Goal: Communication & Community: Answer question/provide support

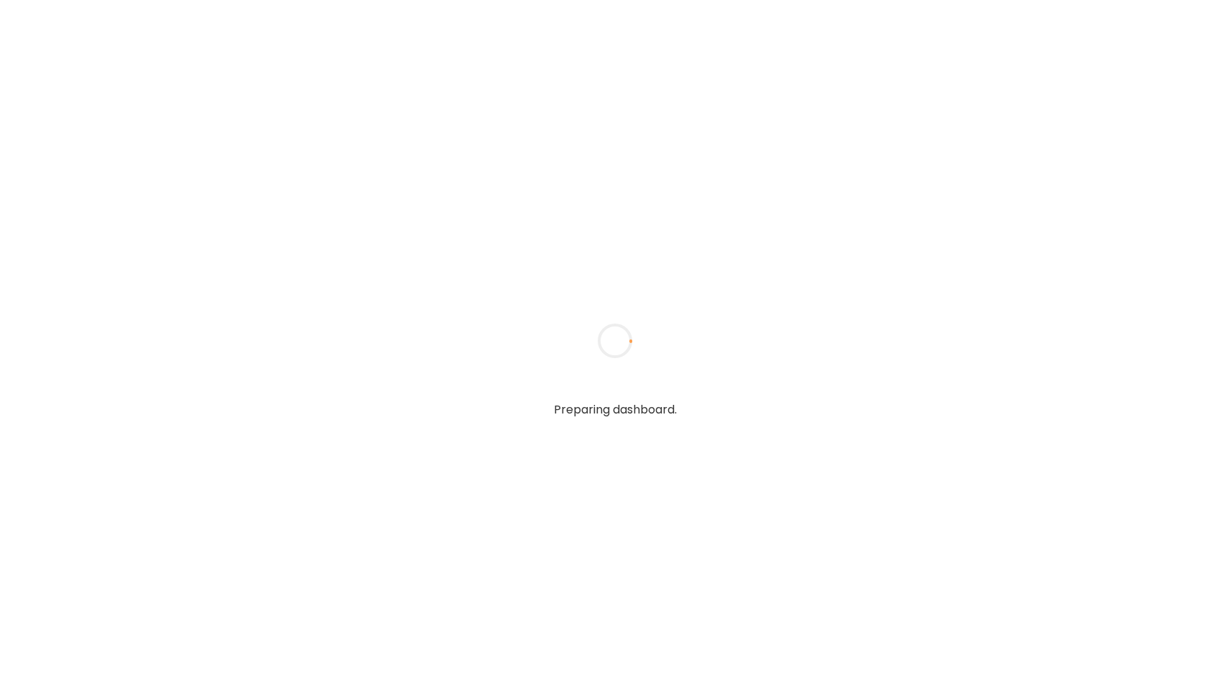
type input "**********"
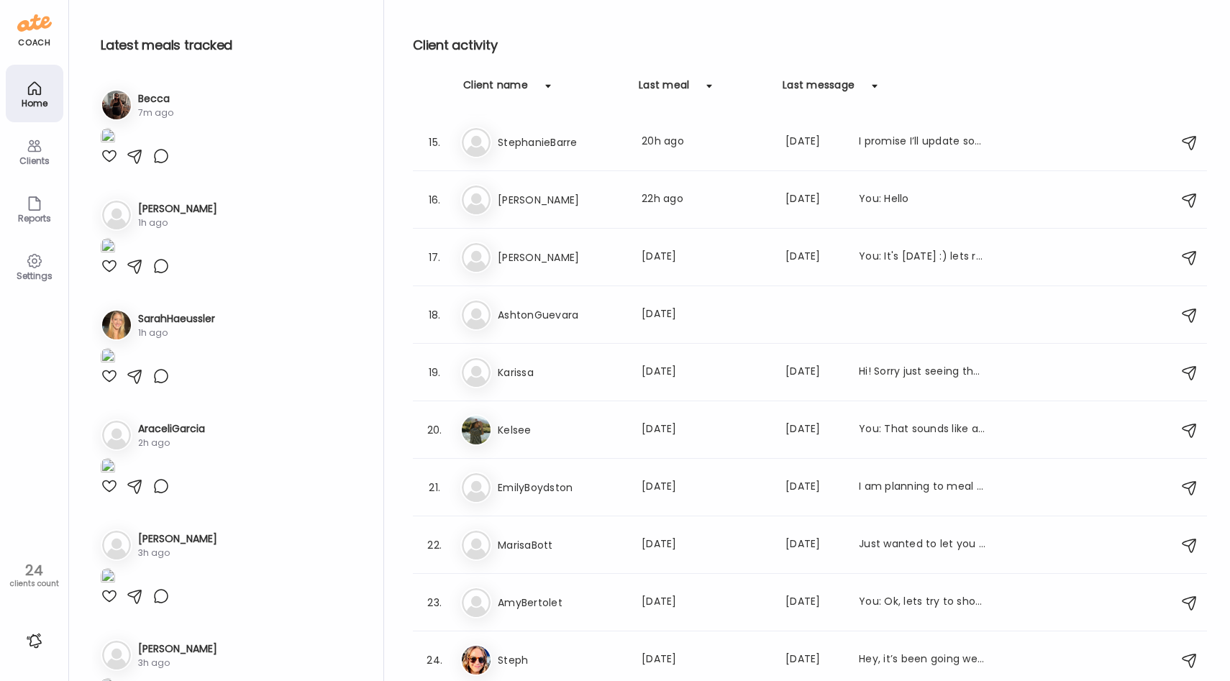
scroll to position [806, 0]
click at [561, 424] on h3 "Kelsee" at bounding box center [561, 429] width 127 height 17
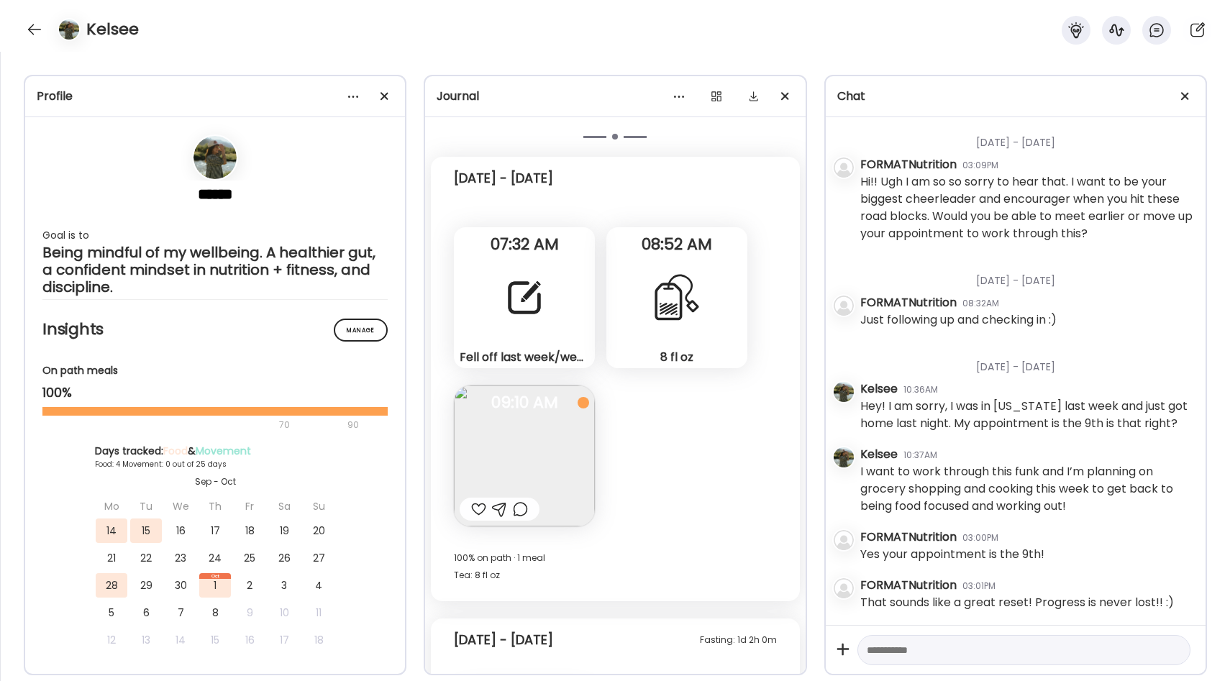
scroll to position [11557, 0]
click at [540, 285] on div at bounding box center [525, 299] width 52 height 52
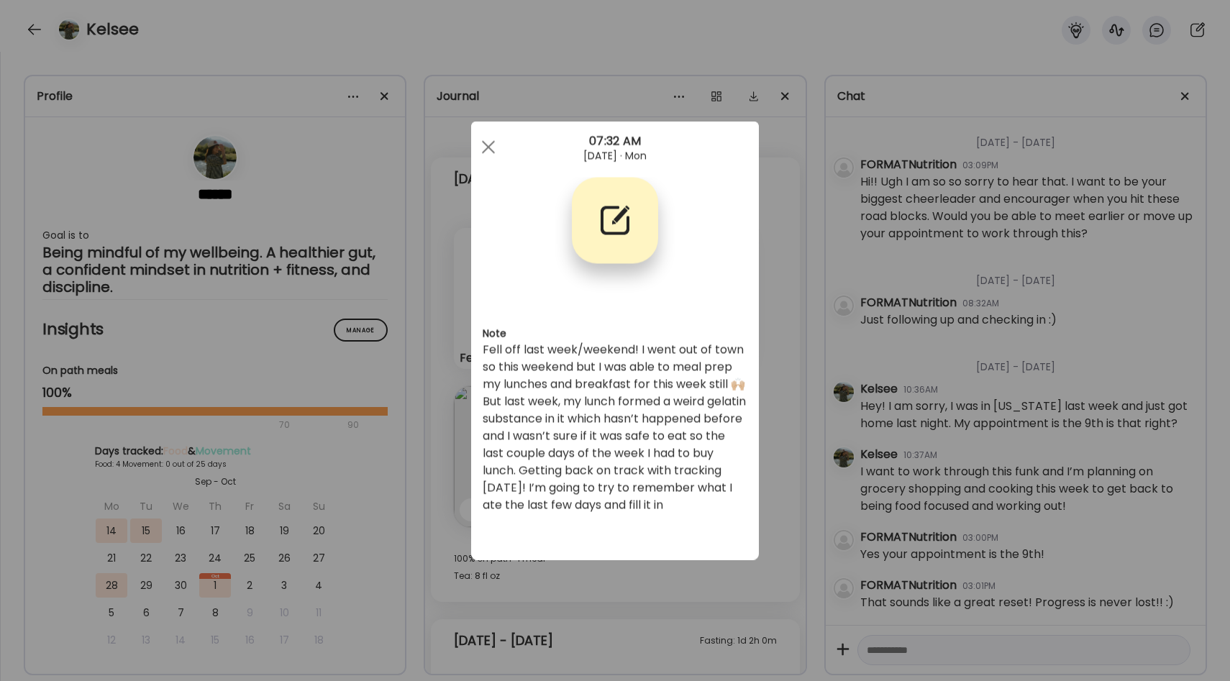
click at [770, 366] on div "Ate Coach Dashboard Wahoo! It’s official Take a moment to set up your Coach Pro…" at bounding box center [615, 340] width 1230 height 681
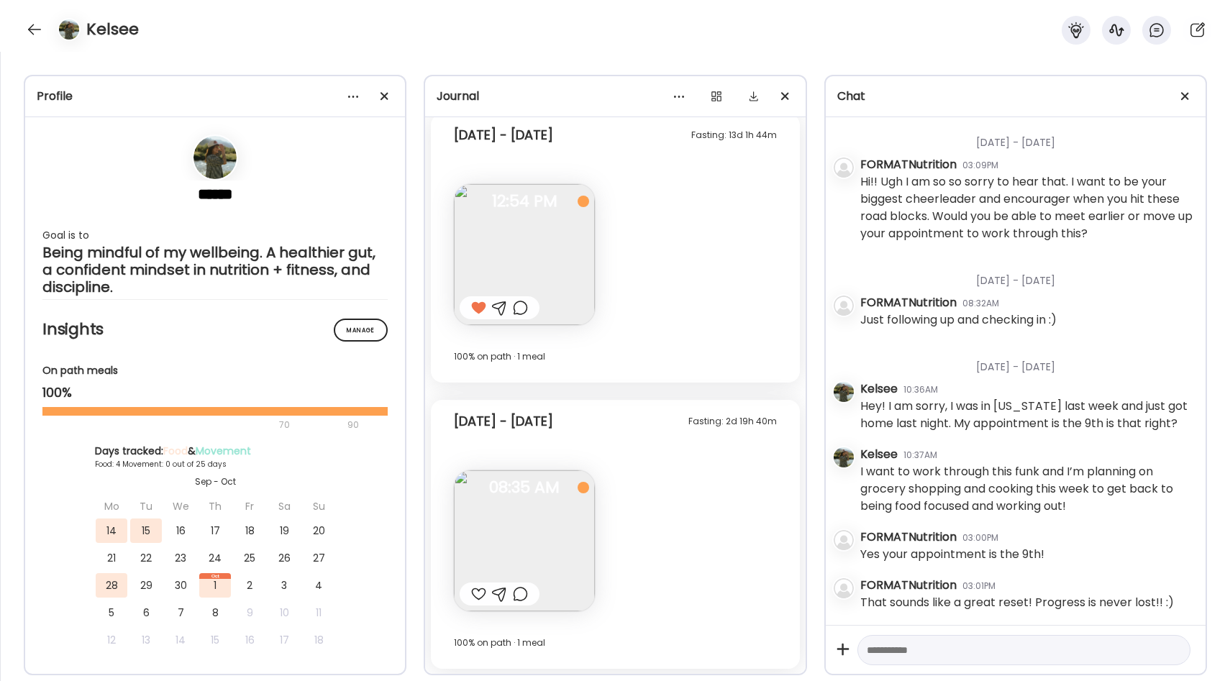
scroll to position [12456, 0]
click at [477, 592] on div at bounding box center [478, 593] width 15 height 17
click at [511, 541] on img at bounding box center [524, 540] width 141 height 141
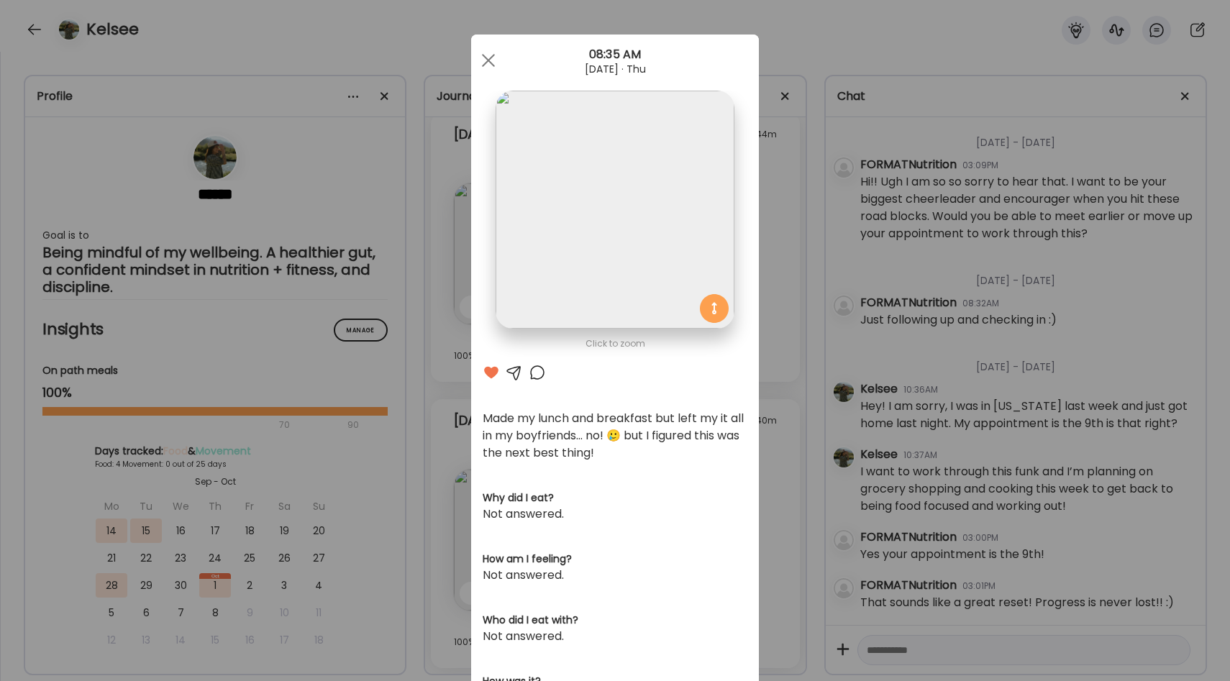
scroll to position [12, 0]
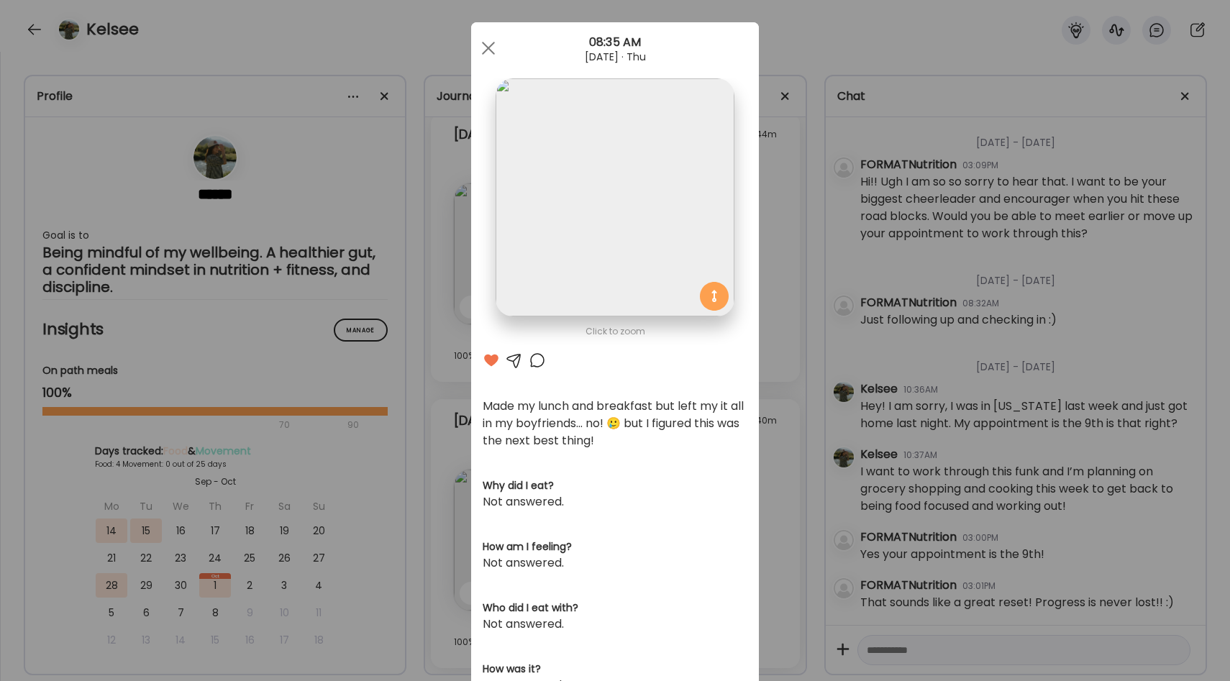
click at [767, 443] on div "Ate Coach Dashboard Wahoo! It’s official Take a moment to set up your Coach Pro…" at bounding box center [615, 340] width 1230 height 681
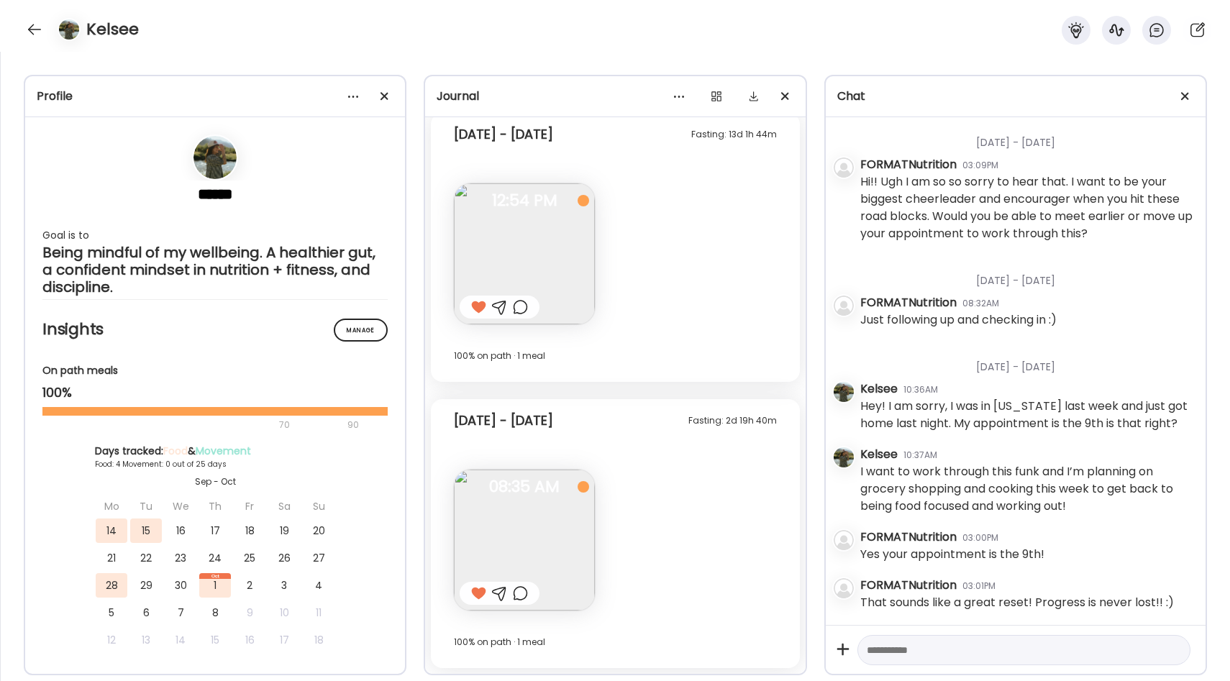
click at [545, 258] on img at bounding box center [524, 253] width 141 height 141
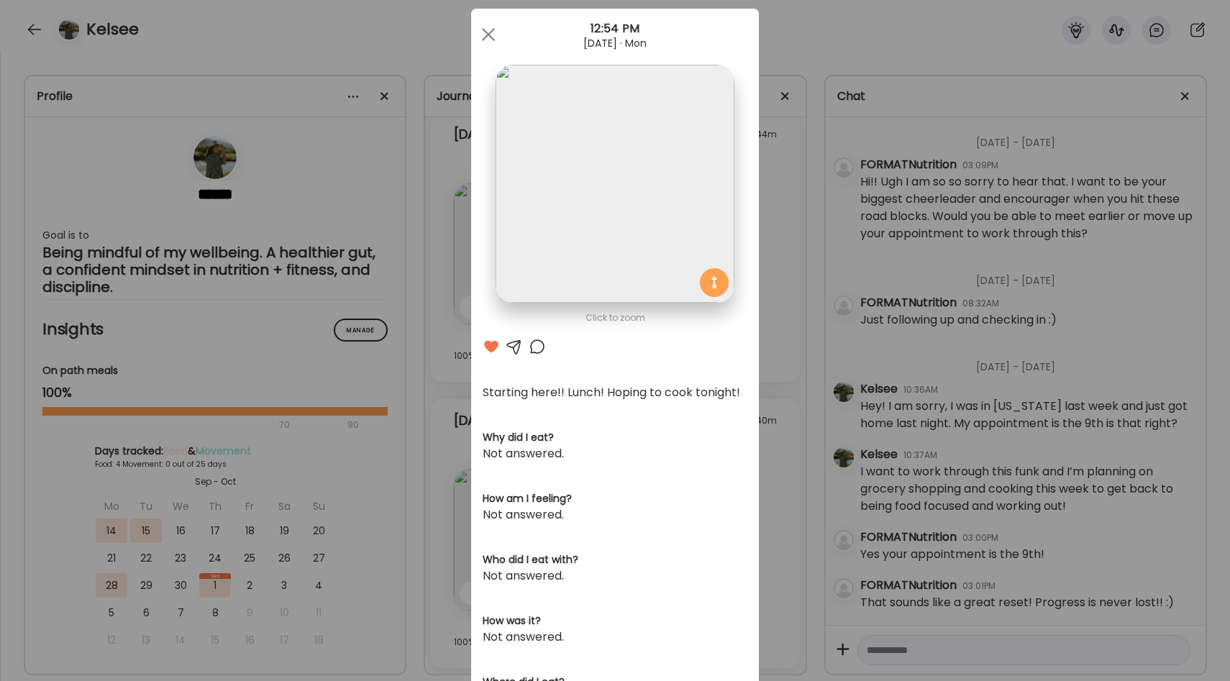
scroll to position [50, 0]
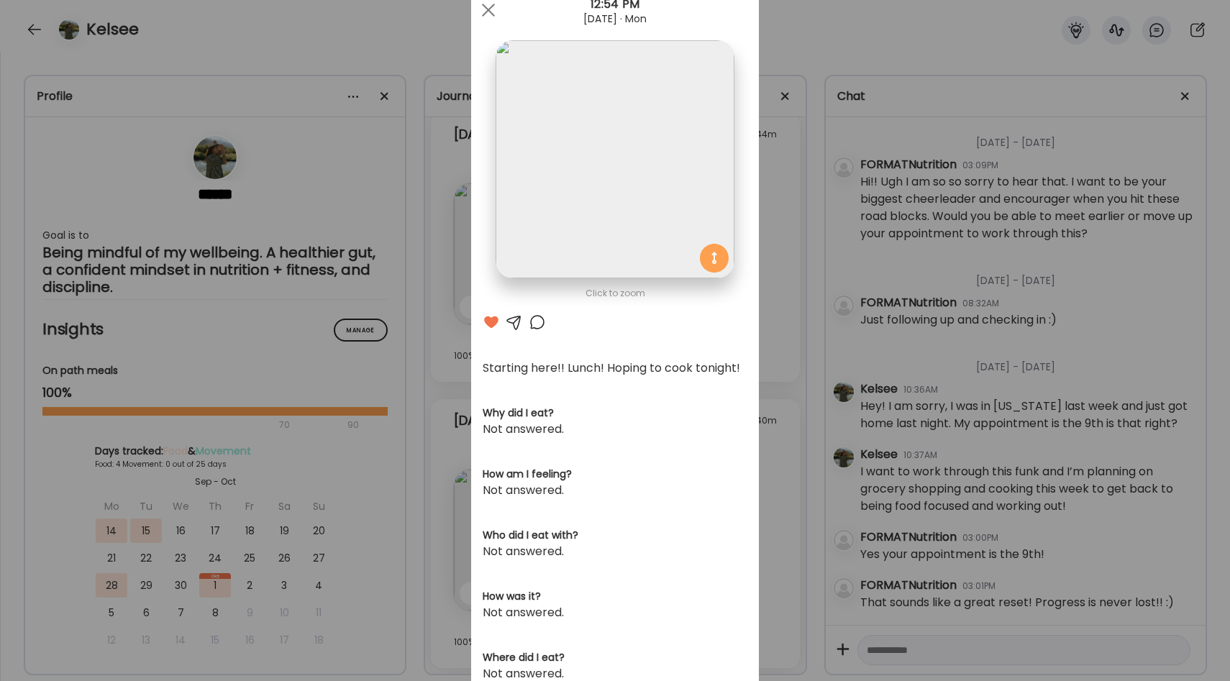
click at [788, 364] on div "Ate Coach Dashboard Wahoo! It’s official Take a moment to set up your Coach Pro…" at bounding box center [615, 340] width 1230 height 681
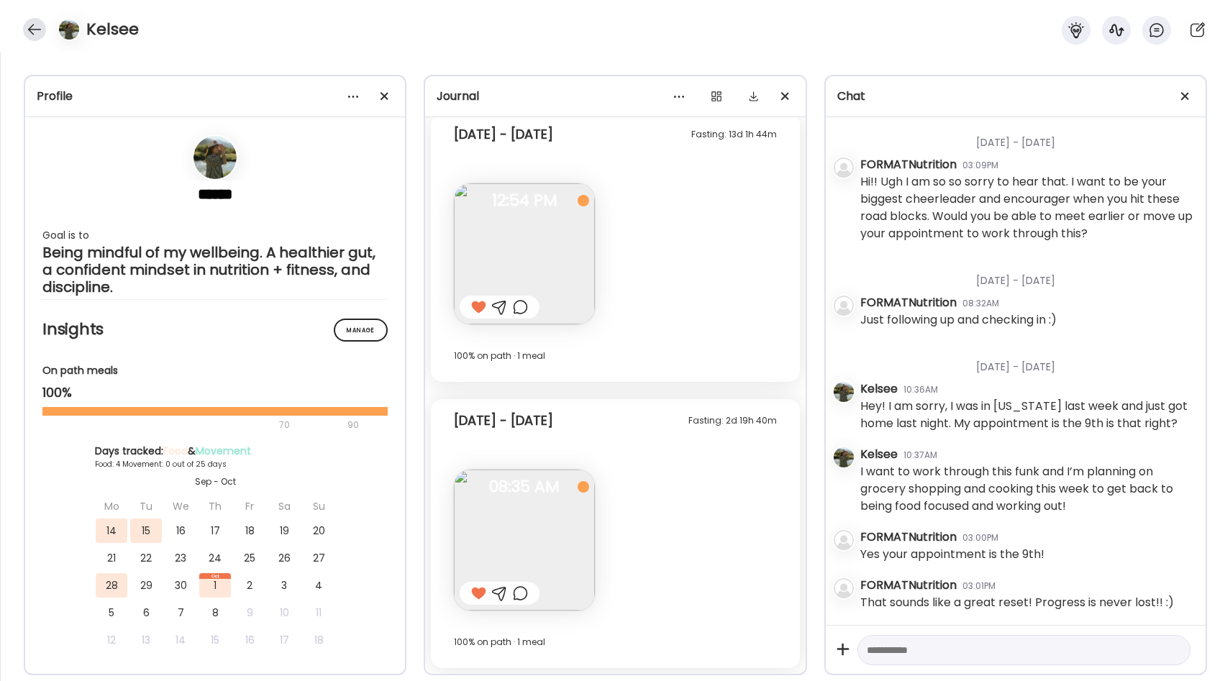
click at [37, 27] on div at bounding box center [34, 29] width 23 height 23
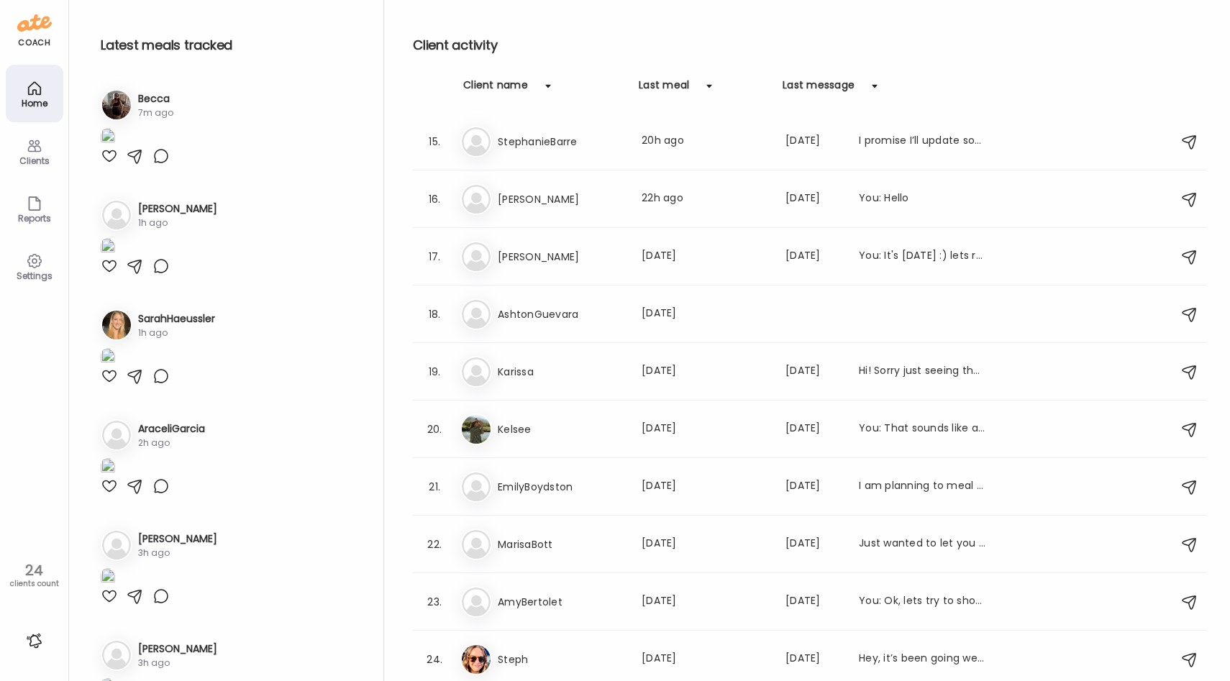
click at [115, 147] on img at bounding box center [108, 137] width 14 height 19
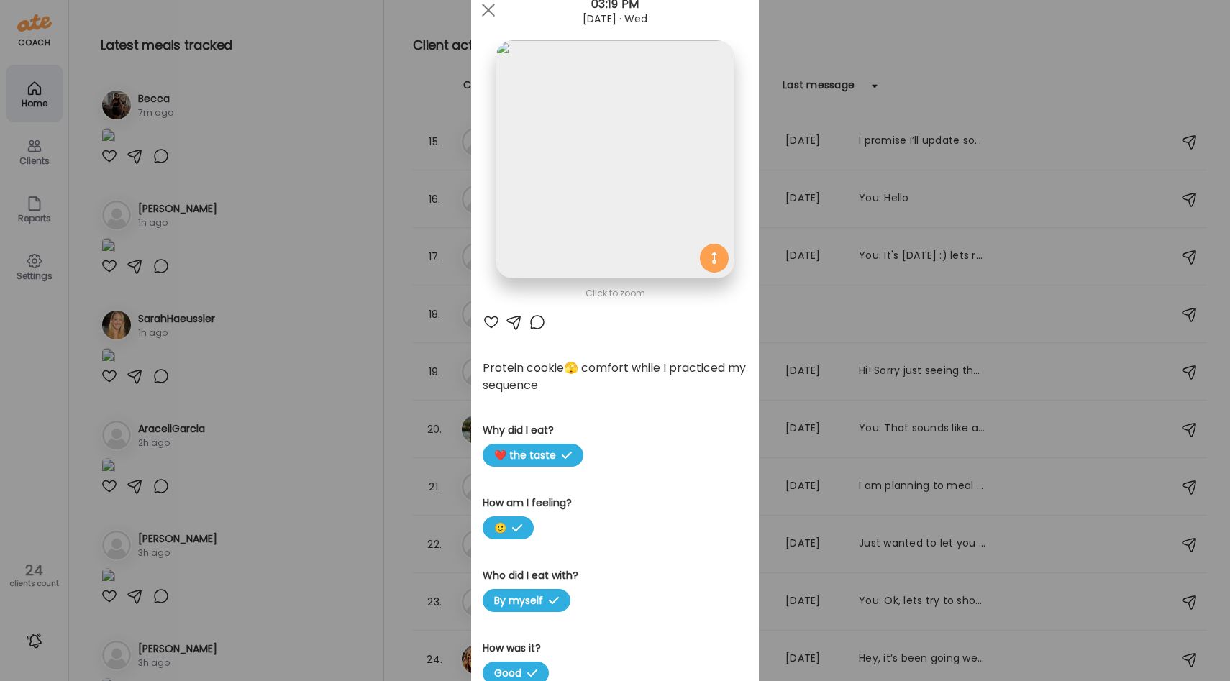
click at [411, 323] on div "Ate Coach Dashboard Wahoo! It’s official Take a moment to set up your Coach Pro…" at bounding box center [615, 340] width 1230 height 681
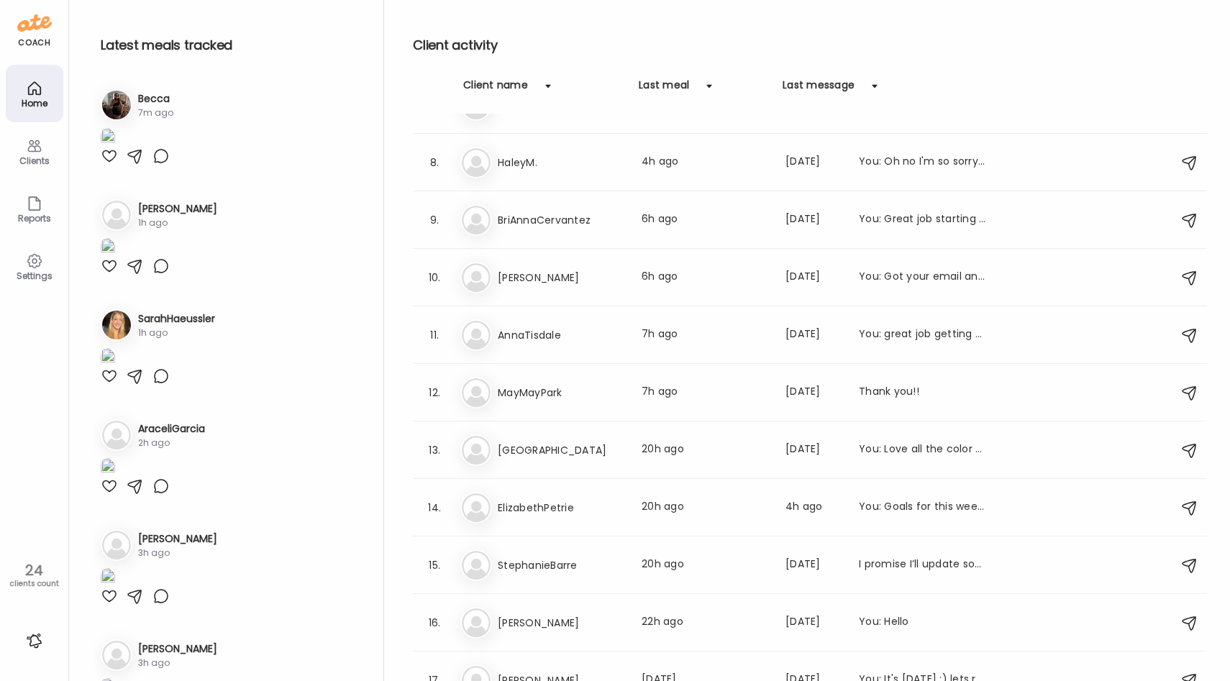
scroll to position [806, 0]
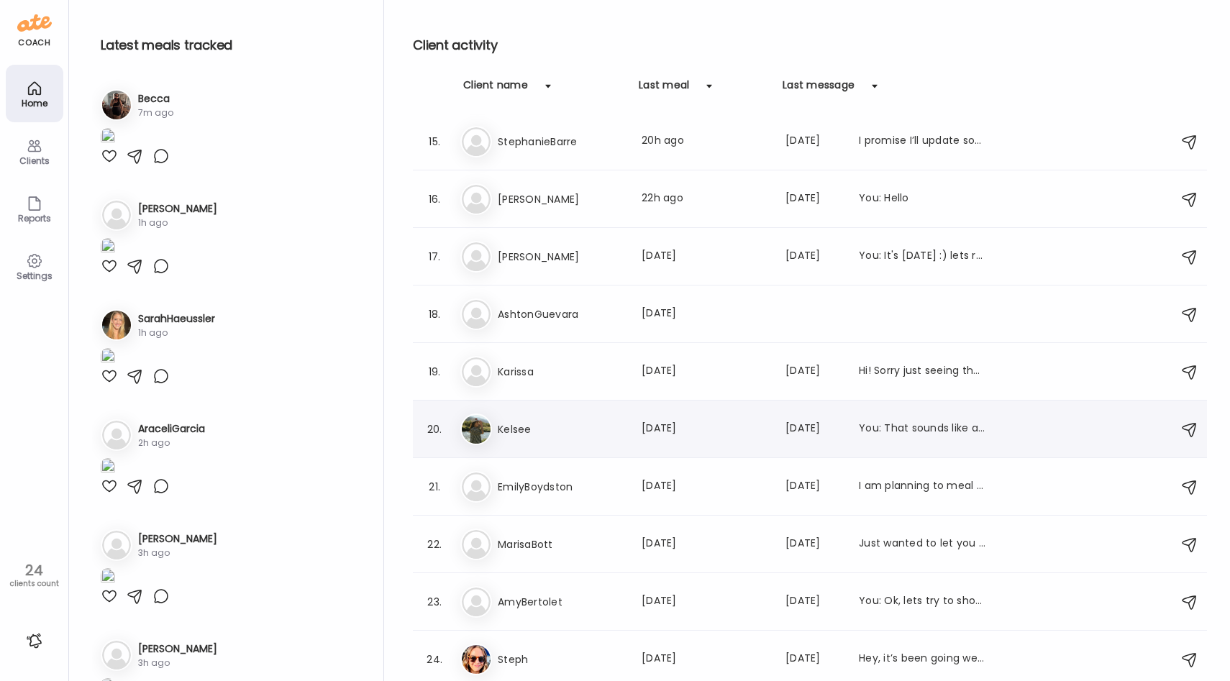
click at [573, 427] on h3 "Kelsee" at bounding box center [561, 429] width 127 height 17
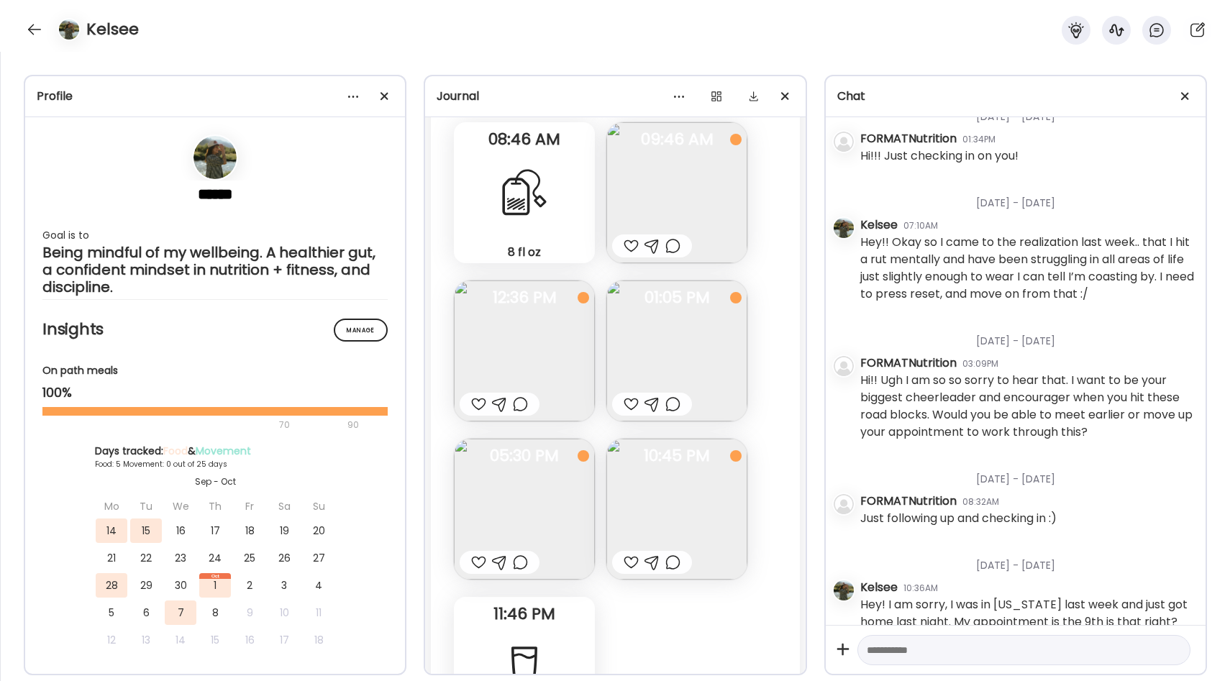
scroll to position [9695, 0]
click at [40, 31] on div at bounding box center [34, 29] width 23 height 23
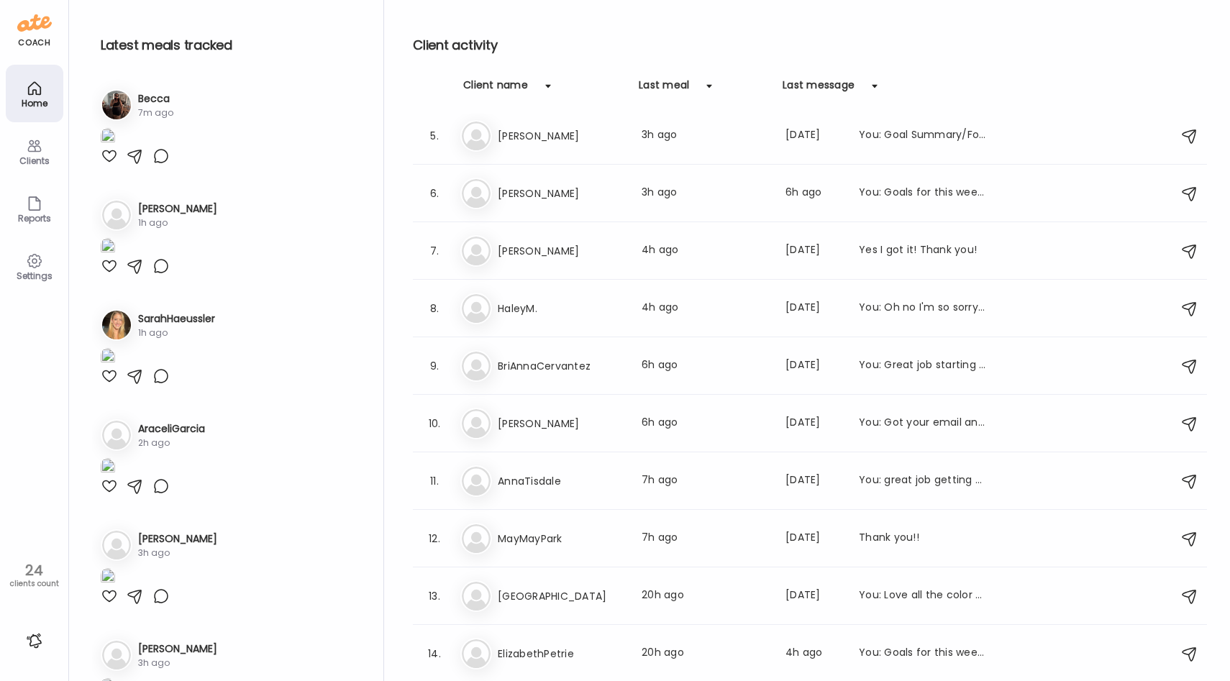
scroll to position [0, 0]
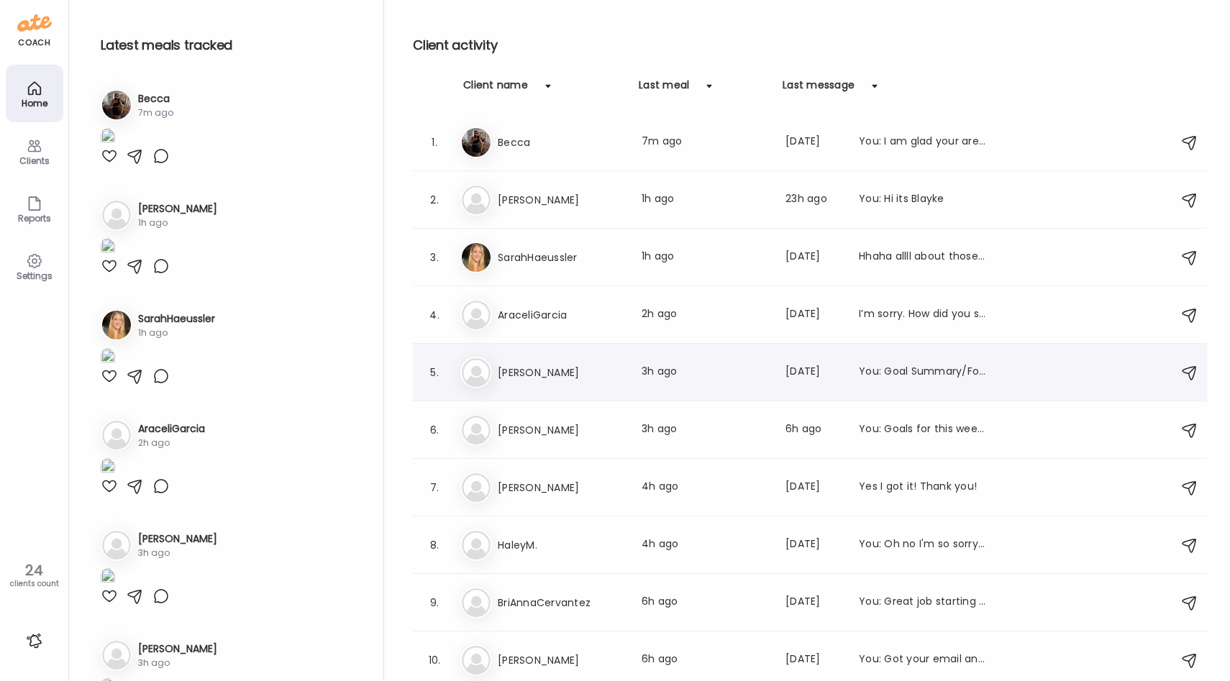
click at [577, 382] on div "Jo [PERSON_NAME] Last meal: 3h ago Last message: [DATE] You: Goal Summary/Focus…" at bounding box center [812, 373] width 704 height 32
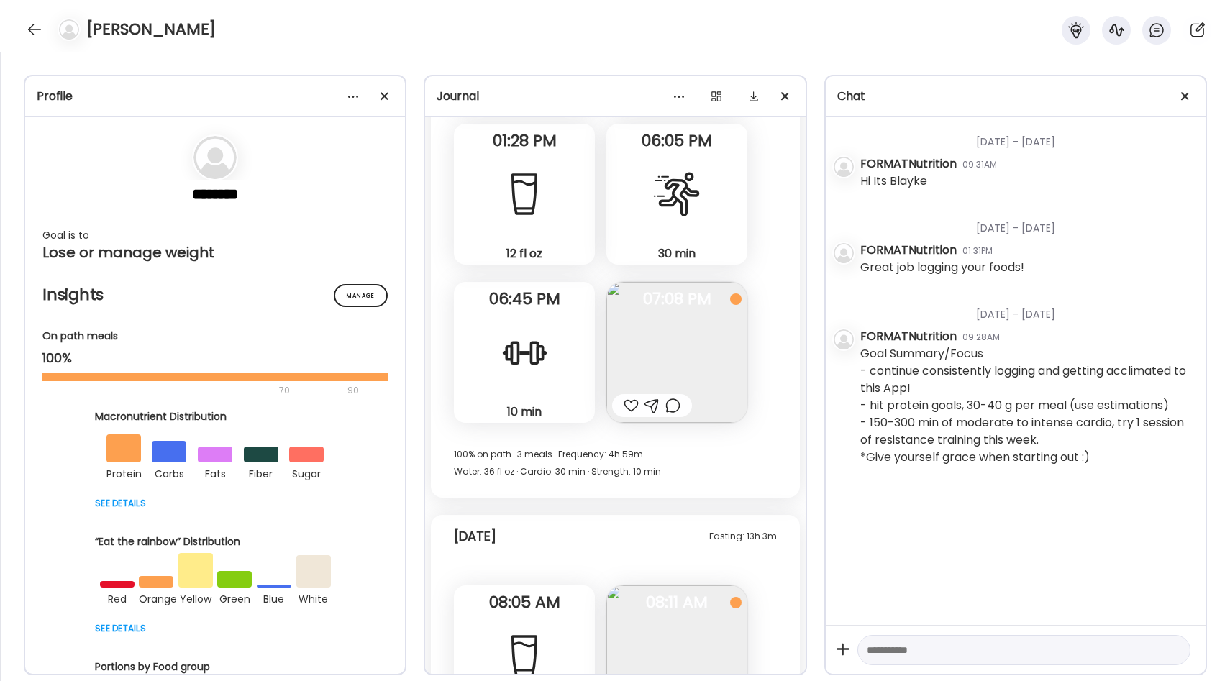
scroll to position [17945, 0]
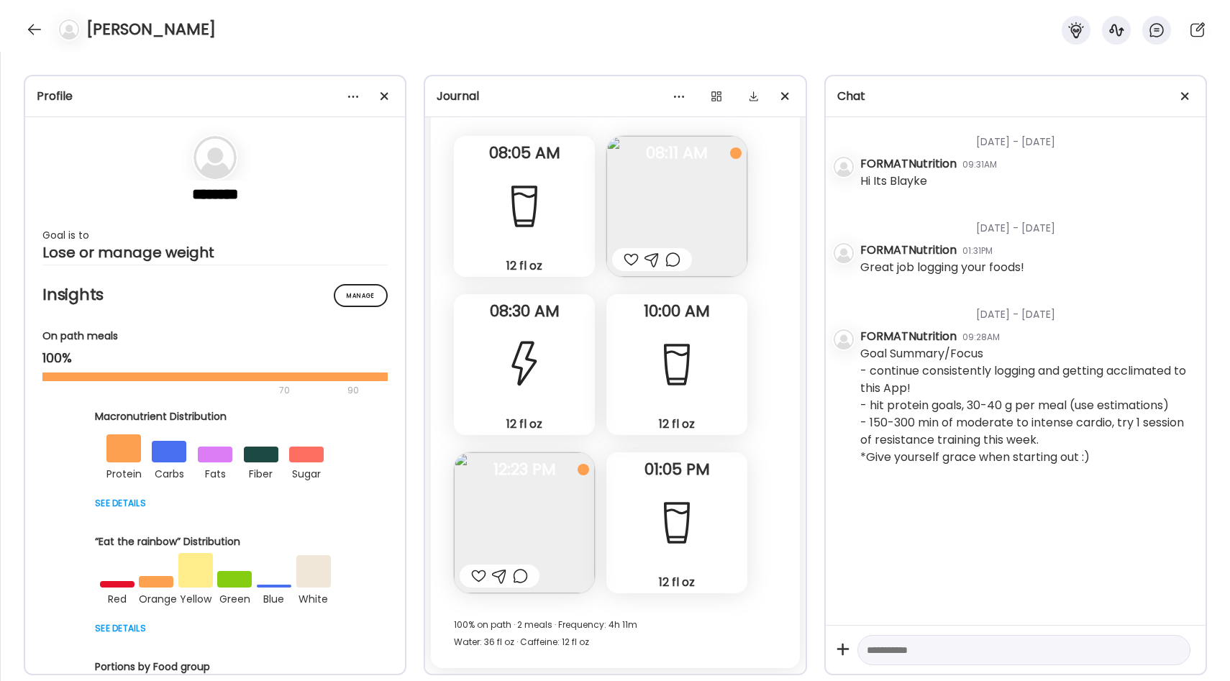
click at [909, 645] on textarea at bounding box center [1011, 650] width 288 height 17
type textarea "**********"
click at [478, 573] on div at bounding box center [478, 576] width 15 height 17
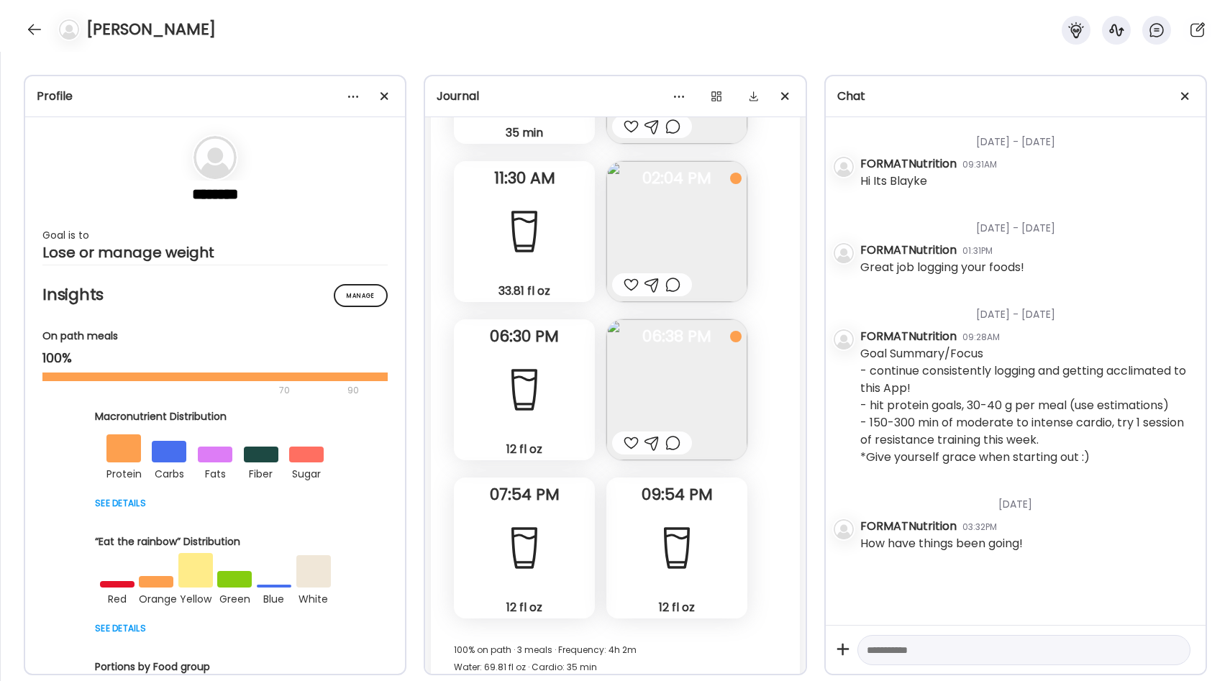
scroll to position [15351, 0]
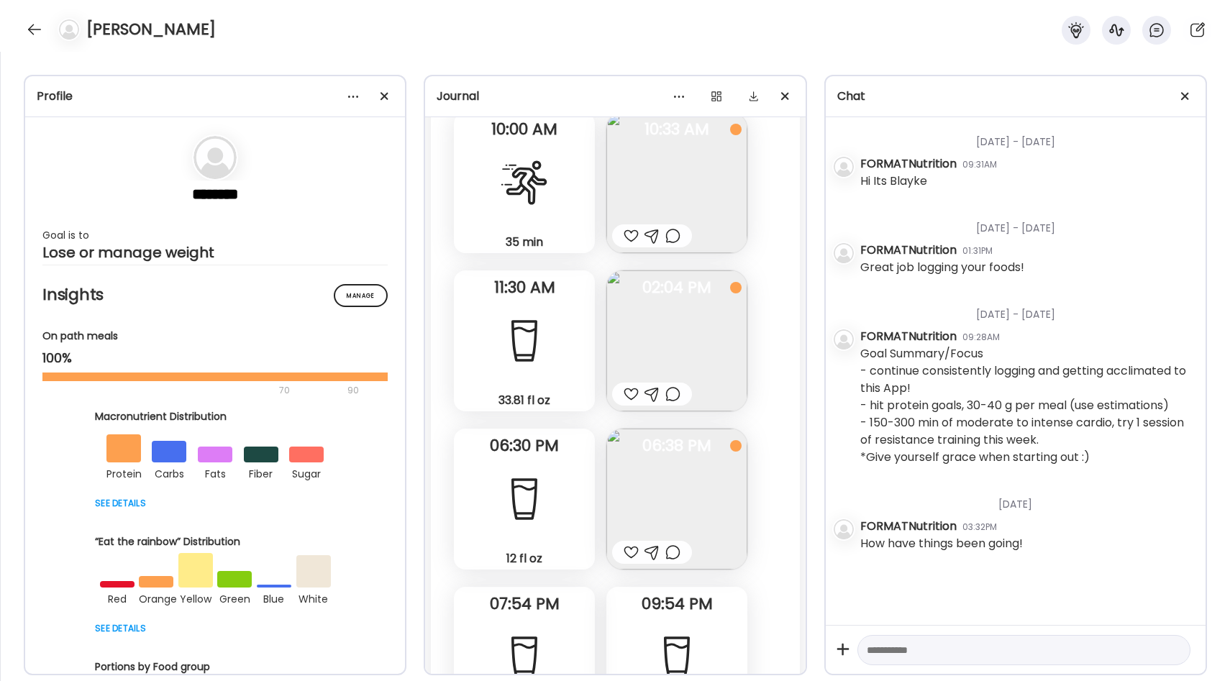
click at [626, 547] on div at bounding box center [631, 552] width 15 height 17
click at [626, 387] on div at bounding box center [631, 394] width 15 height 17
click at [632, 240] on div at bounding box center [631, 235] width 15 height 17
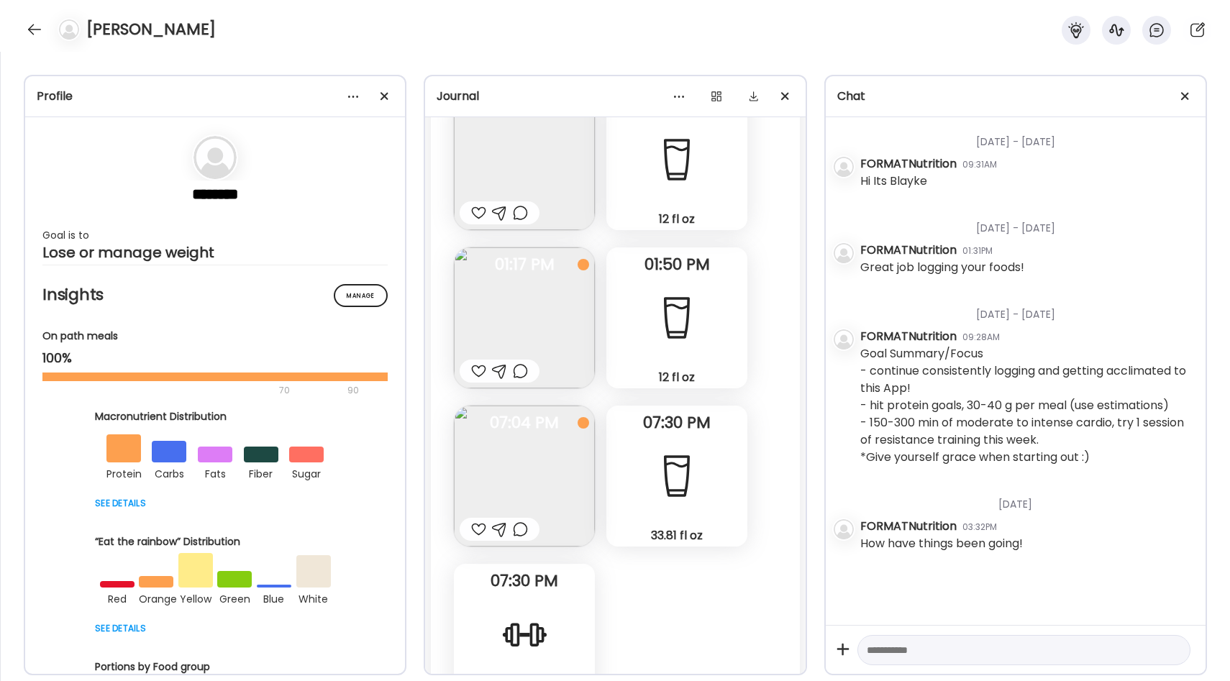
scroll to position [16434, 0]
click at [550, 454] on img at bounding box center [524, 476] width 141 height 141
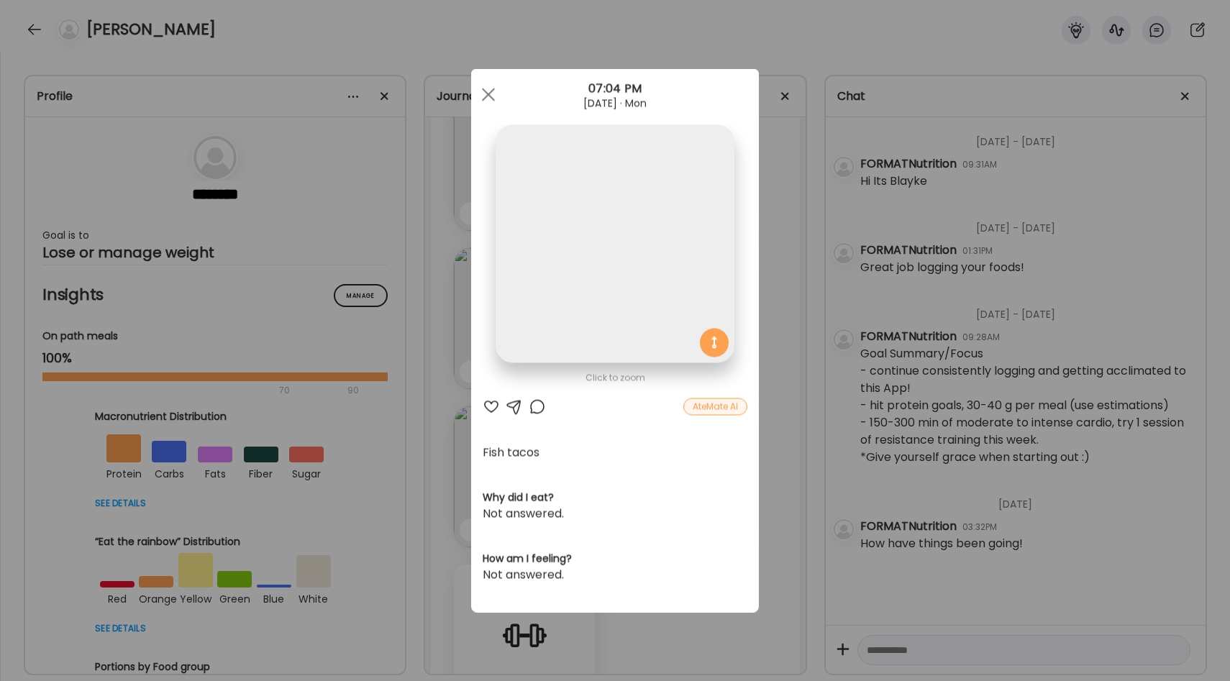
scroll to position [0, 0]
click at [601, 232] on img at bounding box center [615, 244] width 238 height 238
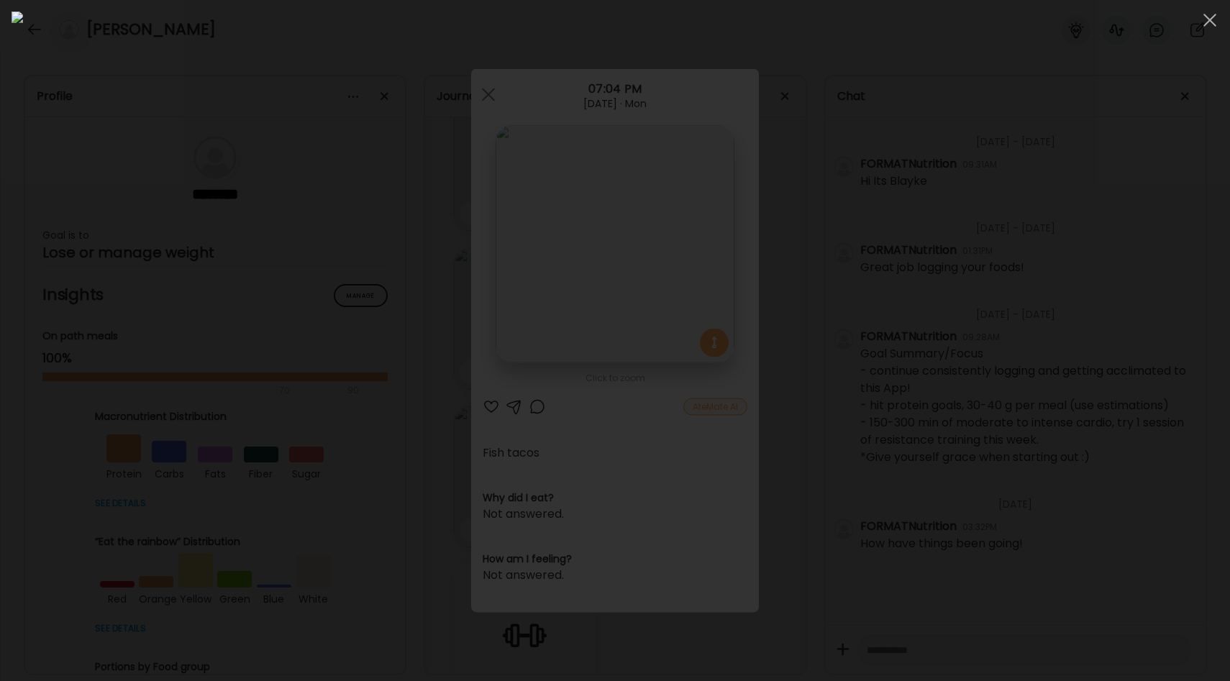
click at [983, 304] on div at bounding box center [615, 341] width 1207 height 658
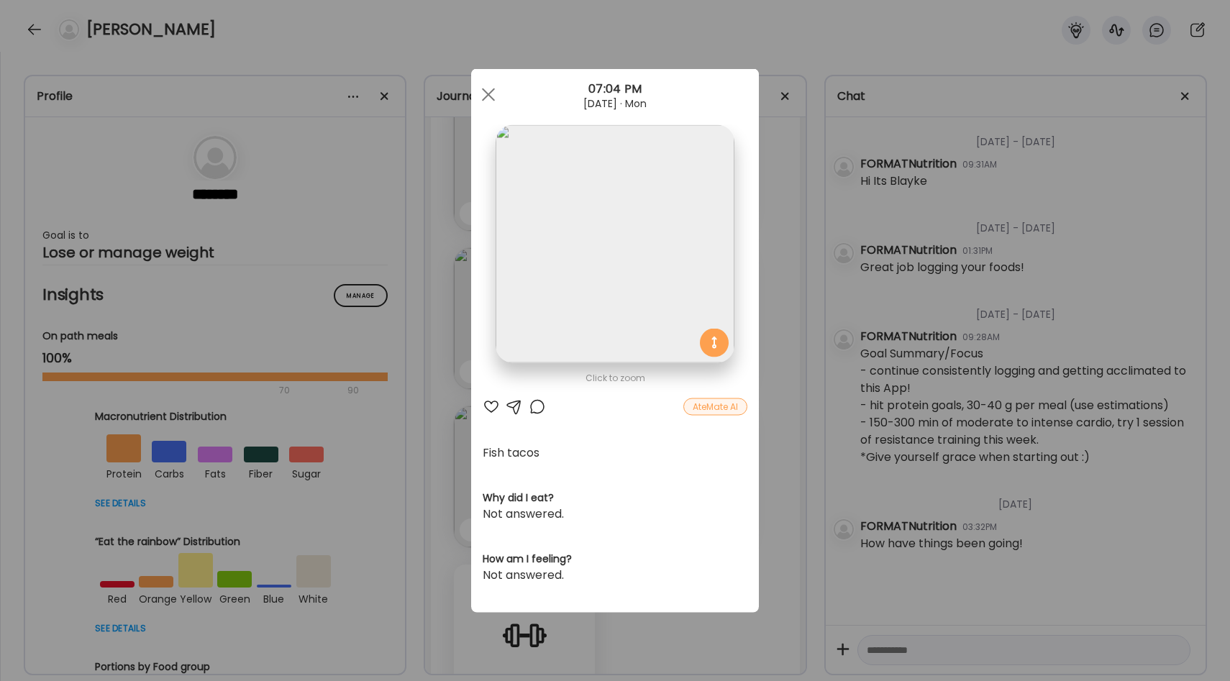
click at [782, 269] on div "Ate Coach Dashboard Wahoo! It’s official Take a moment to set up your Coach Pro…" at bounding box center [615, 340] width 1230 height 681
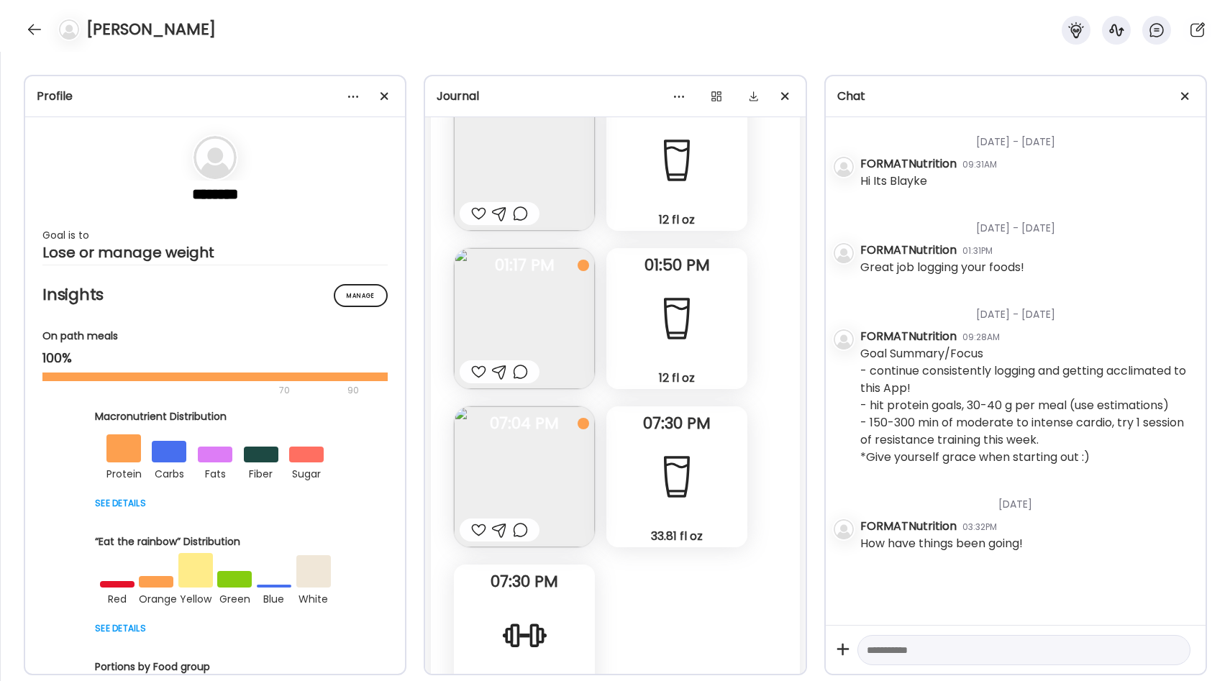
click at [477, 527] on div at bounding box center [478, 530] width 15 height 17
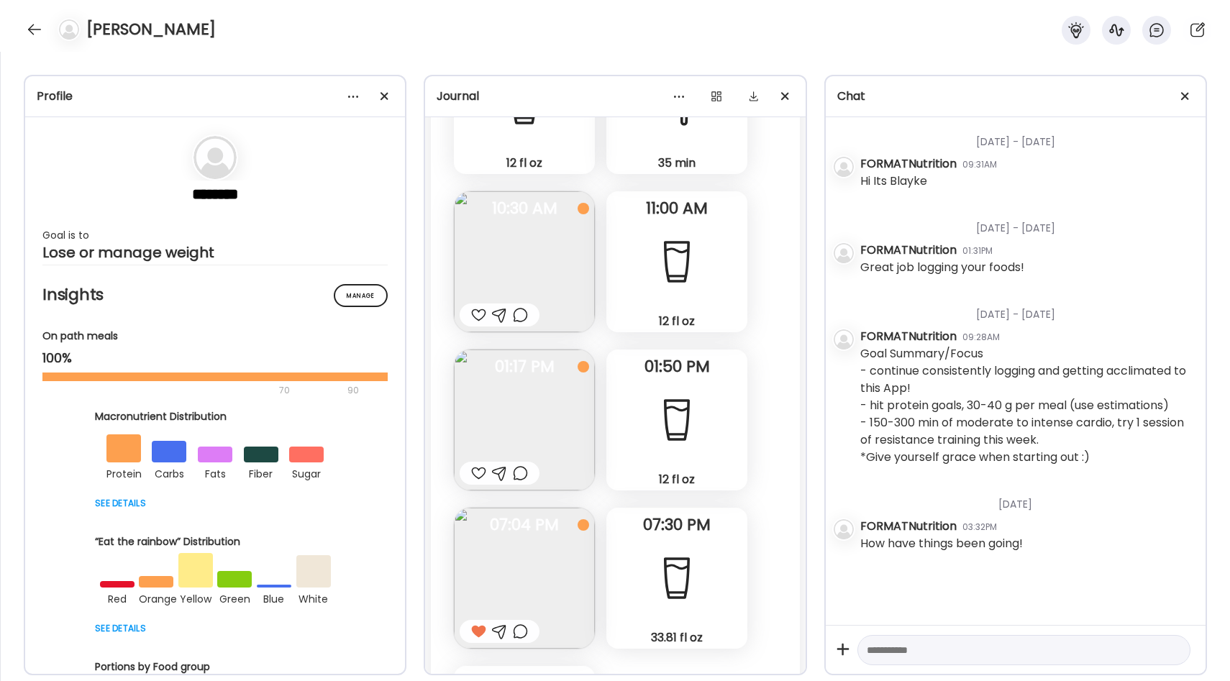
scroll to position [16306, 0]
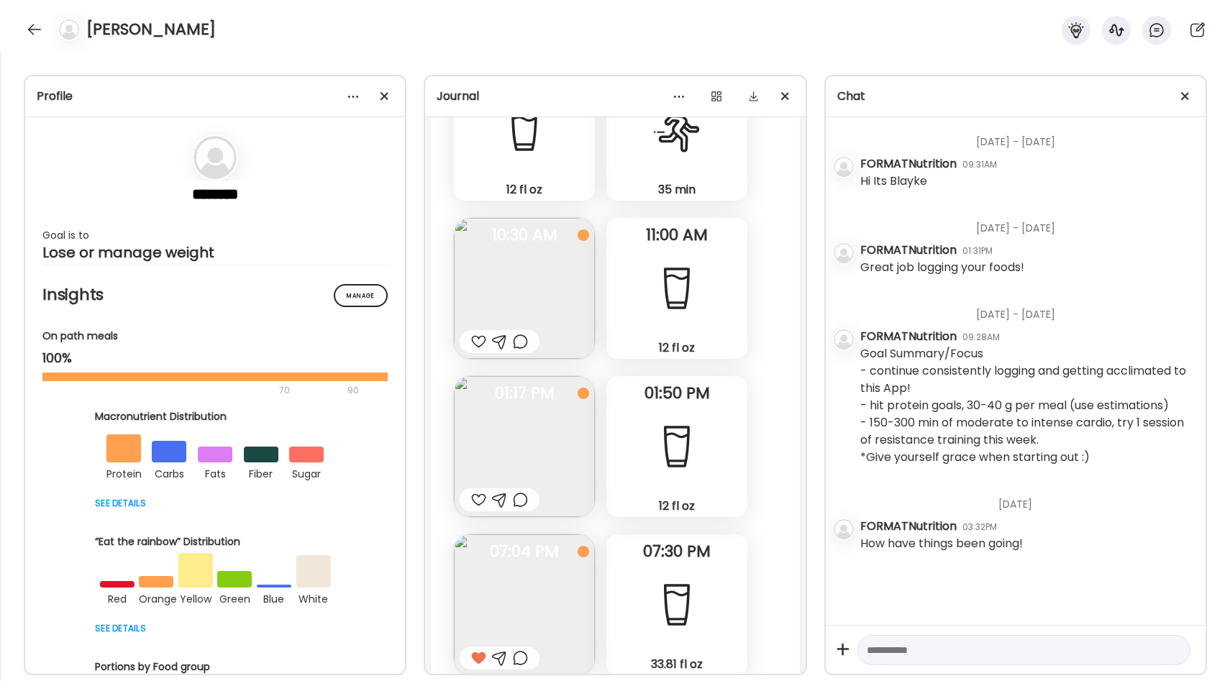
click at [550, 430] on img at bounding box center [524, 446] width 141 height 141
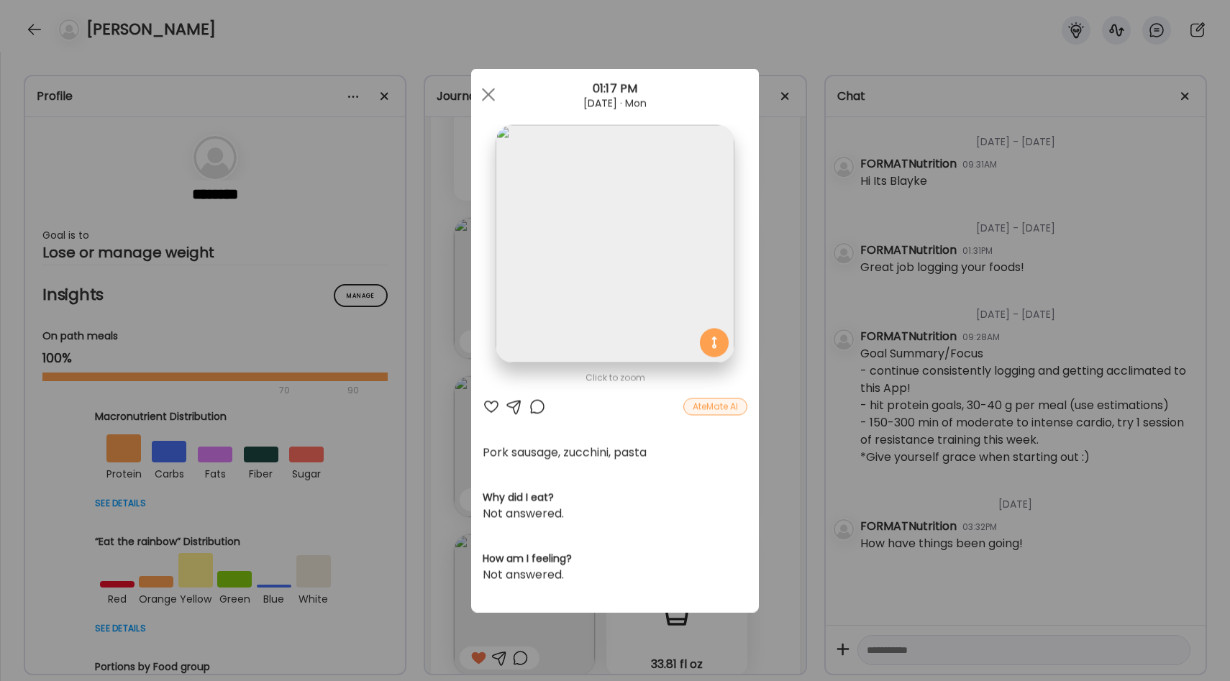
click at [762, 306] on div "Ate Coach Dashboard Wahoo! It’s official Take a moment to set up your Coach Pro…" at bounding box center [615, 340] width 1230 height 681
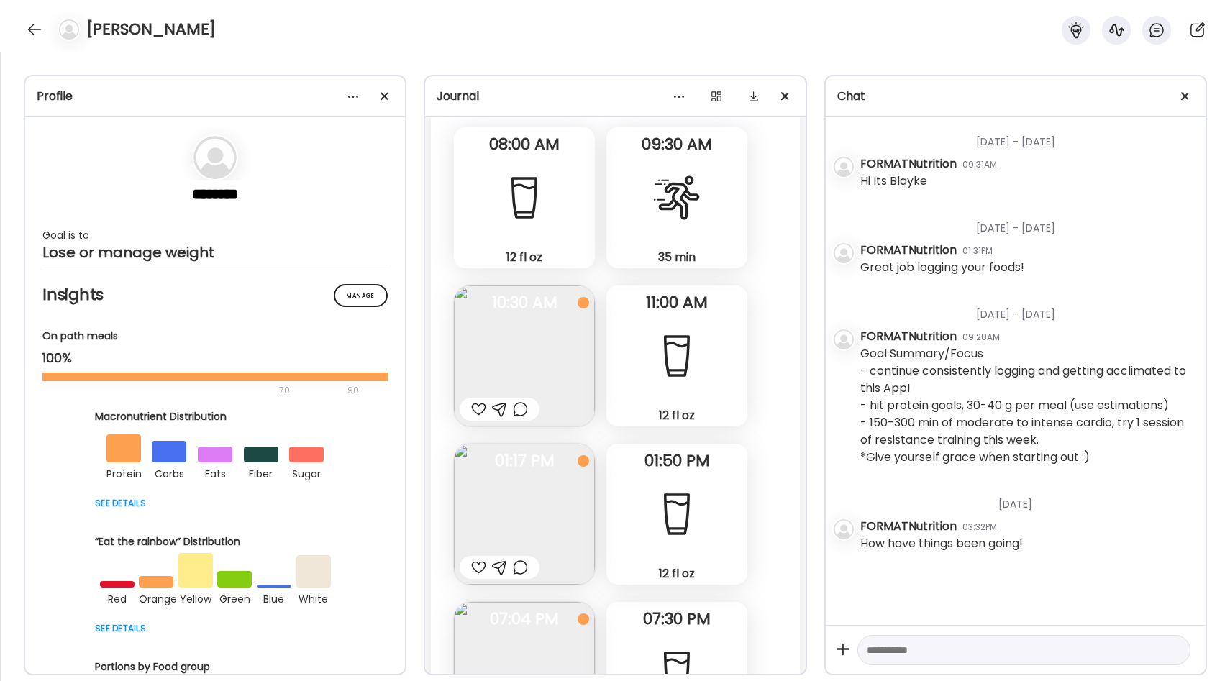
scroll to position [16240, 0]
click at [573, 349] on img at bounding box center [524, 354] width 141 height 141
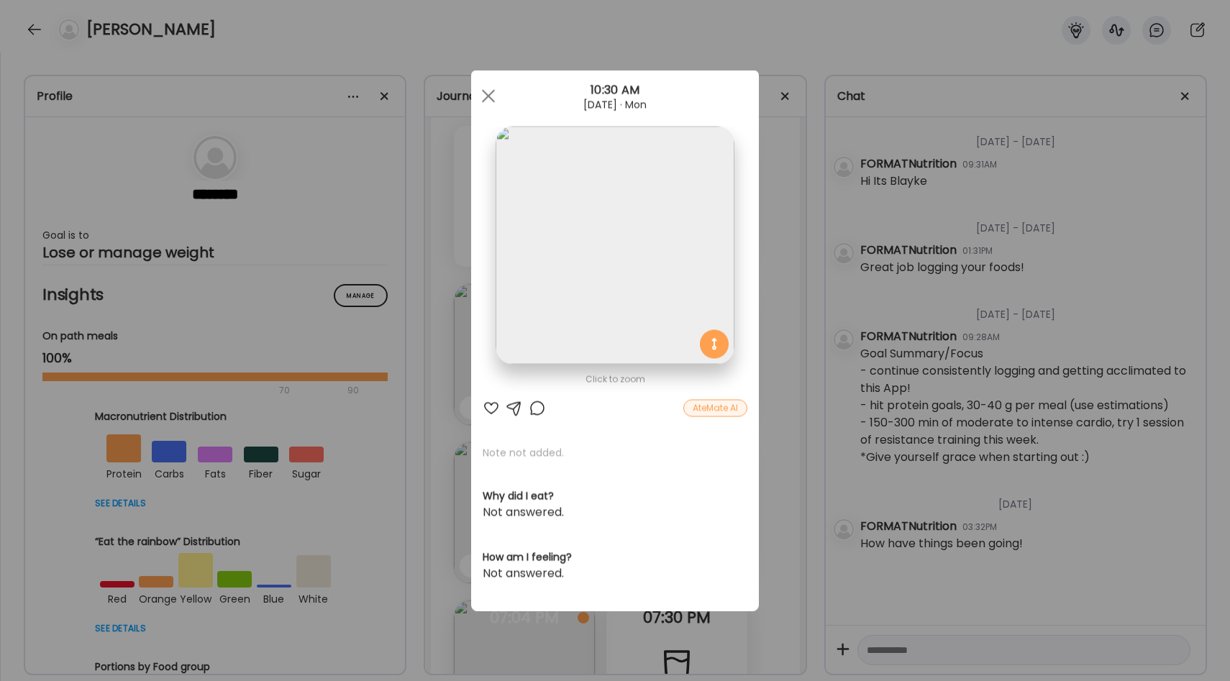
click at [769, 301] on div "Ate Coach Dashboard Wahoo! It’s official Take a moment to set up your Coach Pro…" at bounding box center [615, 340] width 1230 height 681
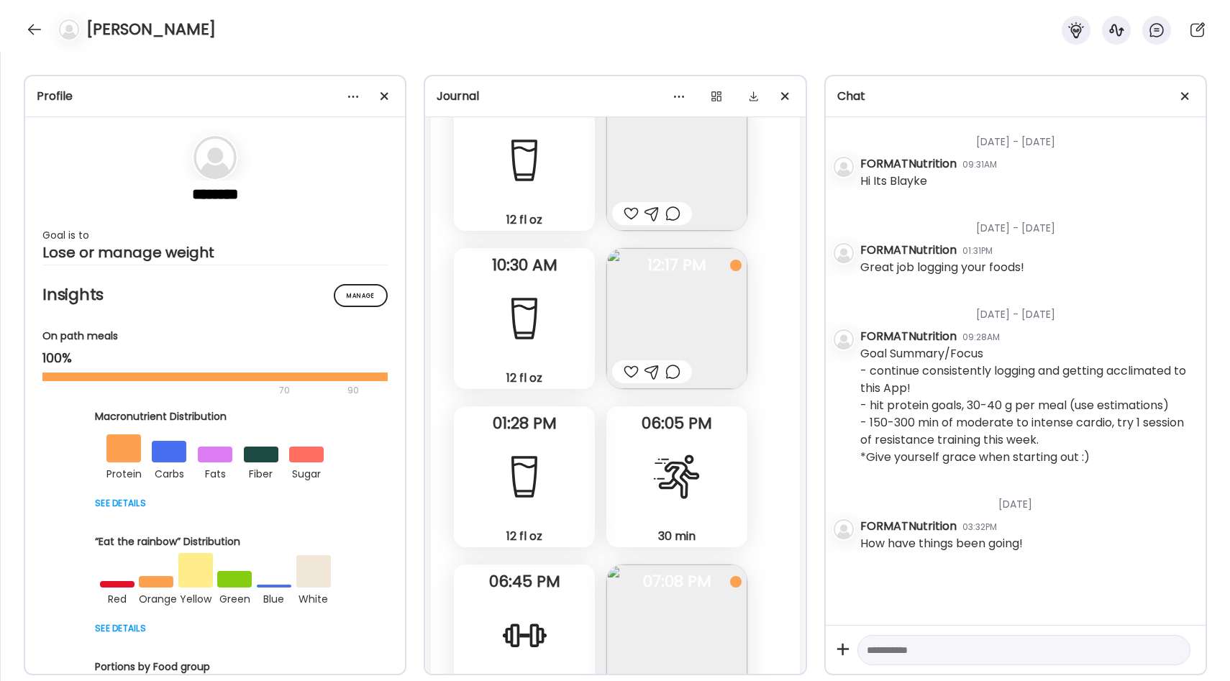
scroll to position [17243, 0]
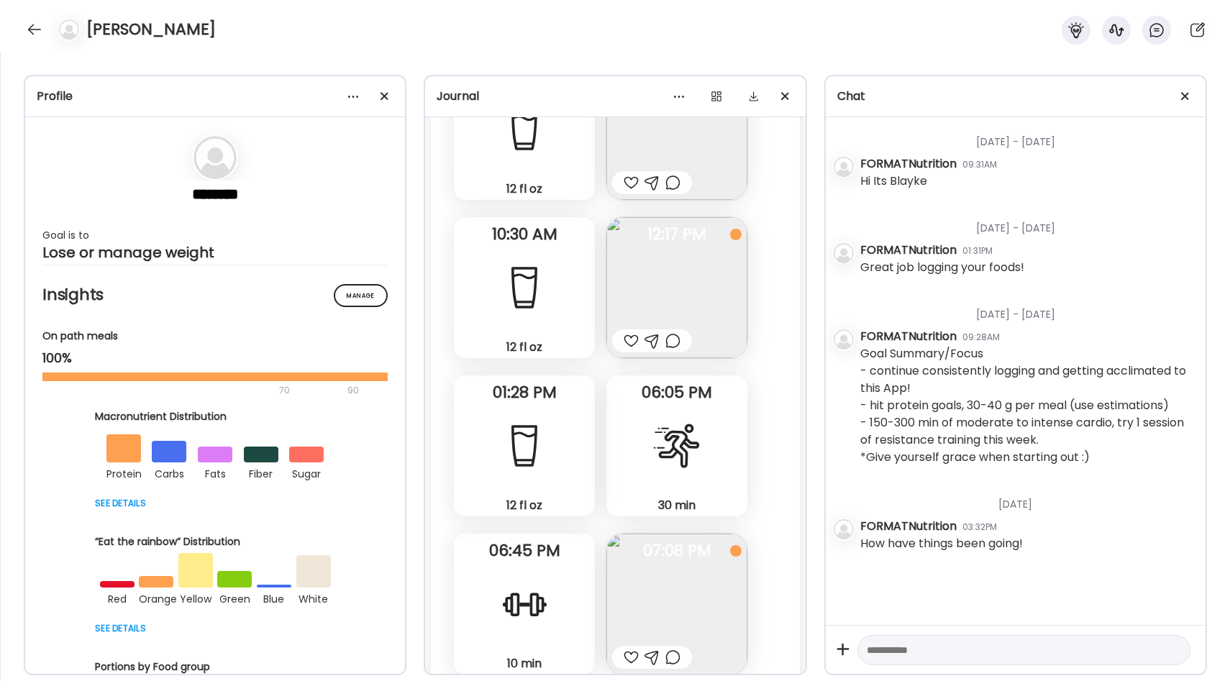
click at [639, 286] on img at bounding box center [676, 287] width 141 height 141
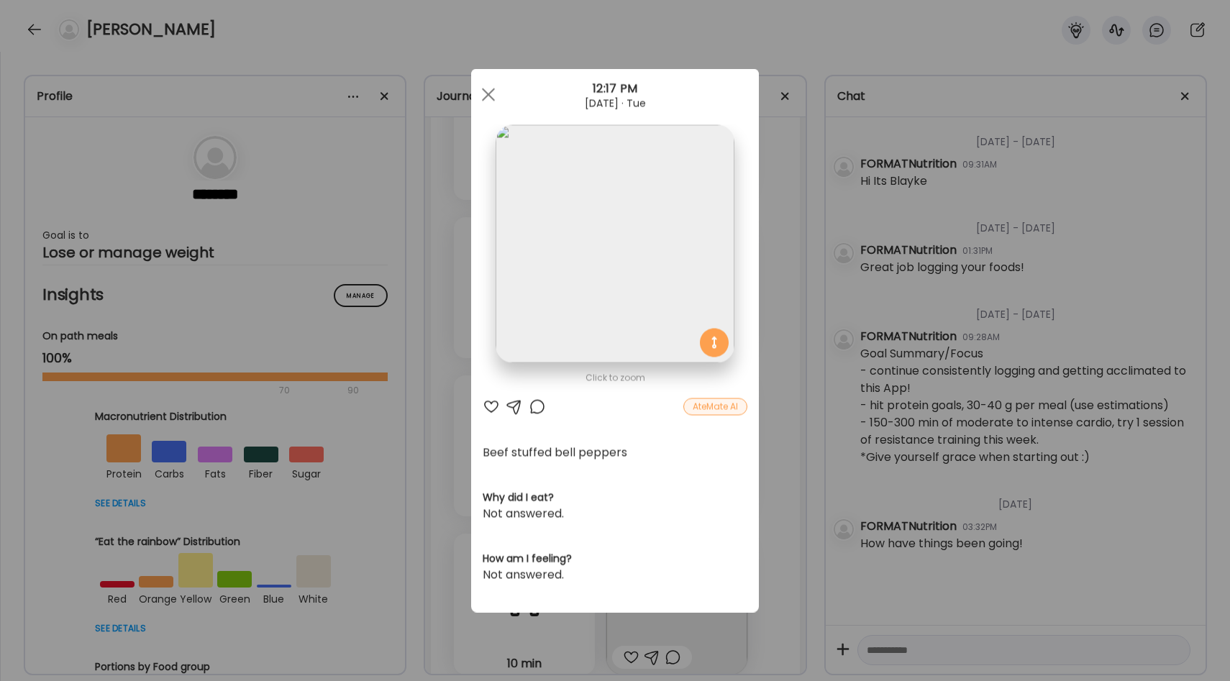
click at [782, 288] on div "Ate Coach Dashboard Wahoo! It’s official Take a moment to set up your Coach Pro…" at bounding box center [615, 340] width 1230 height 681
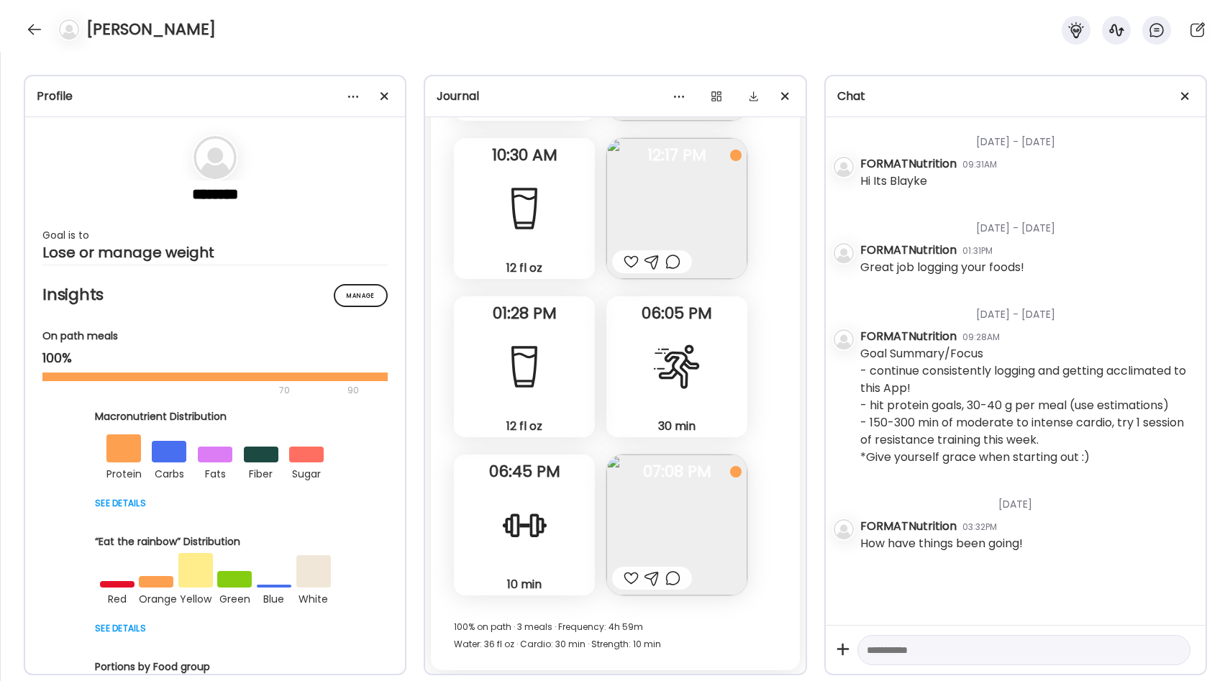
scroll to position [17325, 0]
click at [632, 373] on div "30 min Cardio" at bounding box center [676, 363] width 141 height 141
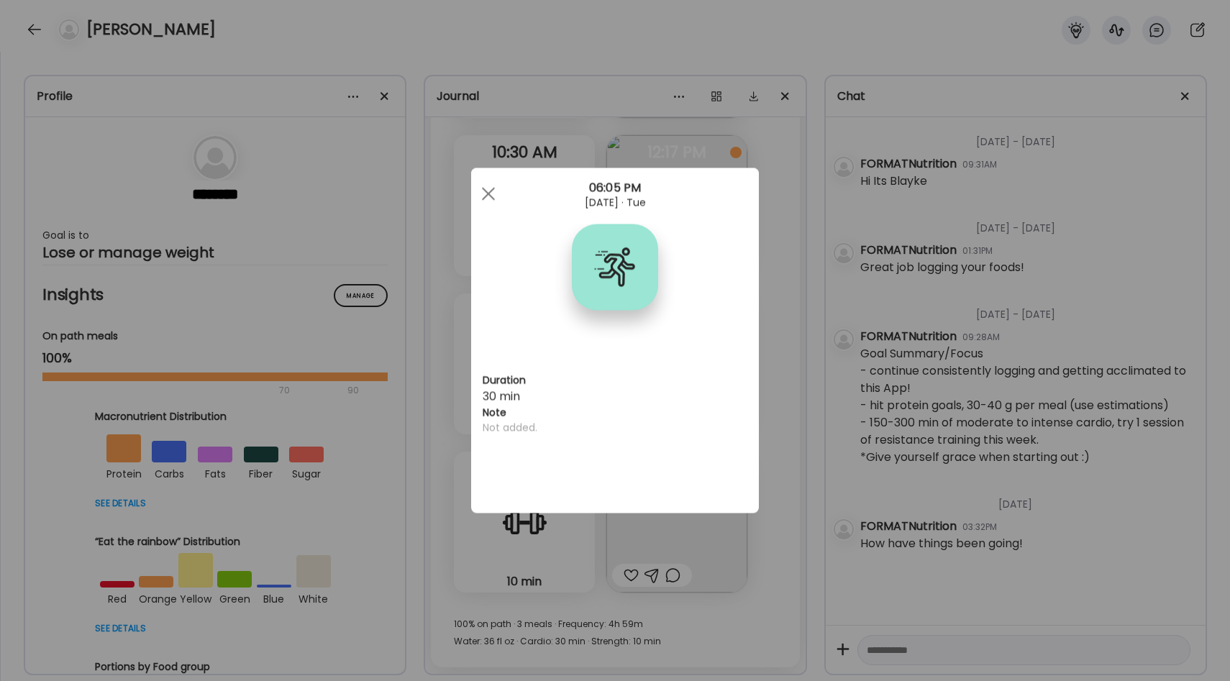
click at [783, 373] on div "Ate Coach Dashboard Wahoo! It’s official Take a moment to set up your Coach Pro…" at bounding box center [615, 340] width 1230 height 681
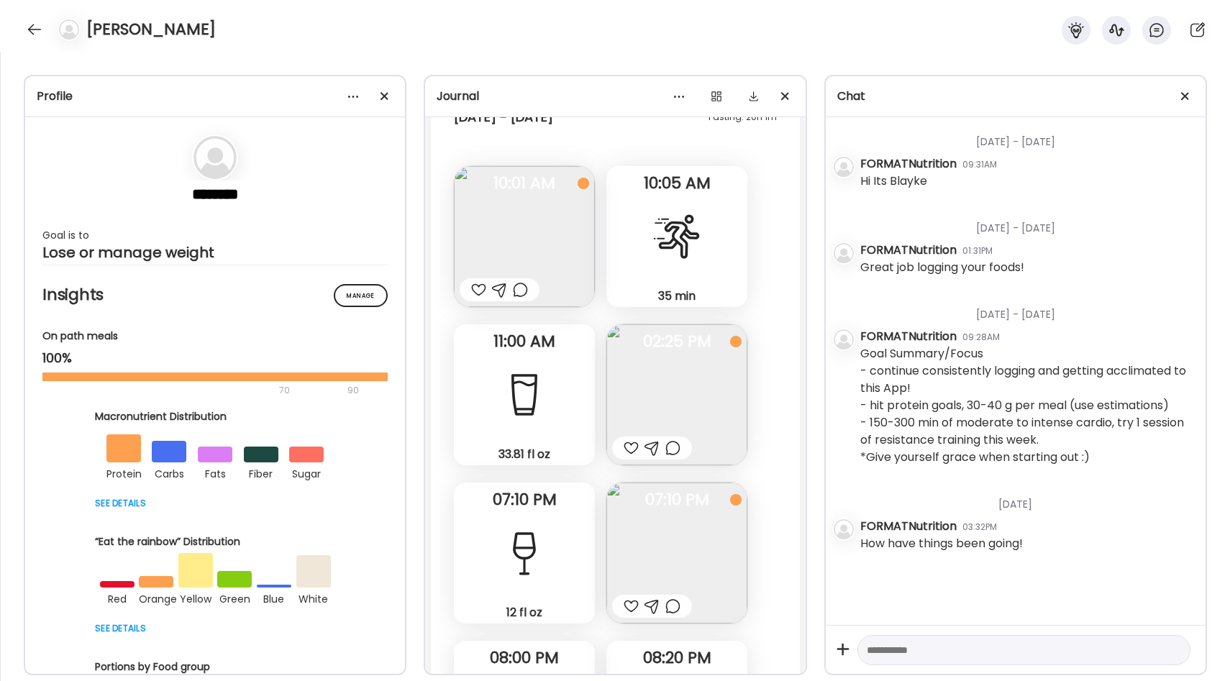
scroll to position [14380, 0]
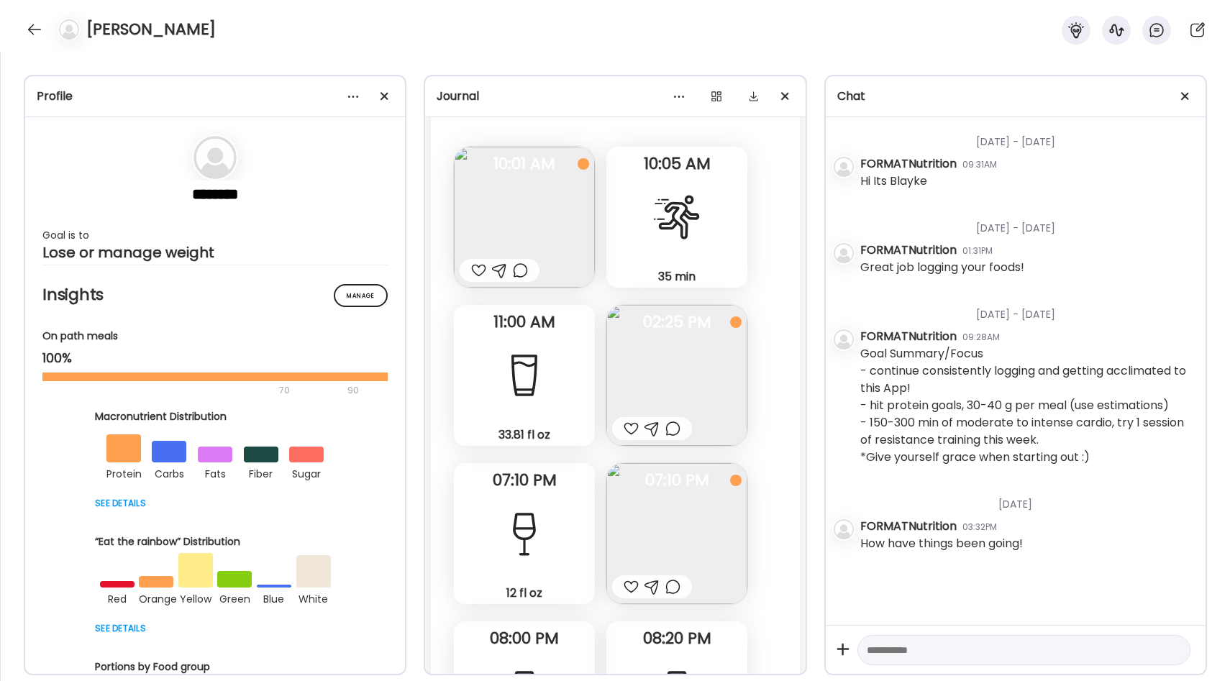
click at [635, 529] on img at bounding box center [676, 533] width 141 height 141
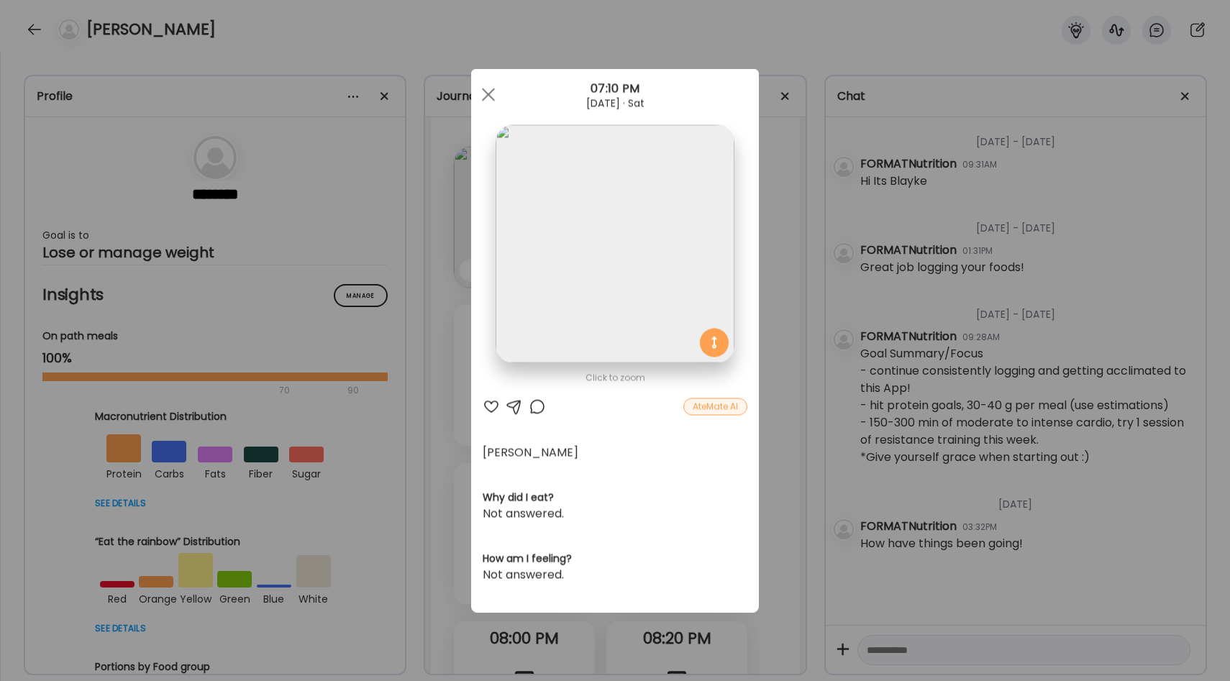
click at [791, 400] on div "Ate Coach Dashboard Wahoo! It’s official Take a moment to set up your Coach Pro…" at bounding box center [615, 340] width 1230 height 681
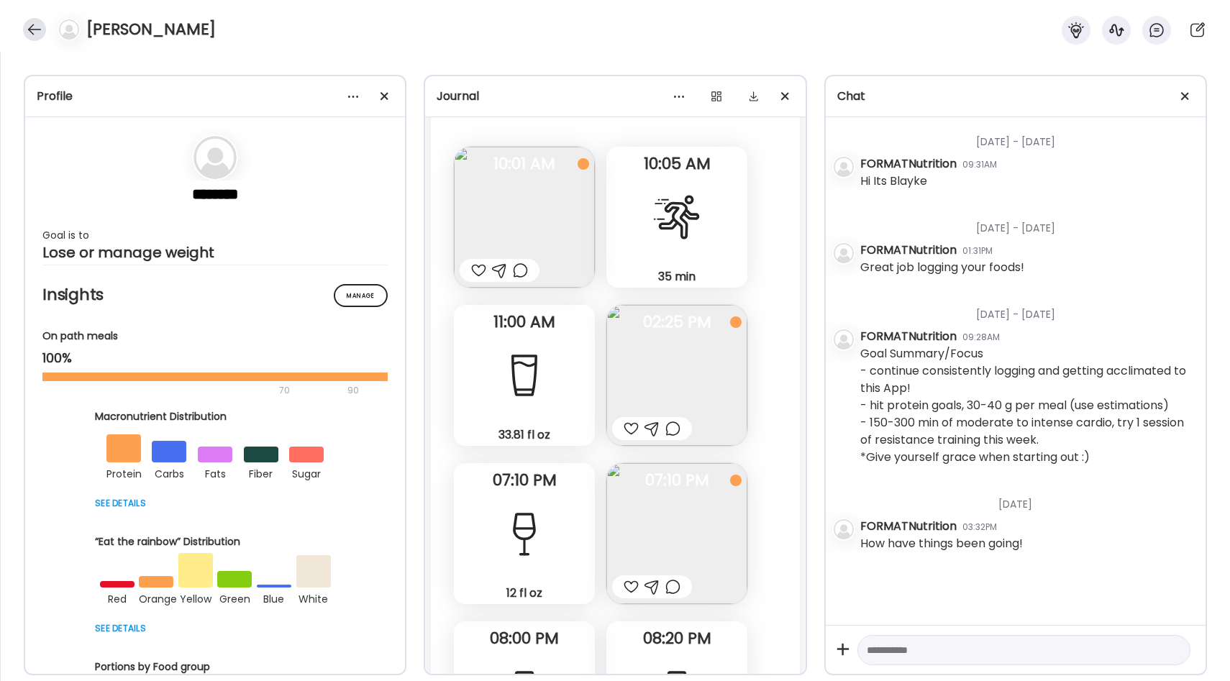
click at [38, 30] on div at bounding box center [34, 29] width 23 height 23
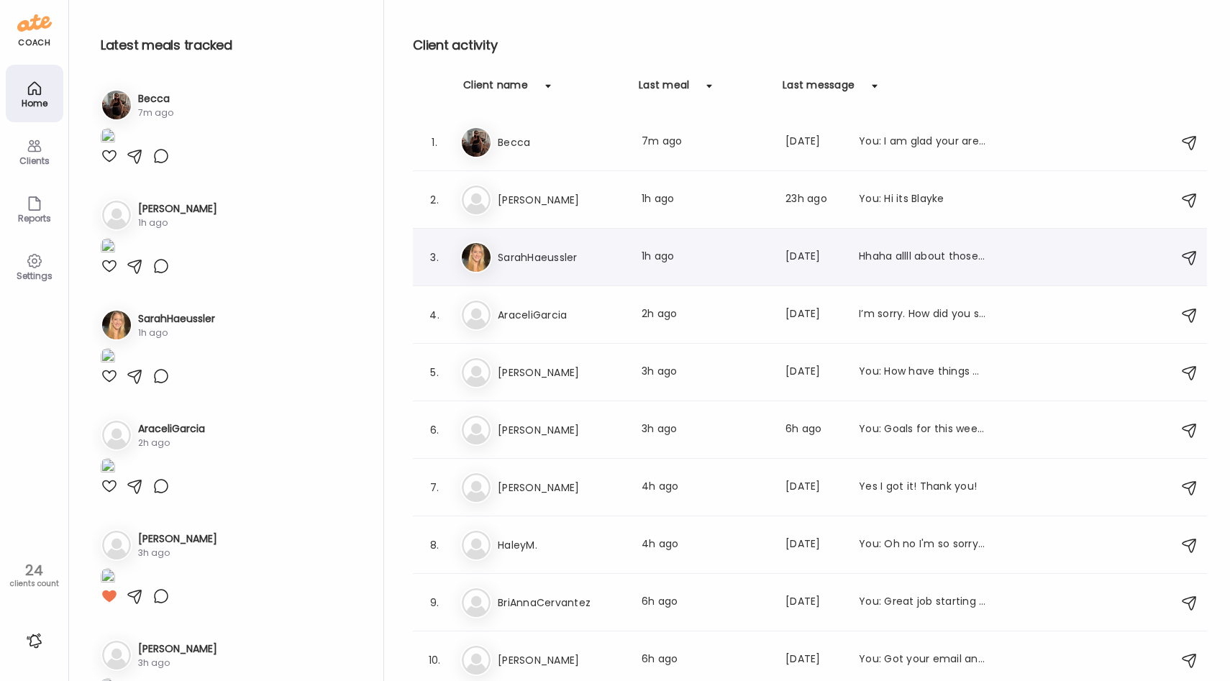
click at [565, 262] on h3 "SarahHaeussler" at bounding box center [561, 257] width 127 height 17
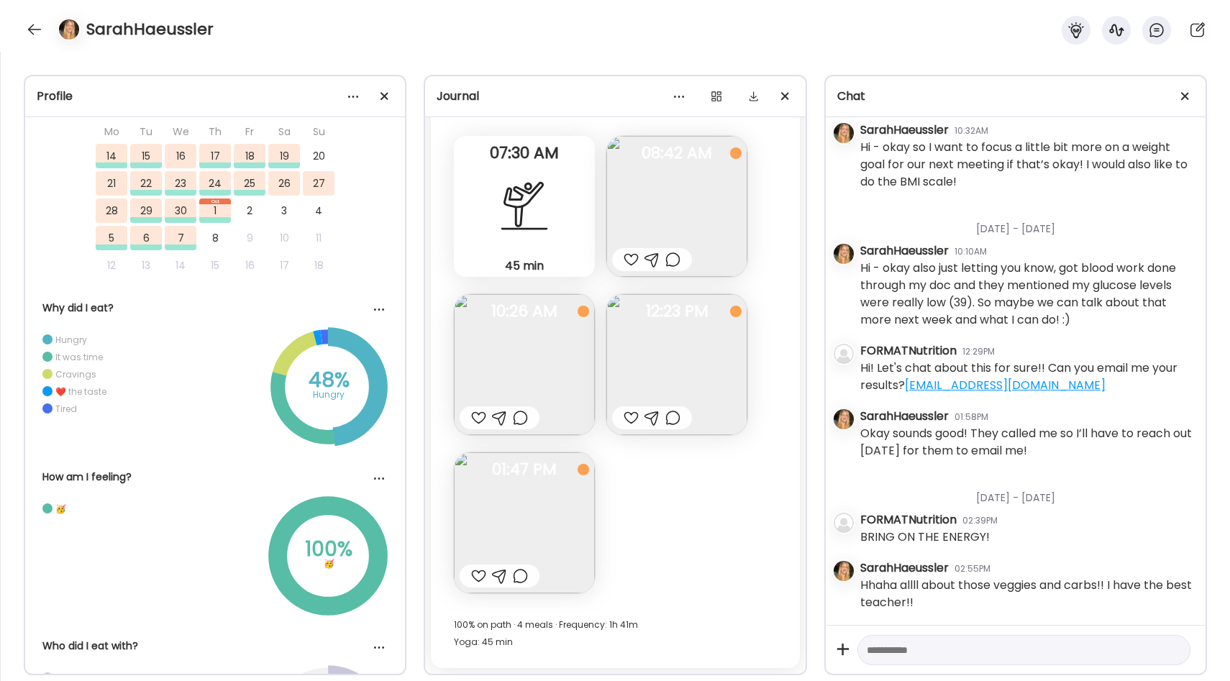
scroll to position [0, 0]
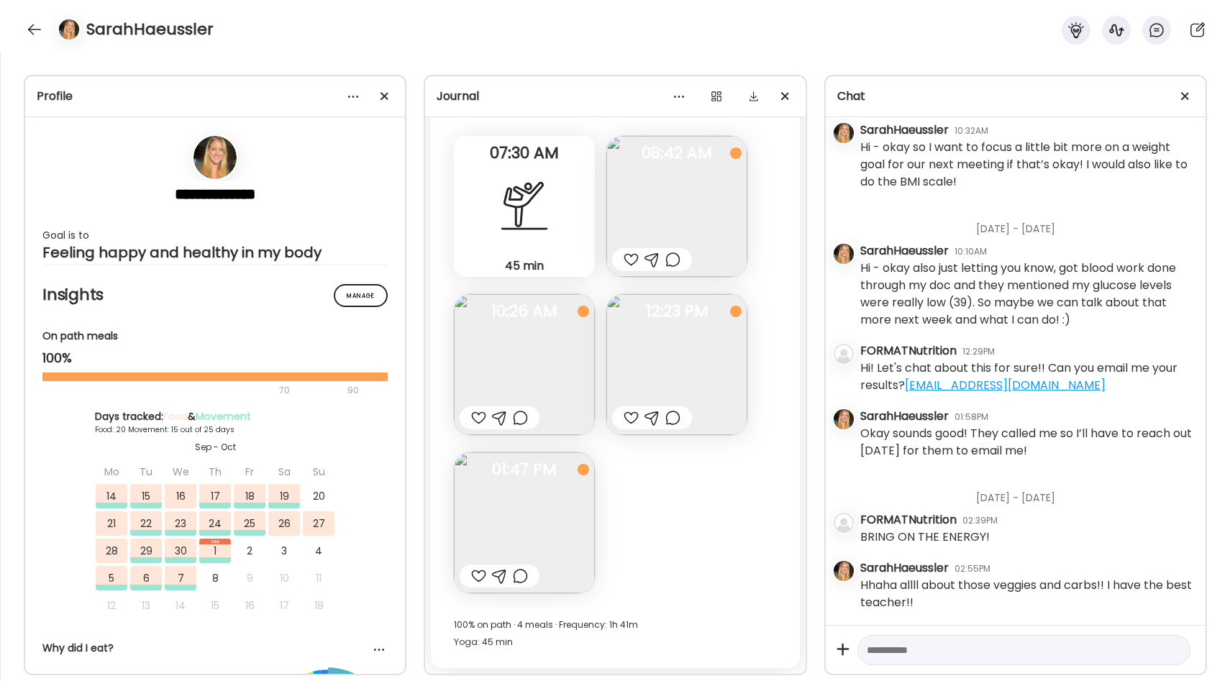
click at [679, 376] on img at bounding box center [676, 364] width 141 height 141
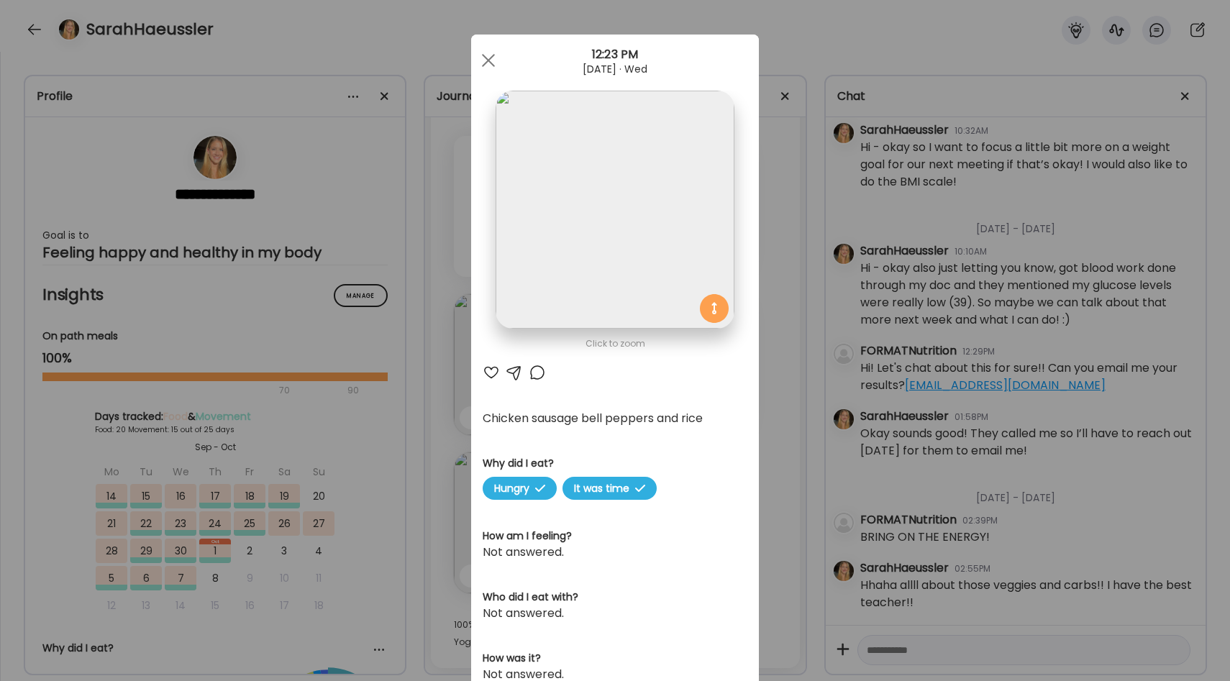
click at [657, 272] on img at bounding box center [615, 210] width 238 height 238
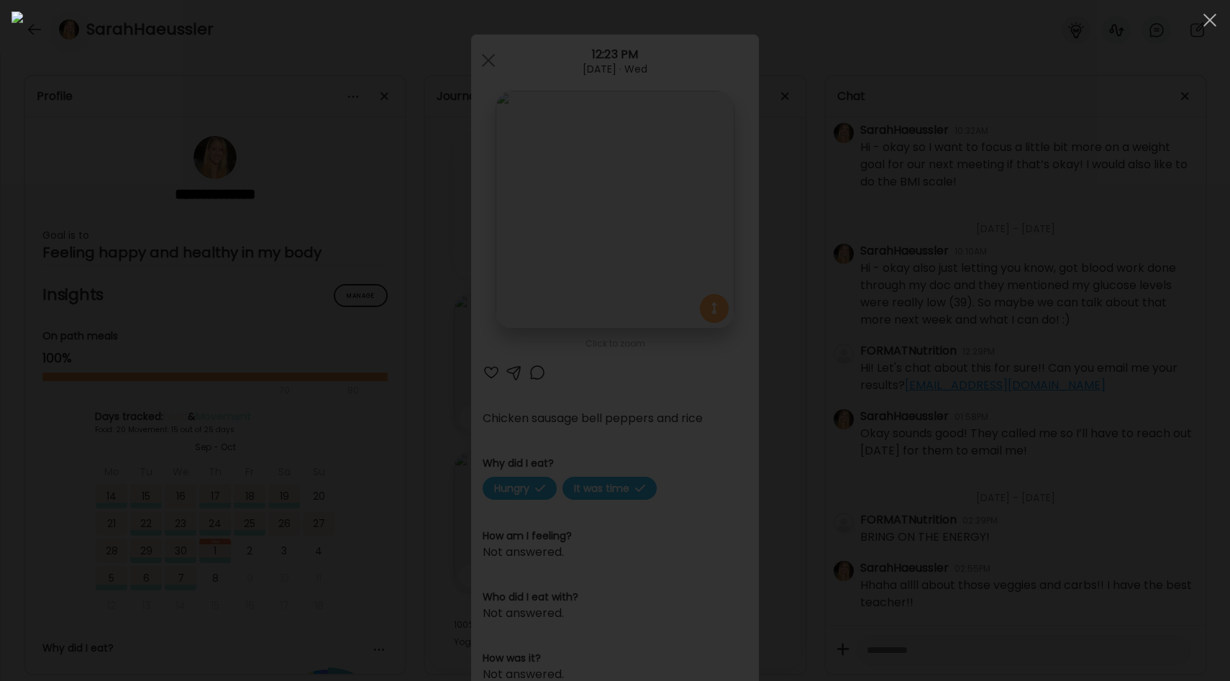
click at [941, 344] on img at bounding box center [615, 341] width 1207 height 658
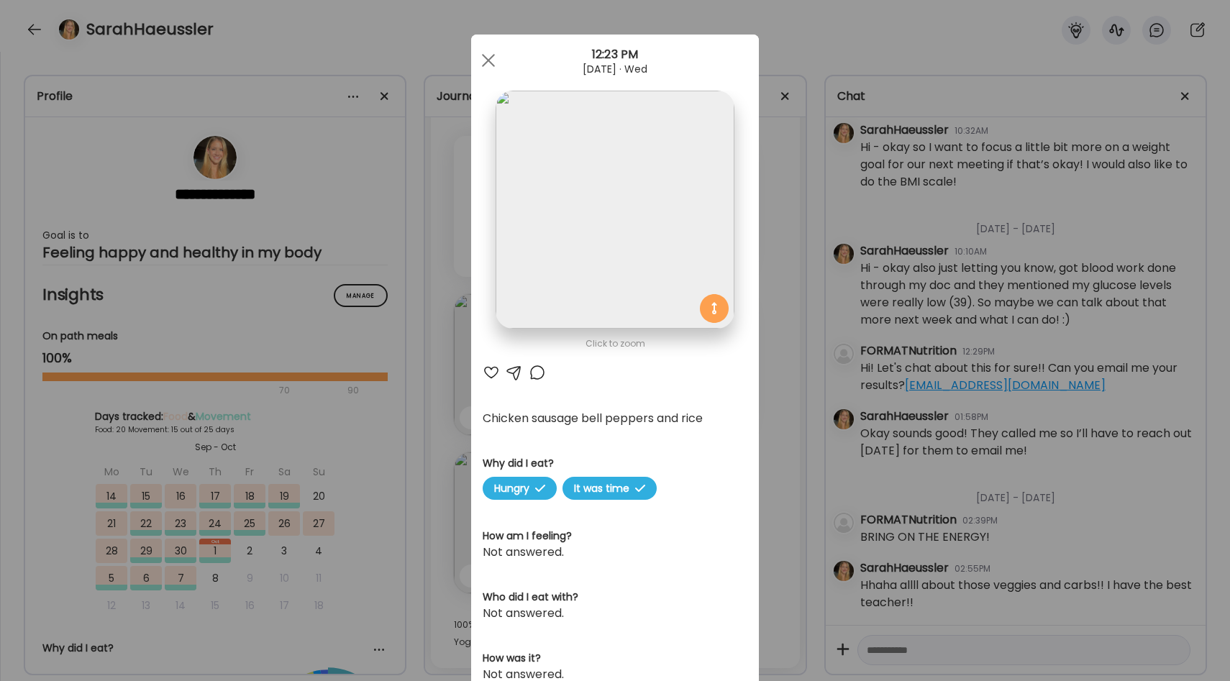
click at [783, 309] on div "Ate Coach Dashboard Wahoo! It’s official Take a moment to set up your Coach Pro…" at bounding box center [615, 340] width 1230 height 681
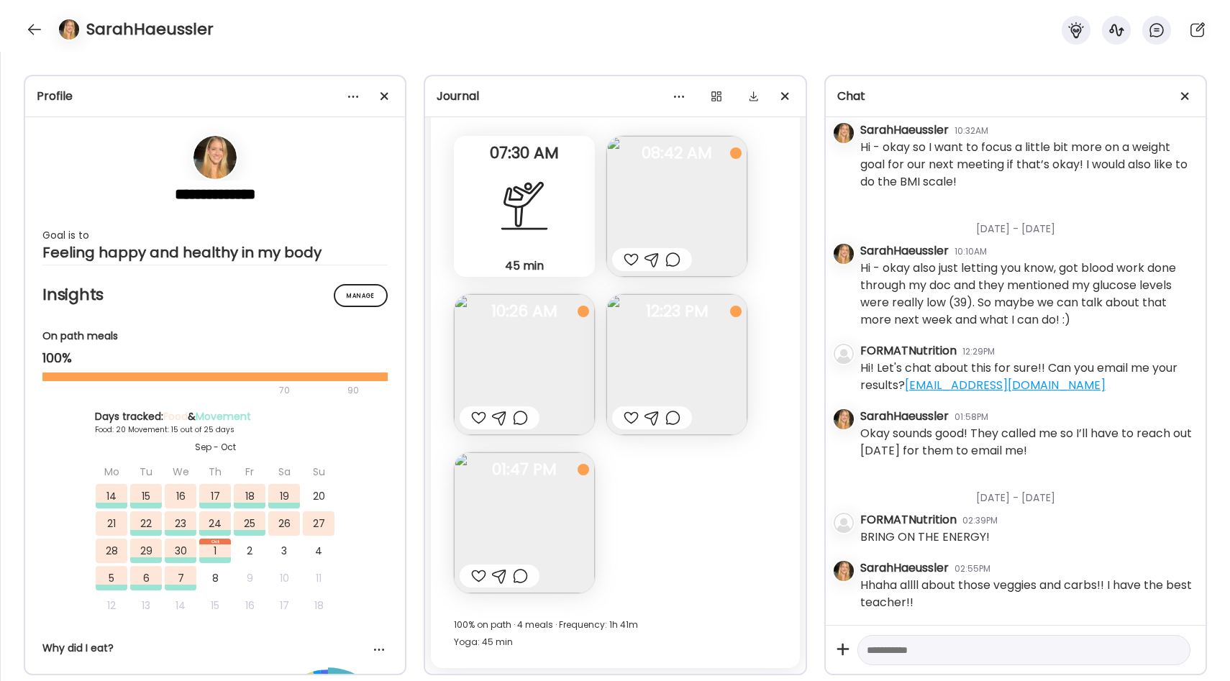
click at [888, 647] on textarea at bounding box center [1011, 650] width 288 height 17
click at [1106, 650] on textarea "**********" at bounding box center [1011, 650] width 288 height 17
click at [1109, 651] on textarea "**********" at bounding box center [1011, 650] width 288 height 17
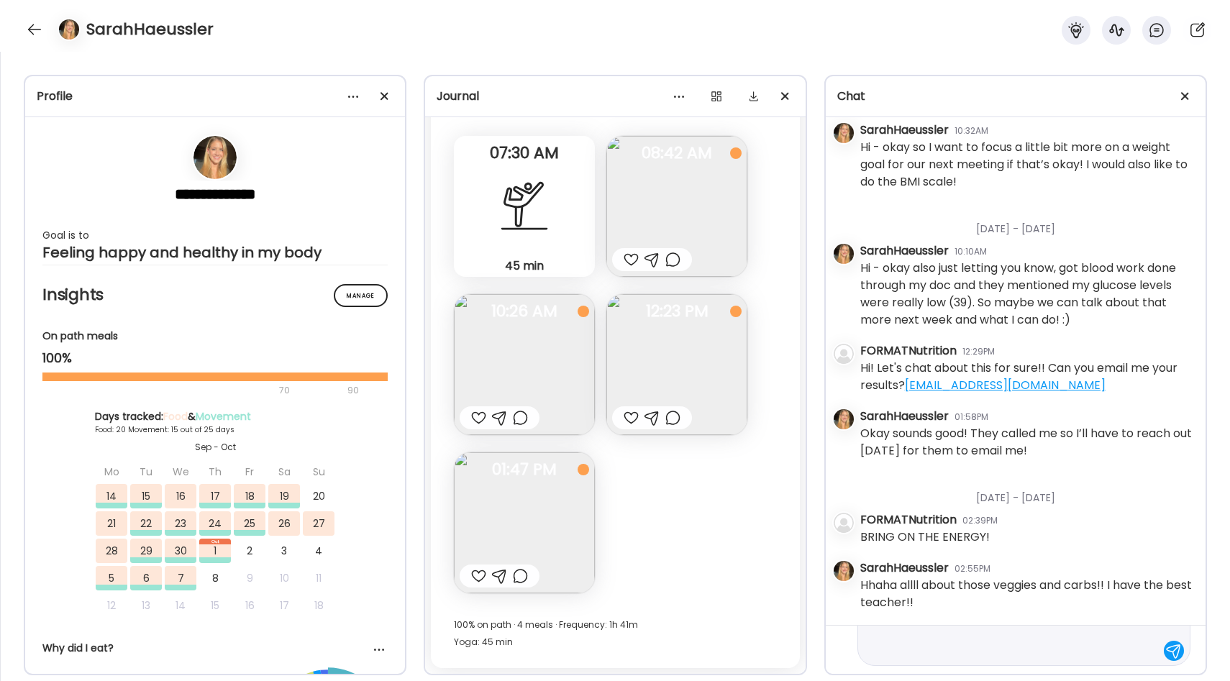
type textarea "**********"
click at [1176, 650] on div at bounding box center [1174, 651] width 20 height 20
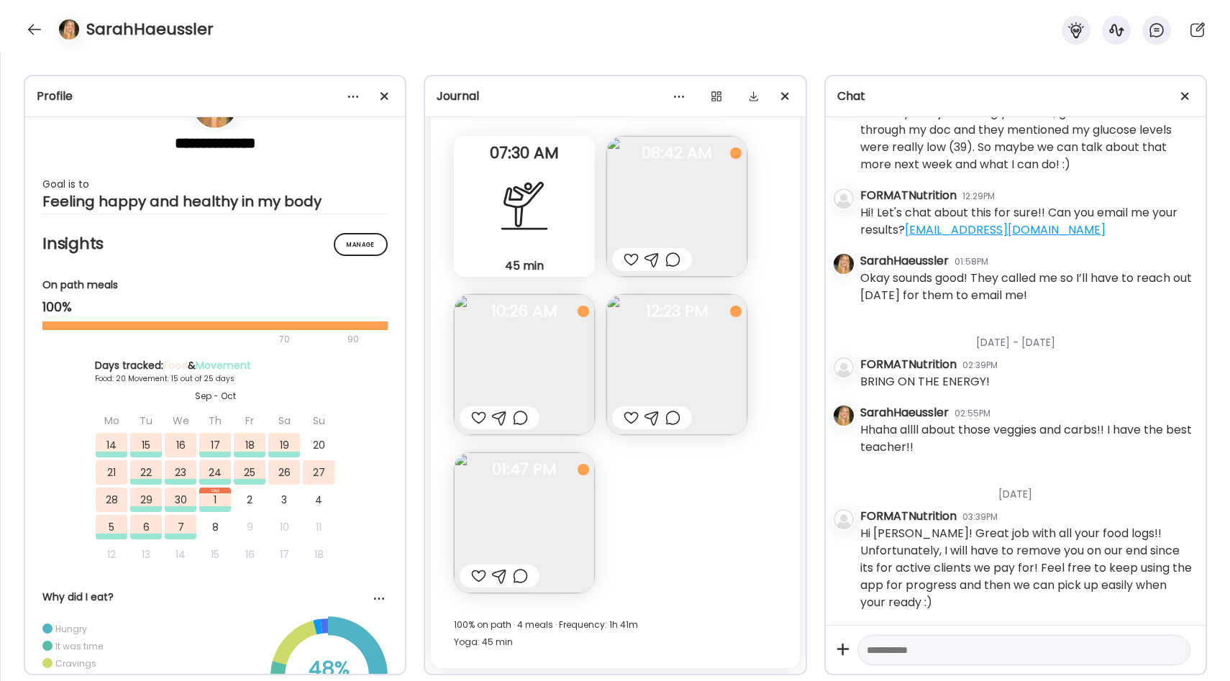
scroll to position [0, 0]
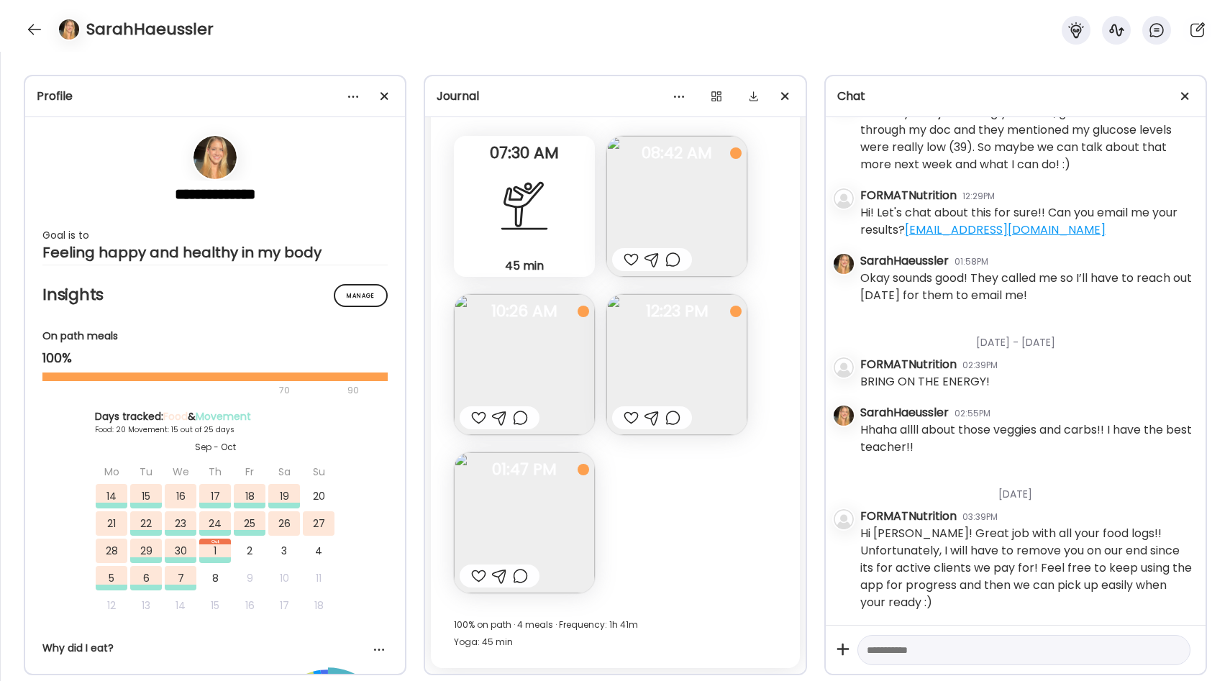
click at [632, 501] on div "Fasting: 15h 13m [DATE] 45 min Yoga Form sculpt! 07:30 AM Eggs, sourdough toast…" at bounding box center [615, 366] width 368 height 603
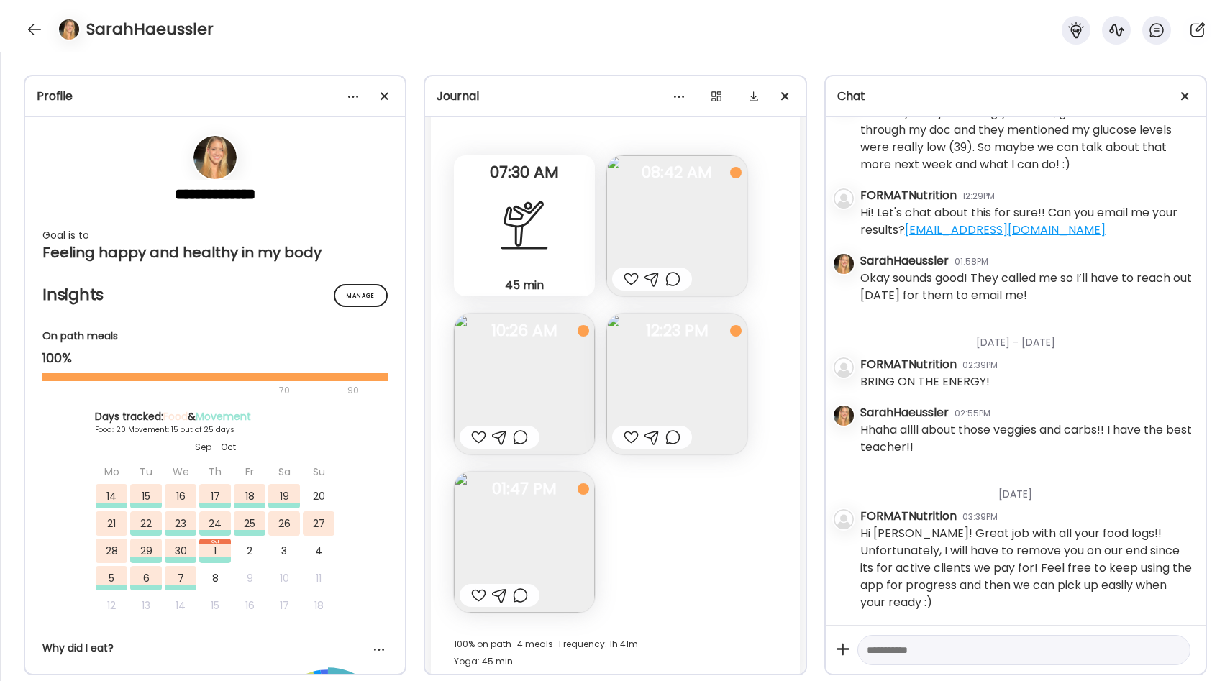
click at [878, 329] on div "[DATE] - [DATE]" at bounding box center [1027, 337] width 334 height 38
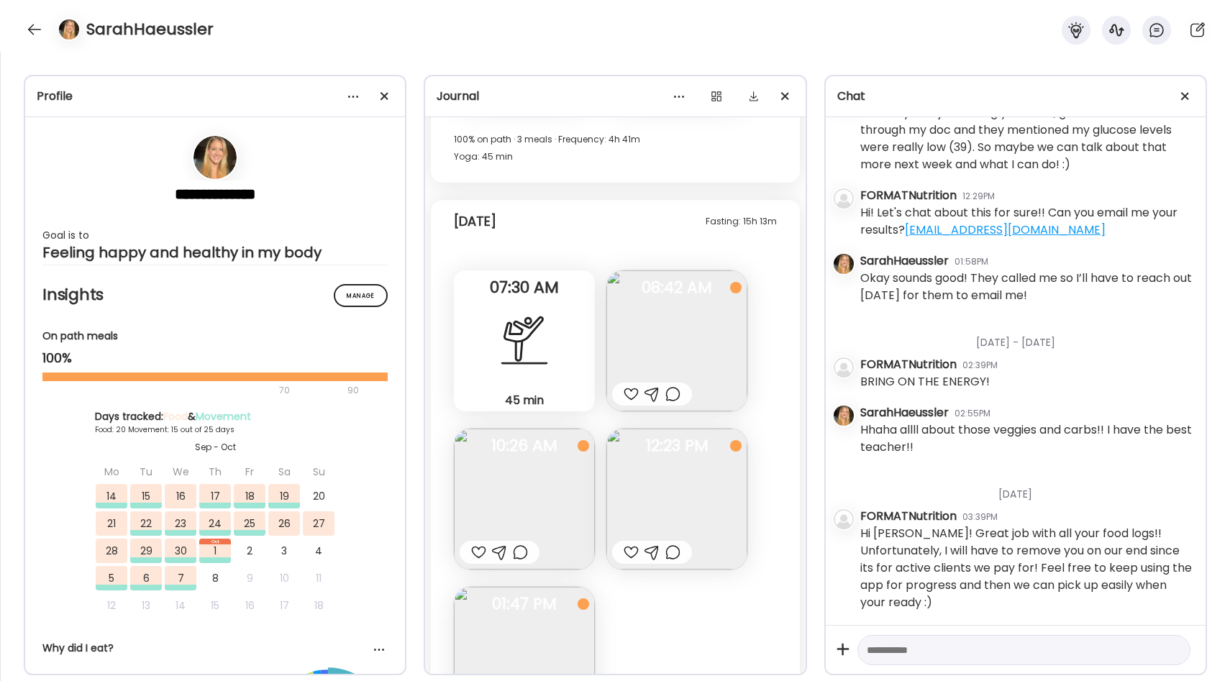
scroll to position [14293, 0]
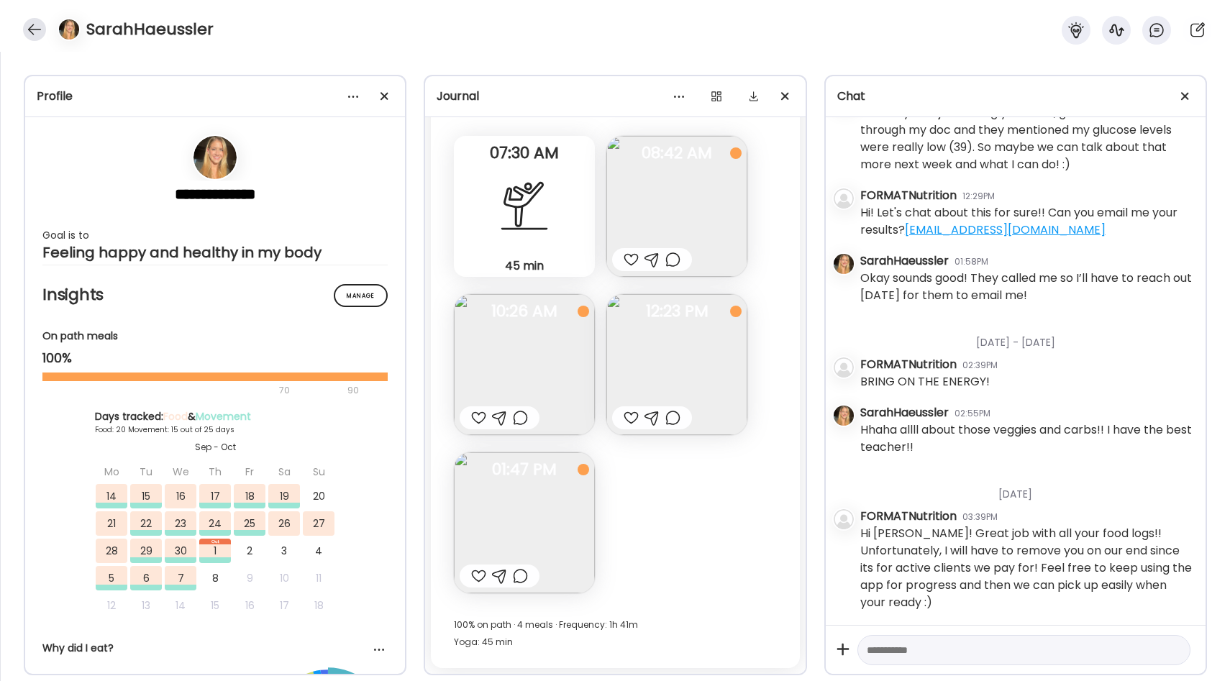
click at [37, 38] on div at bounding box center [34, 29] width 23 height 23
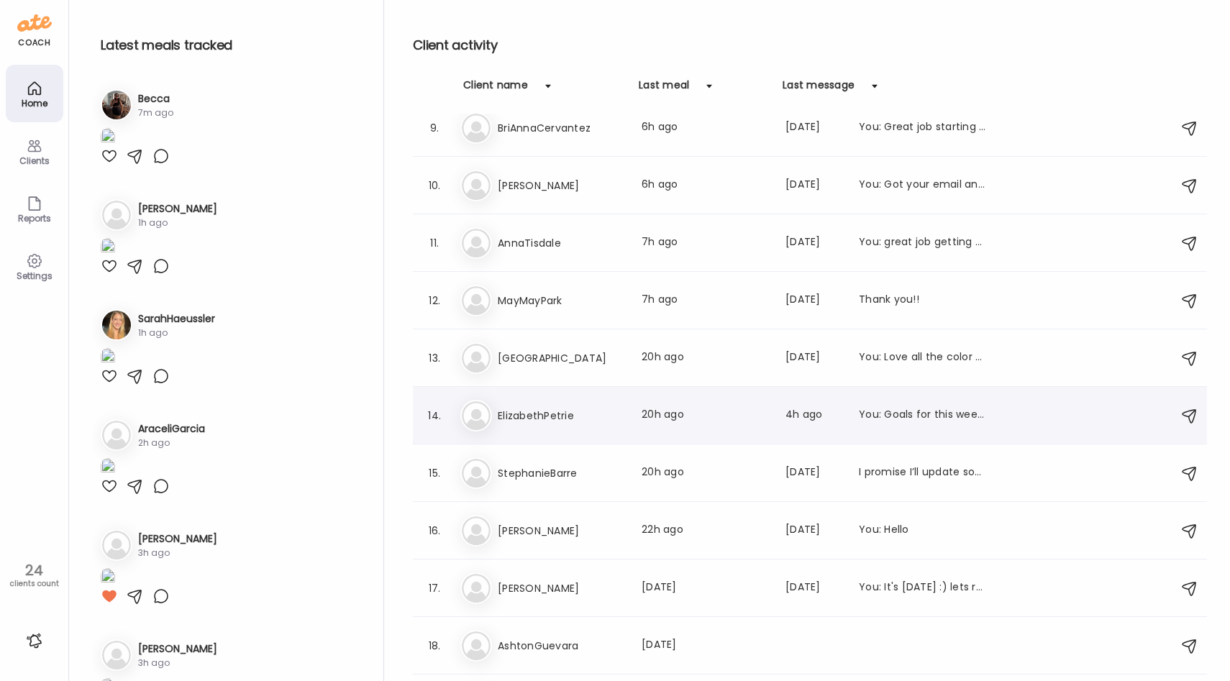
scroll to position [473, 0]
click at [582, 347] on div "In India Last meal: 20h ago Last message: [DATE] You: Love all the color on you…" at bounding box center [812, 360] width 704 height 32
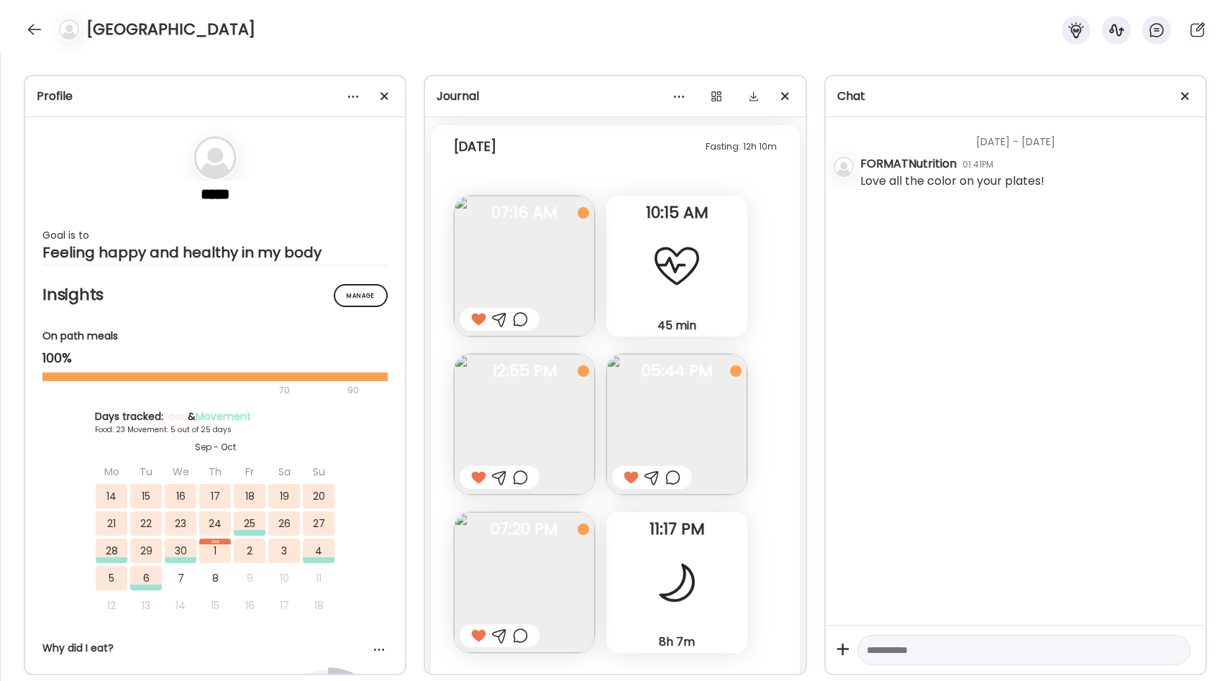
scroll to position [20531, 0]
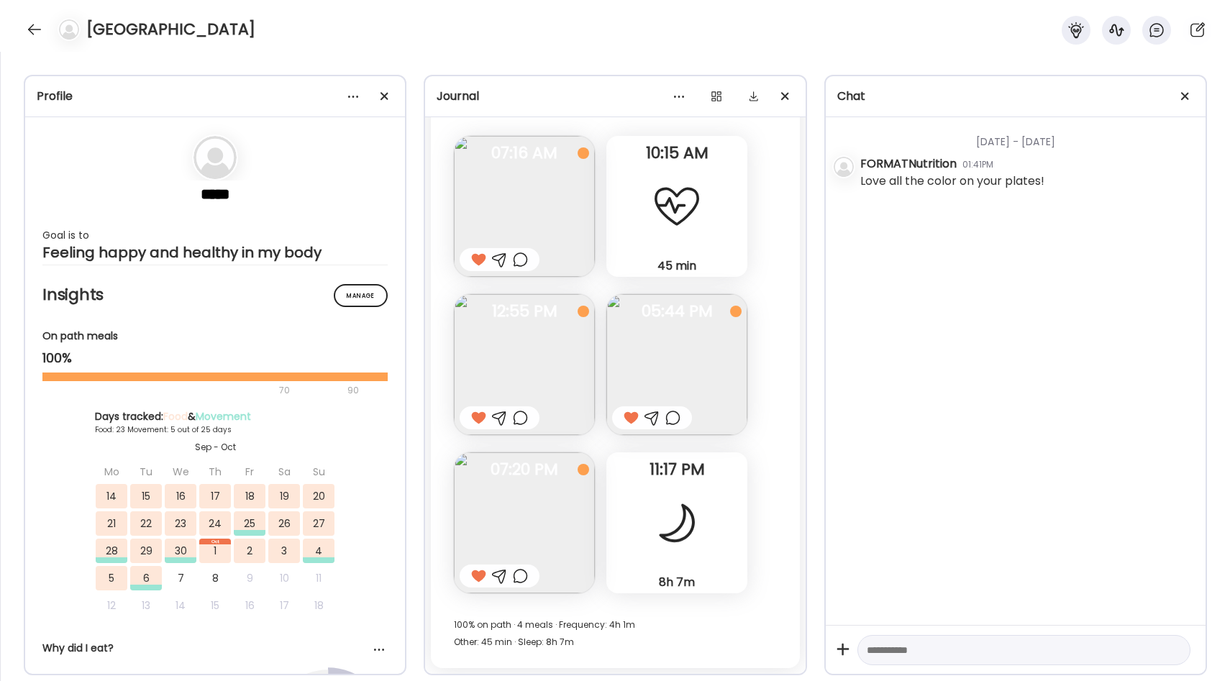
click at [896, 660] on div at bounding box center [1023, 650] width 333 height 31
click at [894, 649] on textarea at bounding box center [1011, 650] width 288 height 17
type textarea "**********"
click at [517, 169] on img at bounding box center [524, 206] width 141 height 141
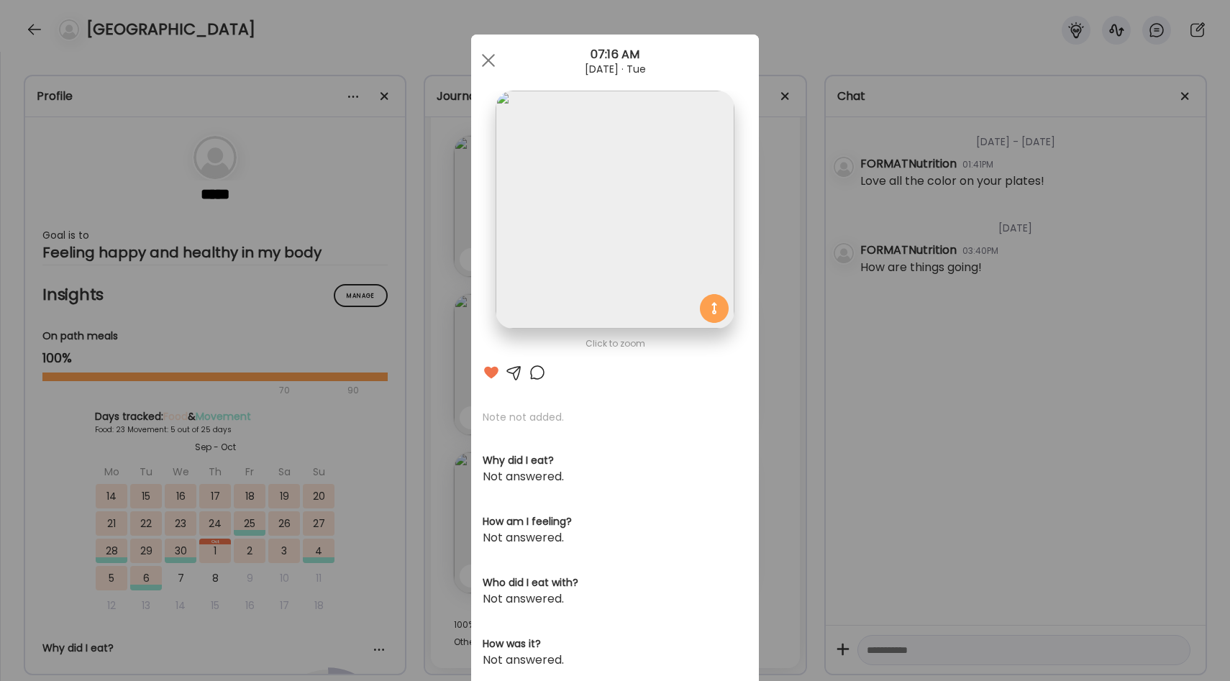
click at [457, 241] on div "Ate Coach Dashboard Wahoo! It’s official Take a moment to set up your Coach Pro…" at bounding box center [615, 340] width 1230 height 681
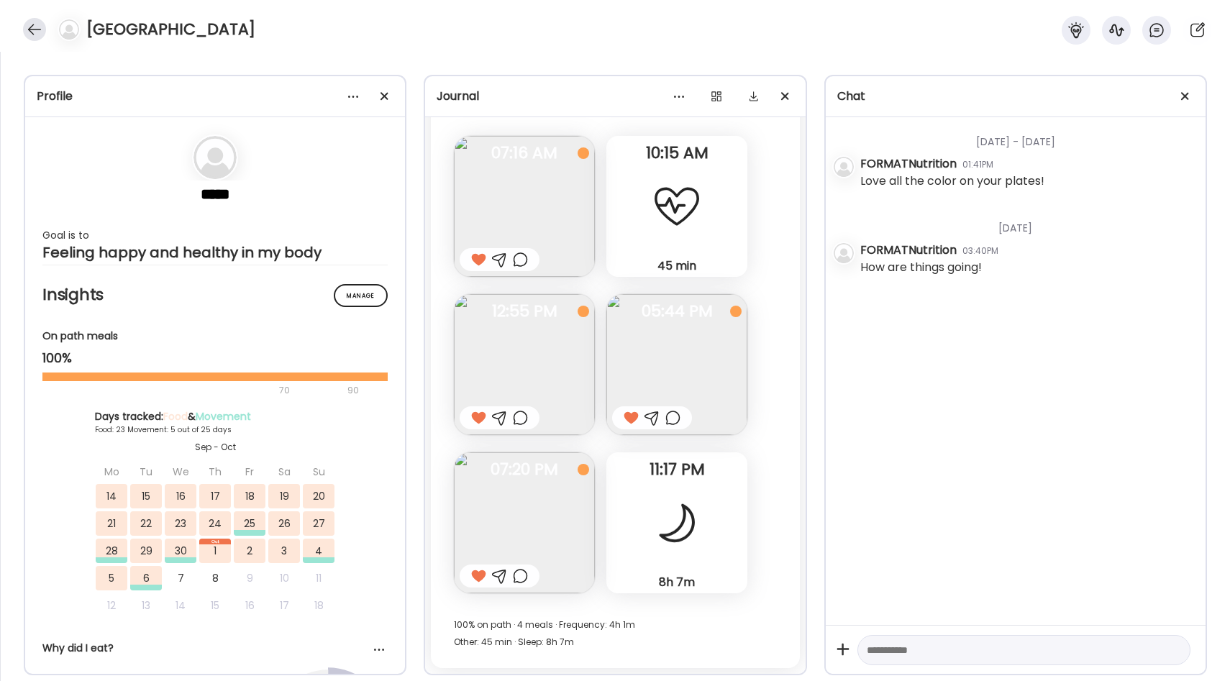
click at [32, 29] on div at bounding box center [34, 29] width 23 height 23
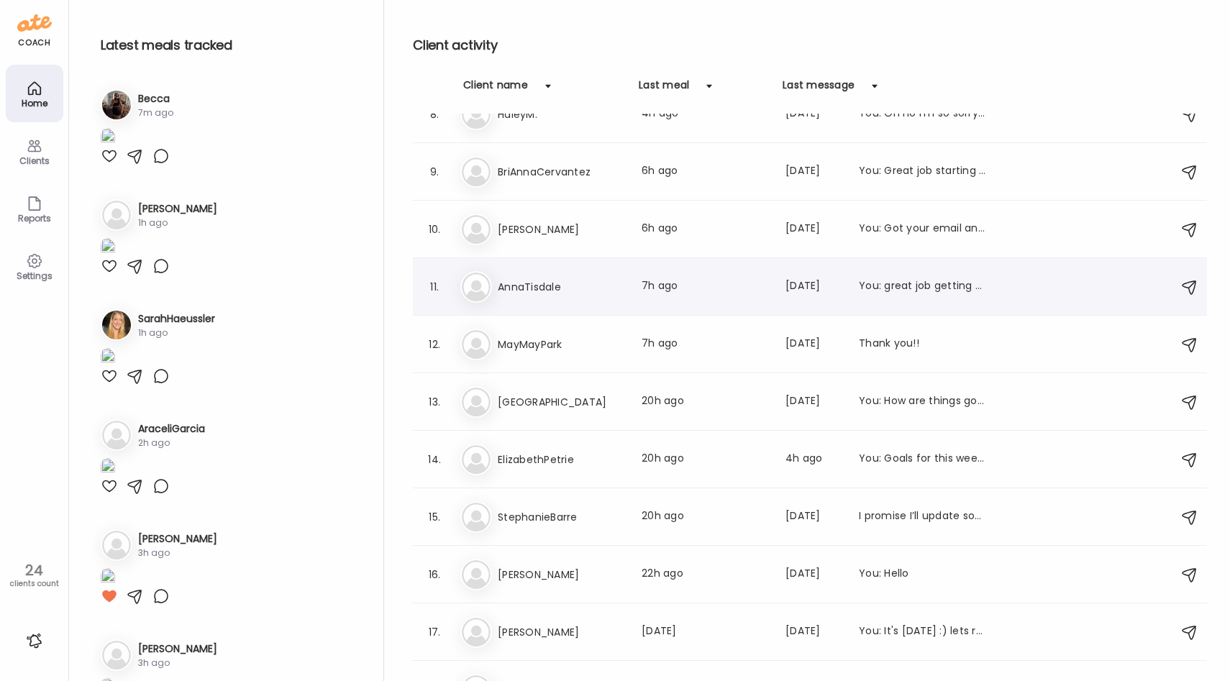
scroll to position [419, 0]
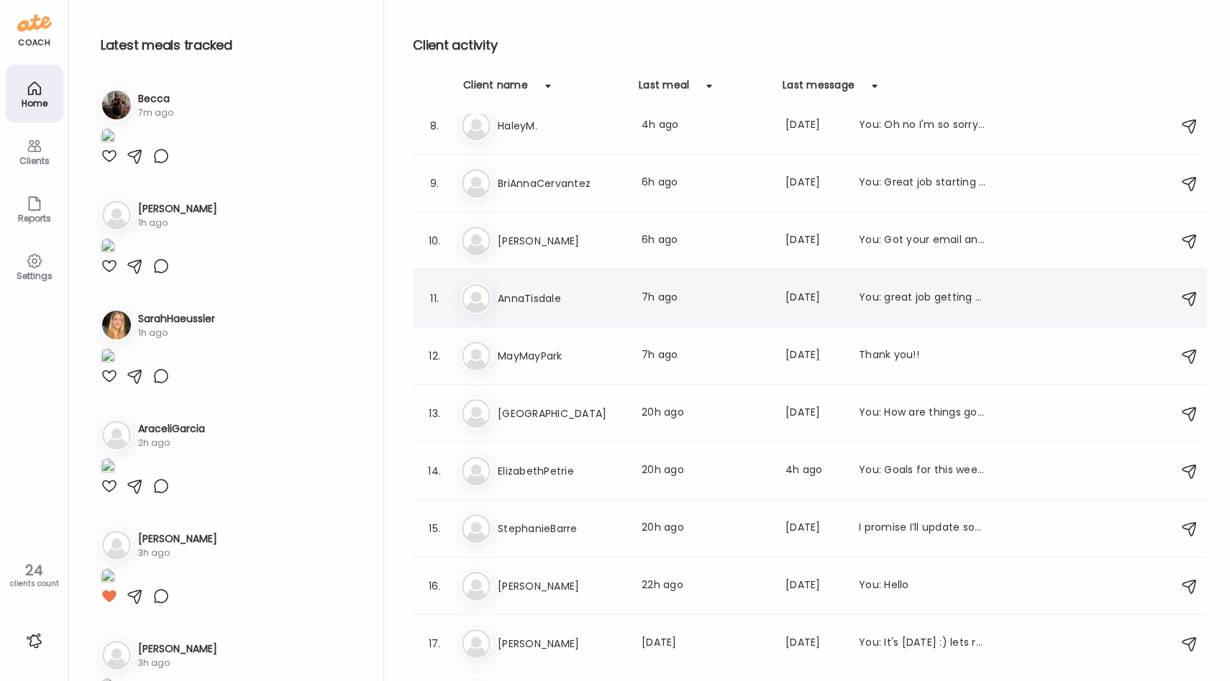
click at [565, 307] on div "An AnnaTisdale Last meal: 7h ago Last message: [DATE] You: great job getting co…" at bounding box center [812, 299] width 704 height 32
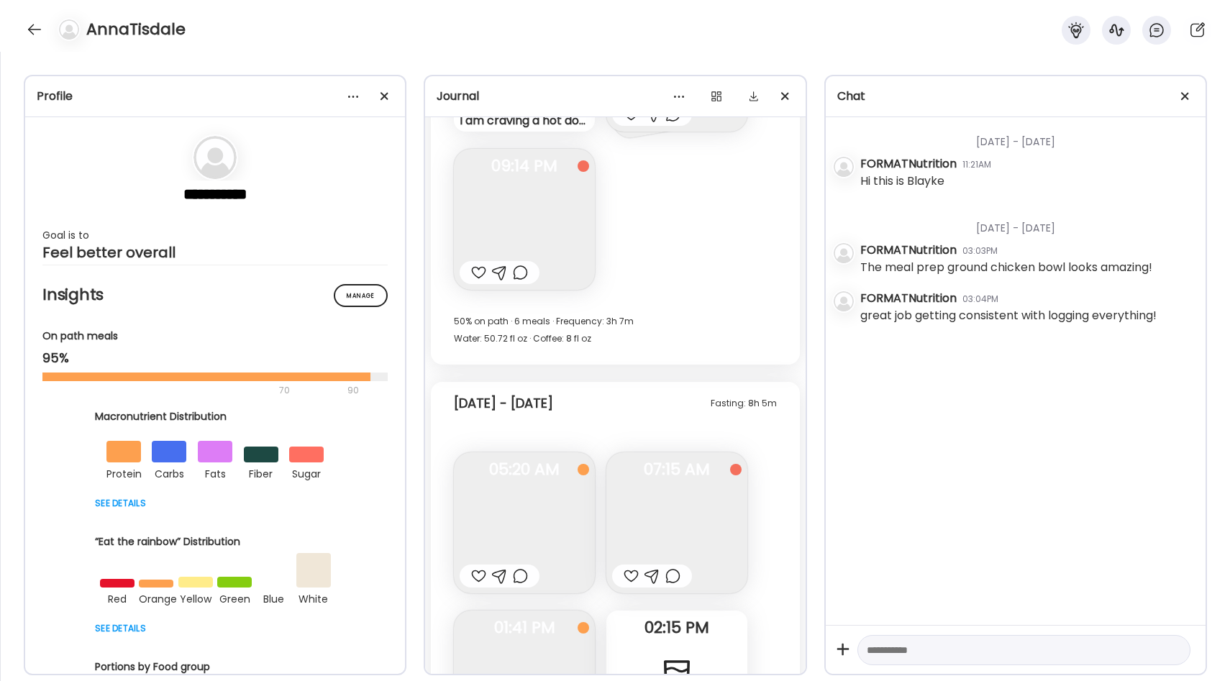
scroll to position [11286, 0]
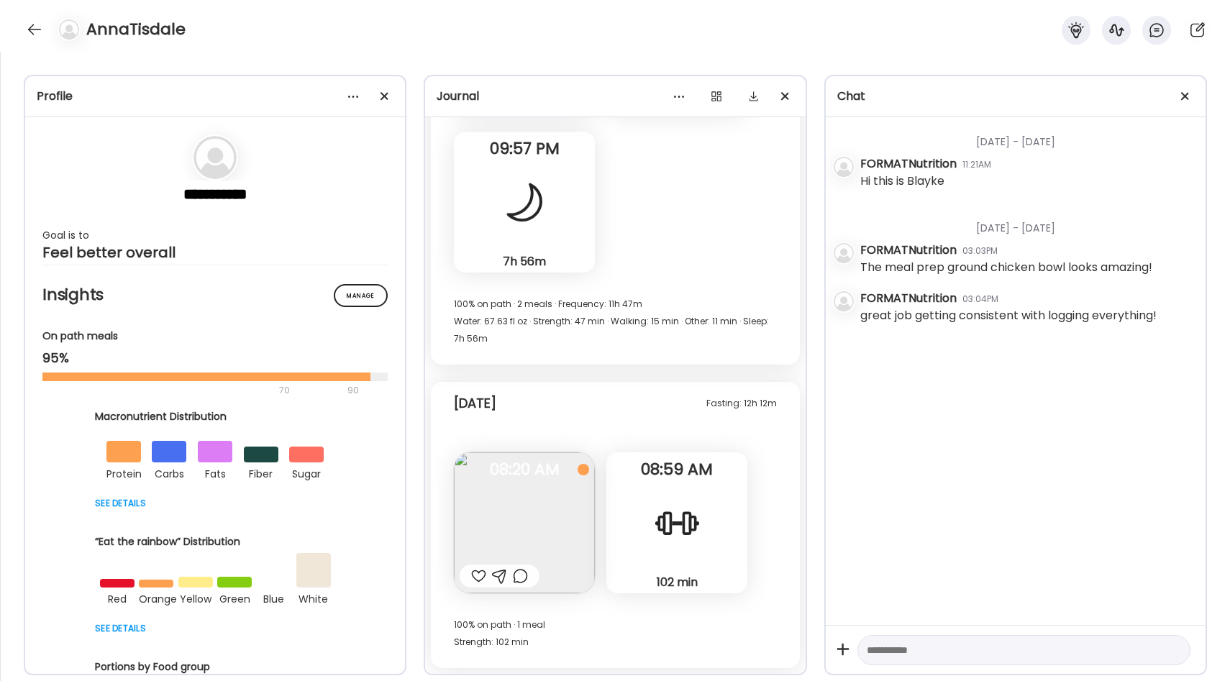
click at [476, 568] on div at bounding box center [478, 576] width 15 height 17
click at [19, 24] on div "AnnaTisdale" at bounding box center [615, 26] width 1230 height 52
click at [33, 25] on div at bounding box center [34, 29] width 23 height 23
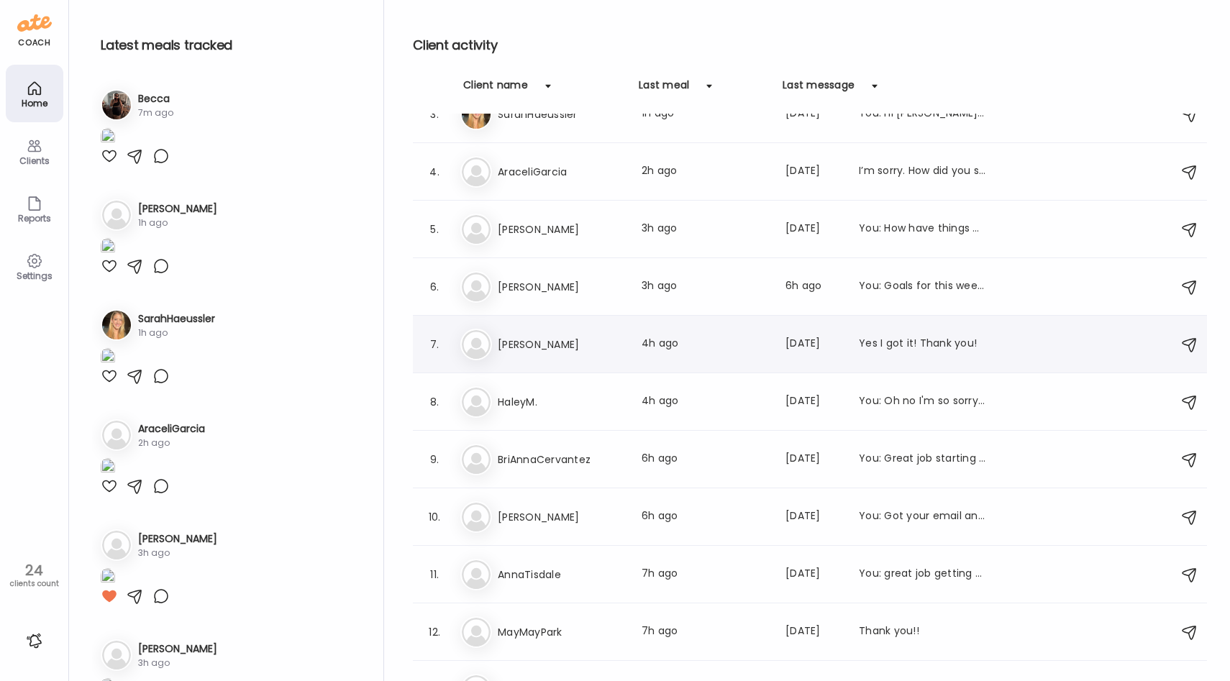
scroll to position [142, 0]
click at [529, 401] on h3 "HaleyM." at bounding box center [561, 402] width 127 height 17
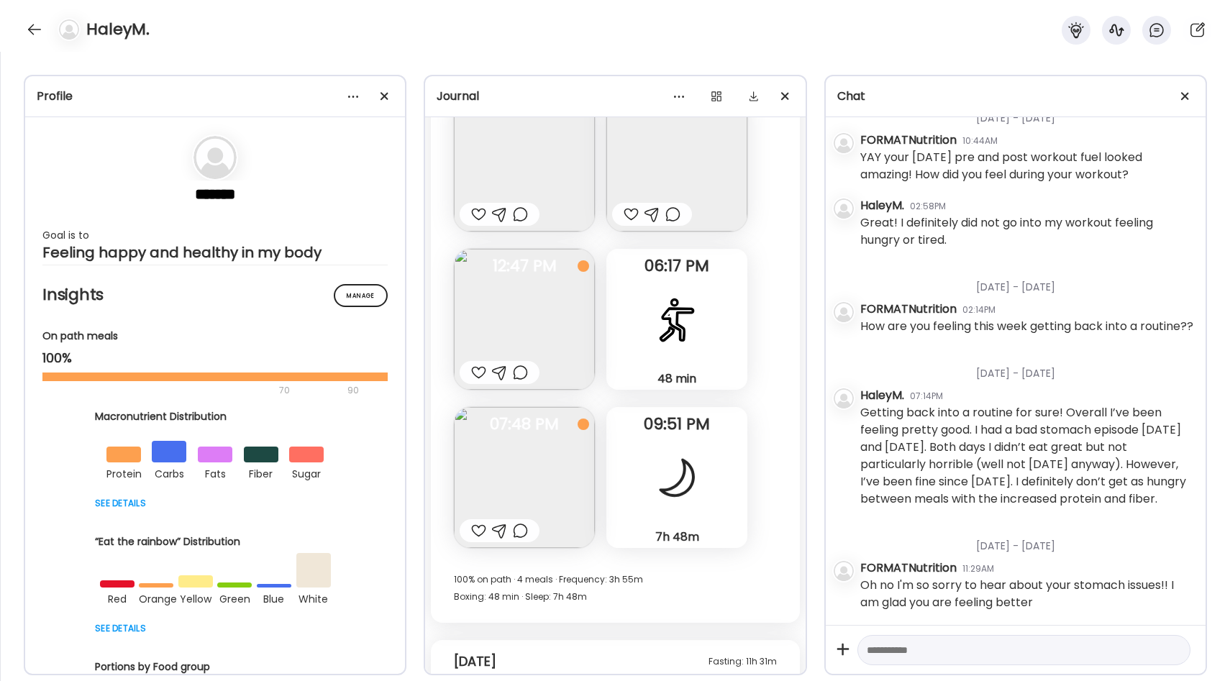
scroll to position [16378, 0]
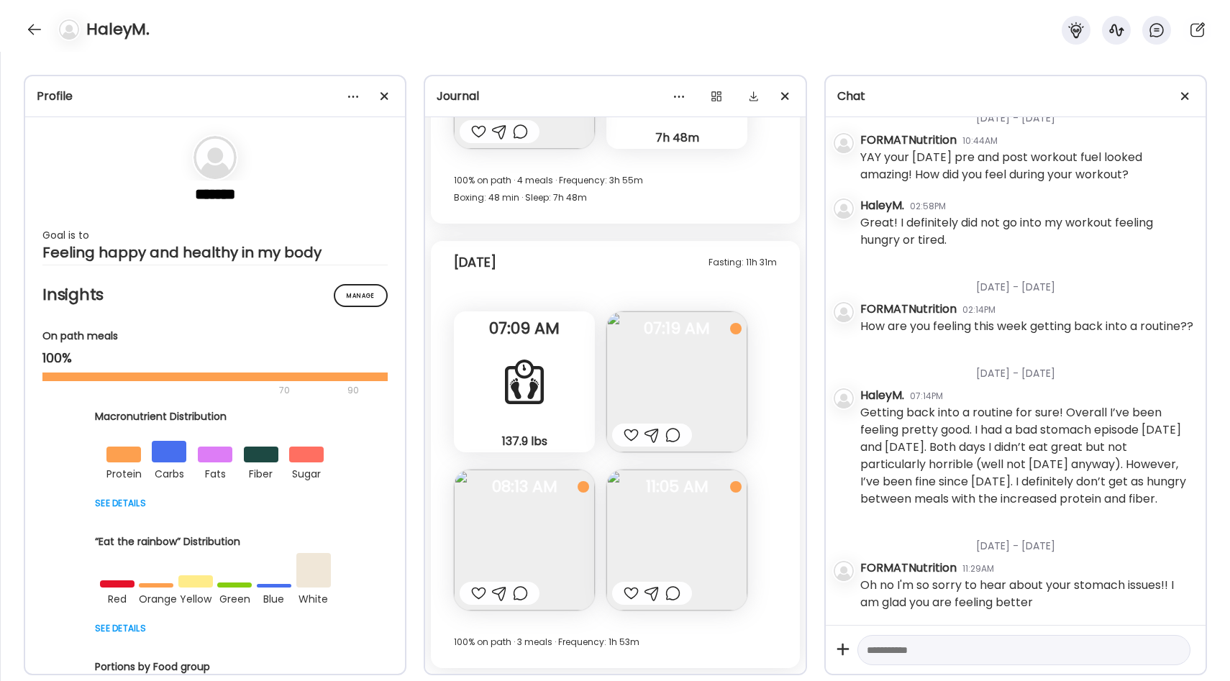
click at [902, 649] on textarea at bounding box center [1011, 650] width 288 height 17
type textarea "**********"
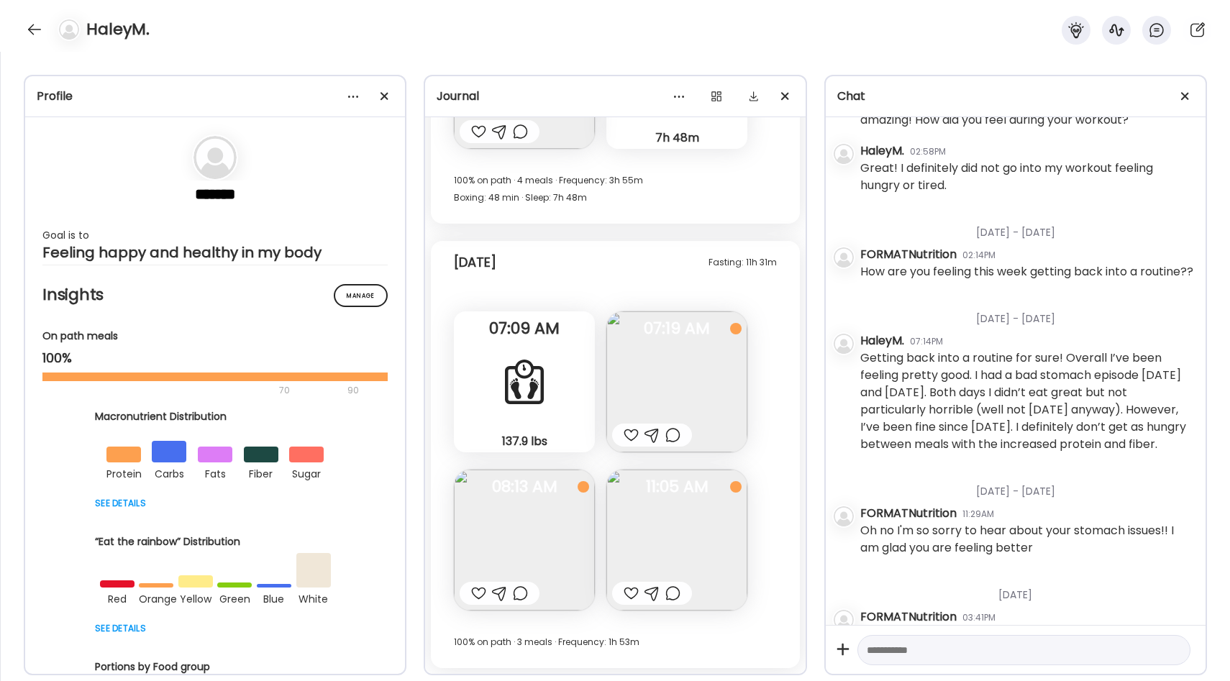
scroll to position [2283, 0]
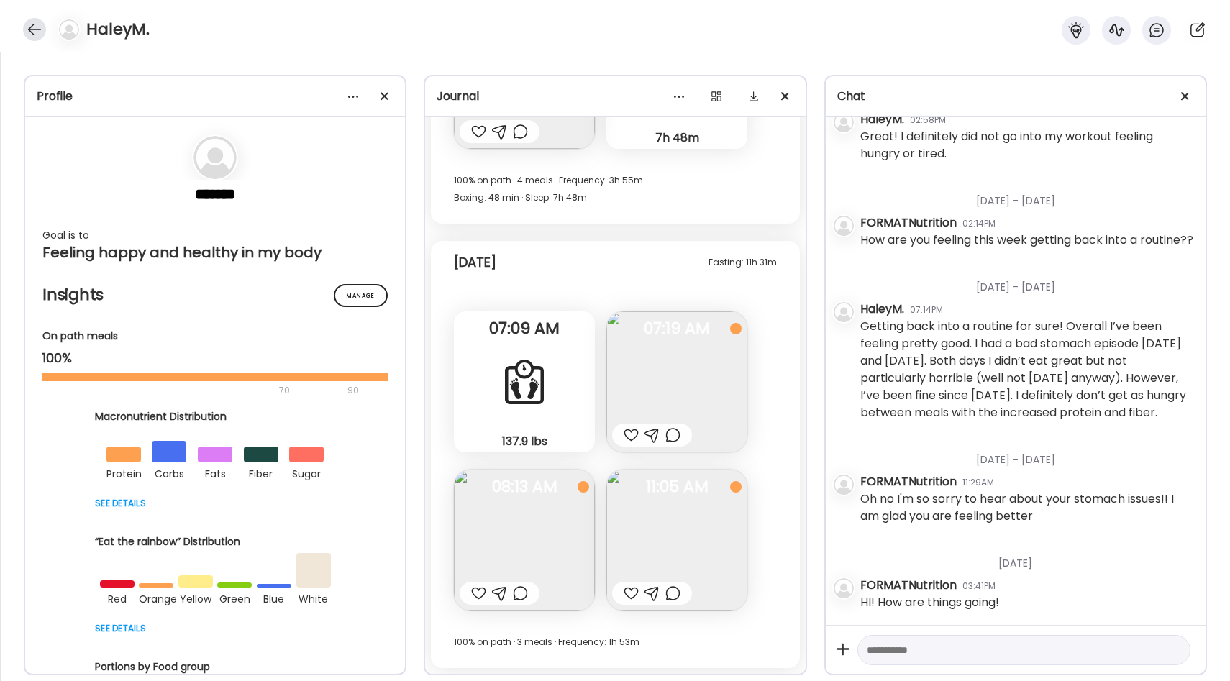
click at [33, 28] on div at bounding box center [34, 29] width 23 height 23
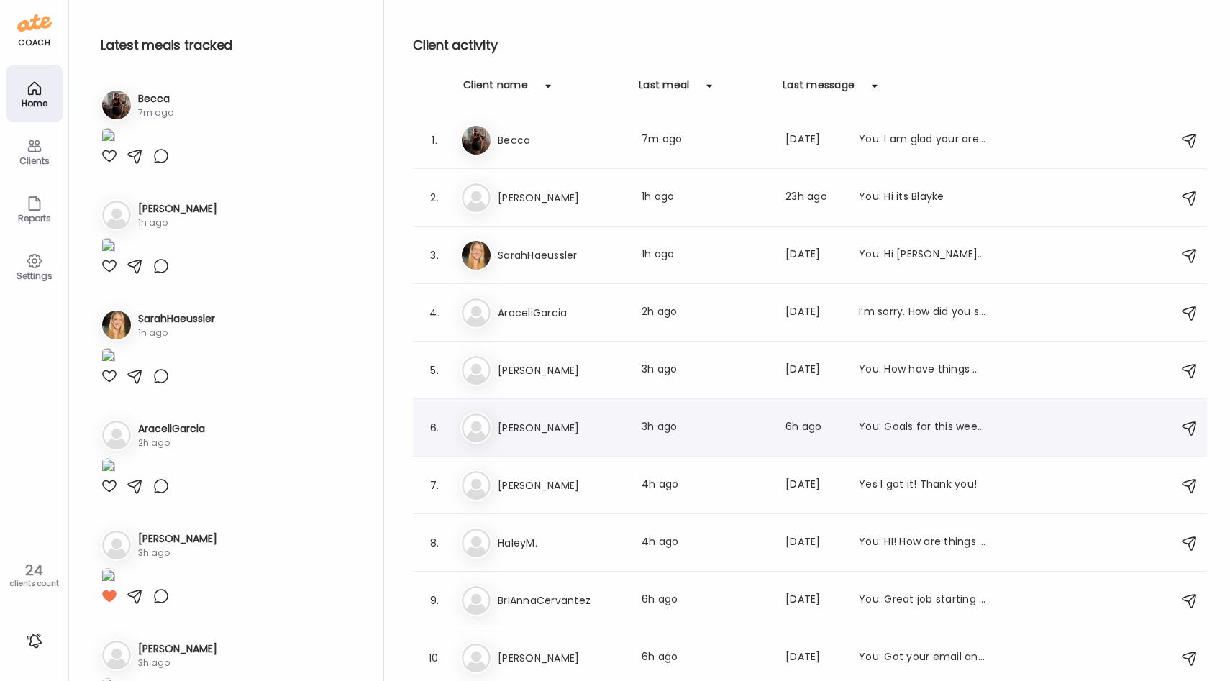
scroll to position [0, 0]
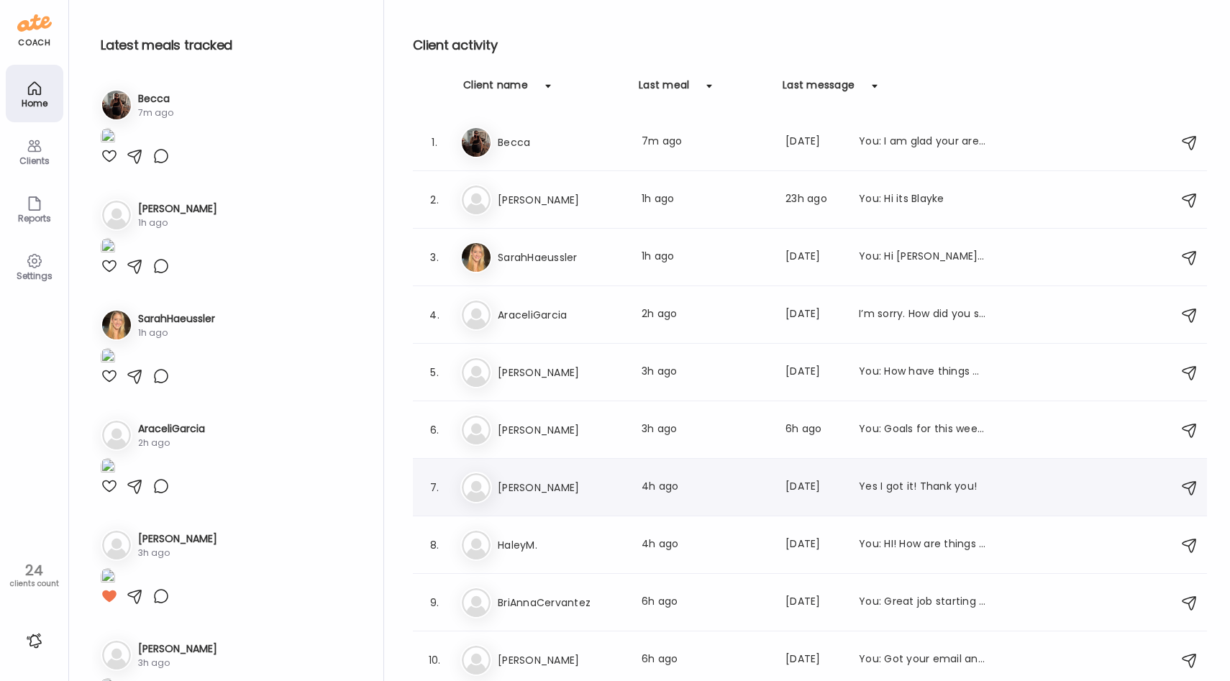
click at [581, 483] on h3 "[PERSON_NAME]" at bounding box center [561, 487] width 127 height 17
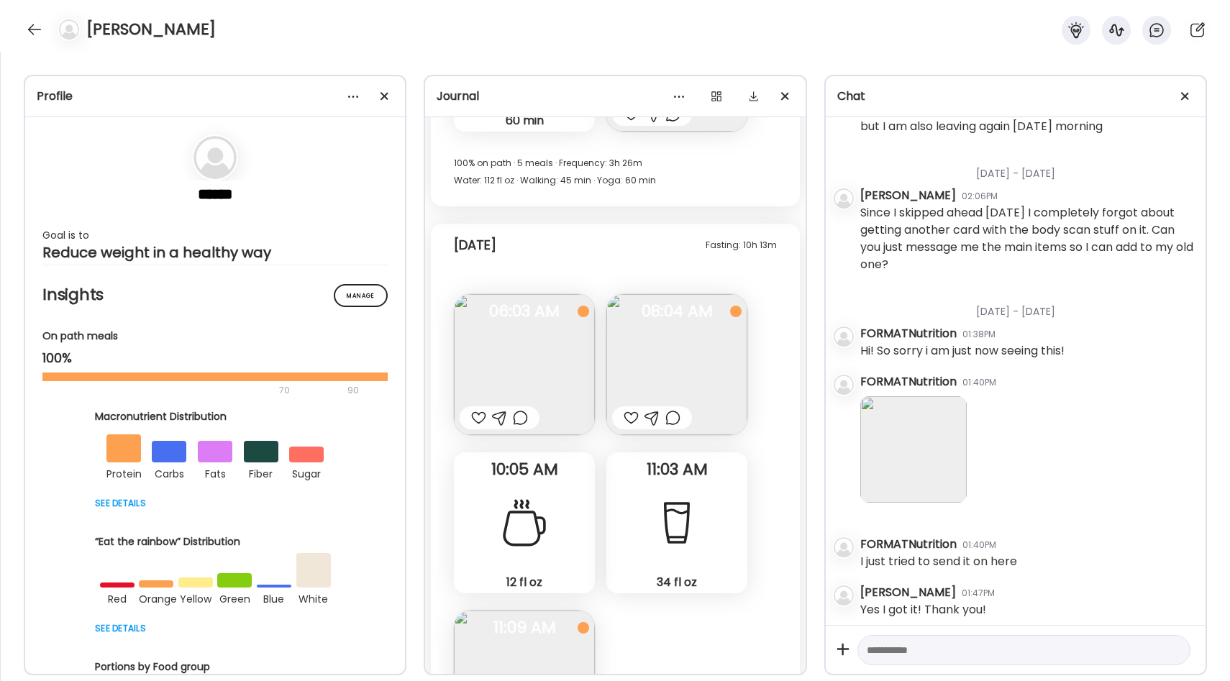
scroll to position [21699, 0]
click at [938, 436] on img at bounding box center [913, 449] width 106 height 106
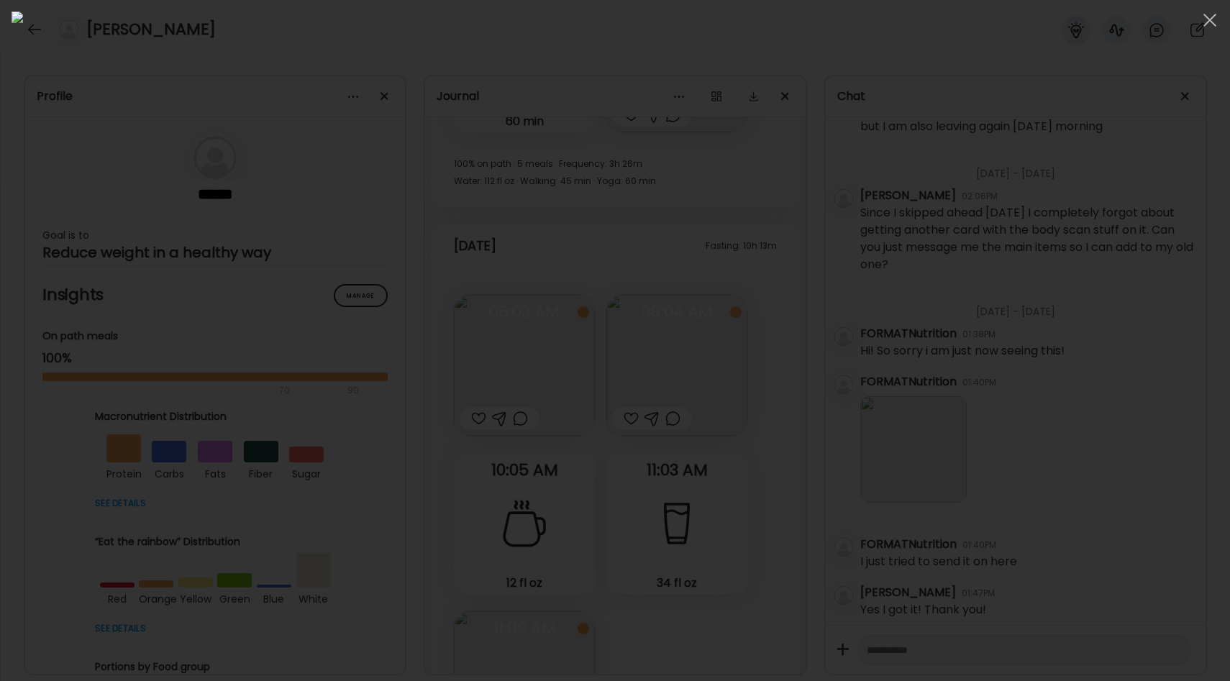
click at [988, 382] on div at bounding box center [615, 341] width 1207 height 658
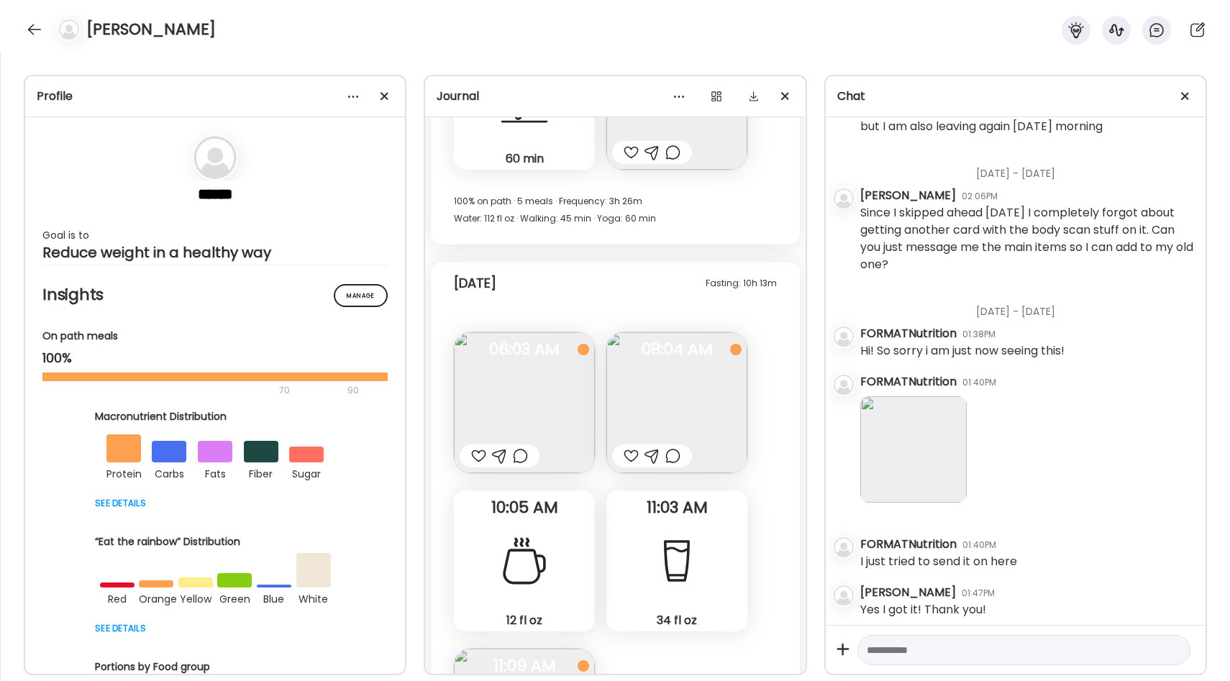
scroll to position [21679, 0]
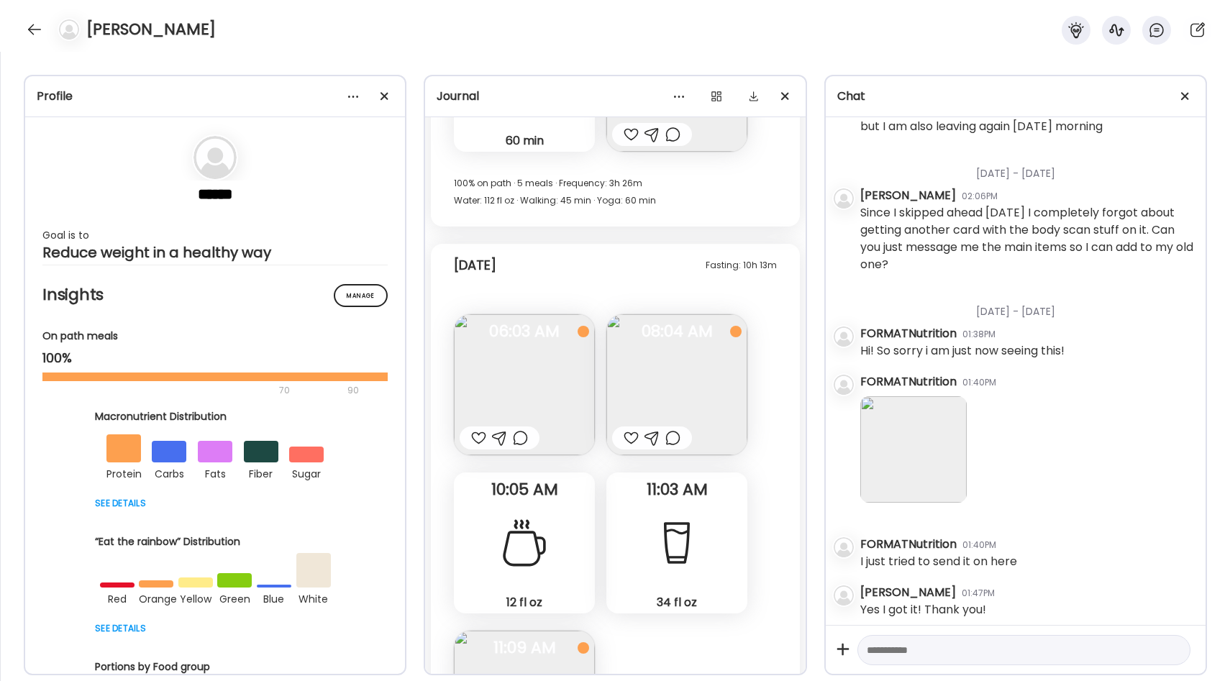
click at [481, 429] on div at bounding box center [478, 437] width 15 height 17
click at [634, 429] on div at bounding box center [631, 437] width 15 height 17
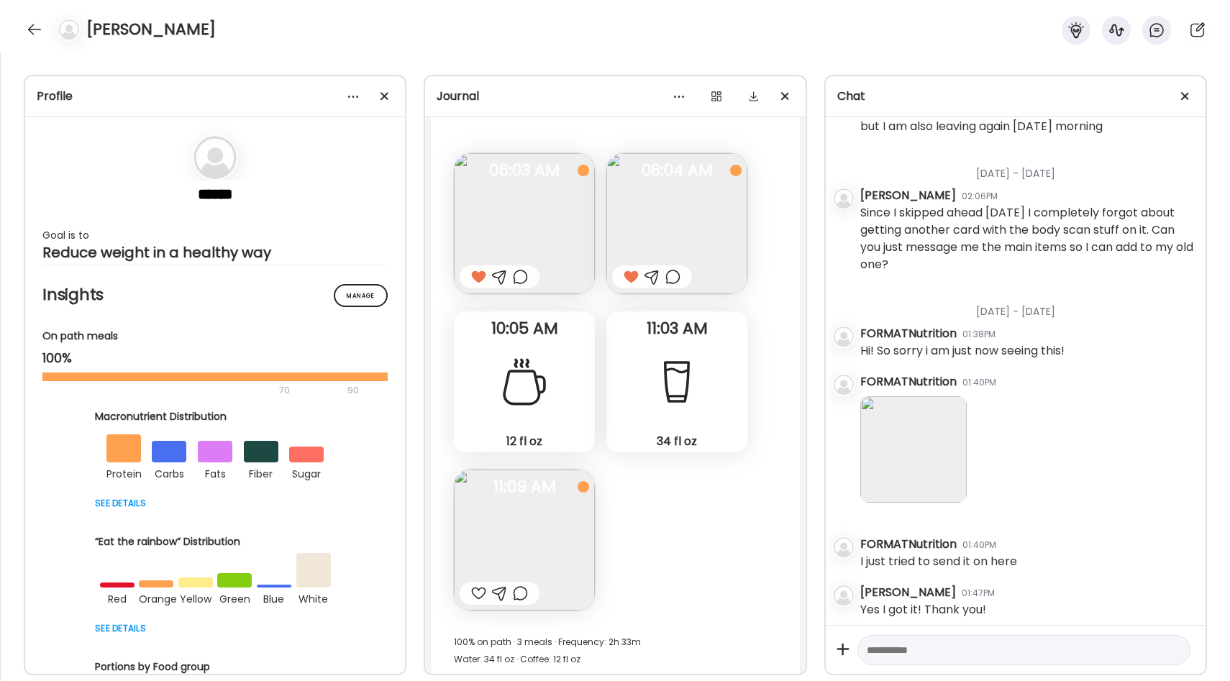
click at [524, 532] on img at bounding box center [524, 540] width 141 height 141
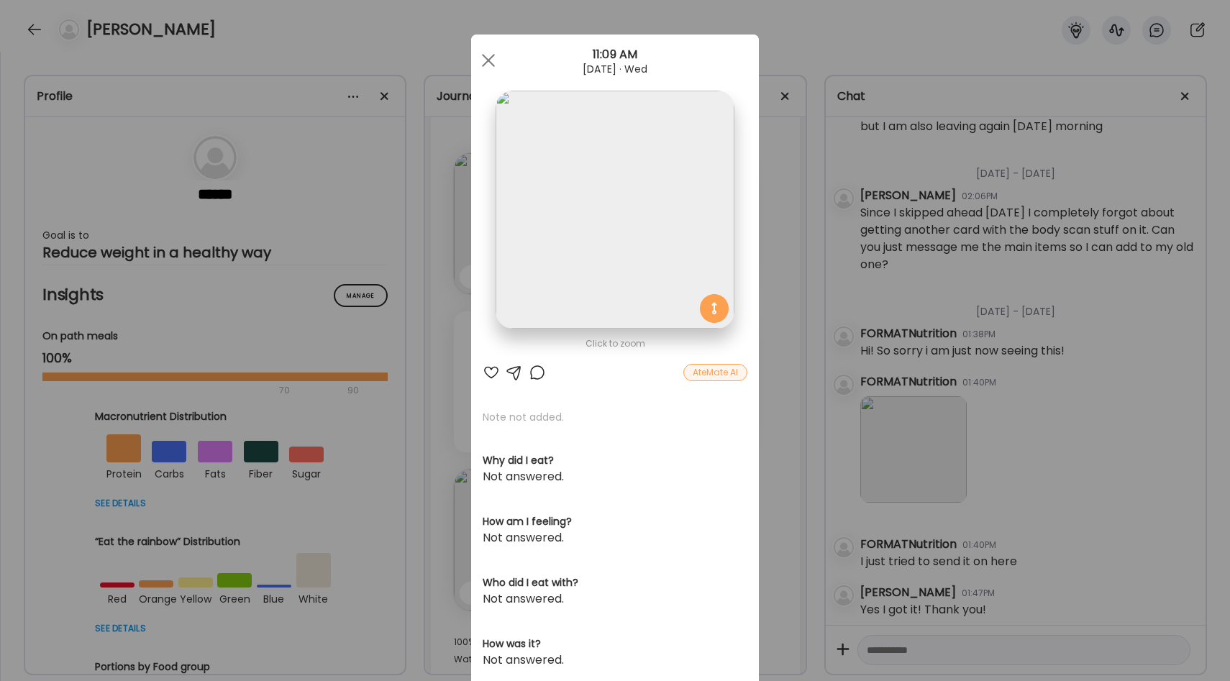
click at [677, 240] on img at bounding box center [615, 210] width 238 height 238
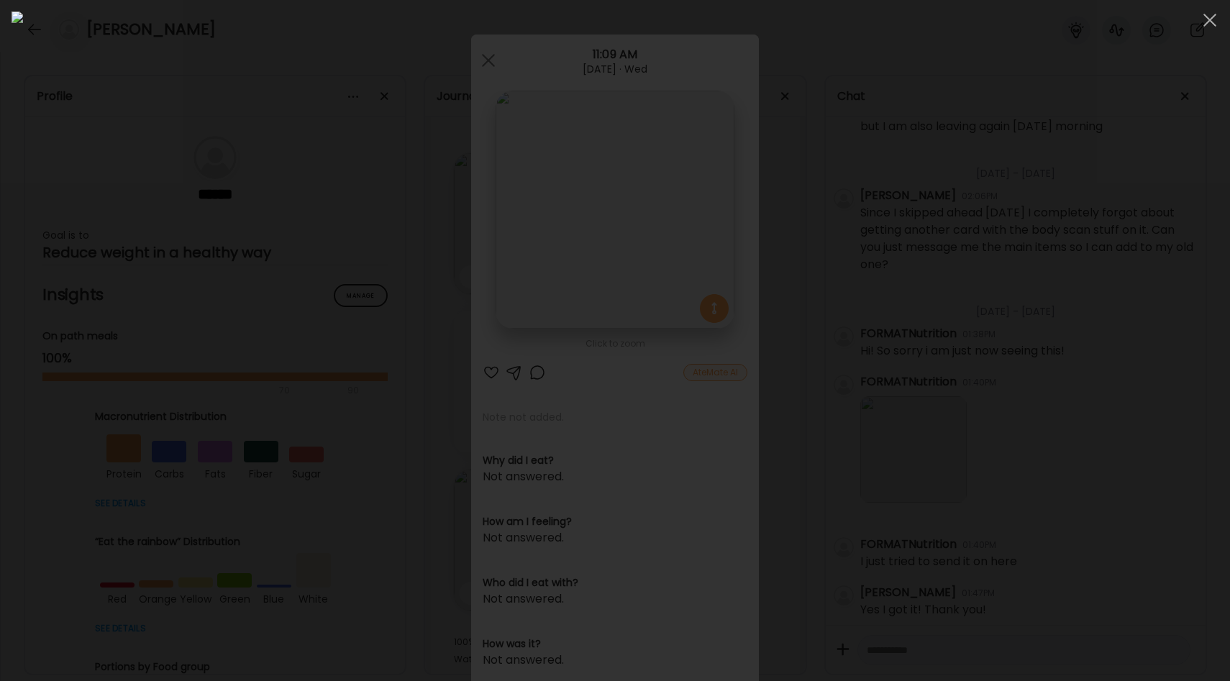
click at [201, 329] on div at bounding box center [615, 341] width 1207 height 658
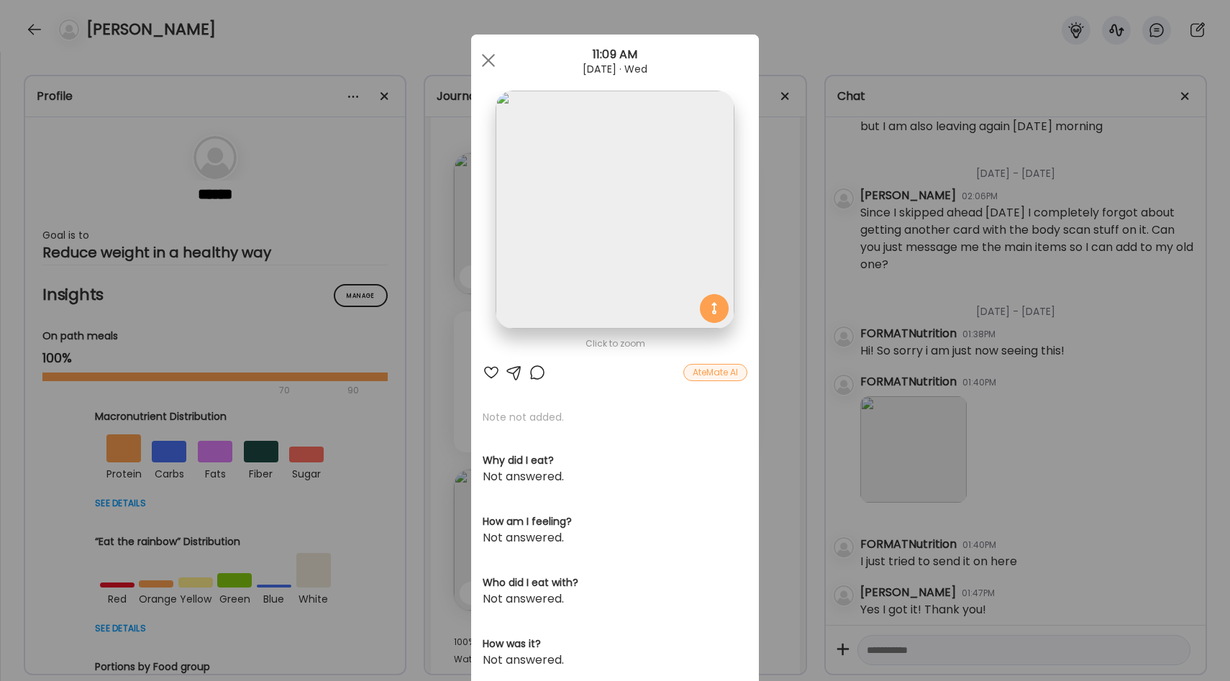
click at [447, 370] on div "Ate Coach Dashboard Wahoo! It’s official Take a moment to set up your Coach Pro…" at bounding box center [615, 340] width 1230 height 681
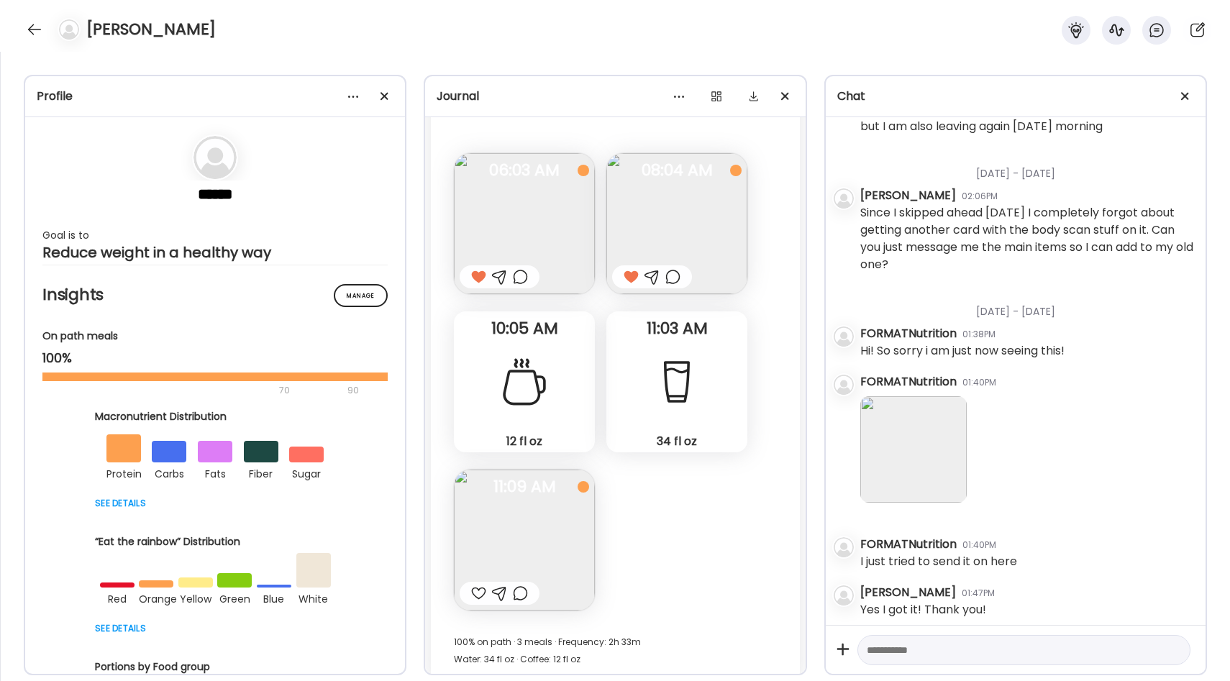
click at [934, 643] on textarea at bounding box center [1011, 650] width 288 height 17
type textarea "**********"
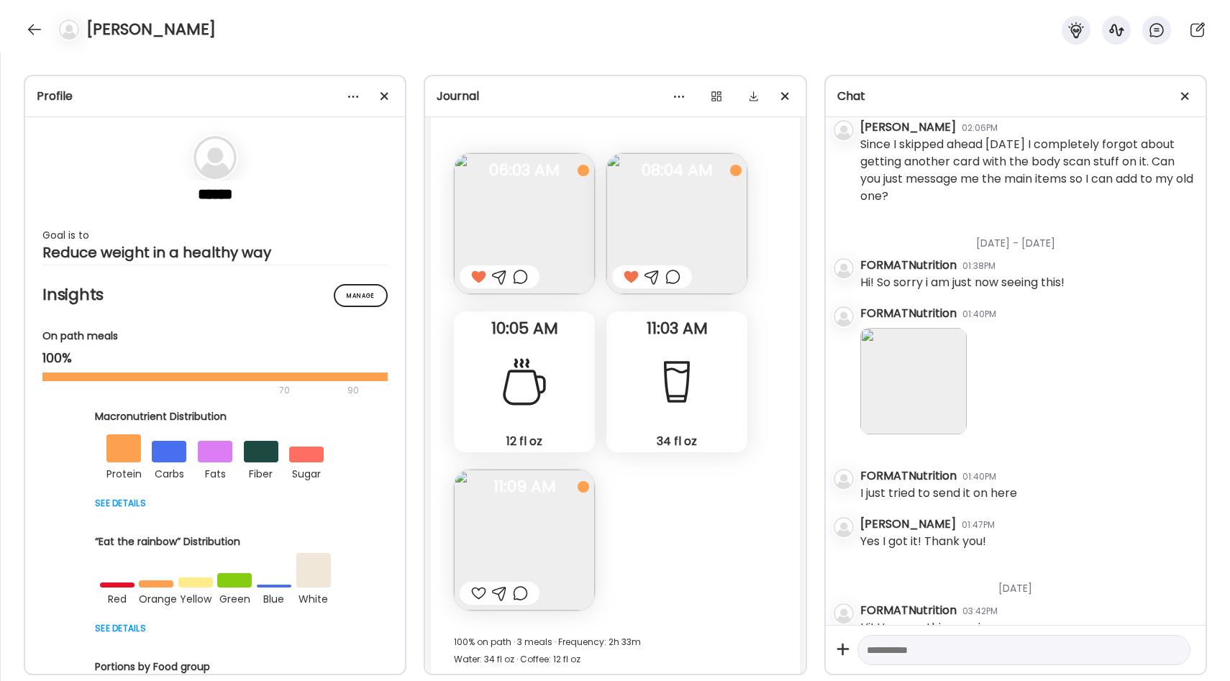
scroll to position [2111, 0]
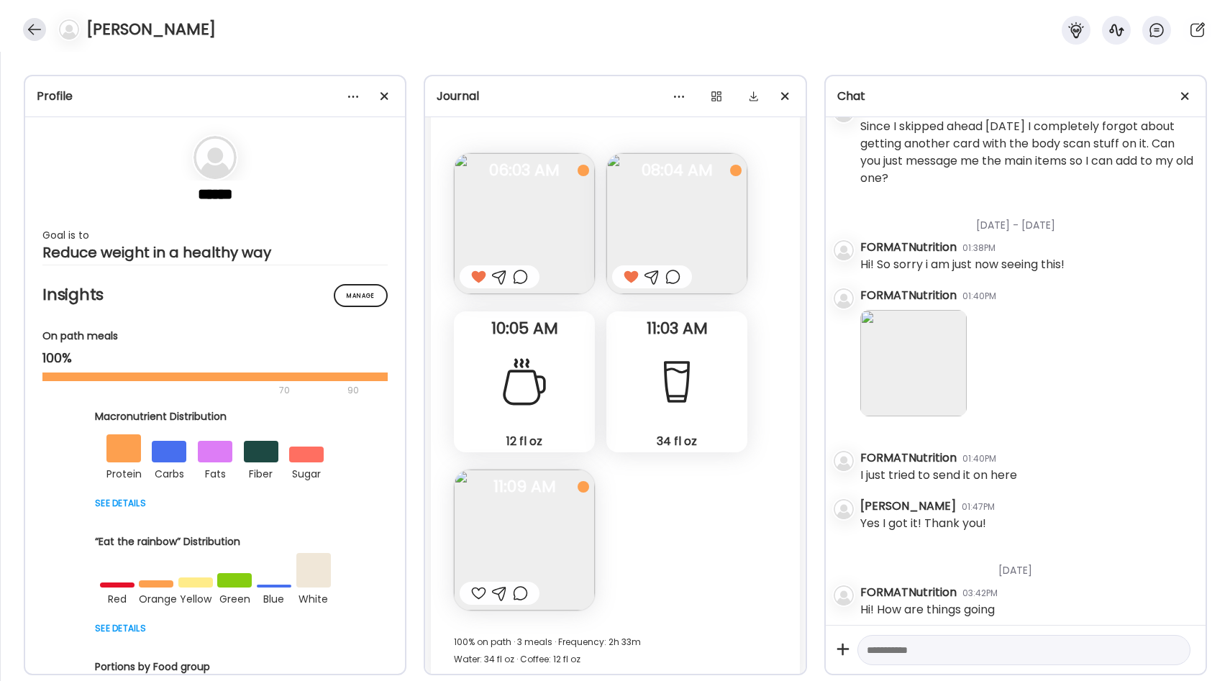
click at [31, 40] on div at bounding box center [34, 29] width 23 height 23
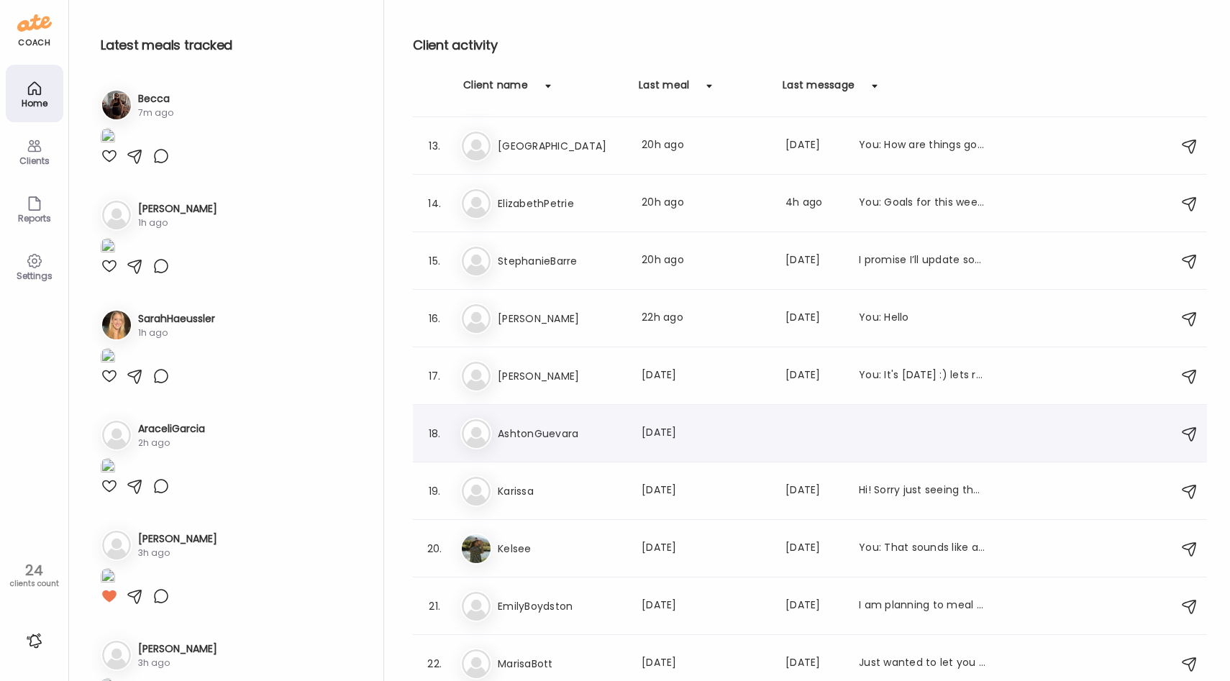
scroll to position [683, 0]
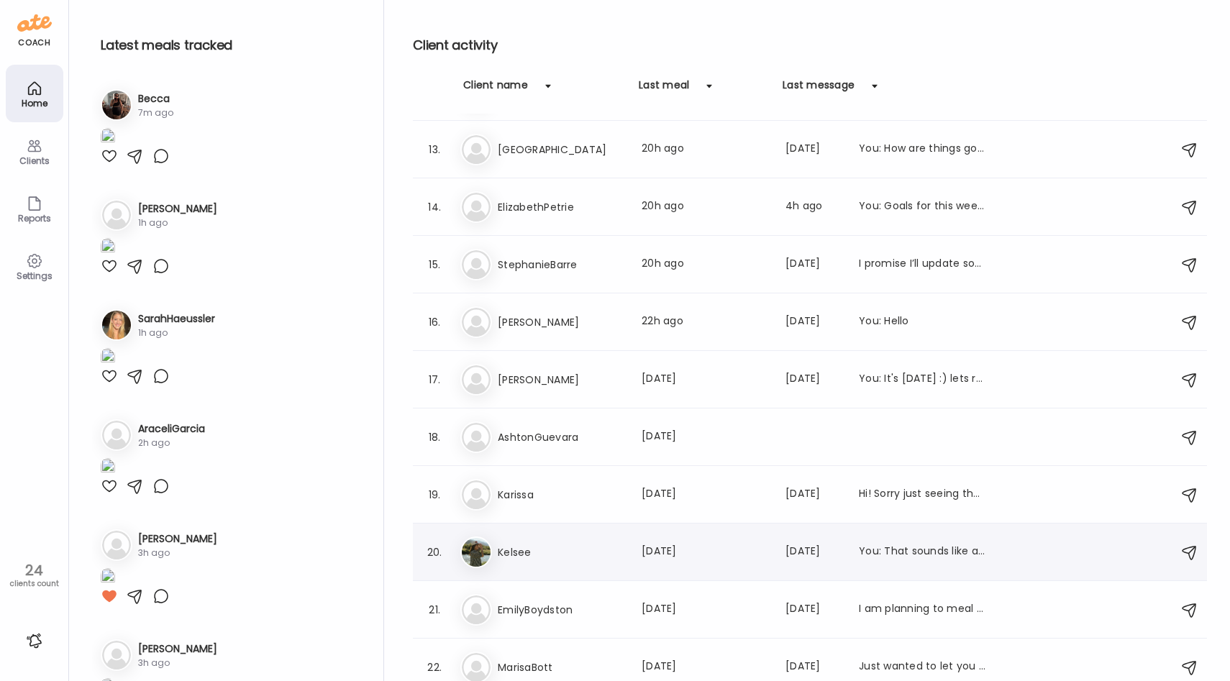
click at [546, 554] on h3 "Kelsee" at bounding box center [561, 552] width 127 height 17
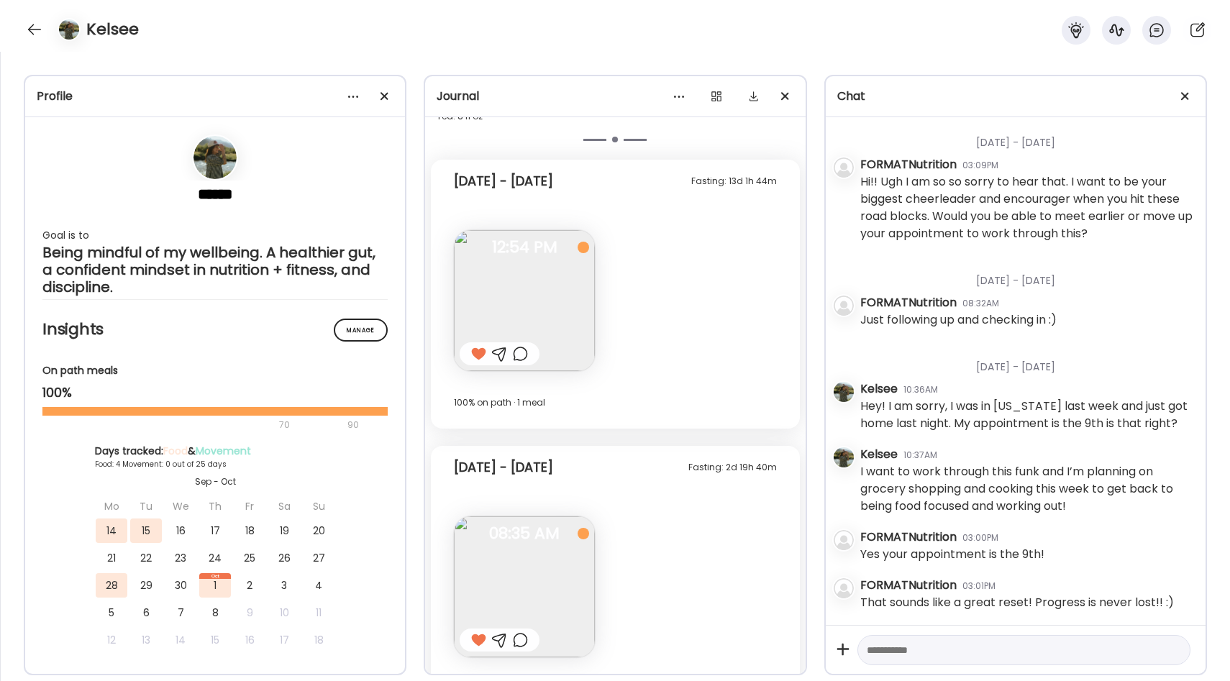
scroll to position [7675, 0]
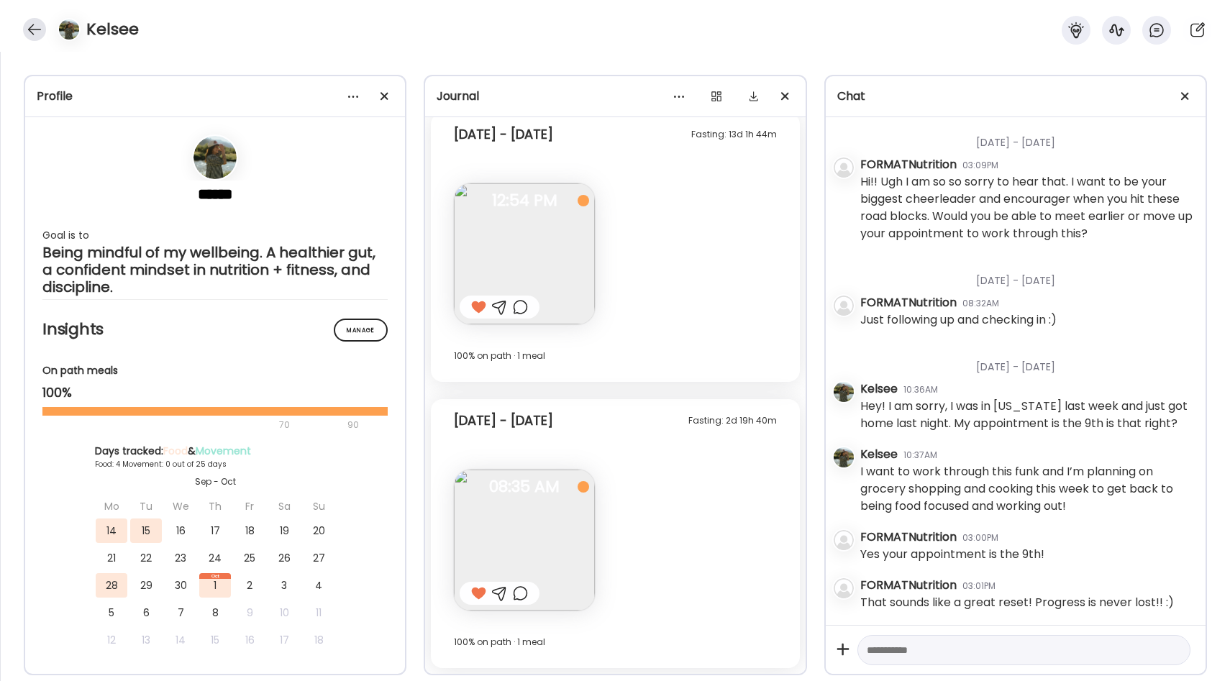
click at [36, 26] on div at bounding box center [34, 29] width 23 height 23
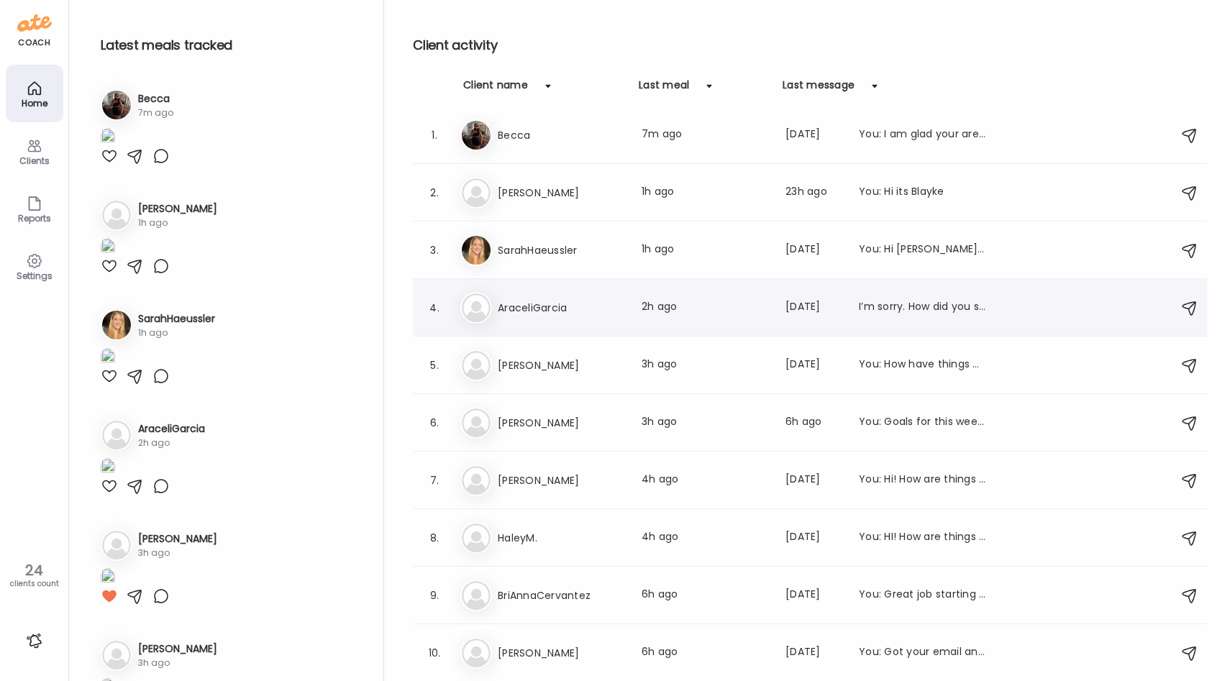
scroll to position [0, 0]
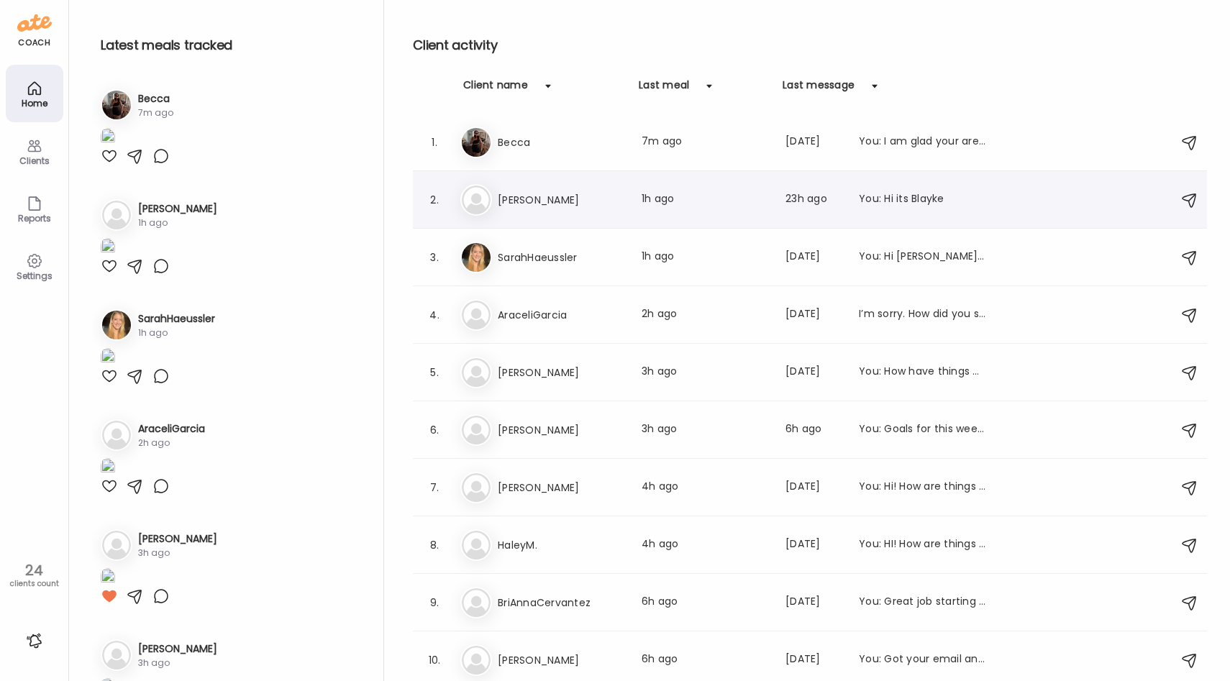
click at [596, 213] on div "Me [PERSON_NAME] Last meal: 1h ago Last message: 23h ago You: Hi its Blayke" at bounding box center [812, 200] width 704 height 32
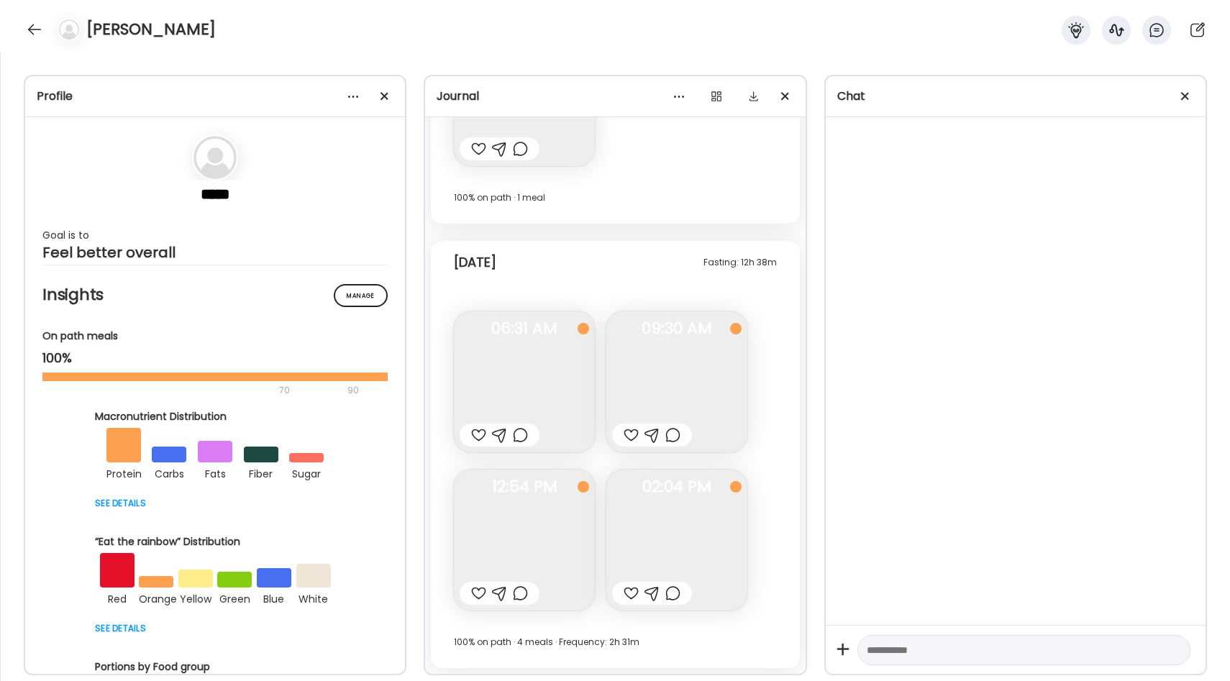
scroll to position [232, 0]
click at [884, 647] on textarea at bounding box center [1011, 650] width 288 height 17
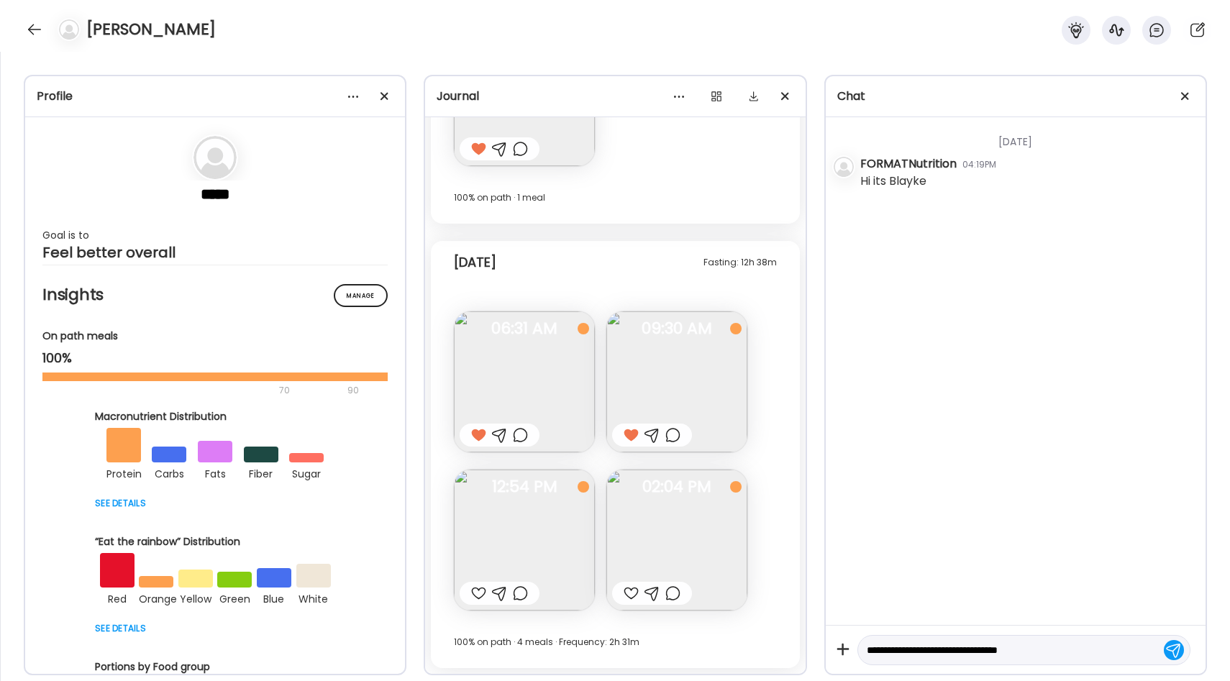
type textarea "**********"
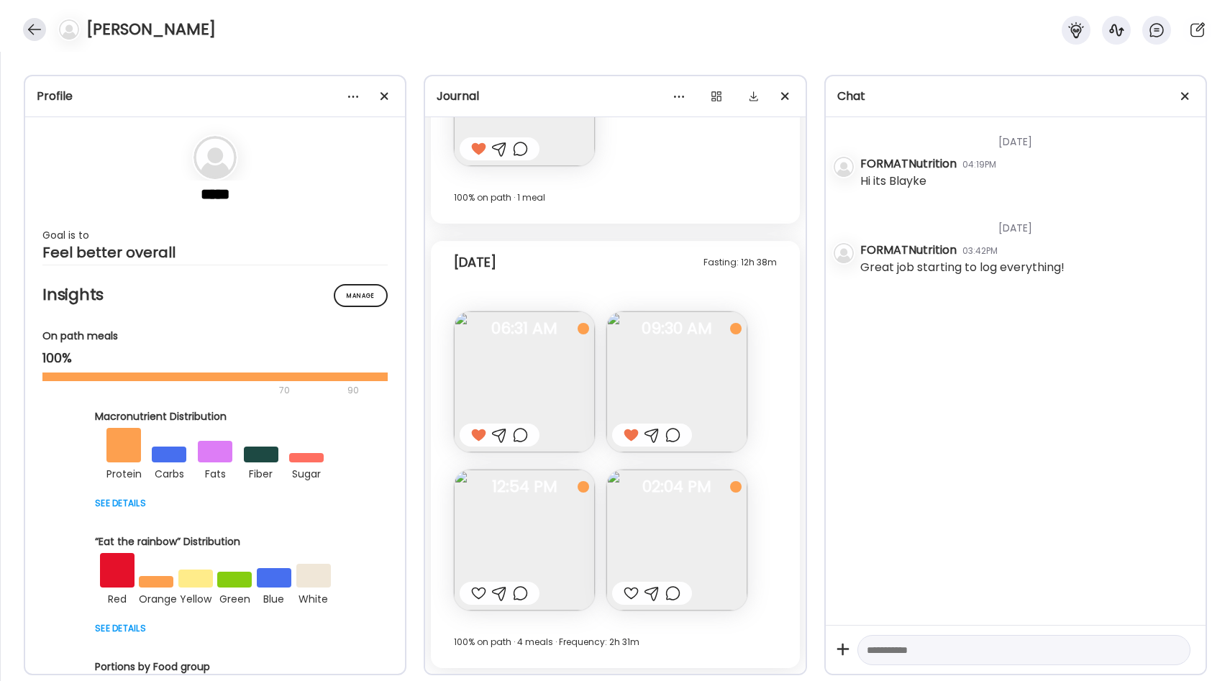
click at [32, 27] on div at bounding box center [34, 29] width 23 height 23
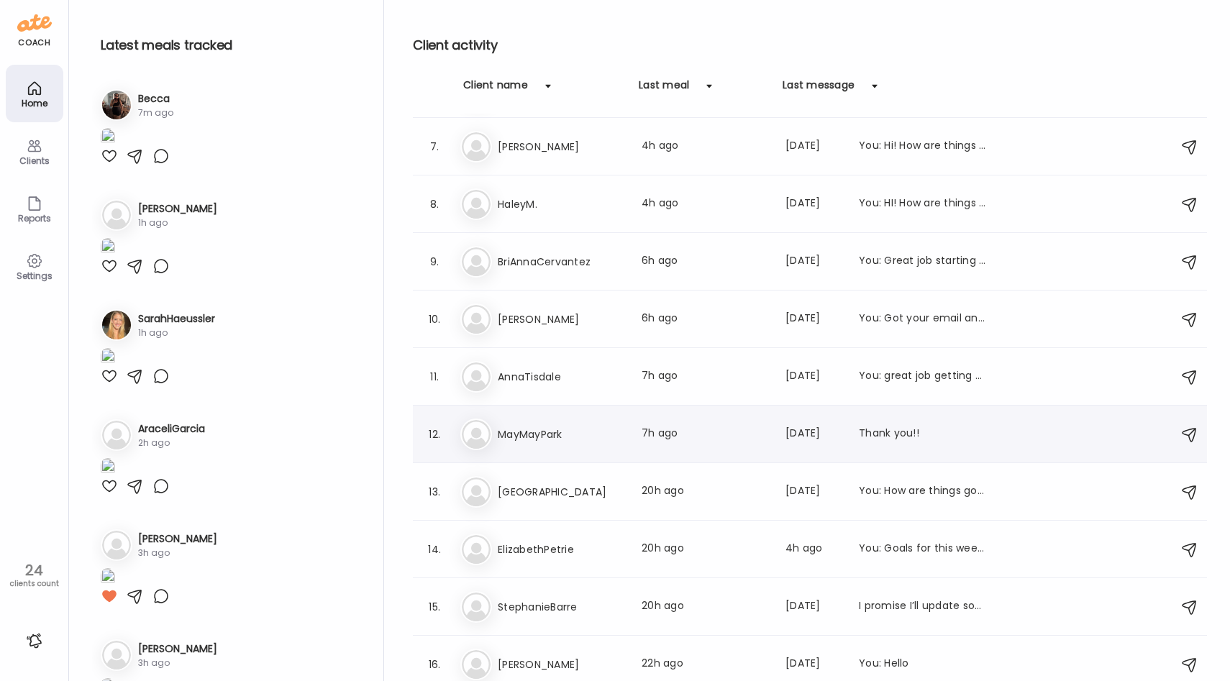
scroll to position [340, 0]
click at [596, 446] on div "Ma MayMayPark Last meal: 7h ago Last message: [DATE] Thank you!!" at bounding box center [812, 435] width 704 height 32
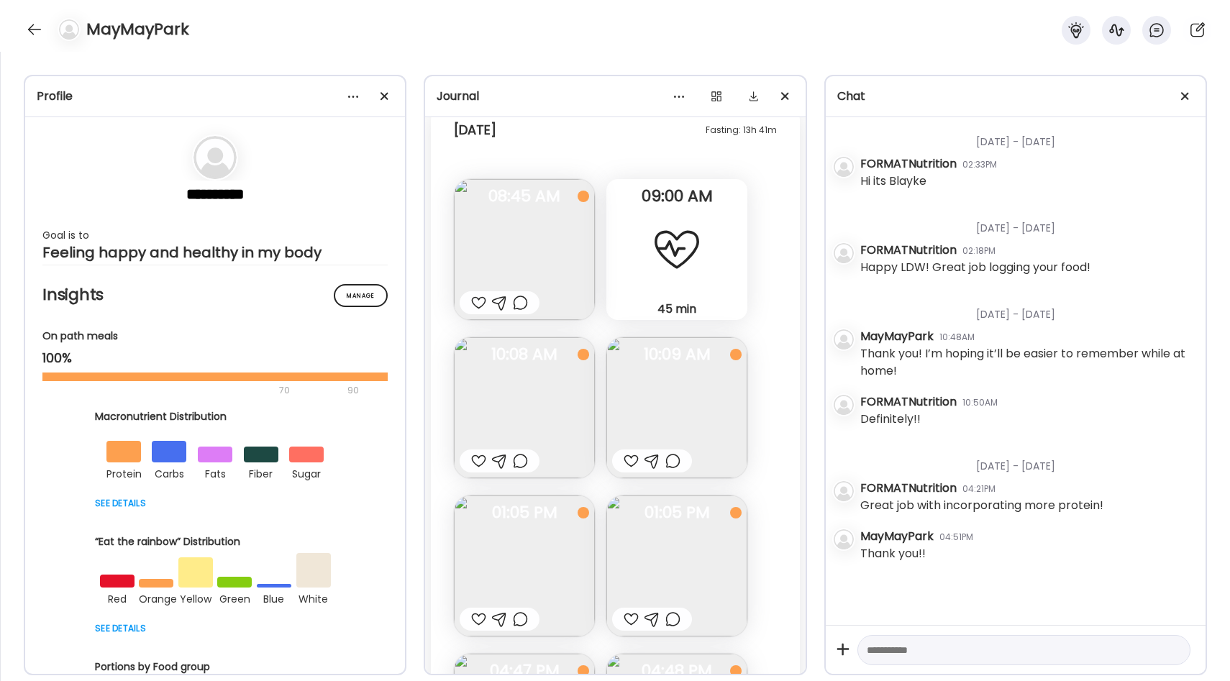
scroll to position [16556, 0]
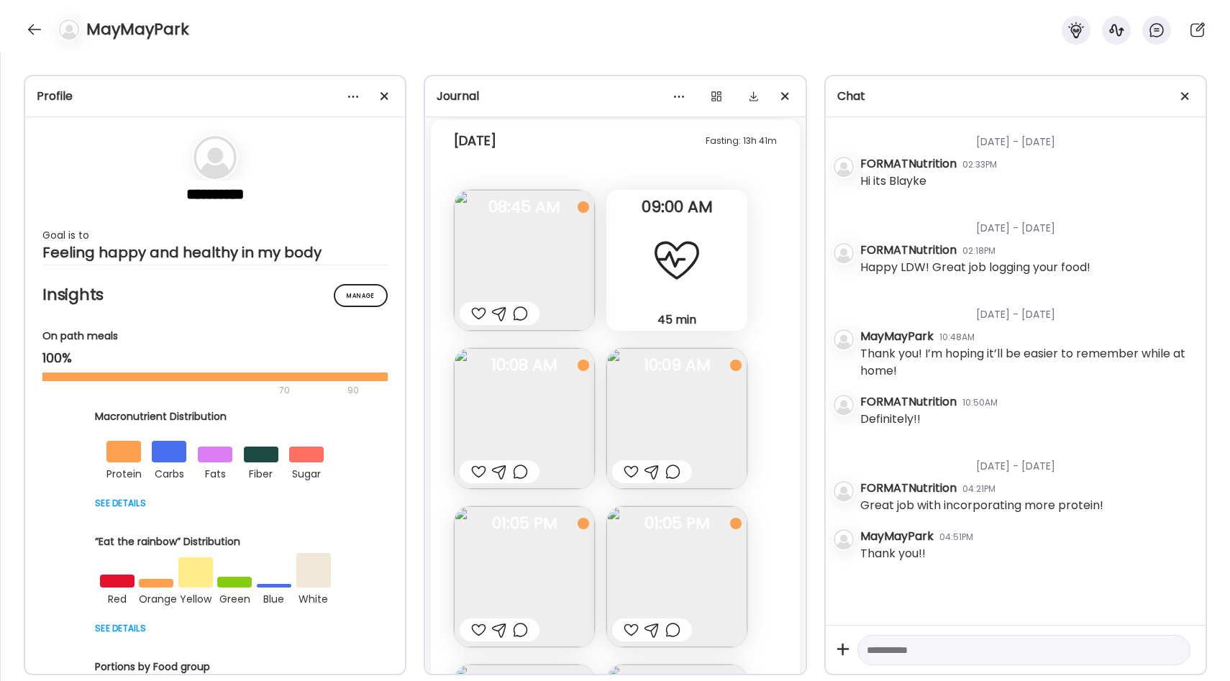
click at [483, 470] on div at bounding box center [478, 471] width 15 height 17
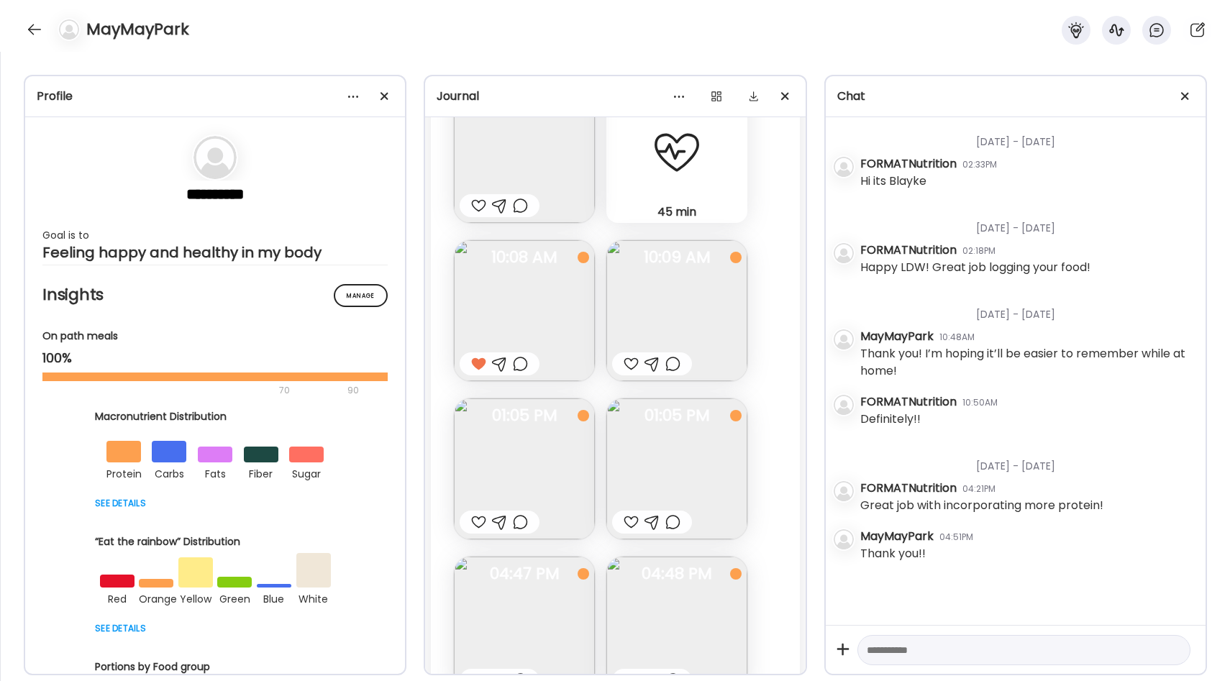
scroll to position [16672, 0]
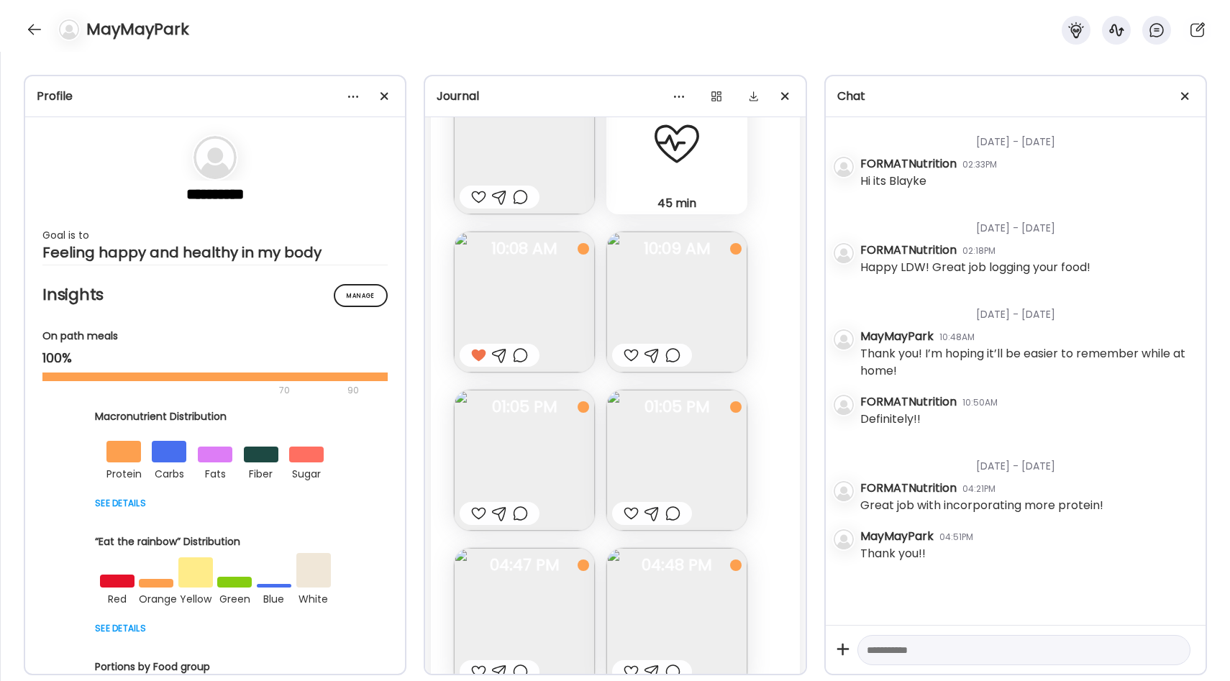
click at [479, 513] on div at bounding box center [478, 513] width 15 height 17
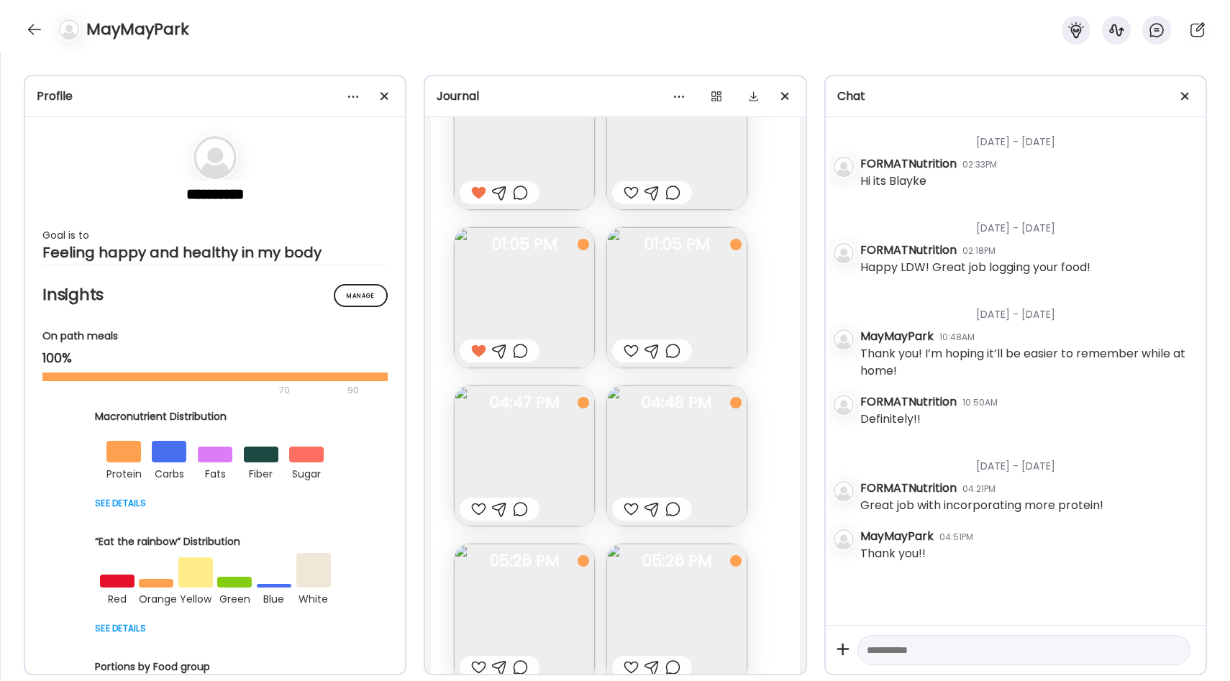
scroll to position [16916, 0]
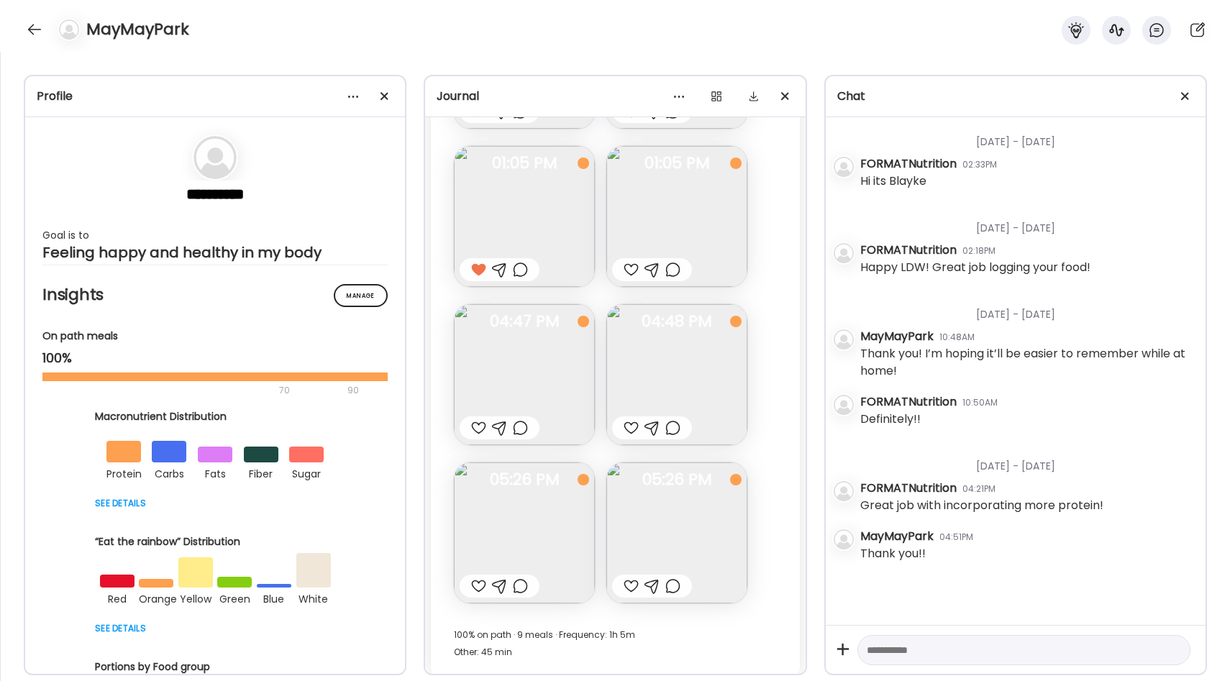
click at [552, 352] on img at bounding box center [524, 374] width 141 height 141
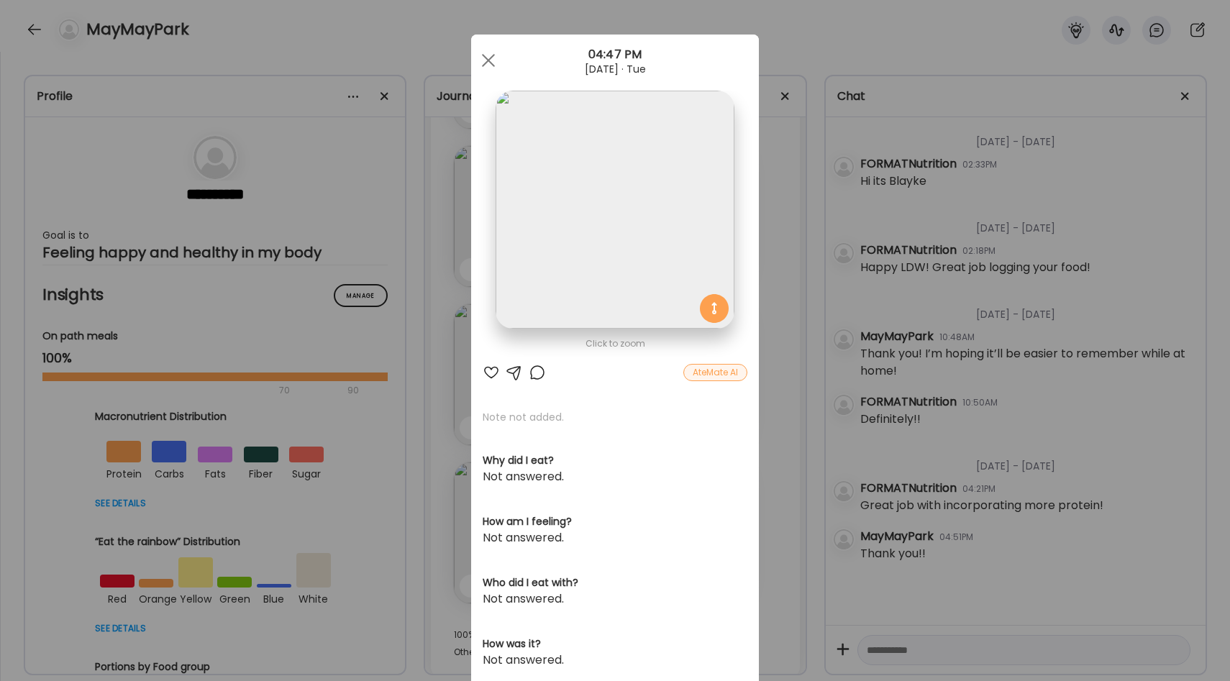
click at [778, 310] on div "Ate Coach Dashboard Wahoo! It’s official Take a moment to set up your Coach Pro…" at bounding box center [615, 340] width 1230 height 681
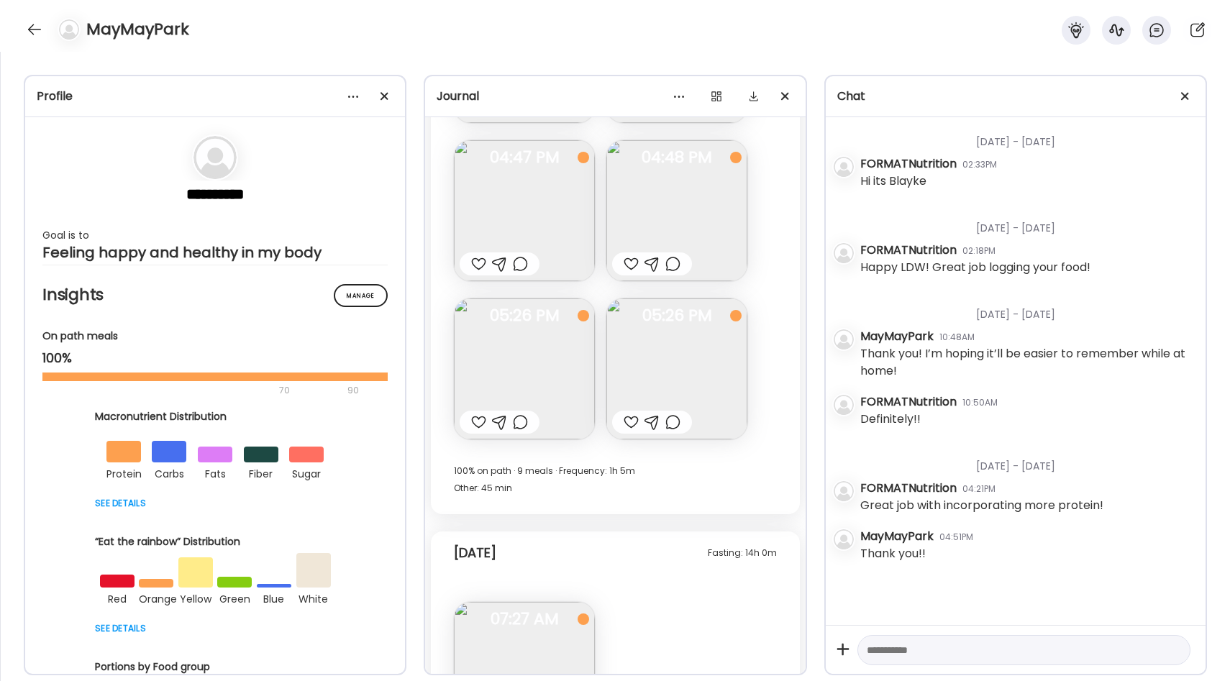
scroll to position [17100, 0]
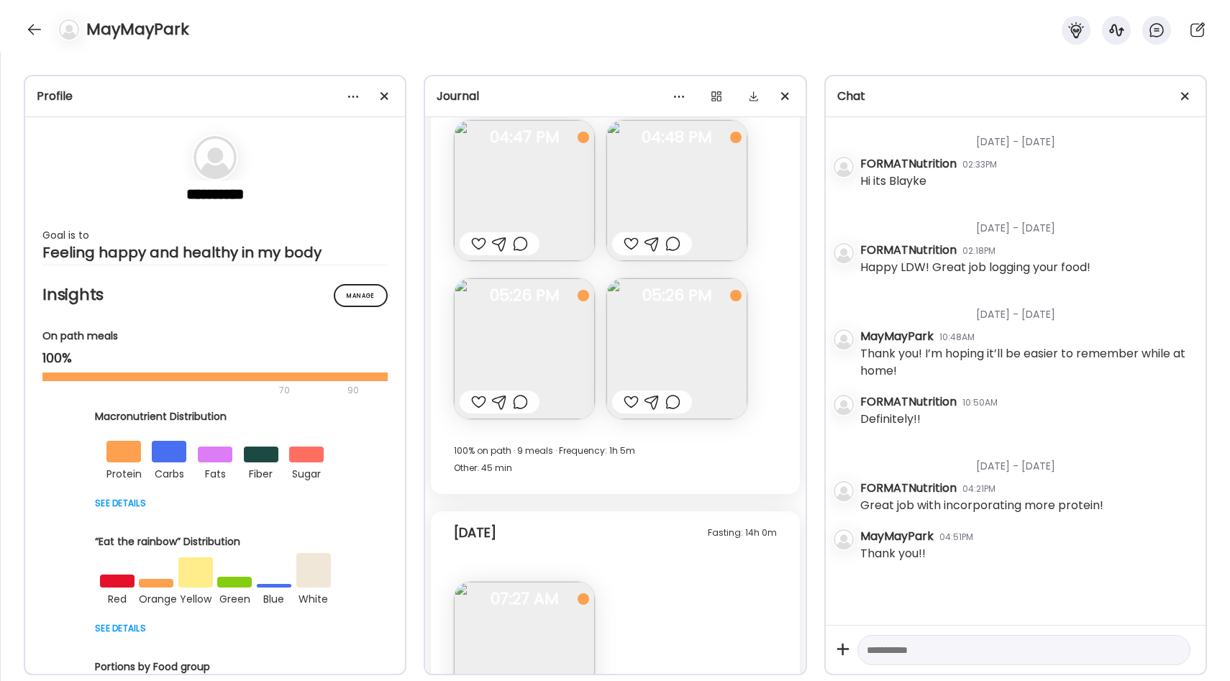
click at [696, 341] on img at bounding box center [676, 348] width 141 height 141
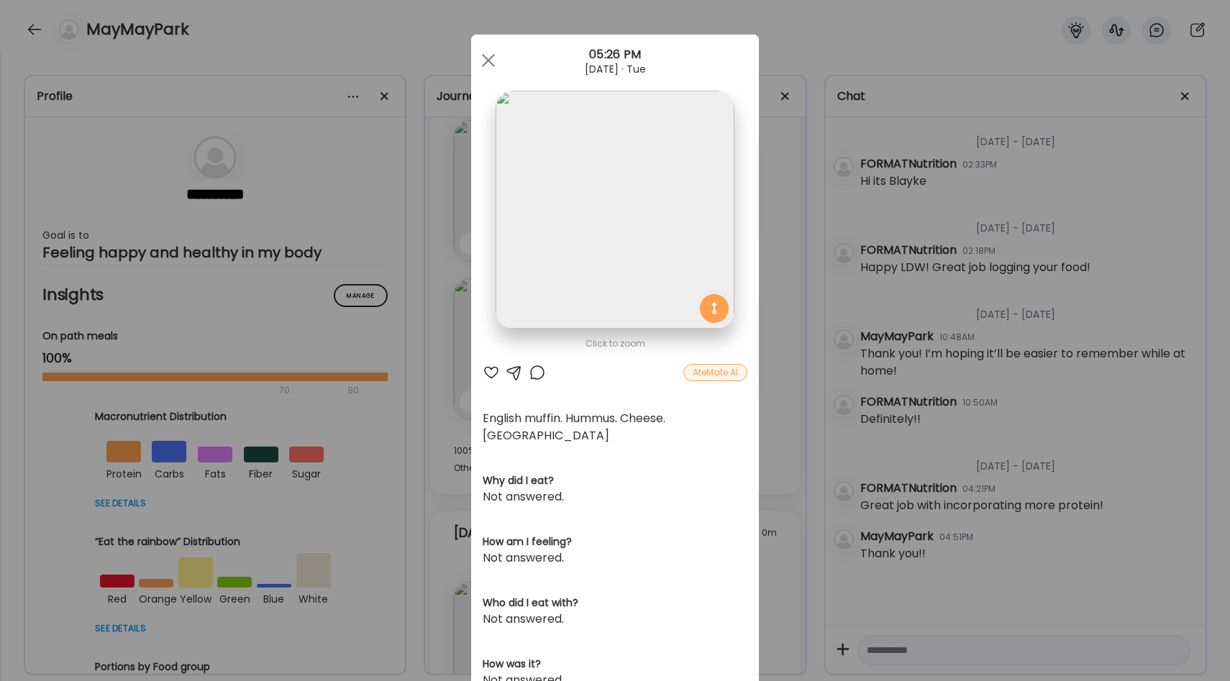
click at [773, 329] on div "Ate Coach Dashboard Wahoo! It’s official Take a moment to set up your Coach Pro…" at bounding box center [615, 340] width 1230 height 681
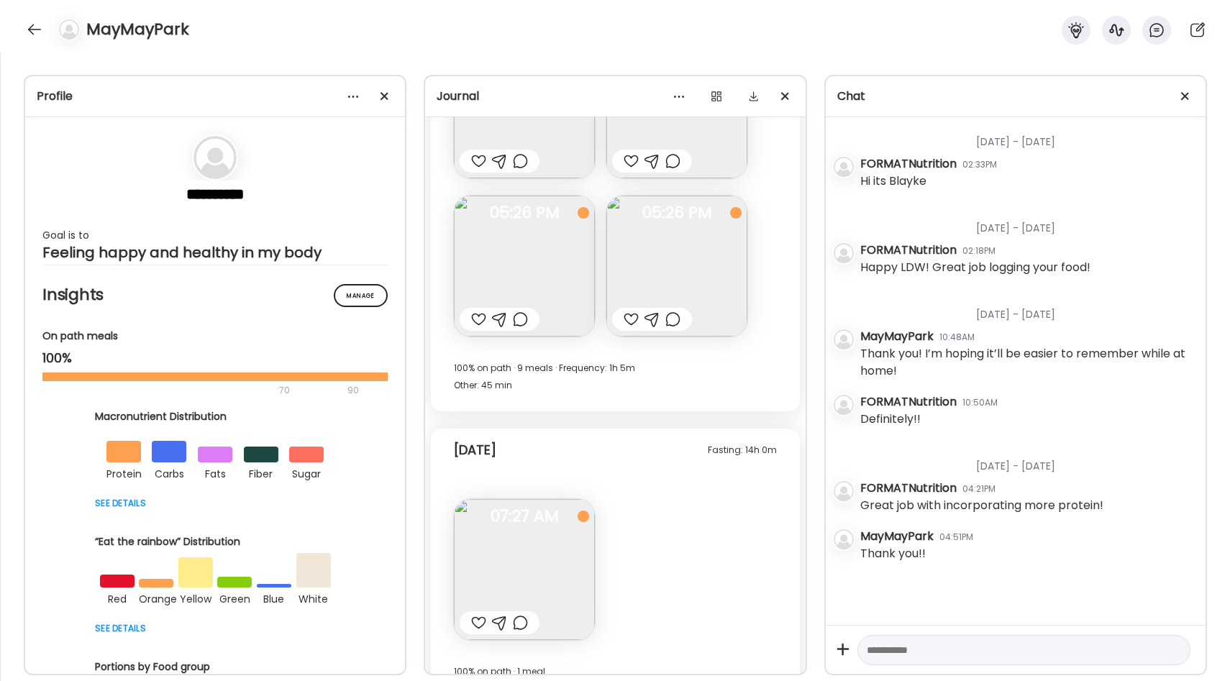
scroll to position [17184, 0]
click at [575, 281] on img at bounding box center [524, 265] width 141 height 141
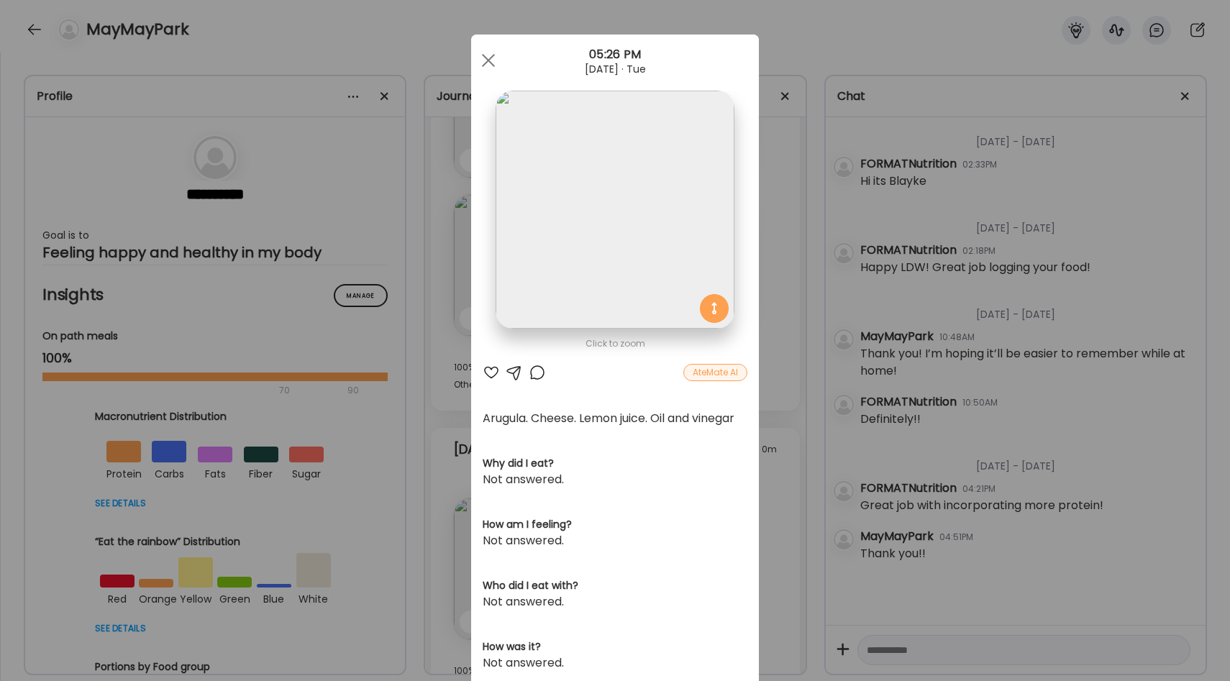
click at [763, 270] on div "Ate Coach Dashboard Wahoo! It’s official Take a moment to set up your Coach Pro…" at bounding box center [615, 340] width 1230 height 681
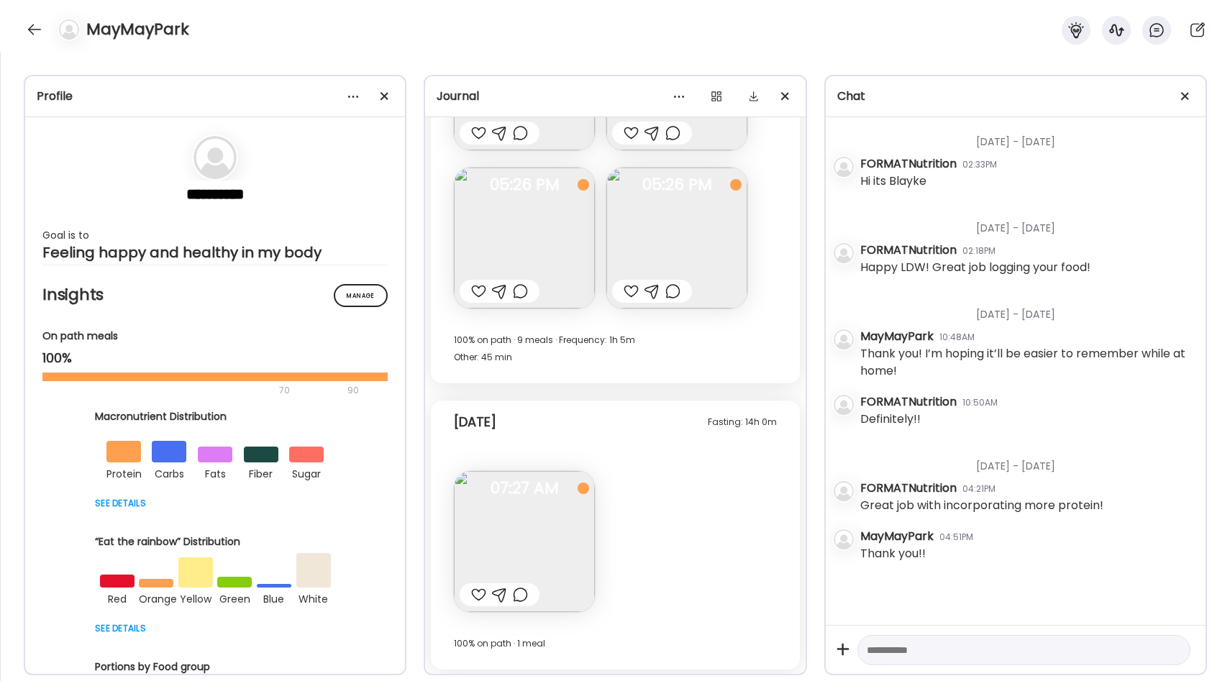
scroll to position [17212, 0]
click at [478, 287] on div at bounding box center [478, 289] width 15 height 17
click at [629, 288] on div at bounding box center [631, 289] width 15 height 17
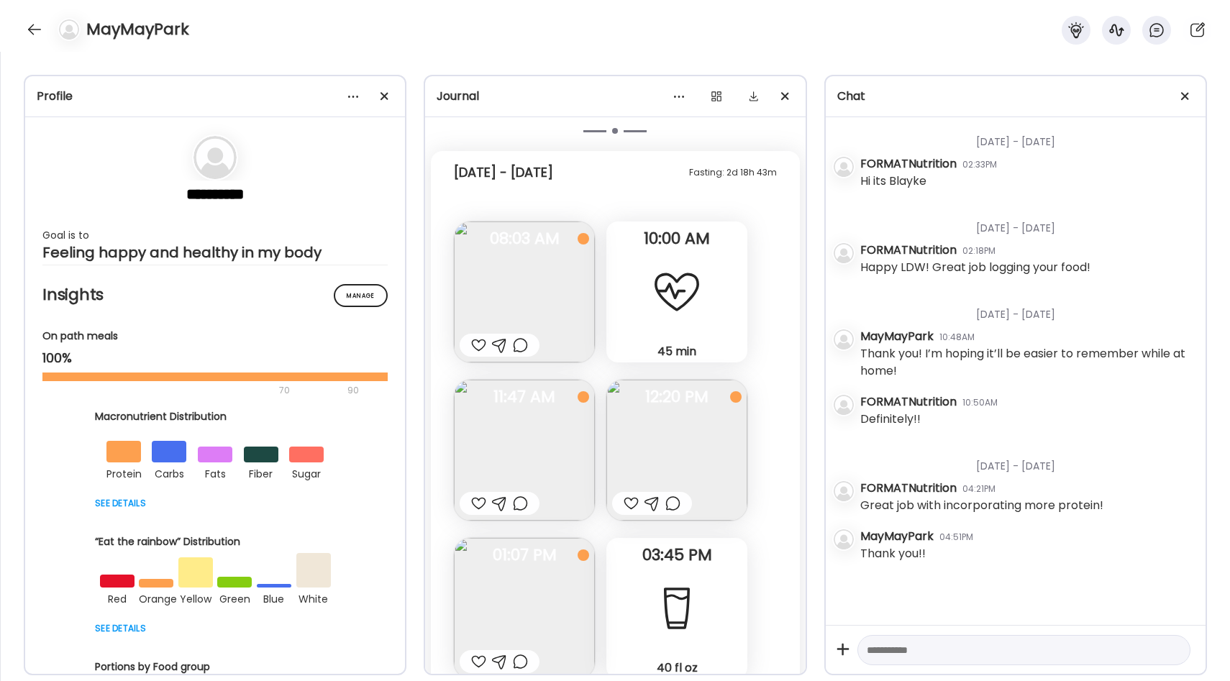
scroll to position [15715, 0]
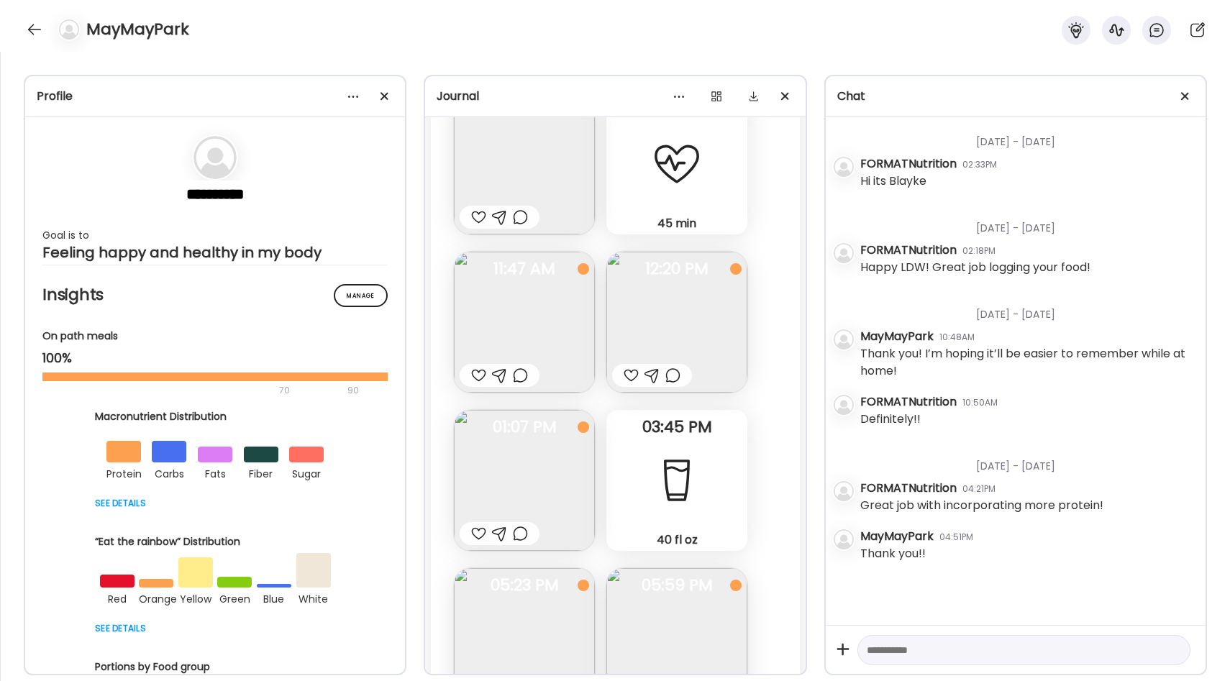
click at [916, 655] on textarea at bounding box center [1011, 650] width 288 height 17
click at [993, 652] on textarea "**********" at bounding box center [1011, 650] width 288 height 17
type textarea "**********"
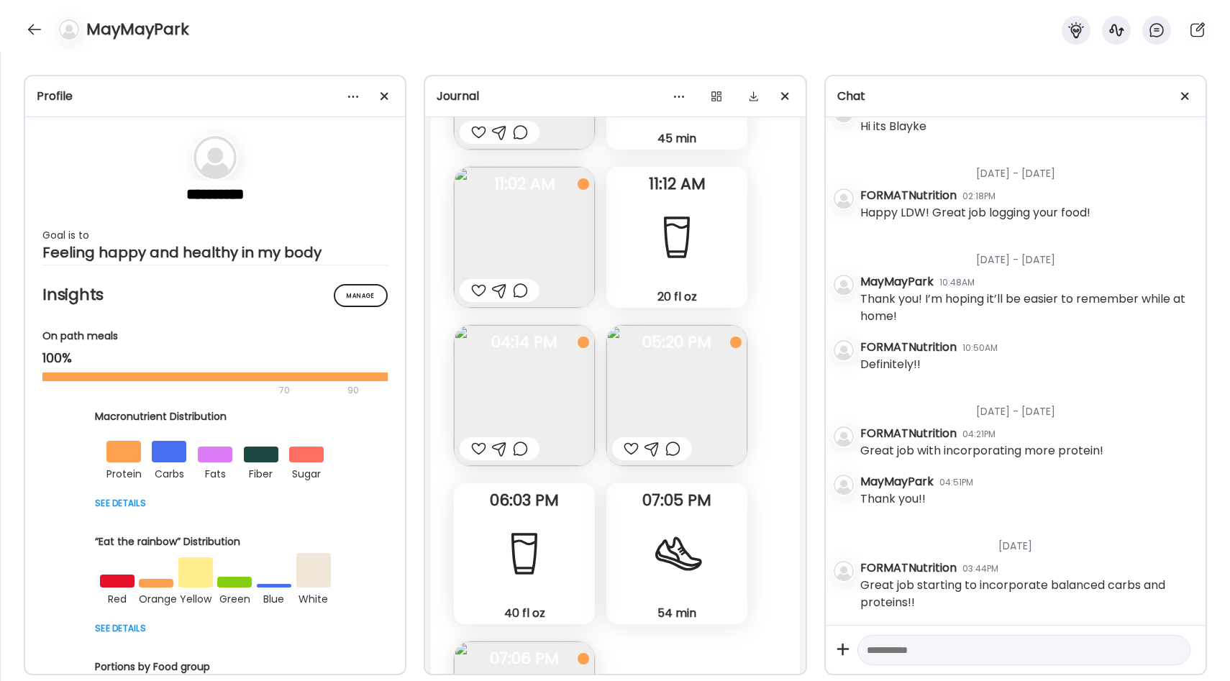
scroll to position [11520, 0]
click at [638, 378] on img at bounding box center [676, 396] width 141 height 141
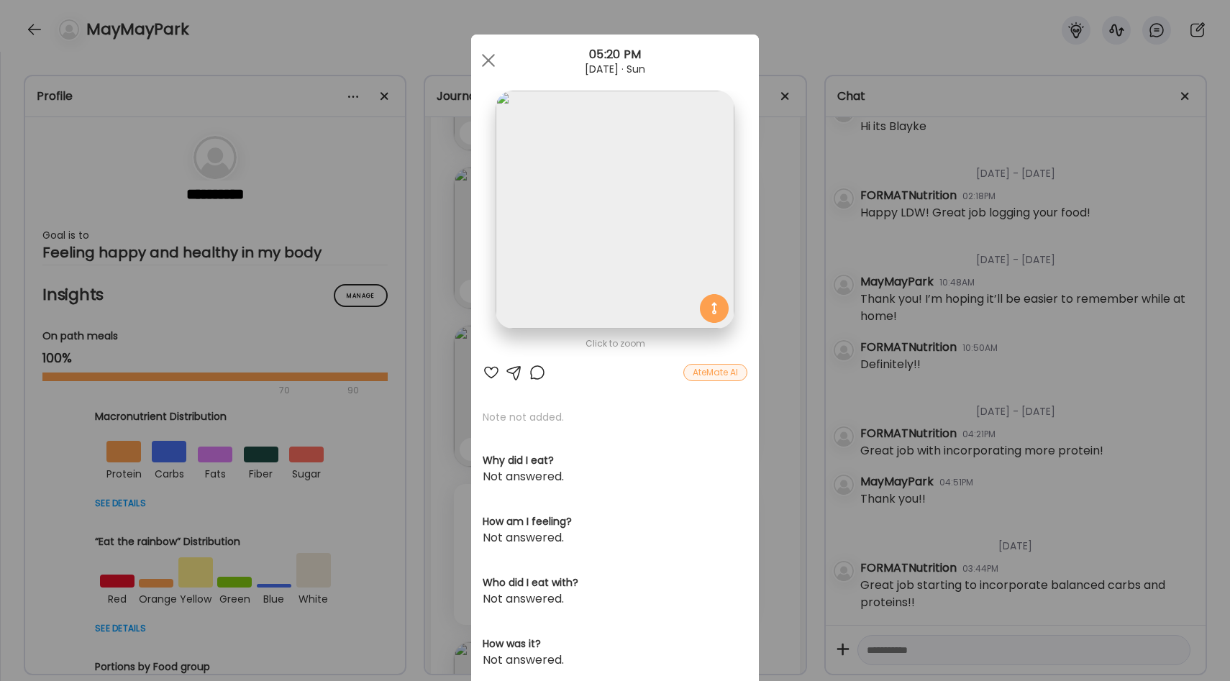
click at [781, 328] on div "Ate Coach Dashboard Wahoo! It’s official Take a moment to set up your Coach Pro…" at bounding box center [615, 340] width 1230 height 681
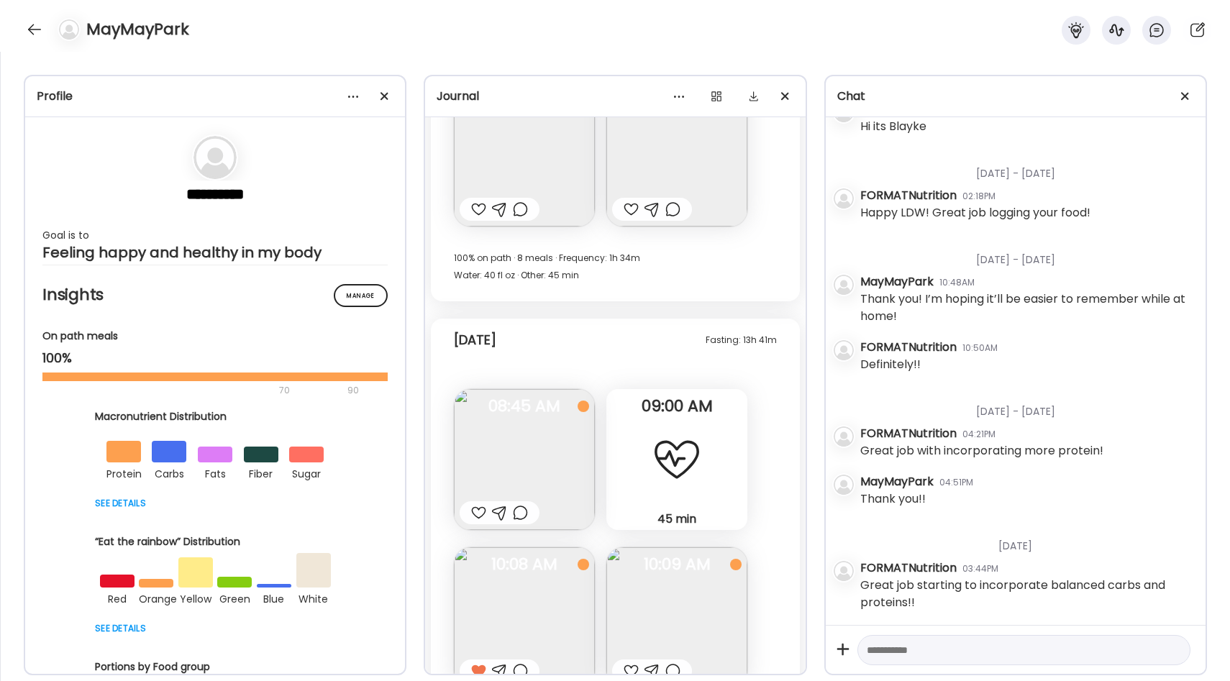
scroll to position [17212, 0]
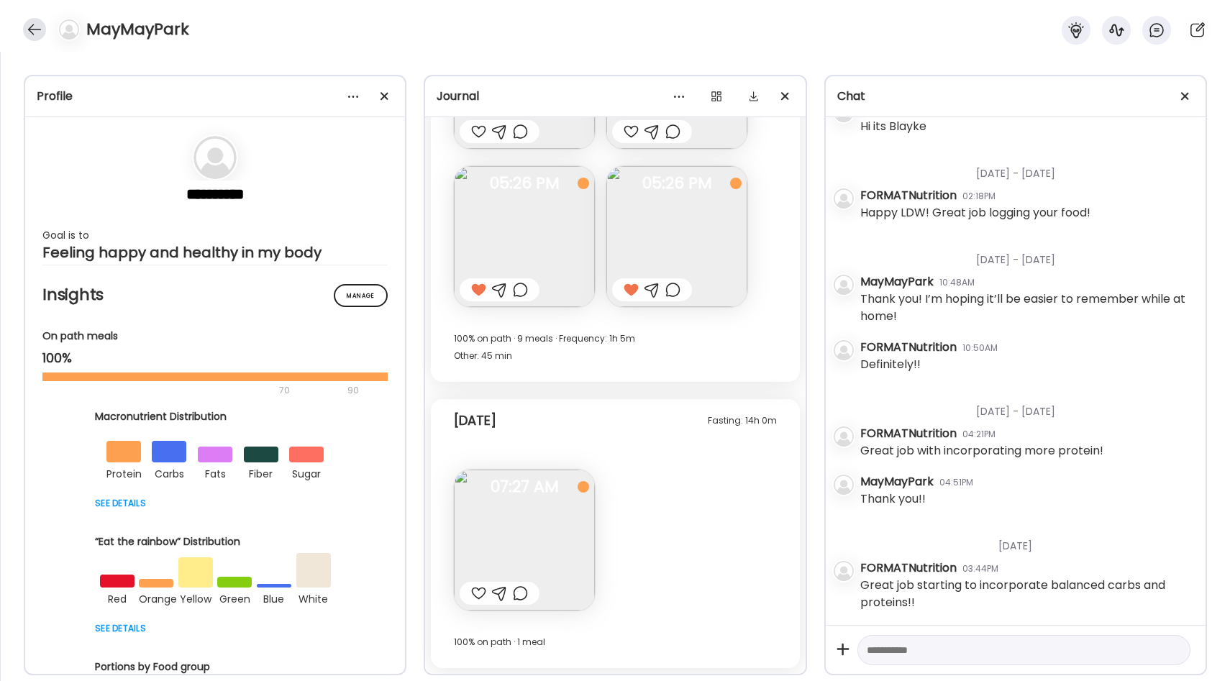
click at [30, 33] on div at bounding box center [34, 29] width 23 height 23
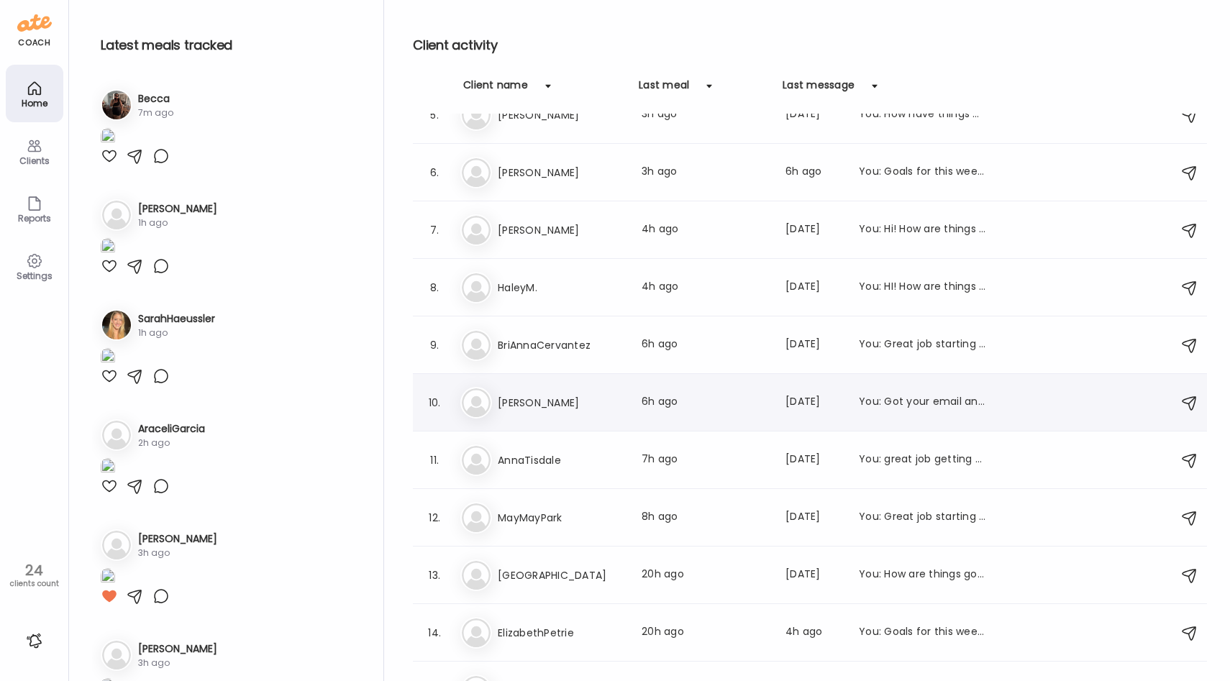
scroll to position [251, 0]
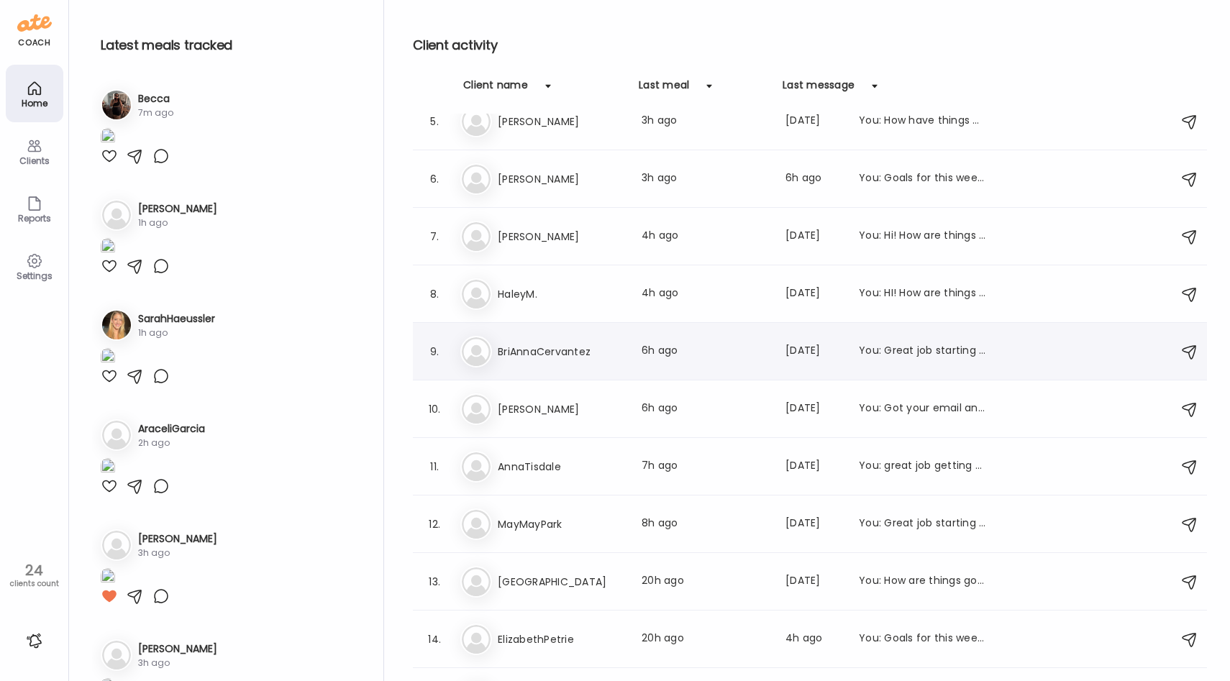
click at [598, 347] on h3 "BriAnnaCervantez" at bounding box center [561, 351] width 127 height 17
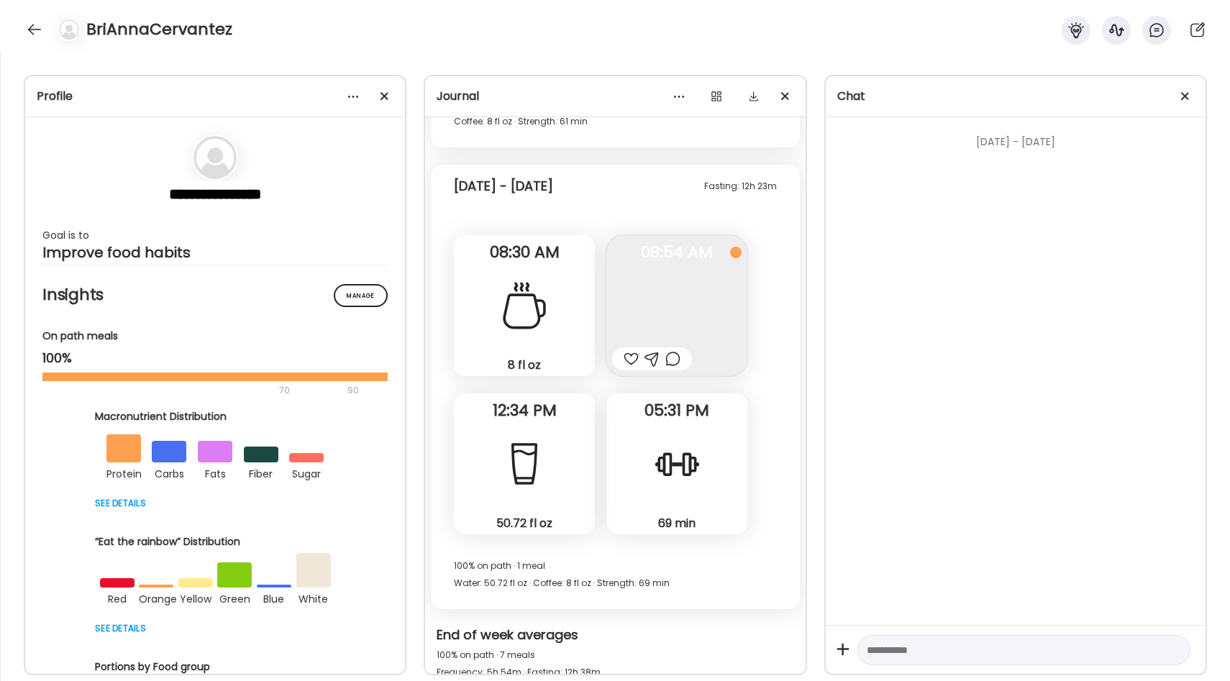
scroll to position [4369, 0]
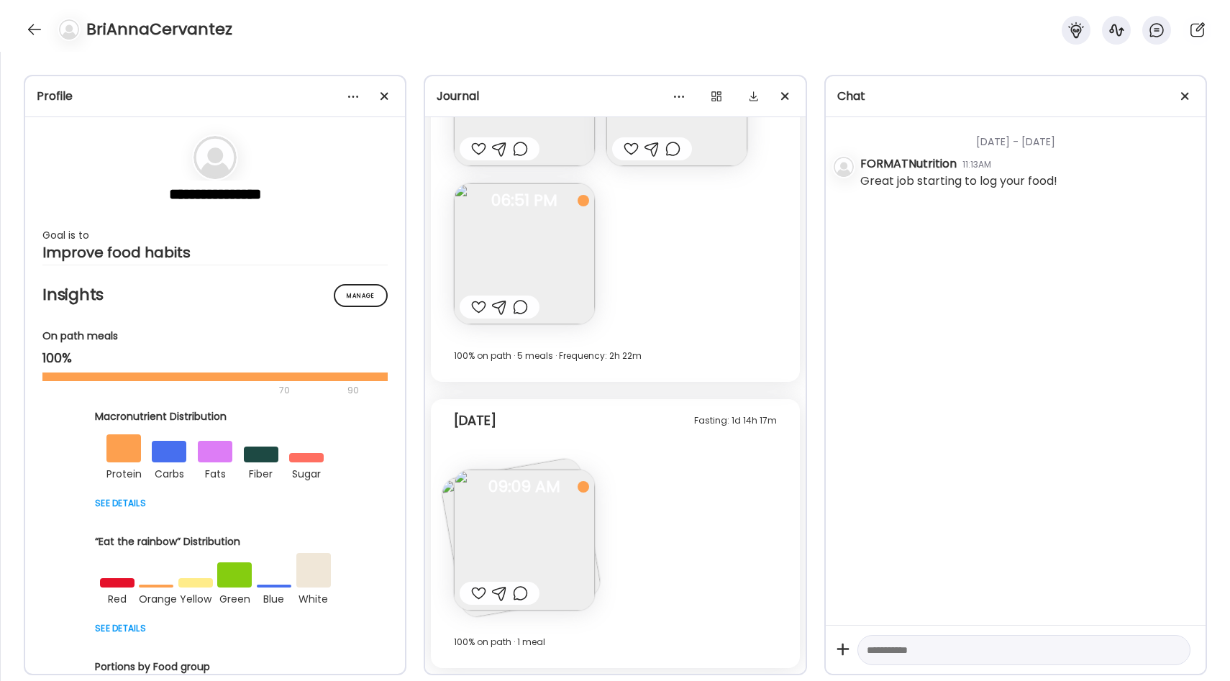
click at [478, 587] on div at bounding box center [478, 593] width 15 height 17
click at [898, 645] on textarea at bounding box center [1011, 650] width 288 height 17
type textarea "**********"
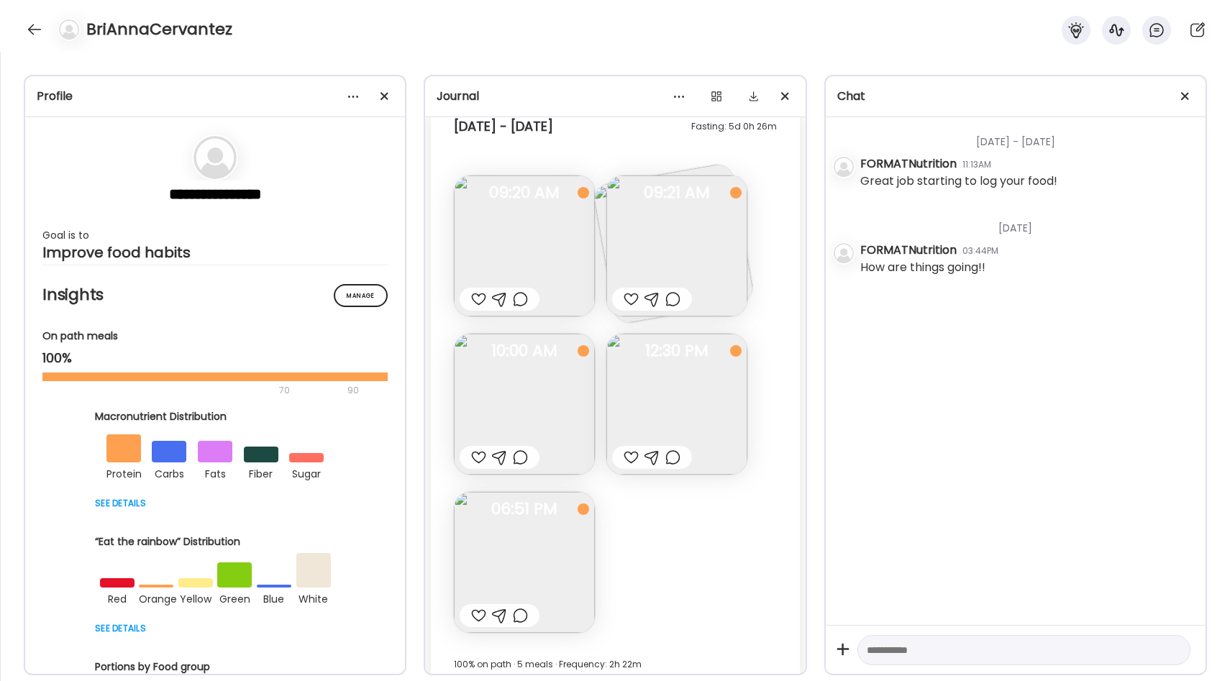
scroll to position [4045, 0]
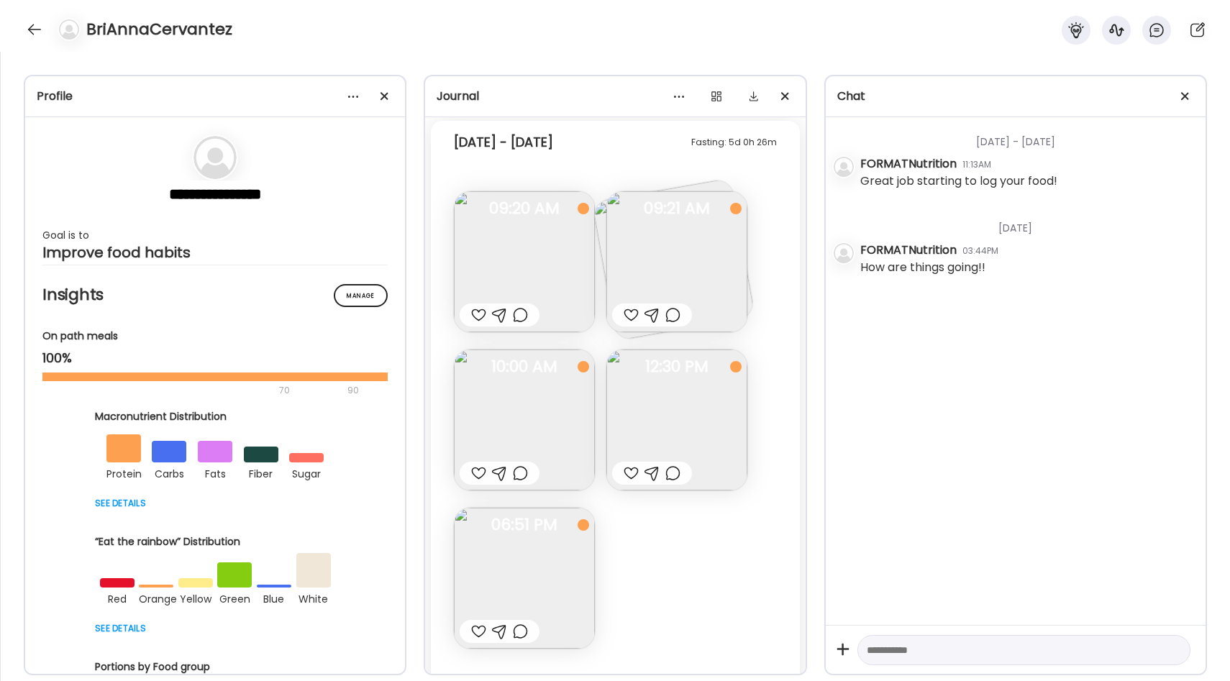
click at [552, 258] on img at bounding box center [524, 261] width 141 height 141
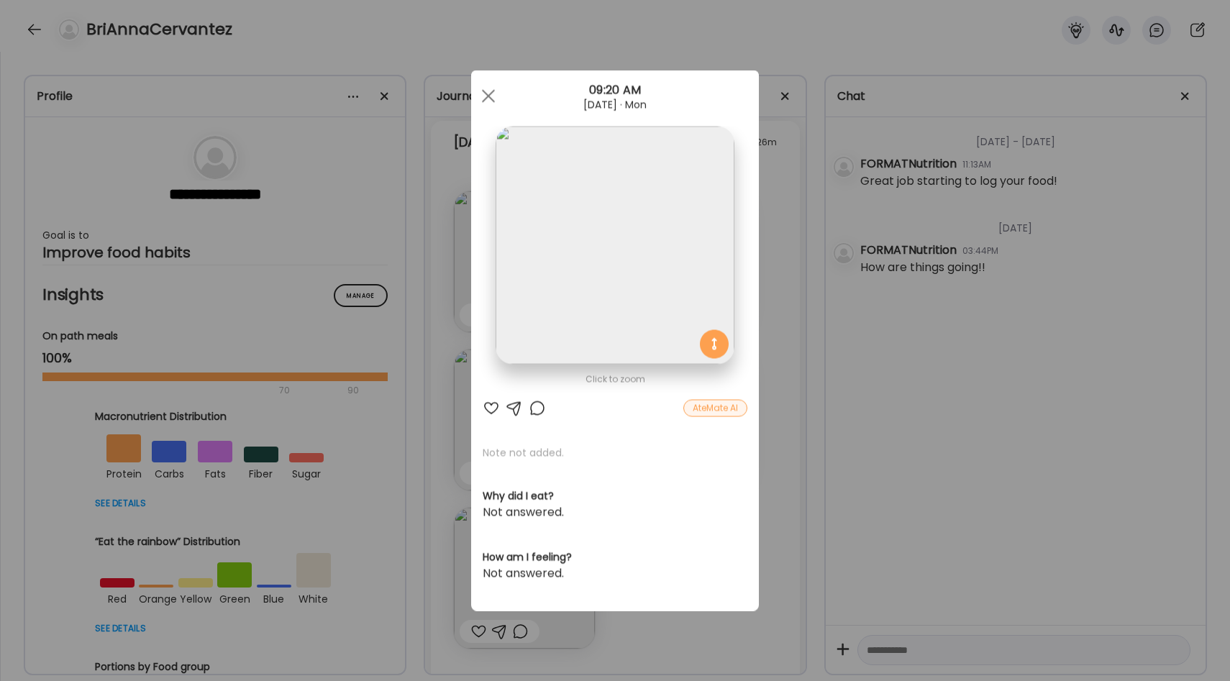
click at [792, 275] on div "Ate Coach Dashboard Wahoo! It’s official Take a moment to set up your Coach Pro…" at bounding box center [615, 340] width 1230 height 681
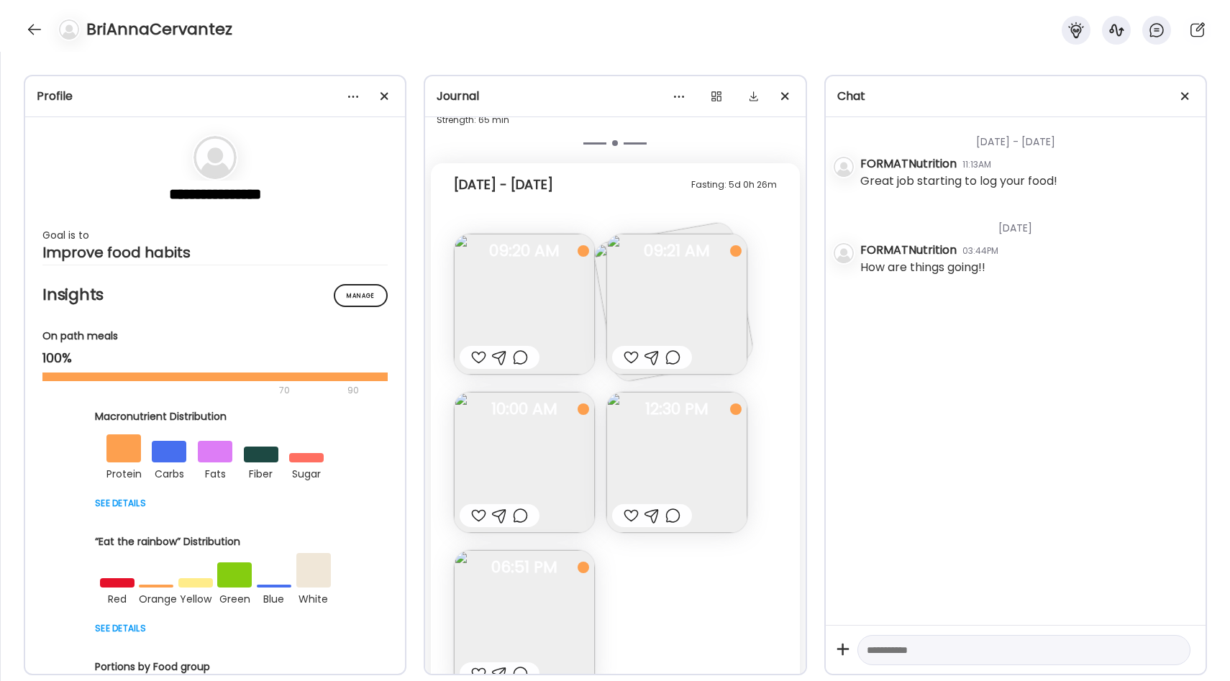
scroll to position [3992, 0]
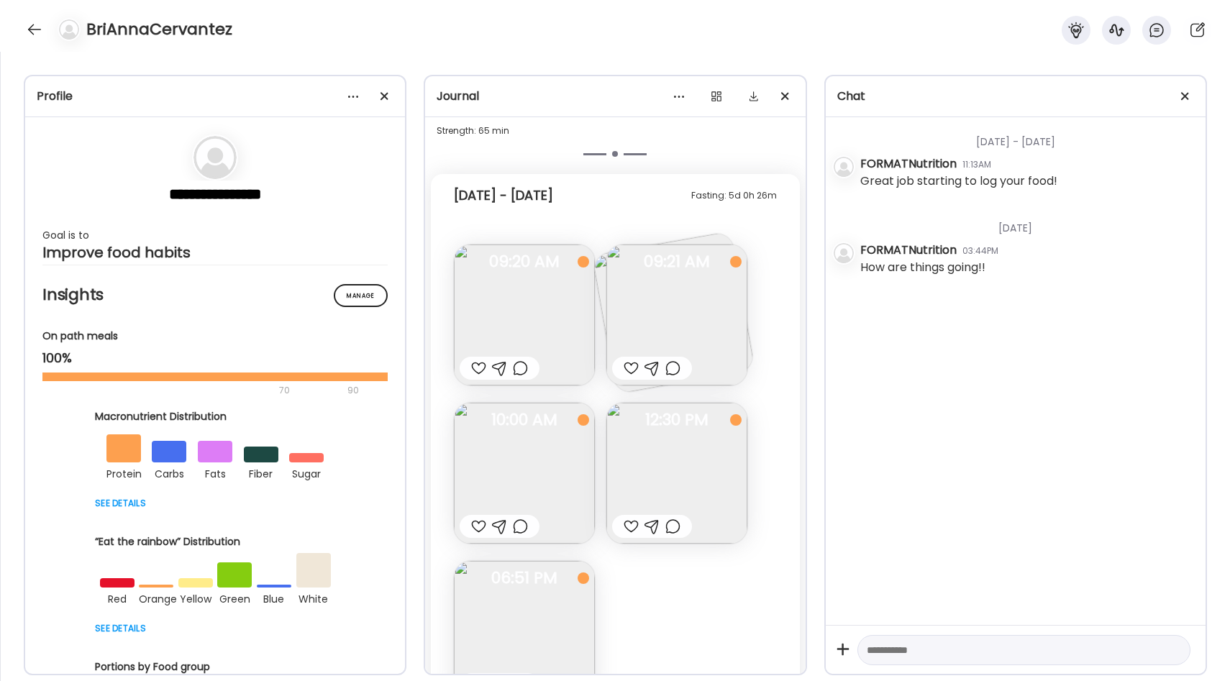
click at [724, 287] on img at bounding box center [676, 315] width 141 height 141
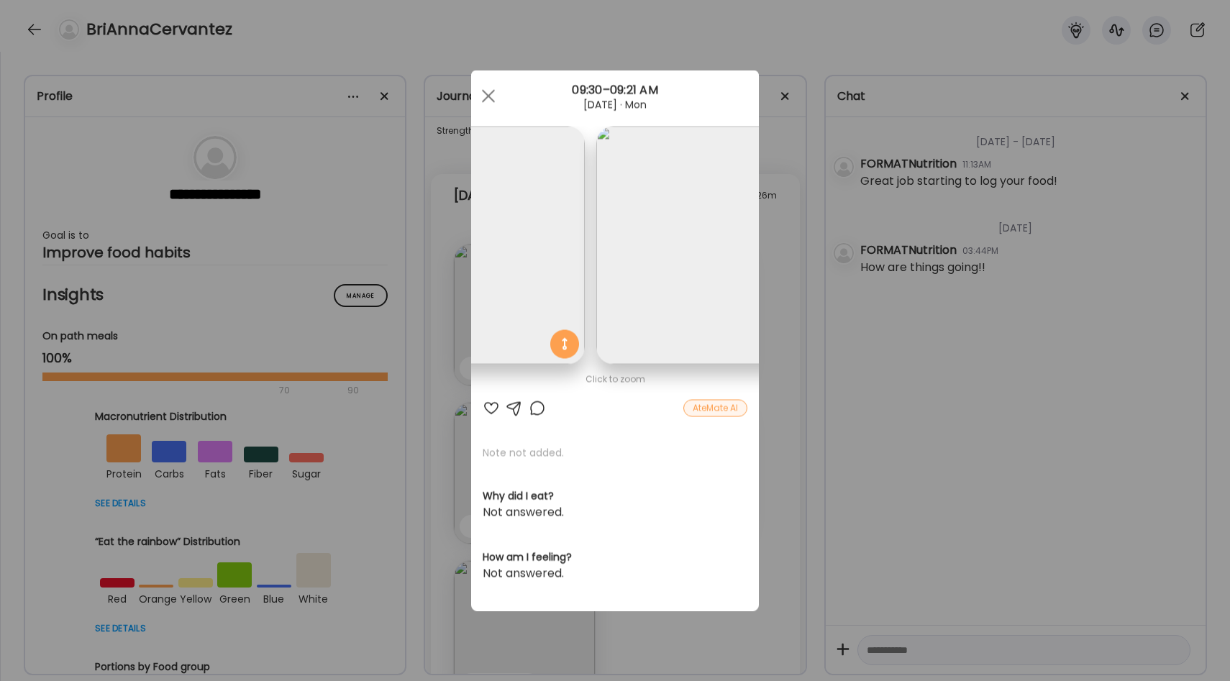
scroll to position [0, 0]
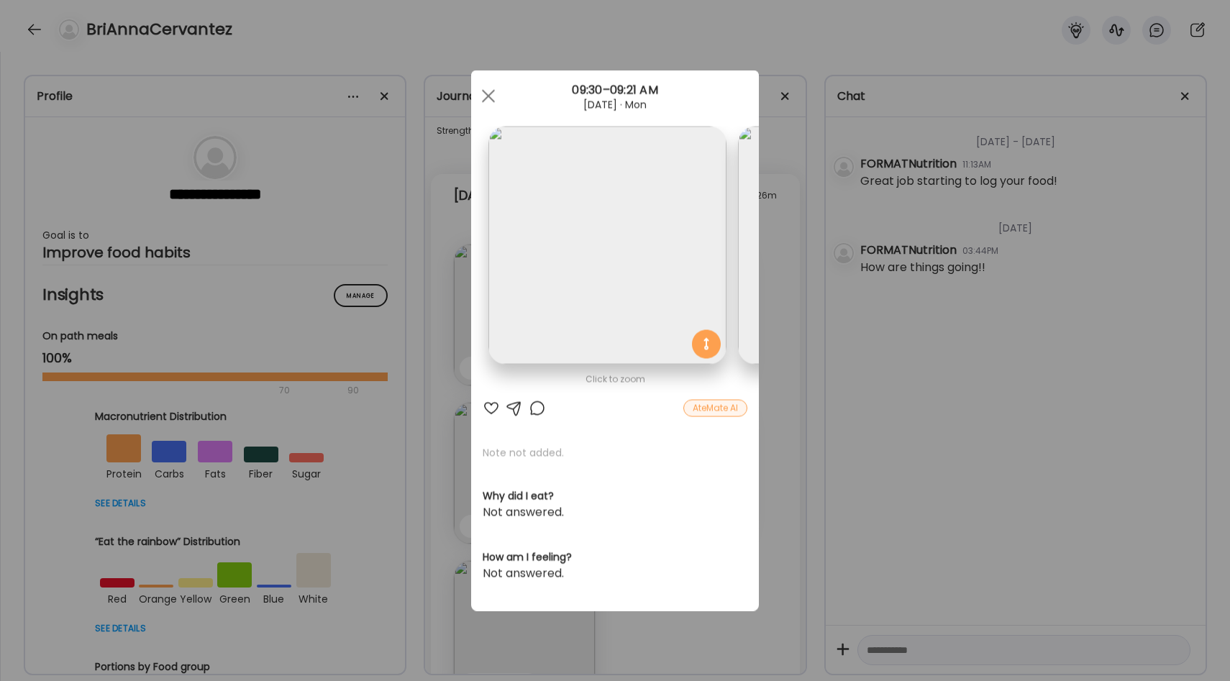
click at [784, 255] on div "Ate Coach Dashboard Wahoo! It’s official Take a moment to set up your Coach Pro…" at bounding box center [615, 340] width 1230 height 681
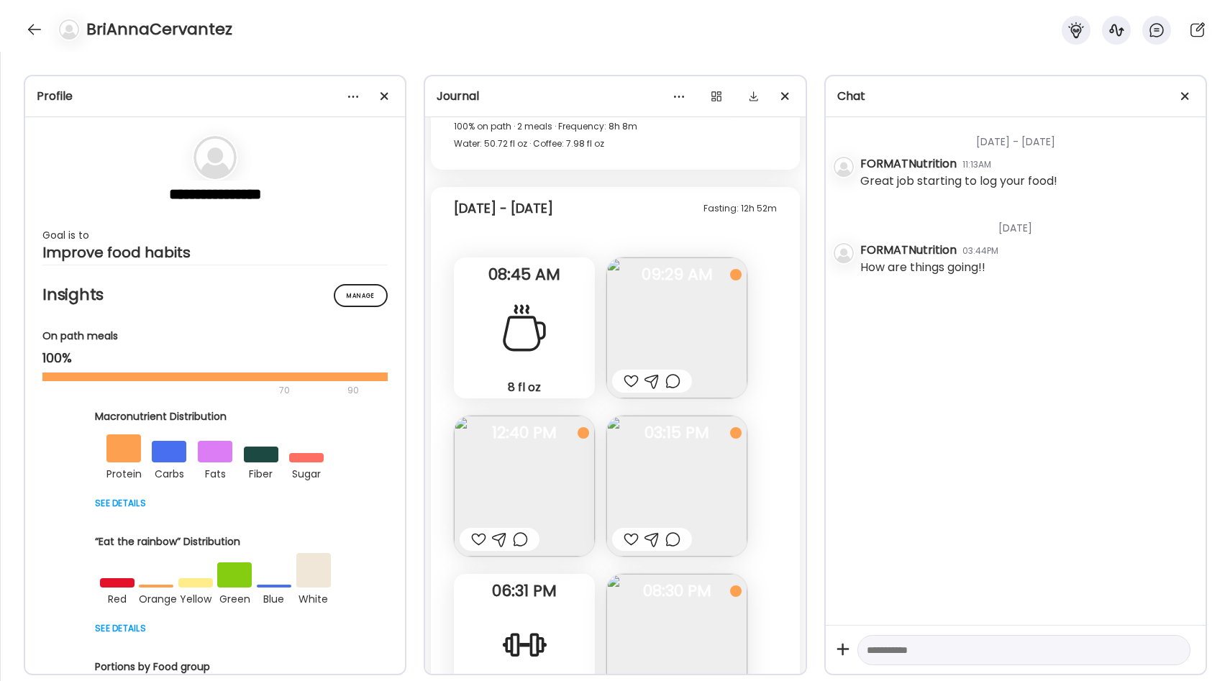
scroll to position [2739, 0]
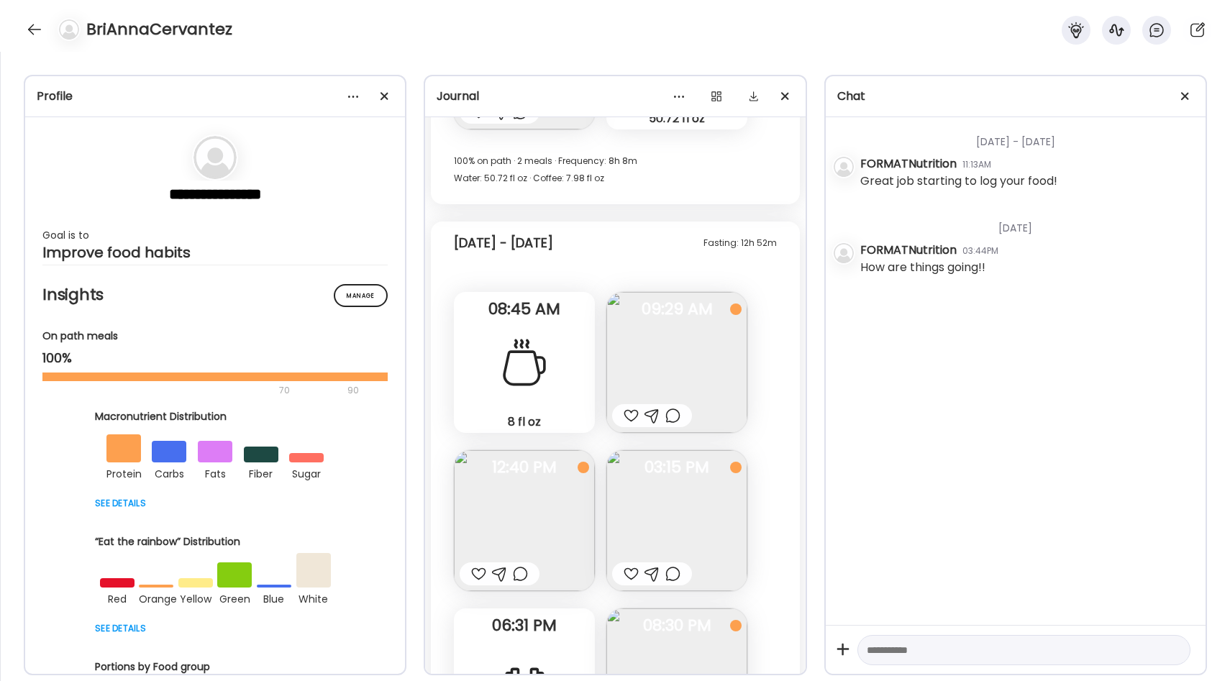
click at [548, 491] on img at bounding box center [524, 520] width 141 height 141
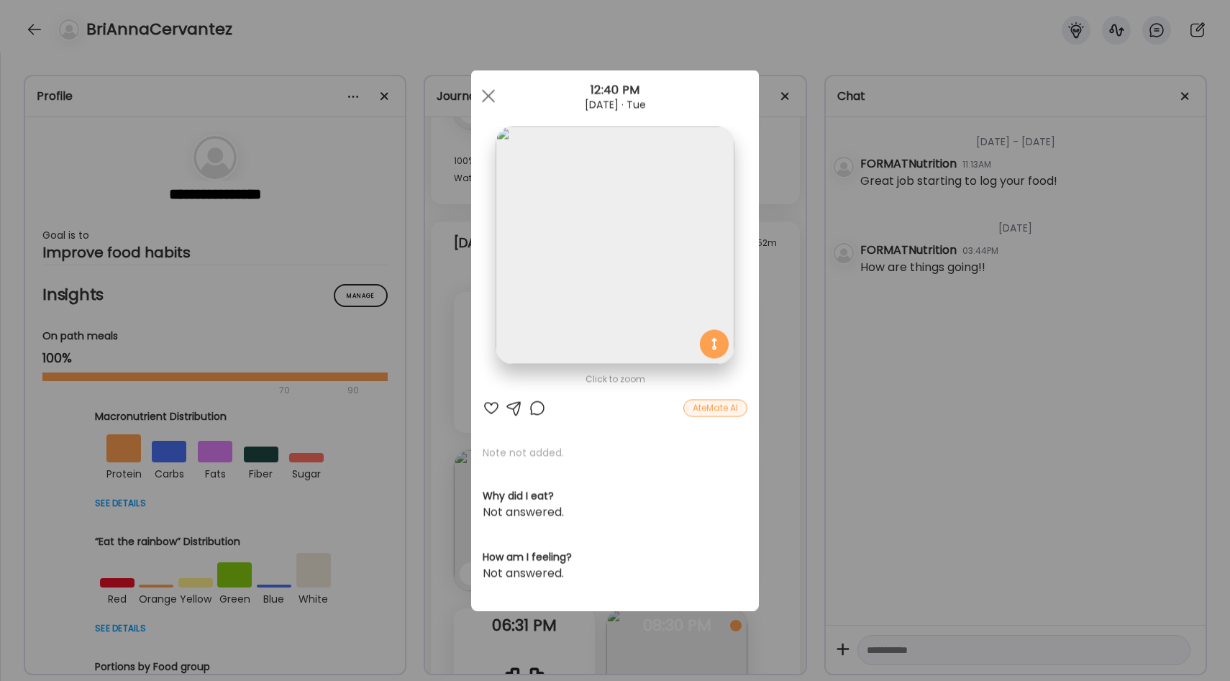
click at [785, 354] on div "Ate Coach Dashboard Wahoo! It’s official Take a moment to set up your Coach Pro…" at bounding box center [615, 340] width 1230 height 681
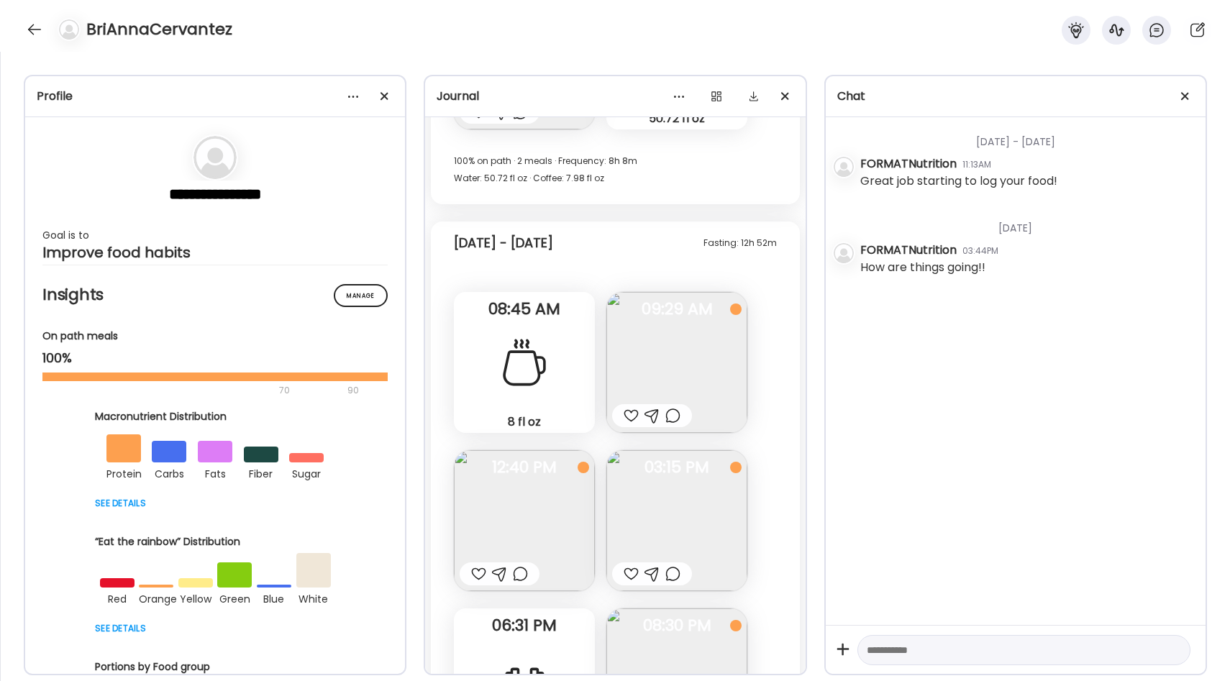
click at [476, 569] on div at bounding box center [478, 573] width 15 height 17
click at [670, 376] on img at bounding box center [676, 362] width 141 height 141
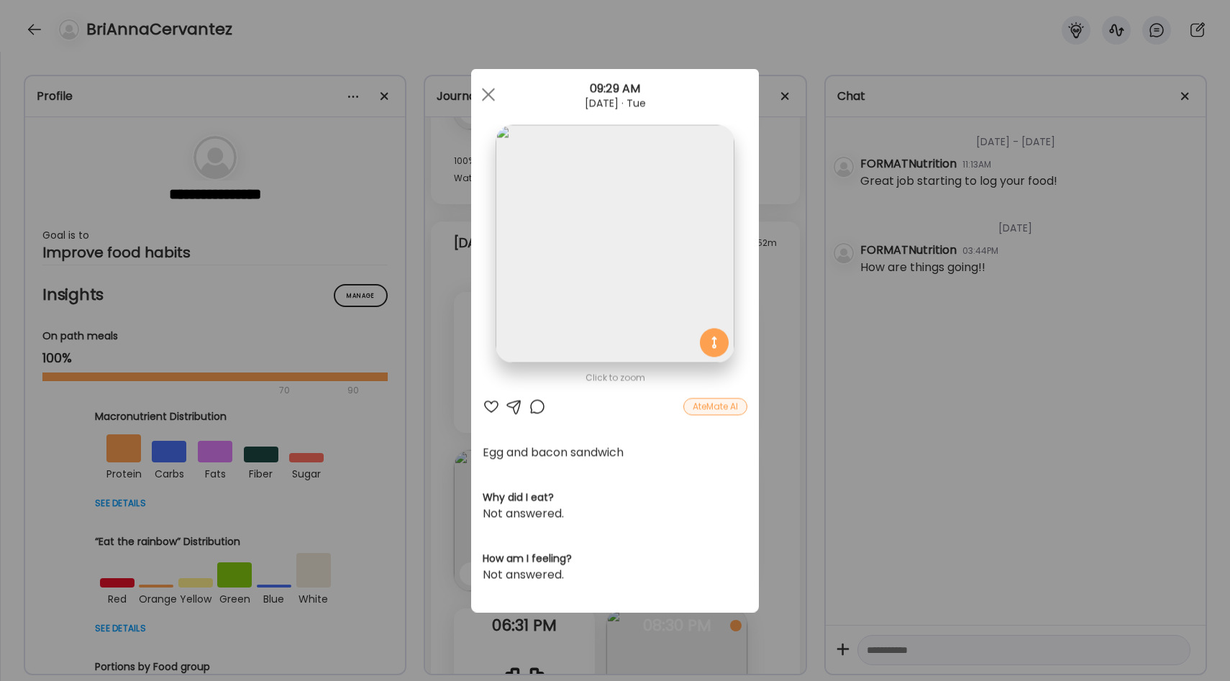
click at [773, 316] on div "Ate Coach Dashboard Wahoo! It’s official Take a moment to set up your Coach Pro…" at bounding box center [615, 340] width 1230 height 681
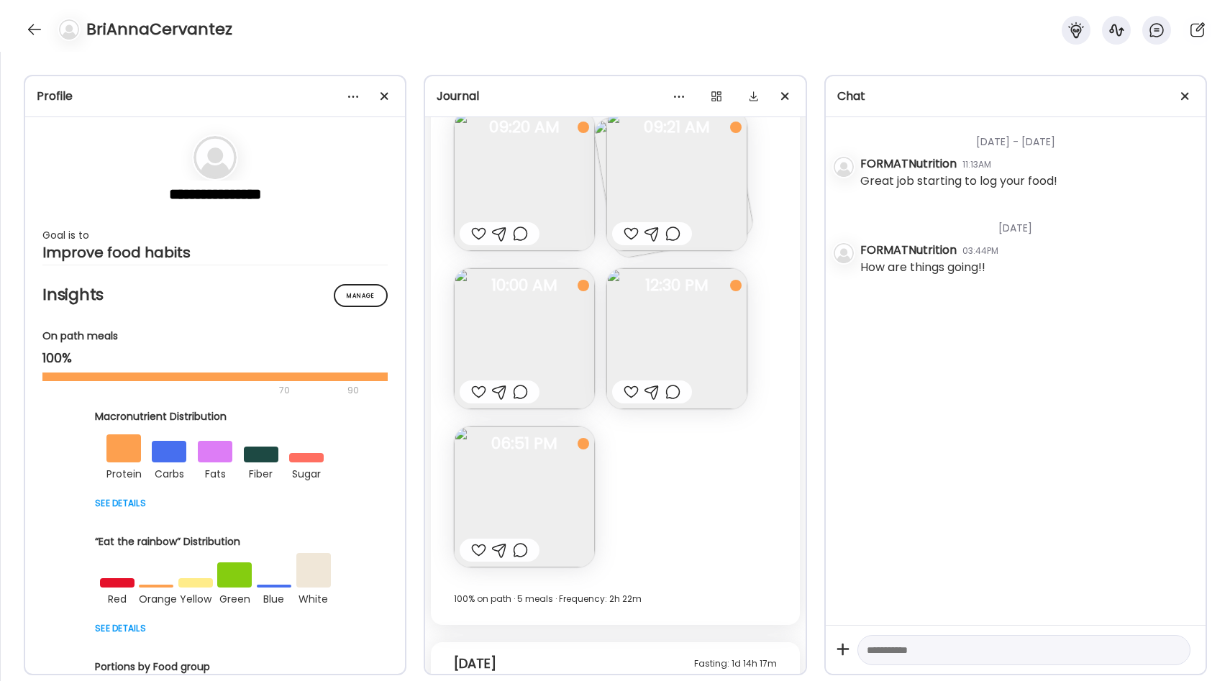
scroll to position [4369, 0]
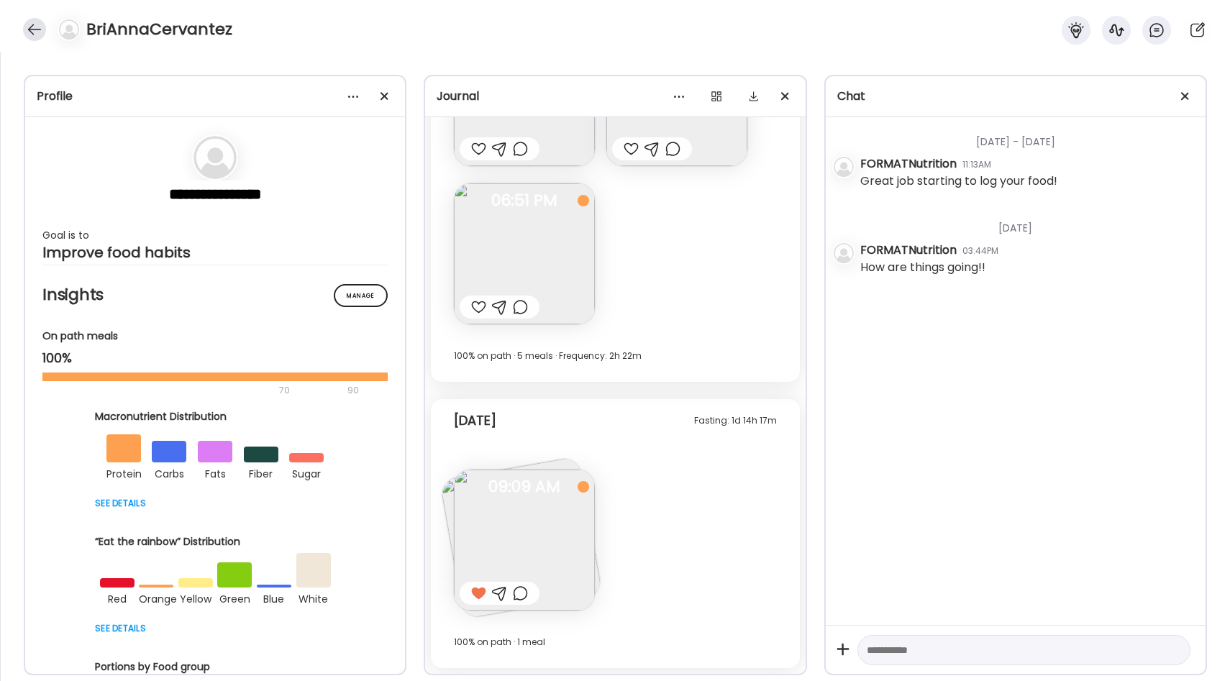
click at [29, 32] on div at bounding box center [34, 29] width 23 height 23
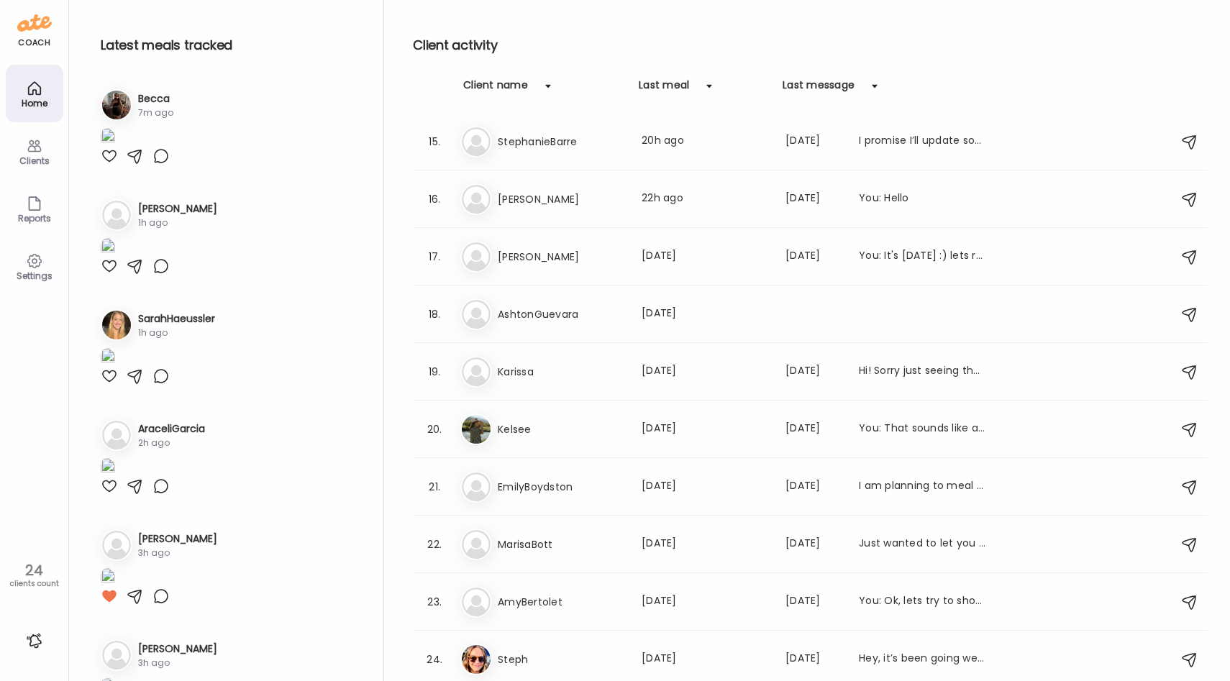
scroll to position [0, 0]
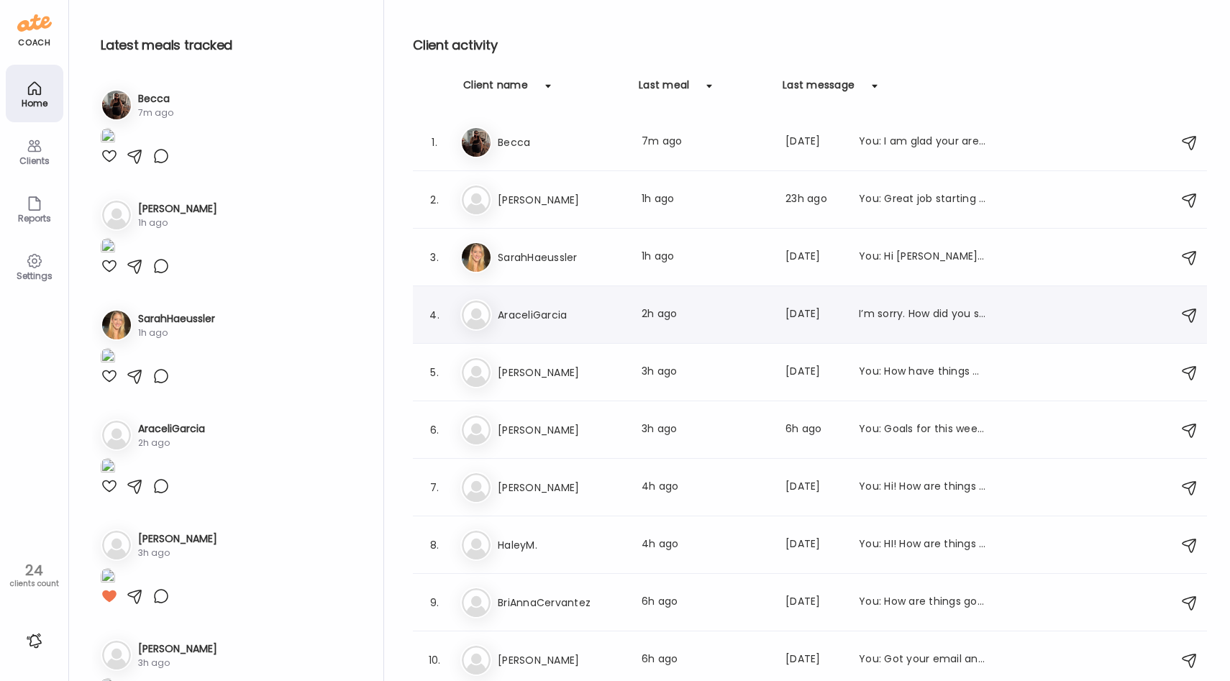
click at [565, 323] on h3 "AraceliGarcia" at bounding box center [561, 314] width 127 height 17
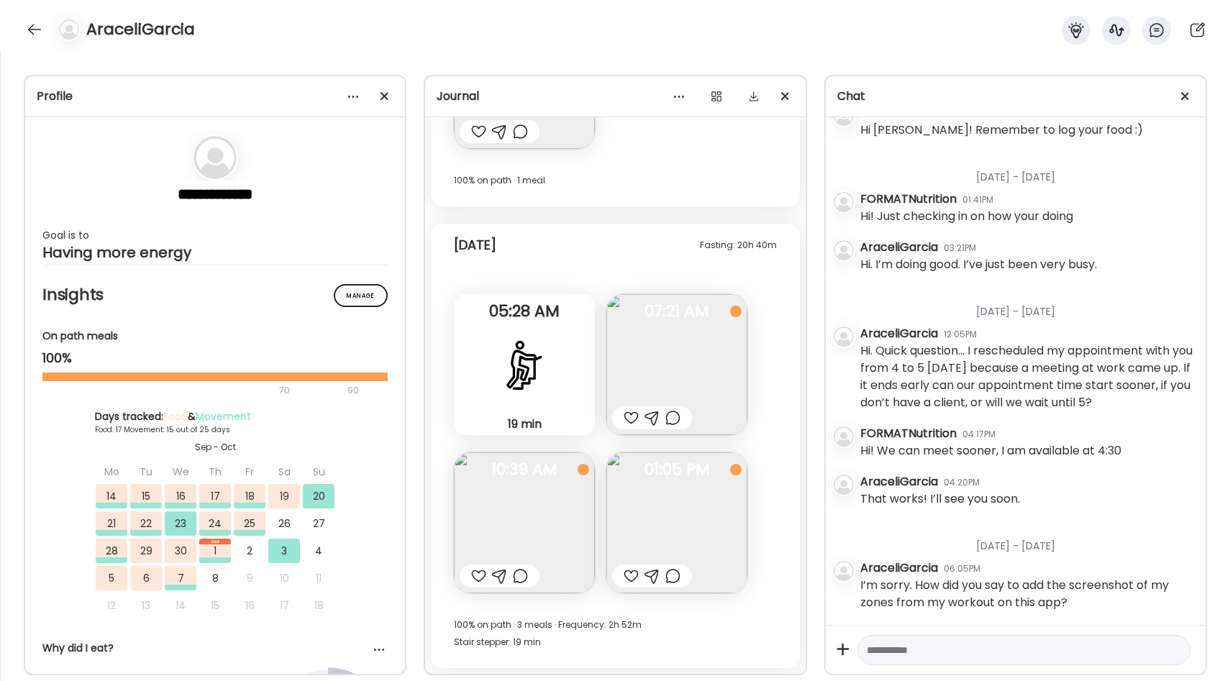
scroll to position [496, 0]
click at [902, 650] on textarea at bounding box center [1011, 650] width 288 height 17
type textarea "**********"
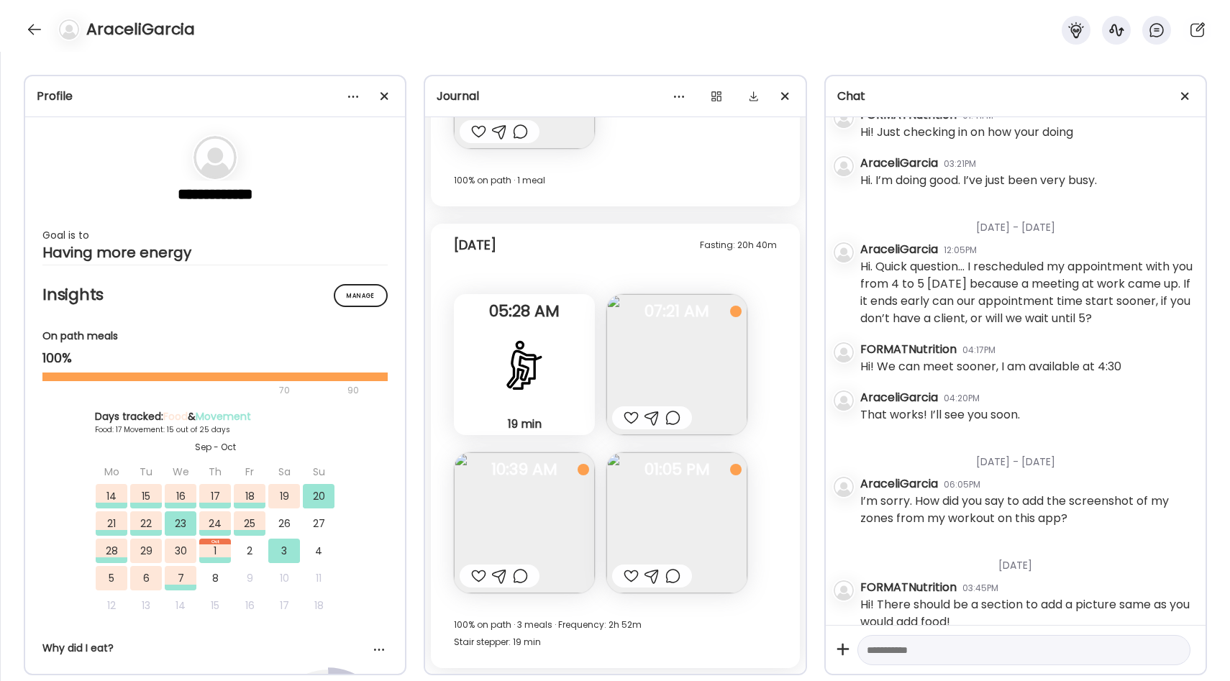
scroll to position [601, 0]
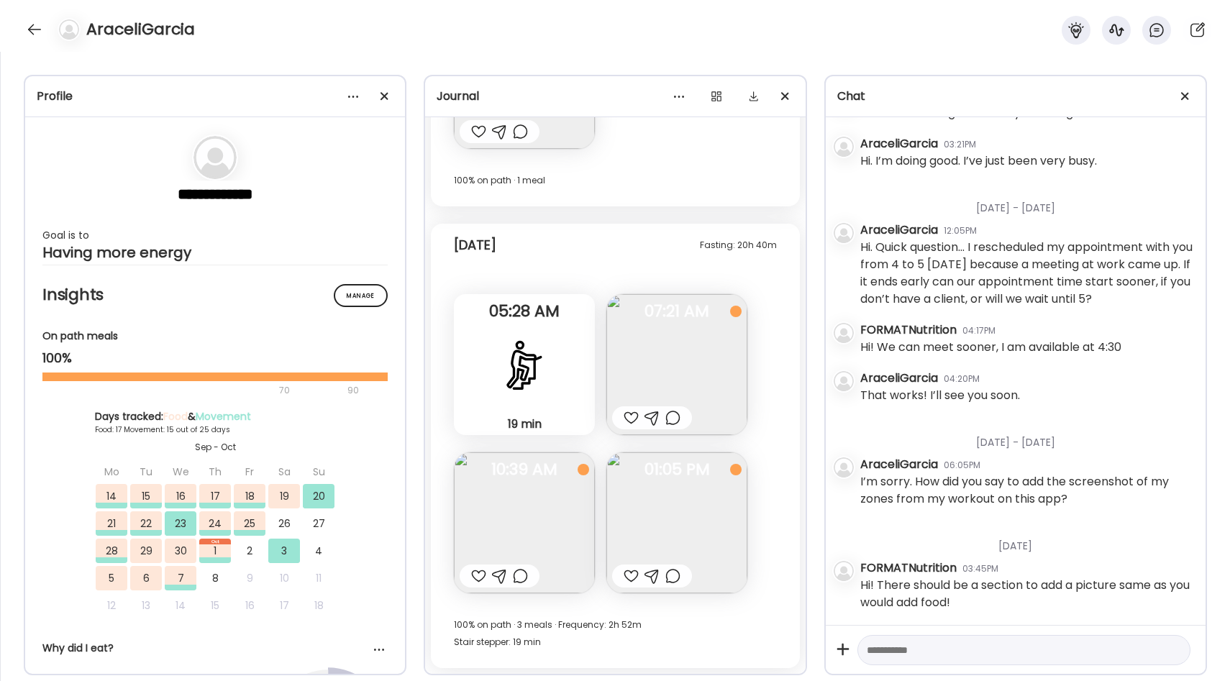
click at [919, 648] on textarea at bounding box center [1011, 650] width 288 height 17
type textarea "**********"
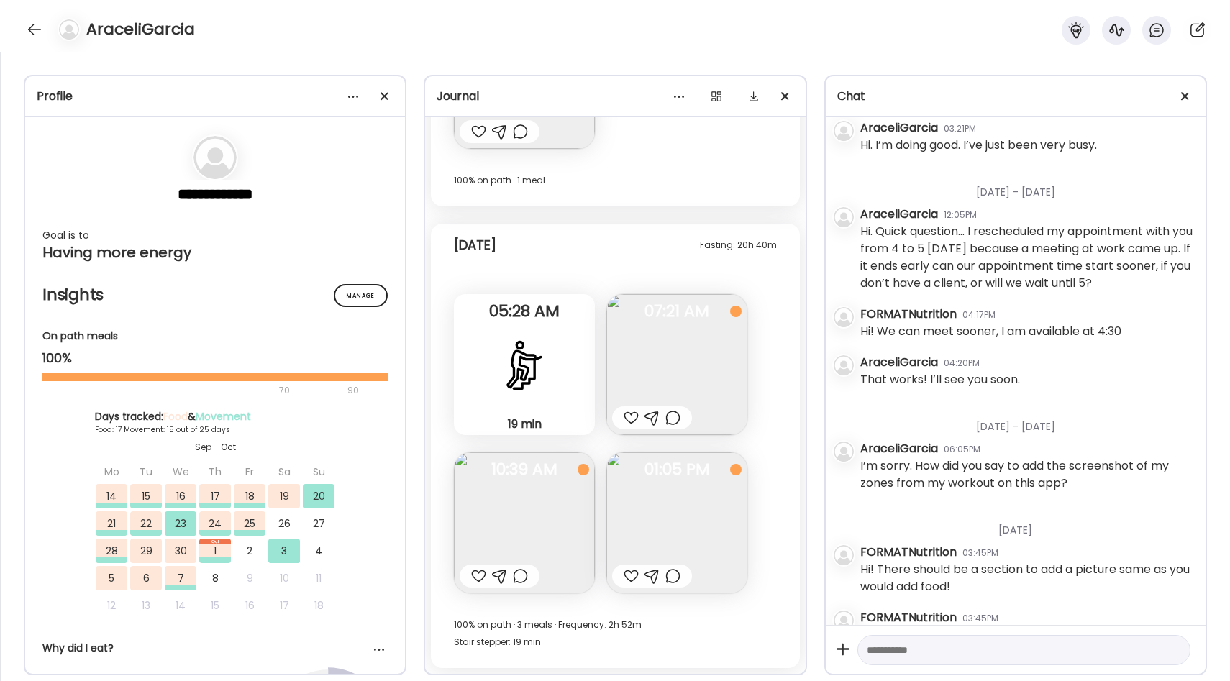
scroll to position [649, 0]
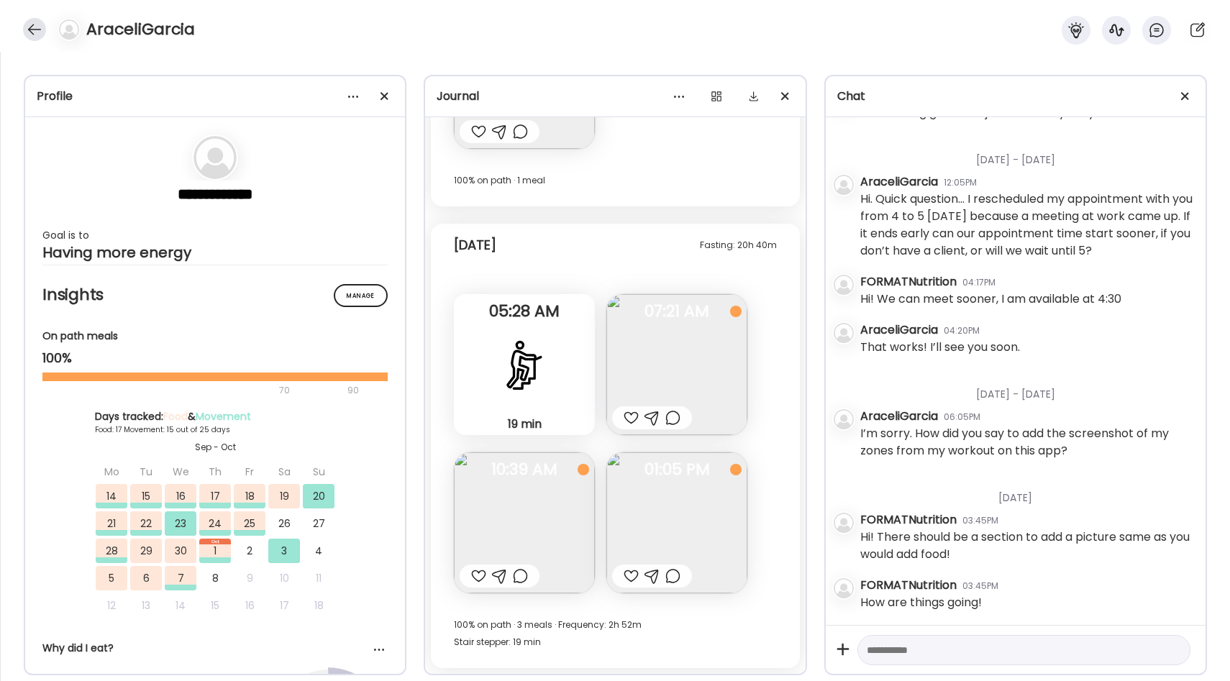
click at [37, 23] on div at bounding box center [34, 29] width 23 height 23
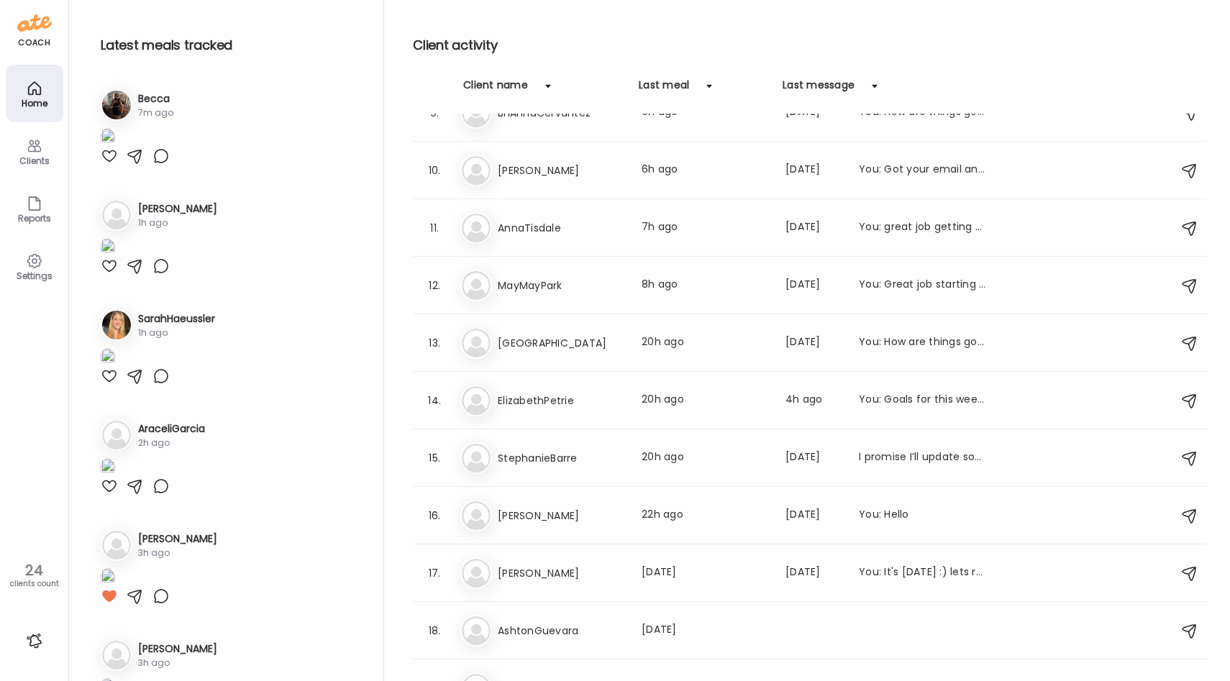
scroll to position [0, 0]
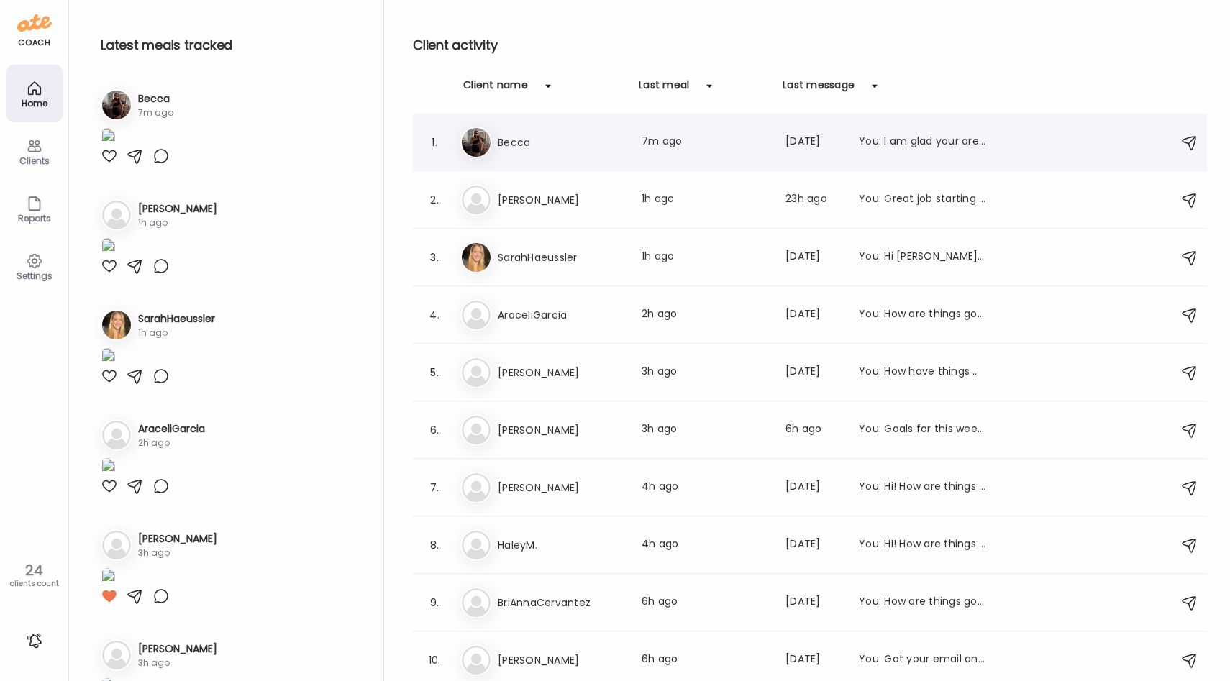
click at [529, 155] on div "Be Becca Last meal: 7m ago Last message: [DATE] You: I am glad your are feeling…" at bounding box center [812, 143] width 704 height 32
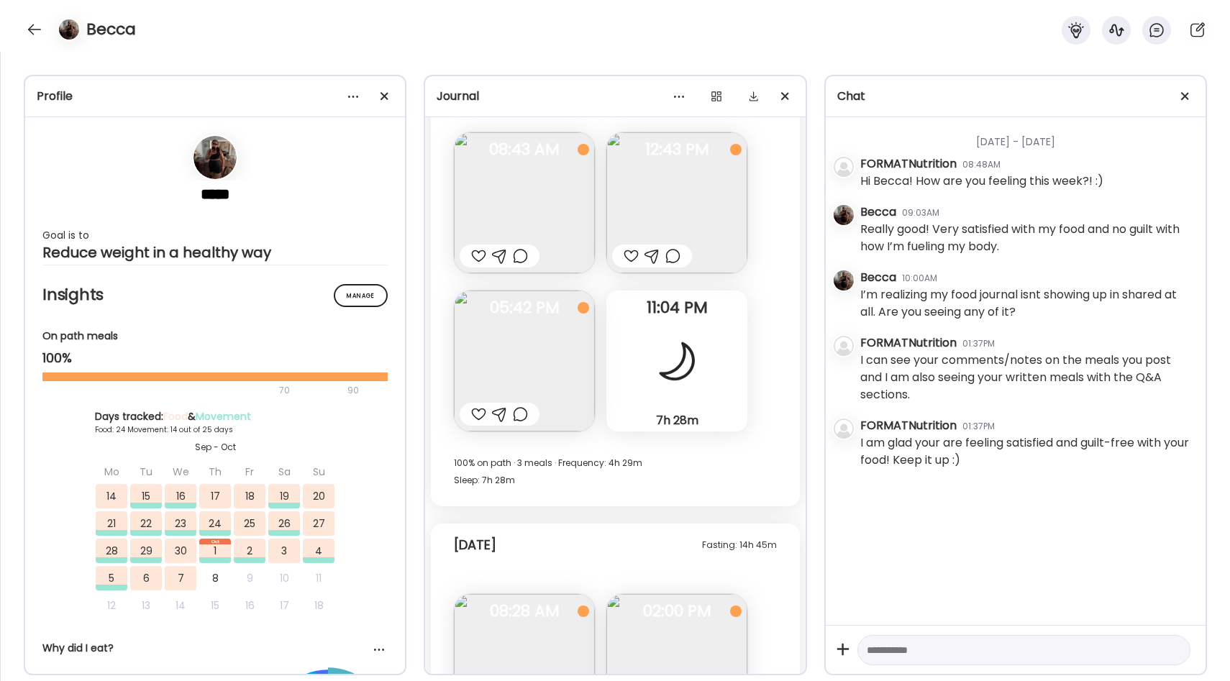
scroll to position [18481, 0]
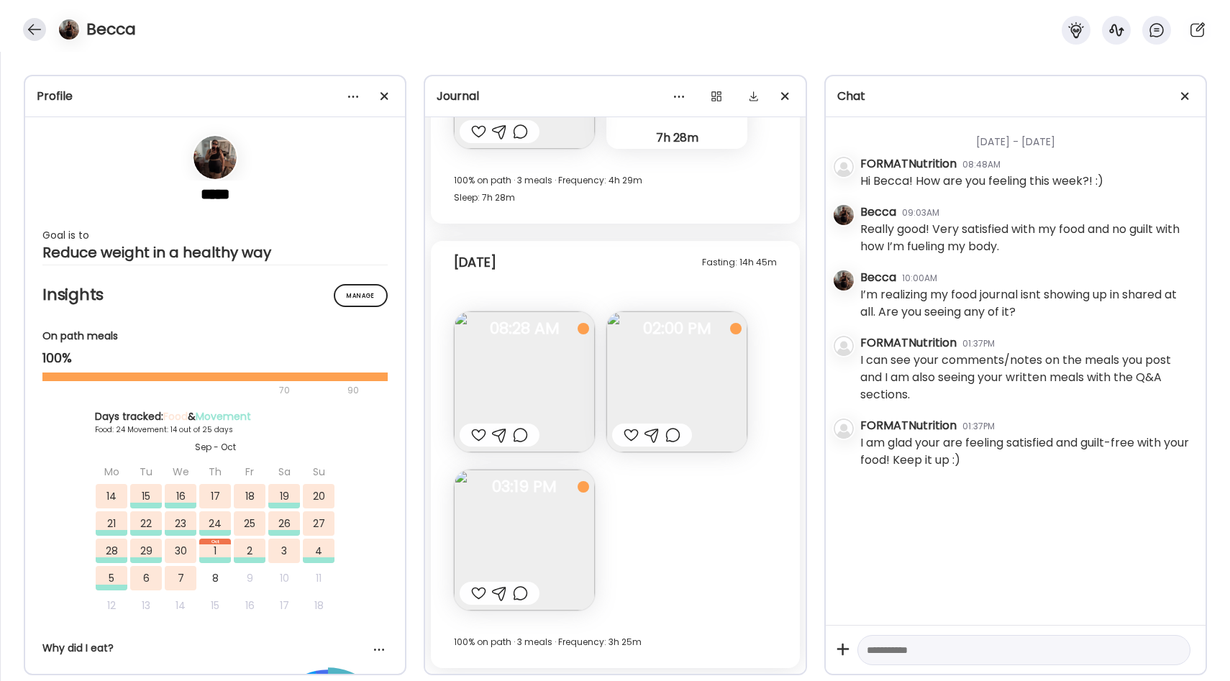
click at [32, 29] on div at bounding box center [34, 29] width 23 height 23
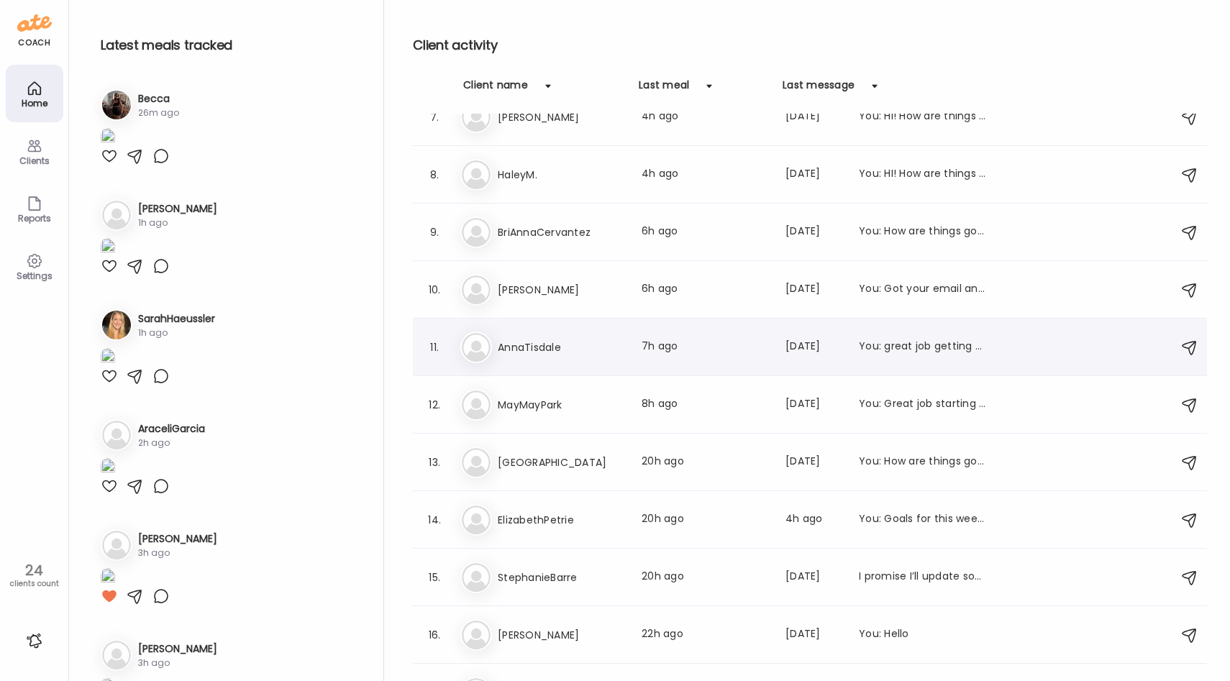
scroll to position [388, 0]
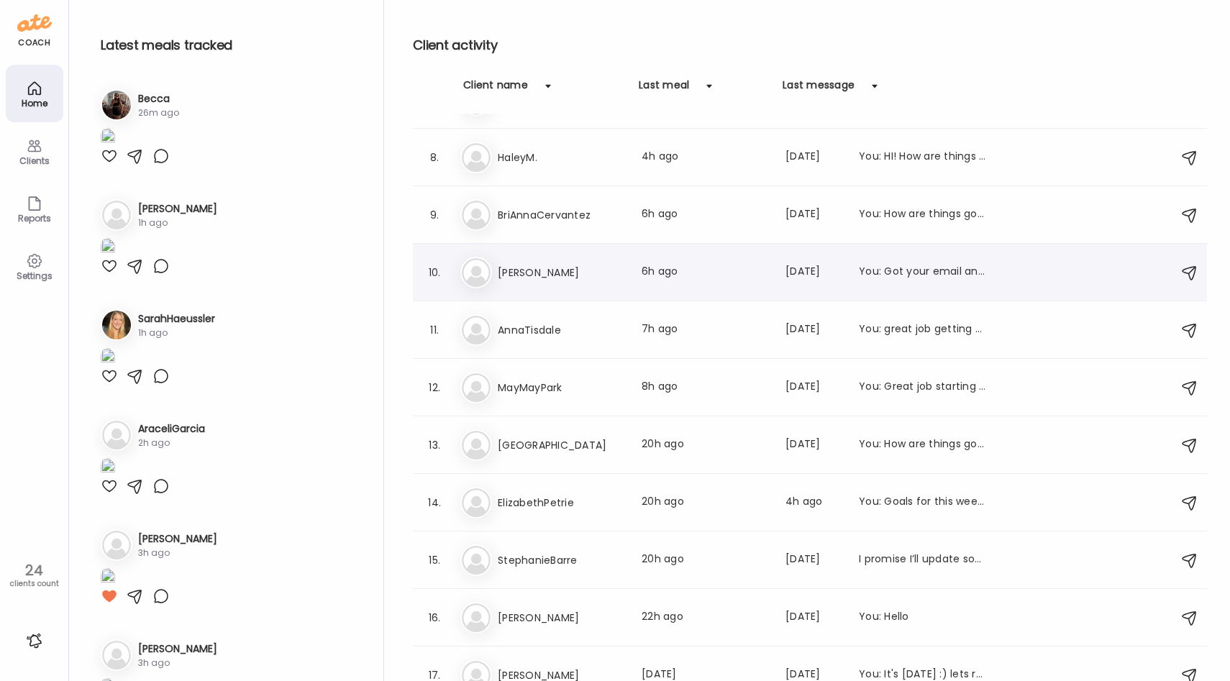
click at [599, 279] on h3 "[PERSON_NAME]" at bounding box center [561, 272] width 127 height 17
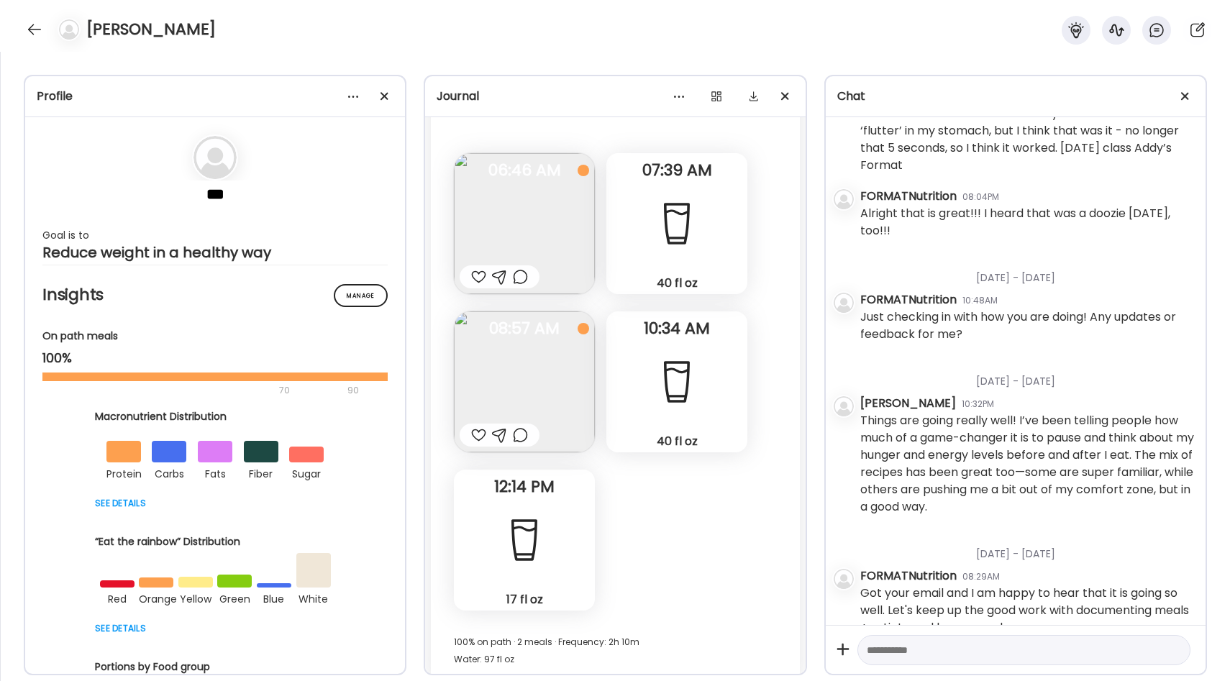
scroll to position [1006, 0]
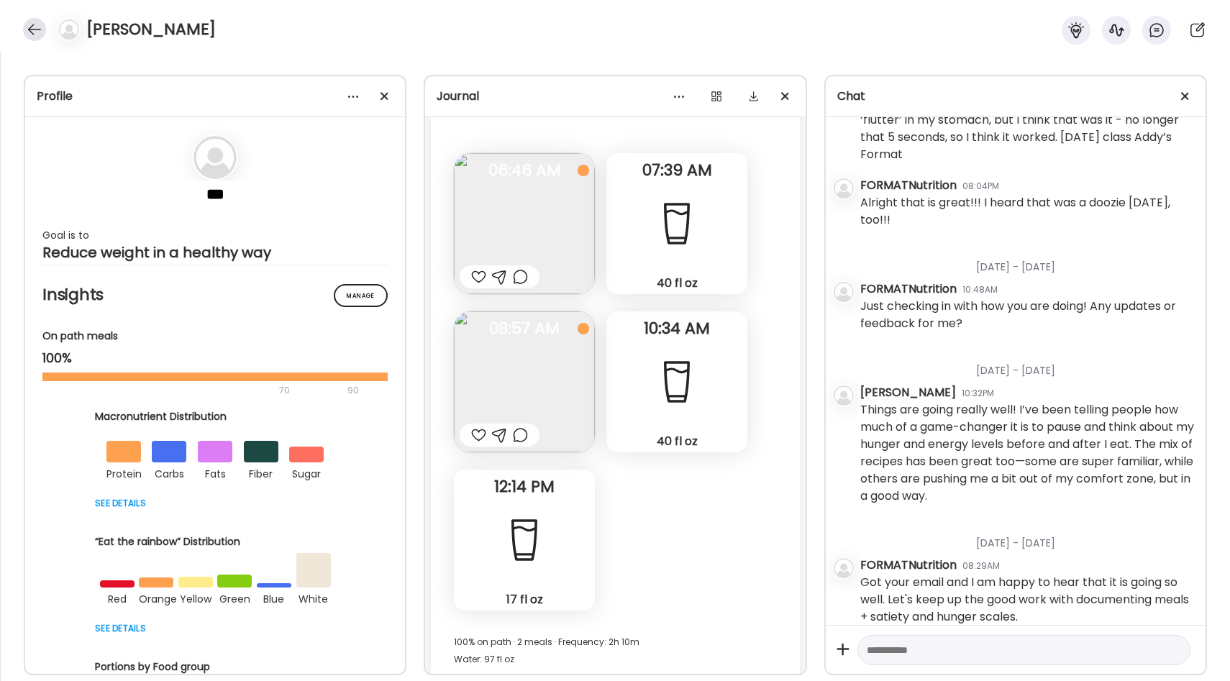
click at [37, 34] on div at bounding box center [34, 29] width 23 height 23
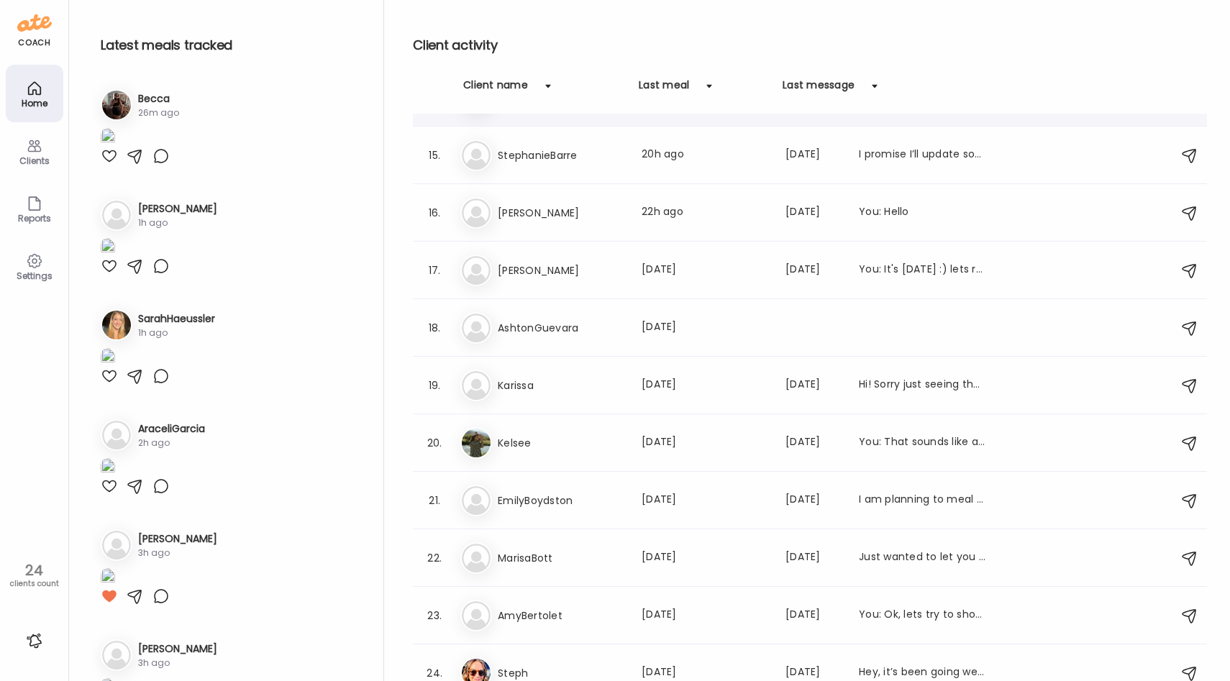
scroll to position [793, 0]
click at [545, 340] on div "As AshtonGuevara Last meal: [DATE]" at bounding box center [812, 327] width 704 height 32
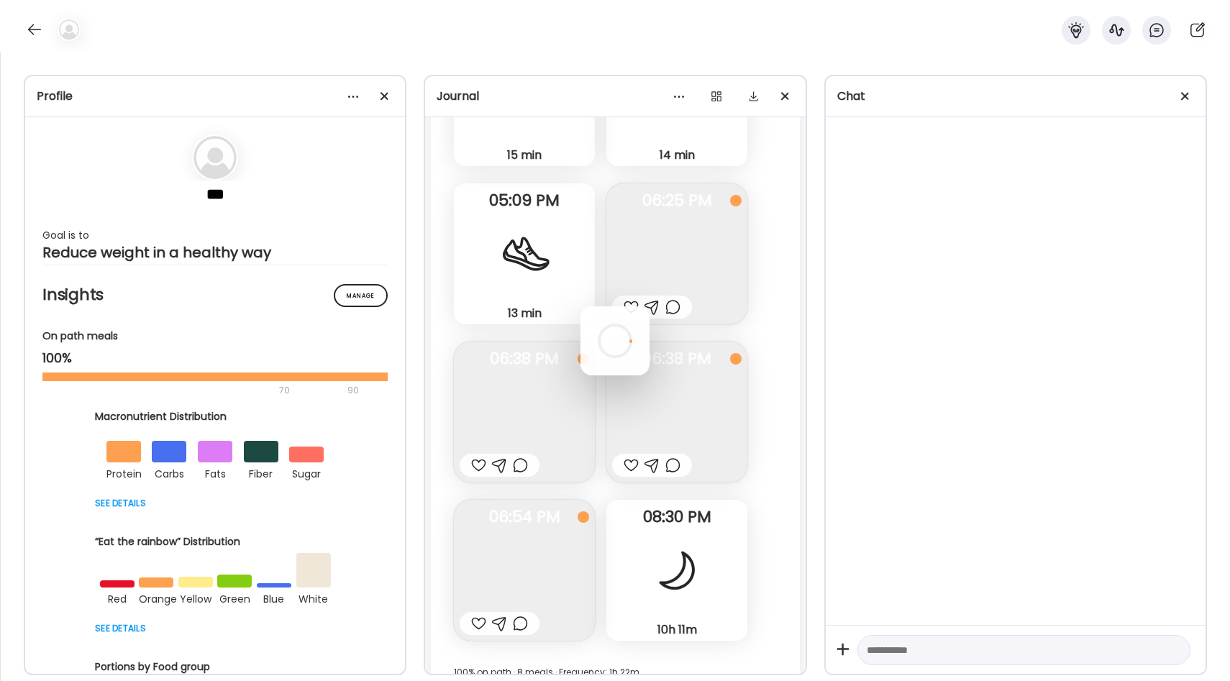
scroll to position [0, 0]
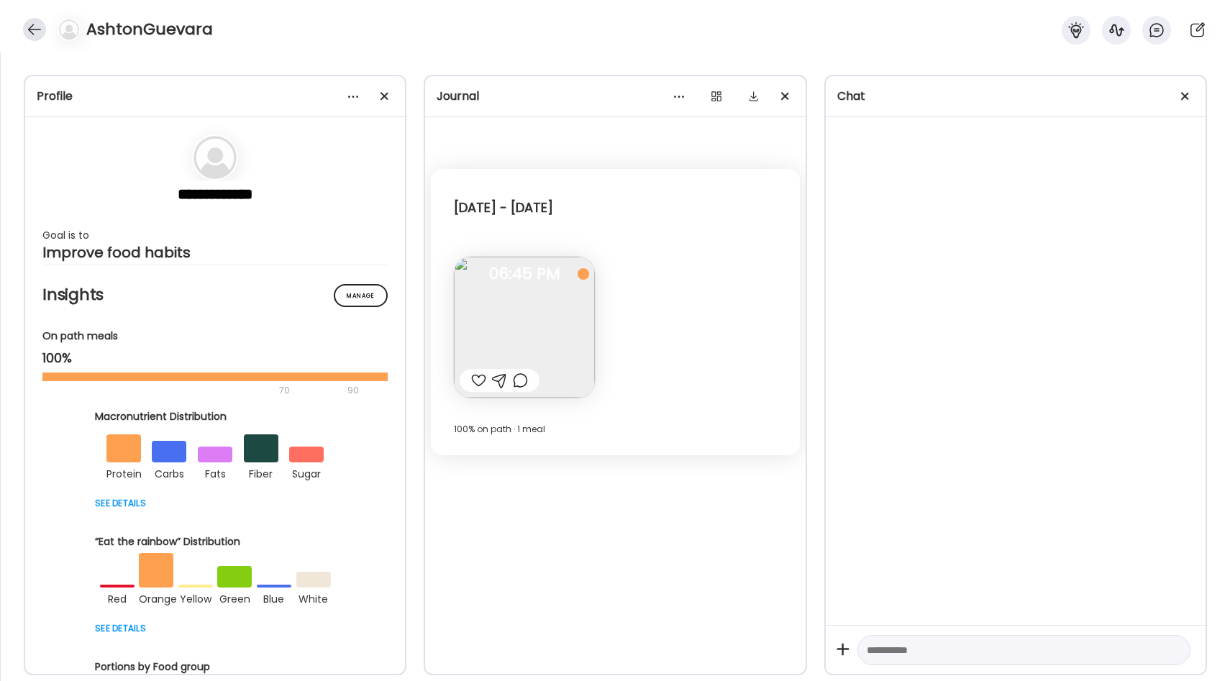
click at [32, 27] on div at bounding box center [34, 29] width 23 height 23
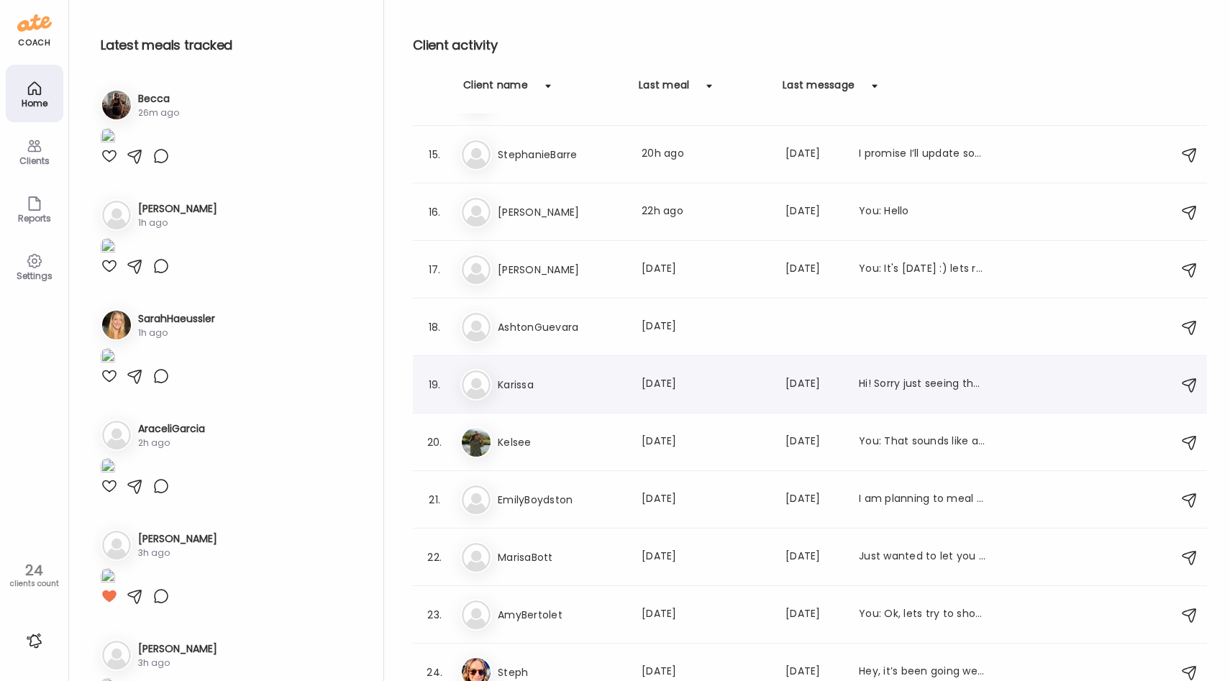
scroll to position [806, 0]
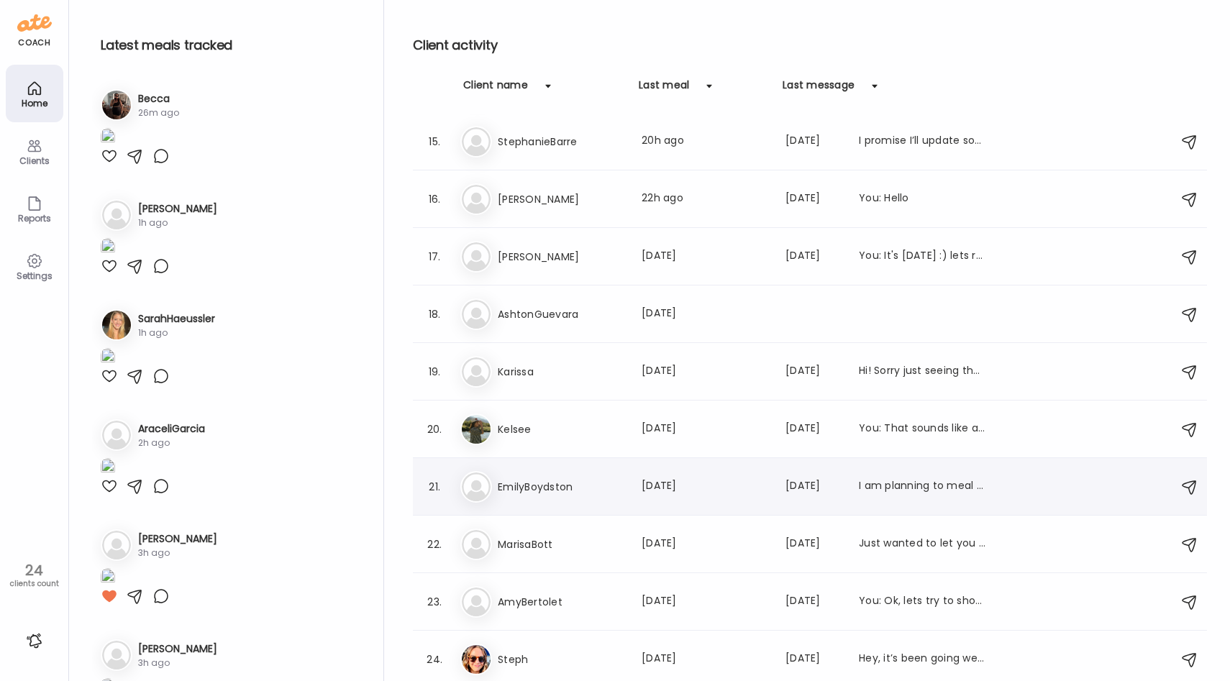
click at [612, 482] on h3 "EmilyBoydston" at bounding box center [561, 486] width 127 height 17
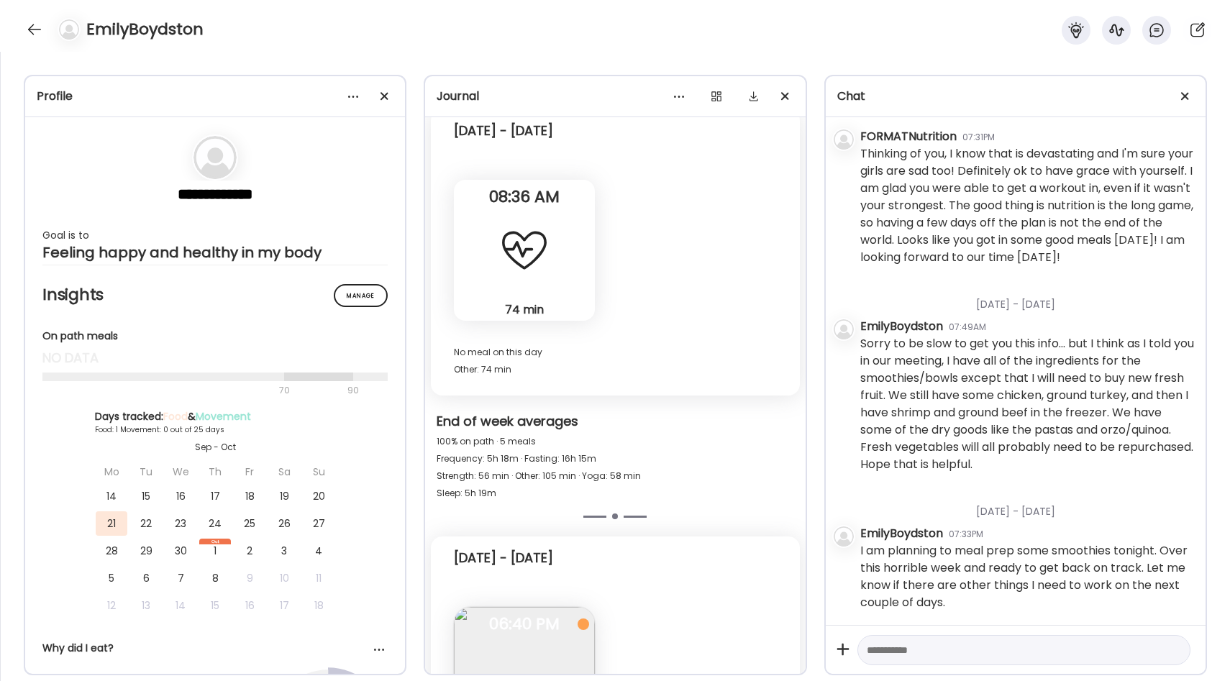
scroll to position [5729, 0]
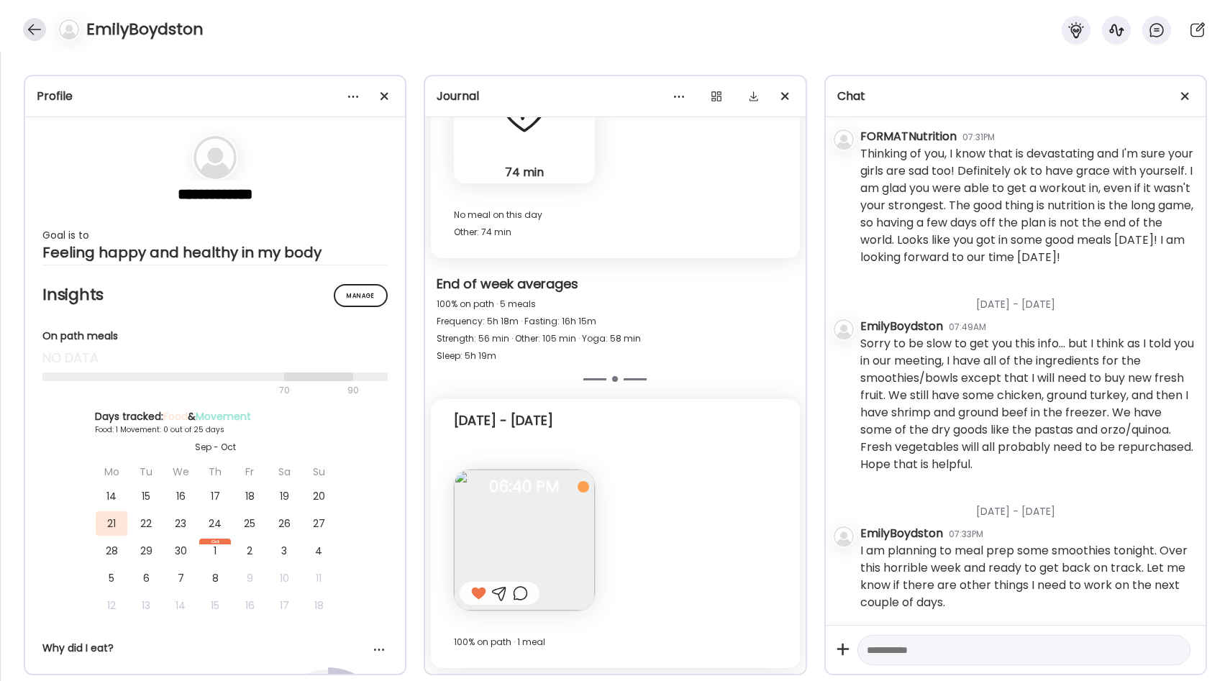
click at [35, 36] on div at bounding box center [34, 29] width 23 height 23
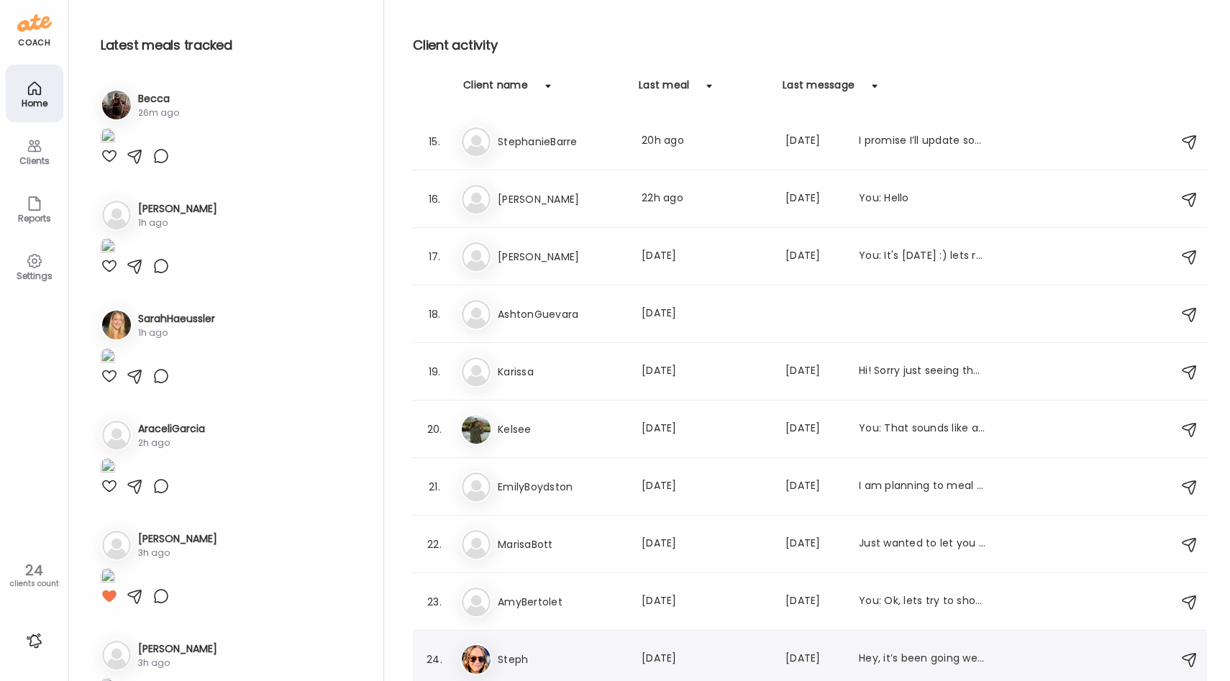
click at [520, 660] on h3 "Steph" at bounding box center [561, 659] width 127 height 17
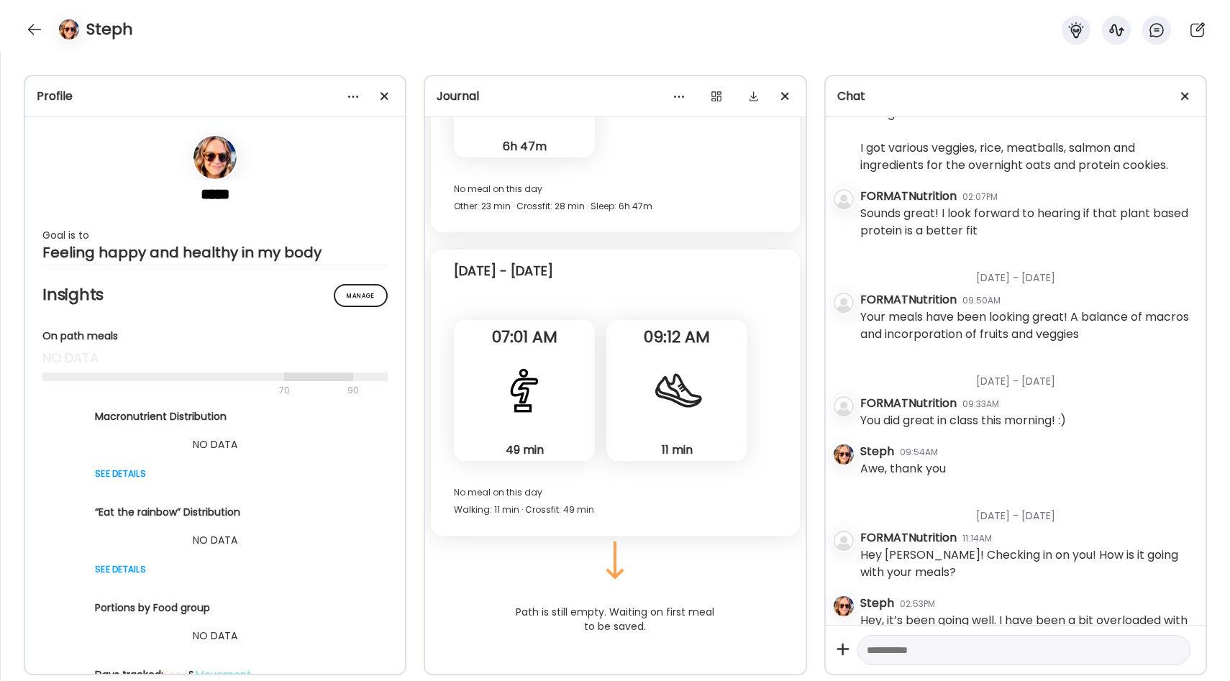
scroll to position [2106, 0]
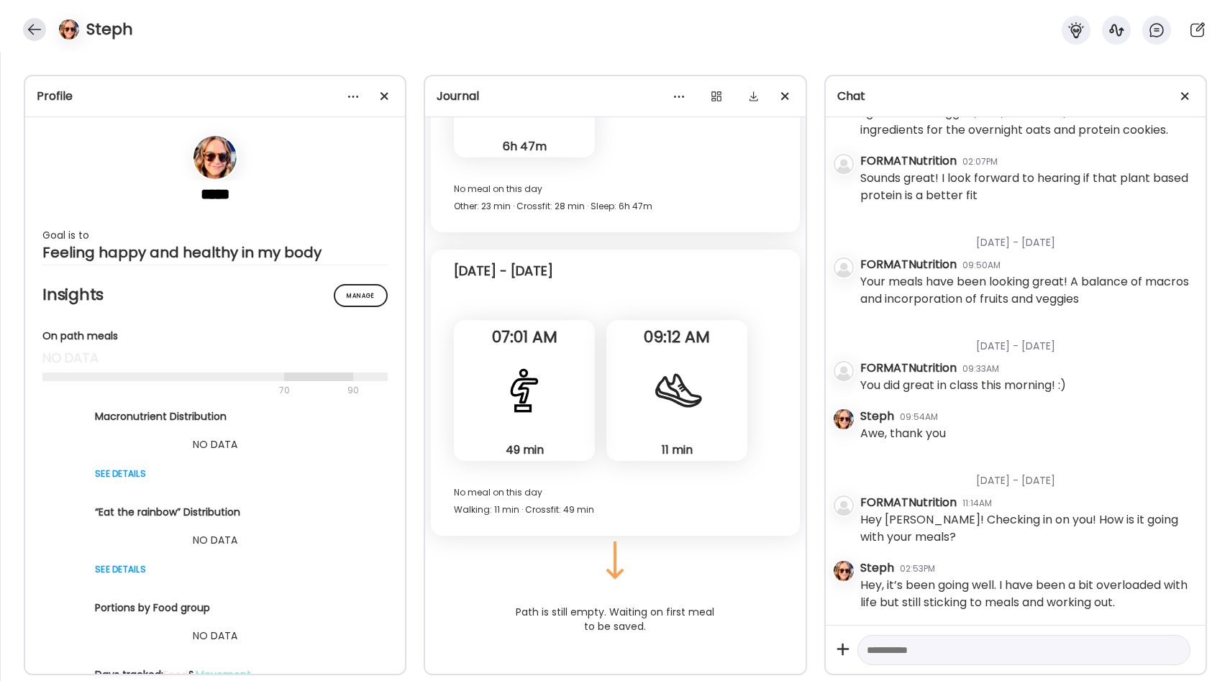
click at [37, 29] on div at bounding box center [34, 29] width 23 height 23
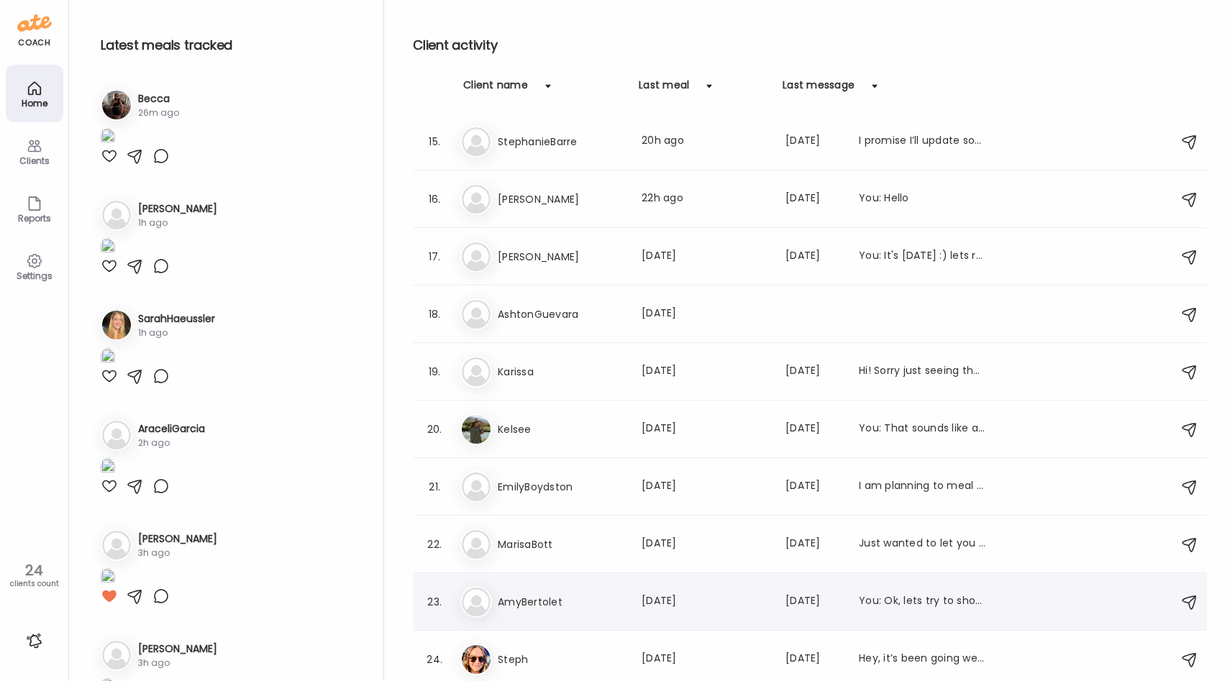
click at [575, 583] on div "23. Am AmyBertolet Last meal: [DATE] Last message: [DATE] You: Ok, lets try to …" at bounding box center [810, 602] width 794 height 58
click at [554, 599] on h3 "AmyBertolet" at bounding box center [561, 601] width 127 height 17
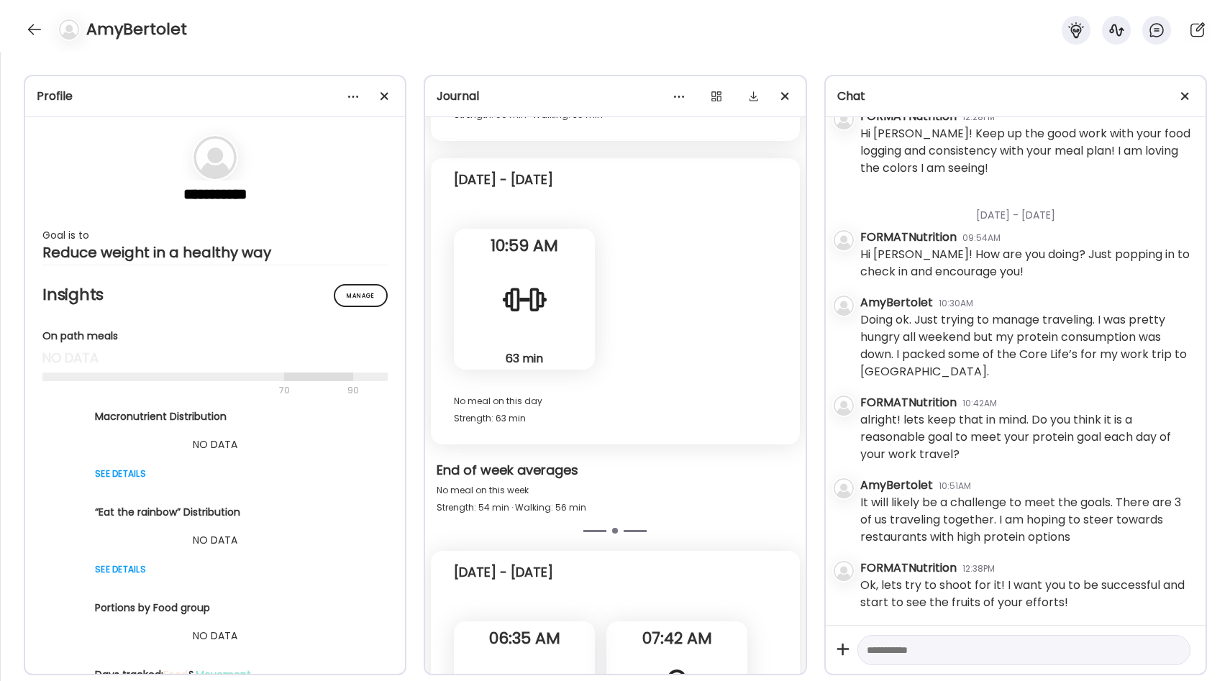
scroll to position [4694, 0]
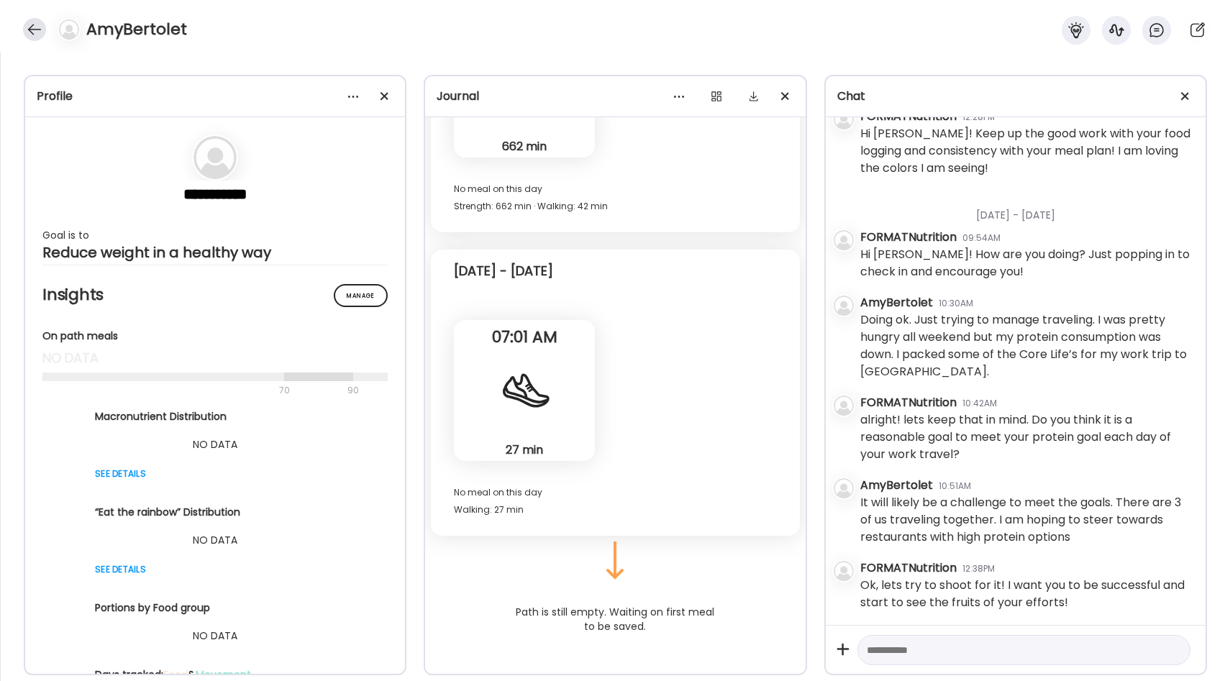
click at [37, 24] on div at bounding box center [34, 29] width 23 height 23
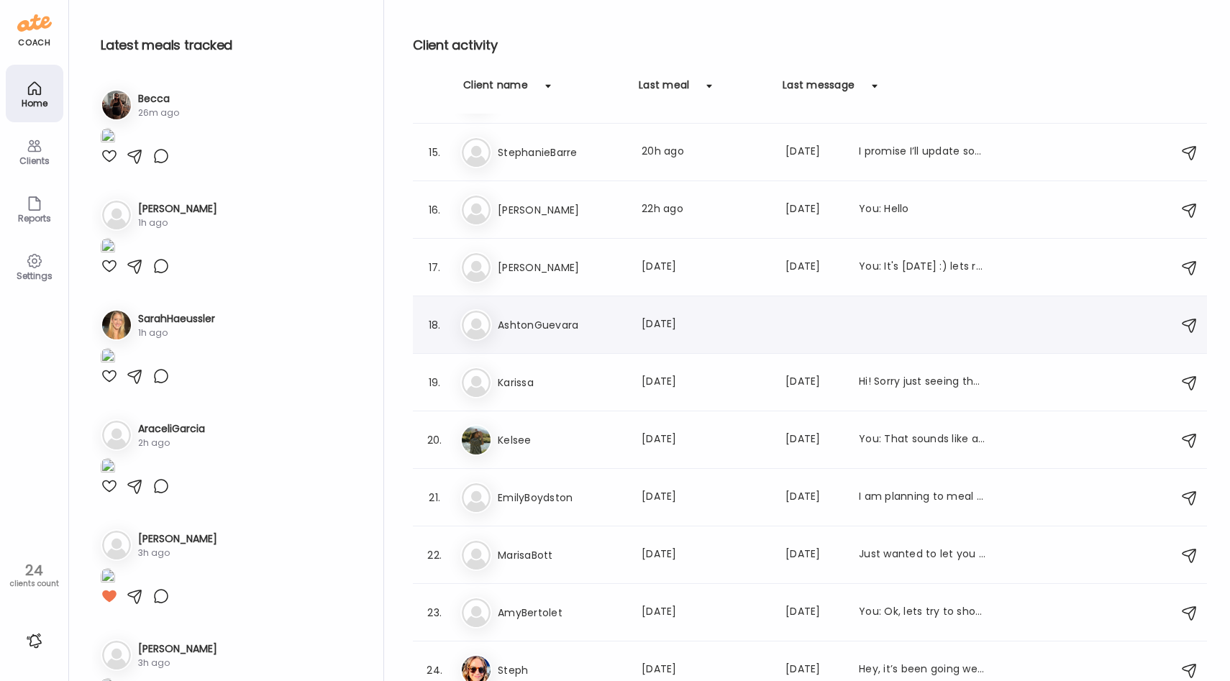
scroll to position [806, 0]
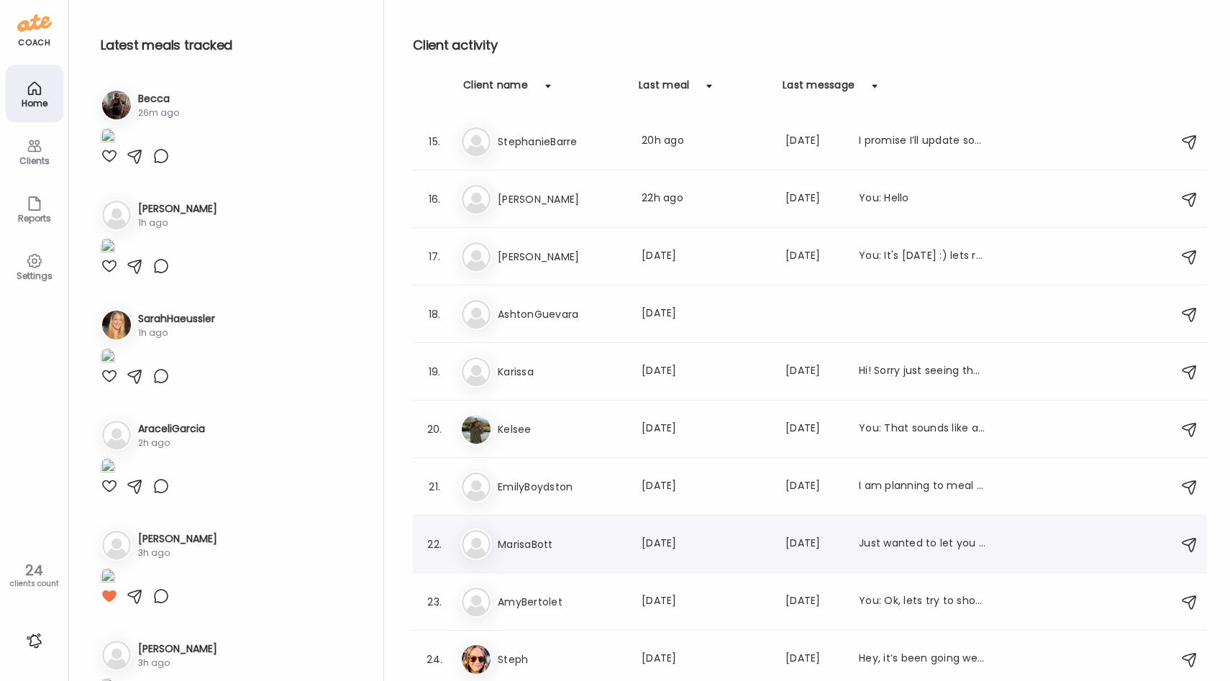
click at [566, 553] on div "Ma MarisaBott Last meal: [DATE] Last message: [DATE] Just wanted to let you kno…" at bounding box center [812, 545] width 704 height 32
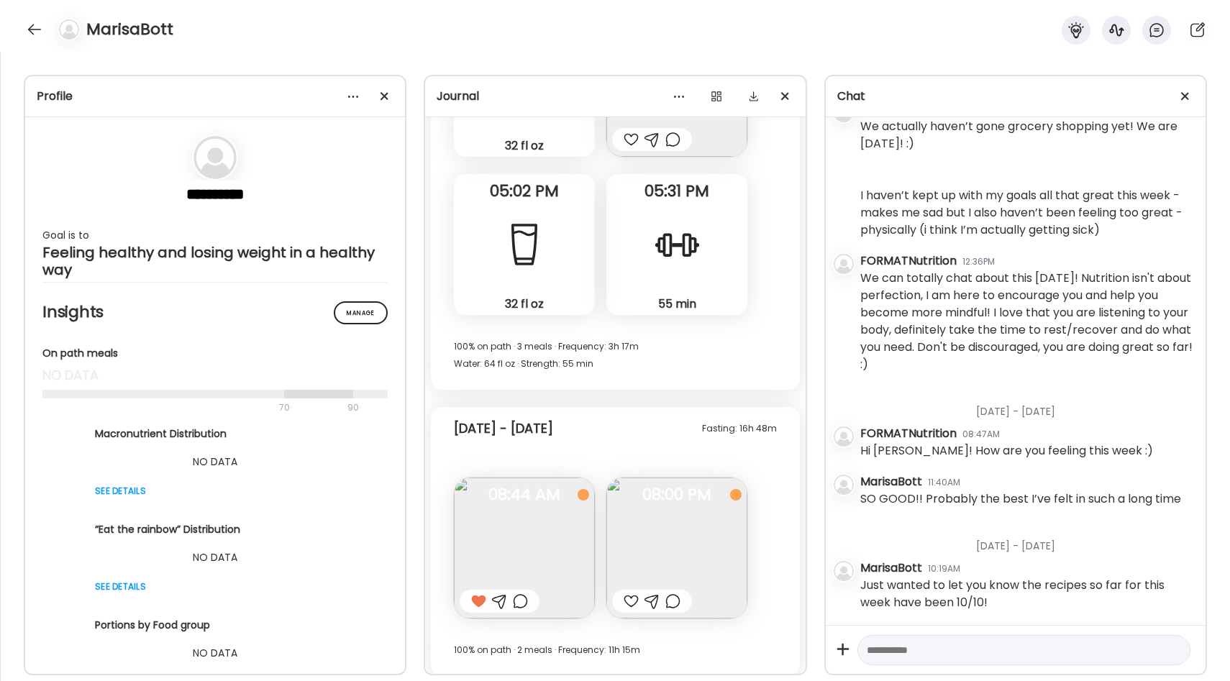
scroll to position [5145, 0]
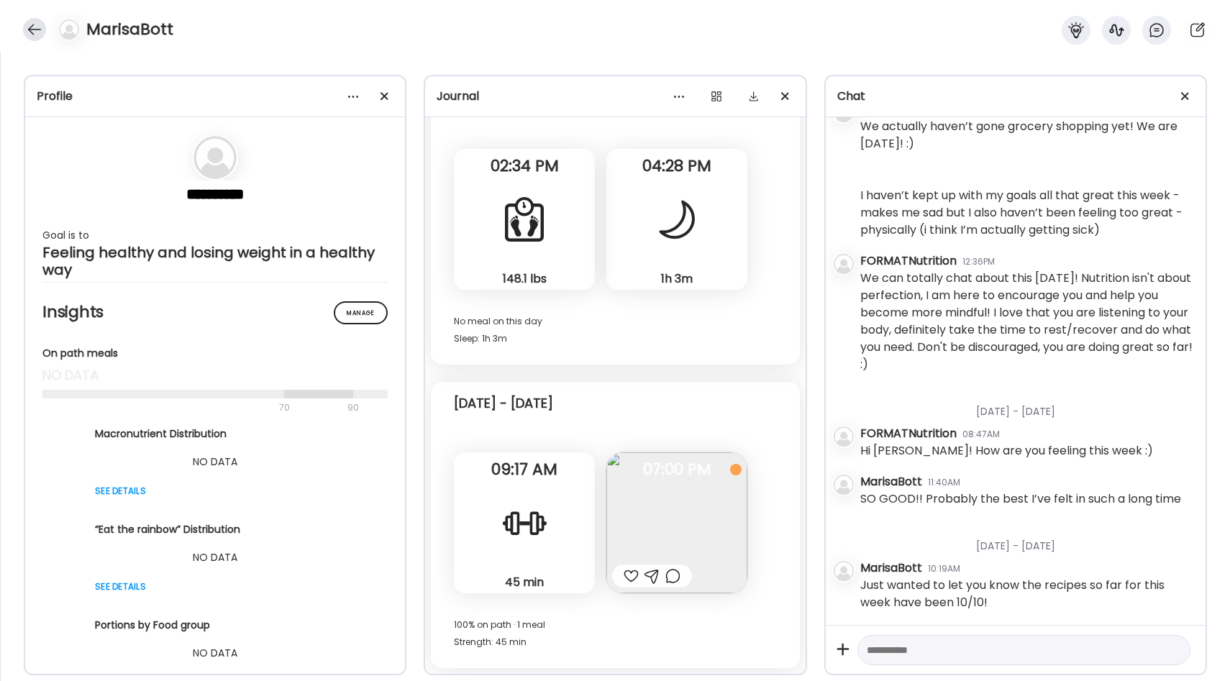
click at [30, 35] on div at bounding box center [34, 29] width 23 height 23
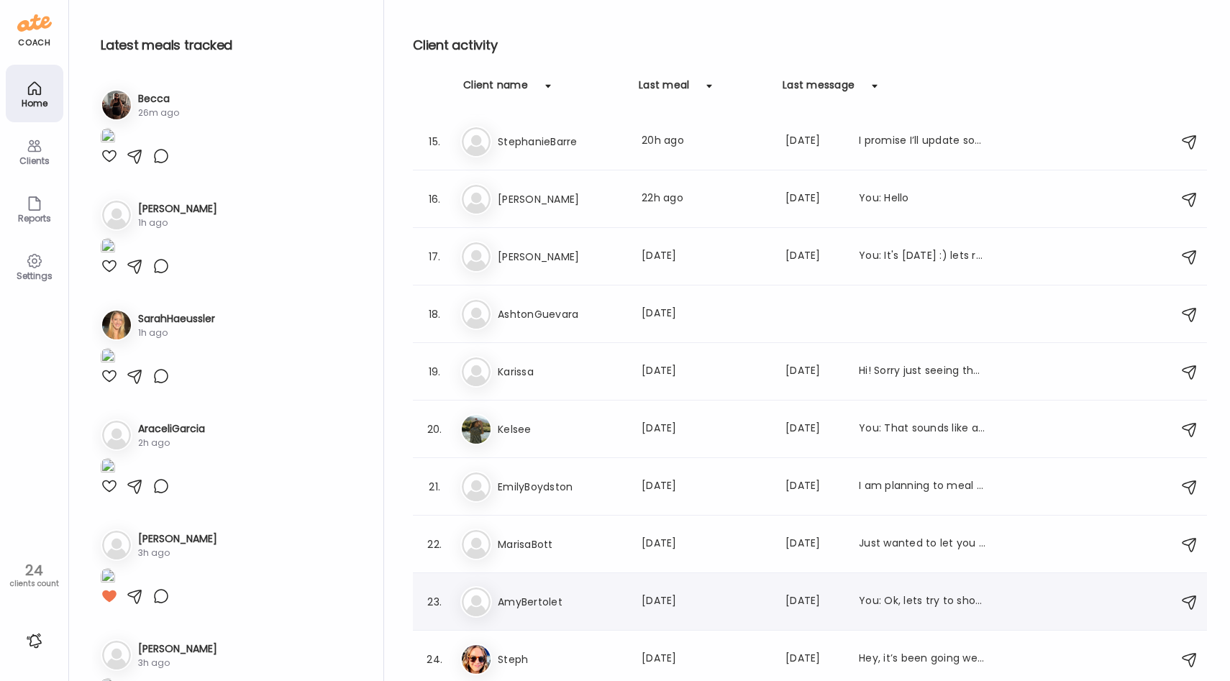
click at [528, 592] on div "Am AmyBertolet Last meal: [DATE] Last message: [DATE] You: Ok, lets try to shoo…" at bounding box center [812, 602] width 704 height 32
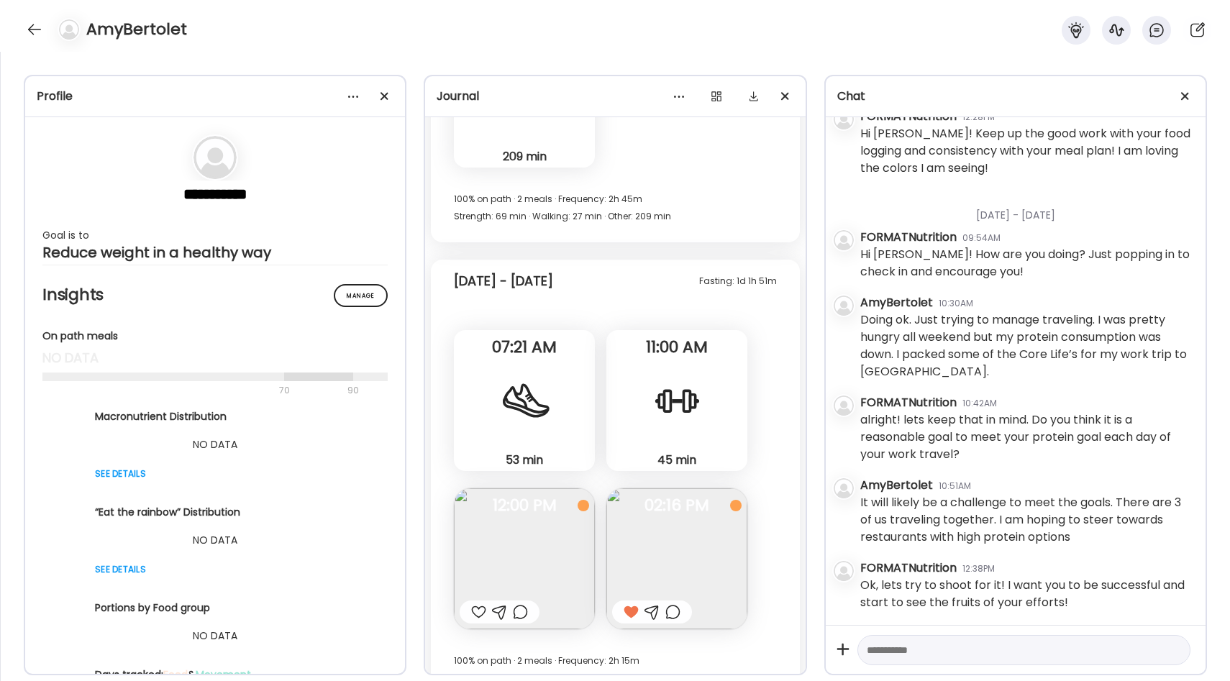
scroll to position [3453, 0]
click at [34, 26] on div at bounding box center [34, 29] width 23 height 23
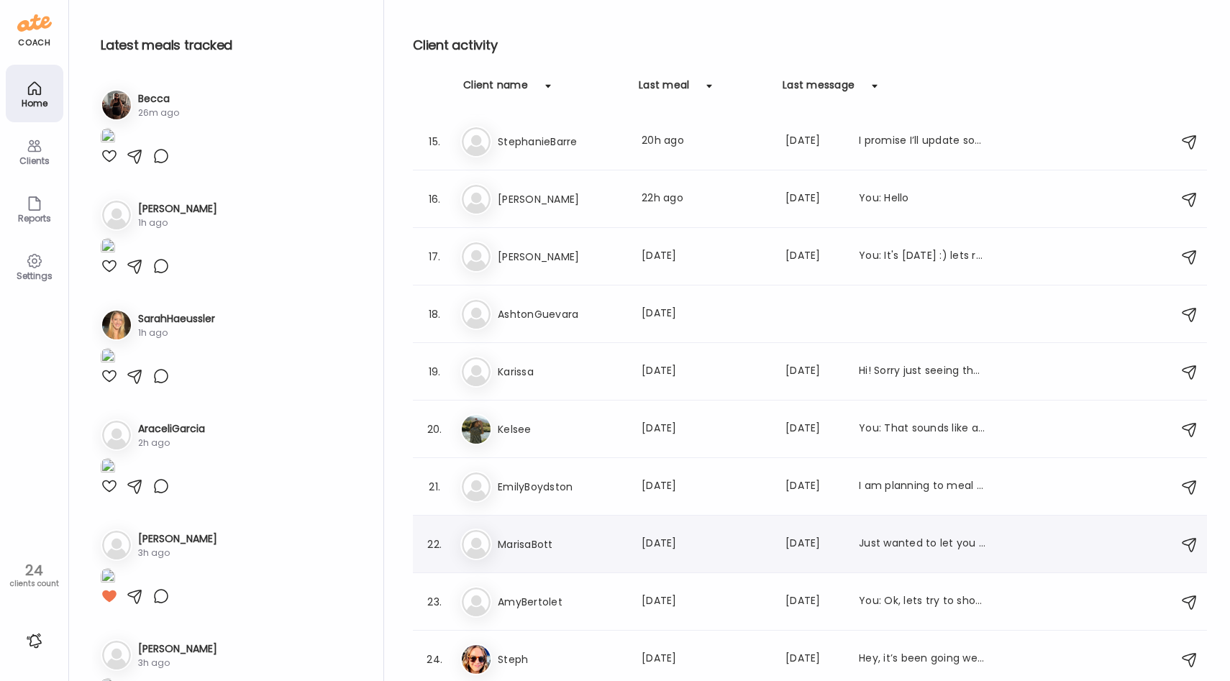
click at [575, 536] on h3 "MarisaBott" at bounding box center [561, 544] width 127 height 17
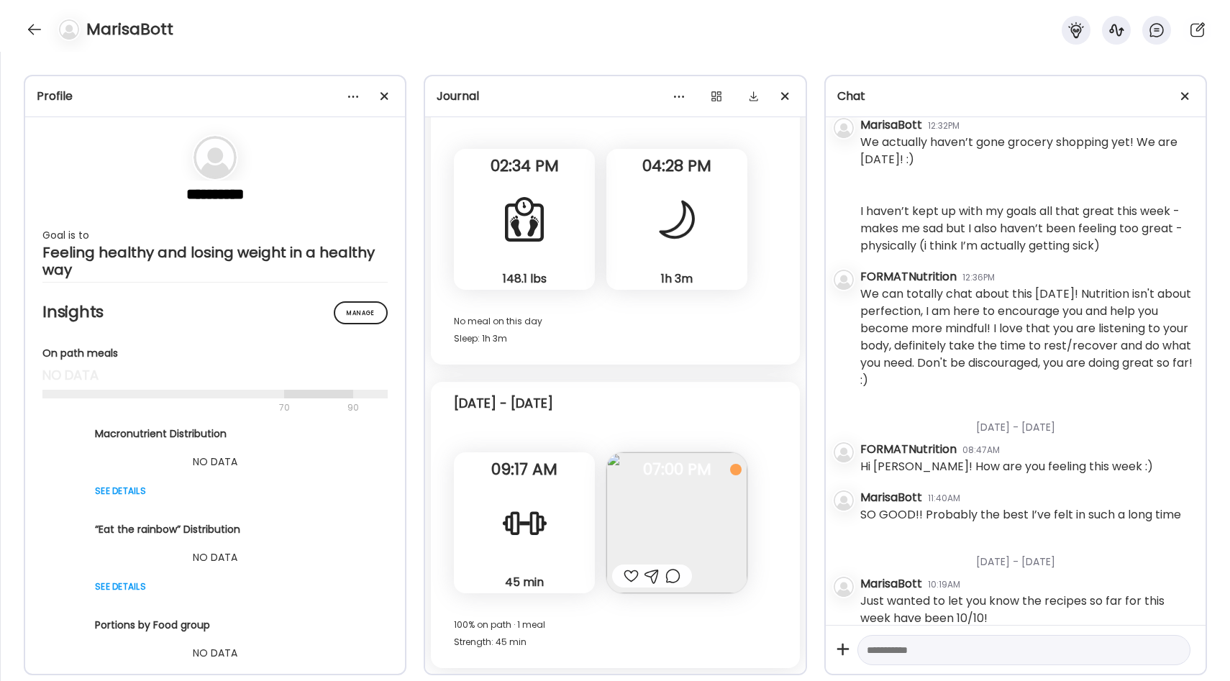
scroll to position [862, 0]
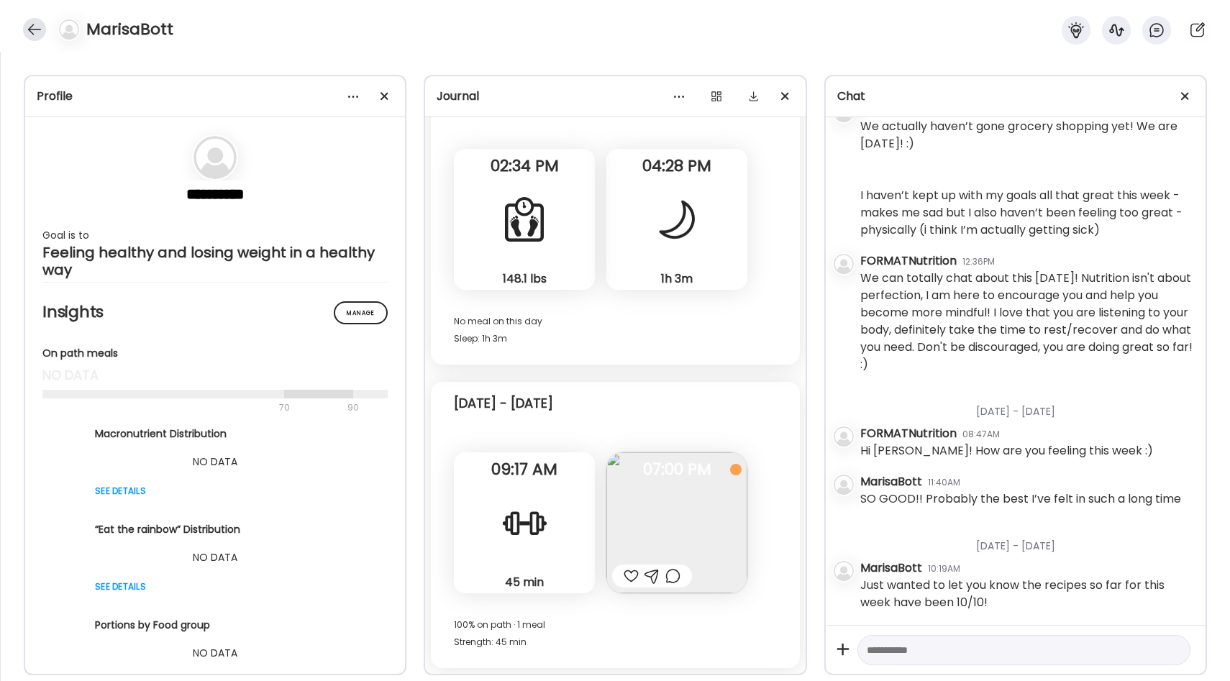
click at [31, 25] on div at bounding box center [34, 29] width 23 height 23
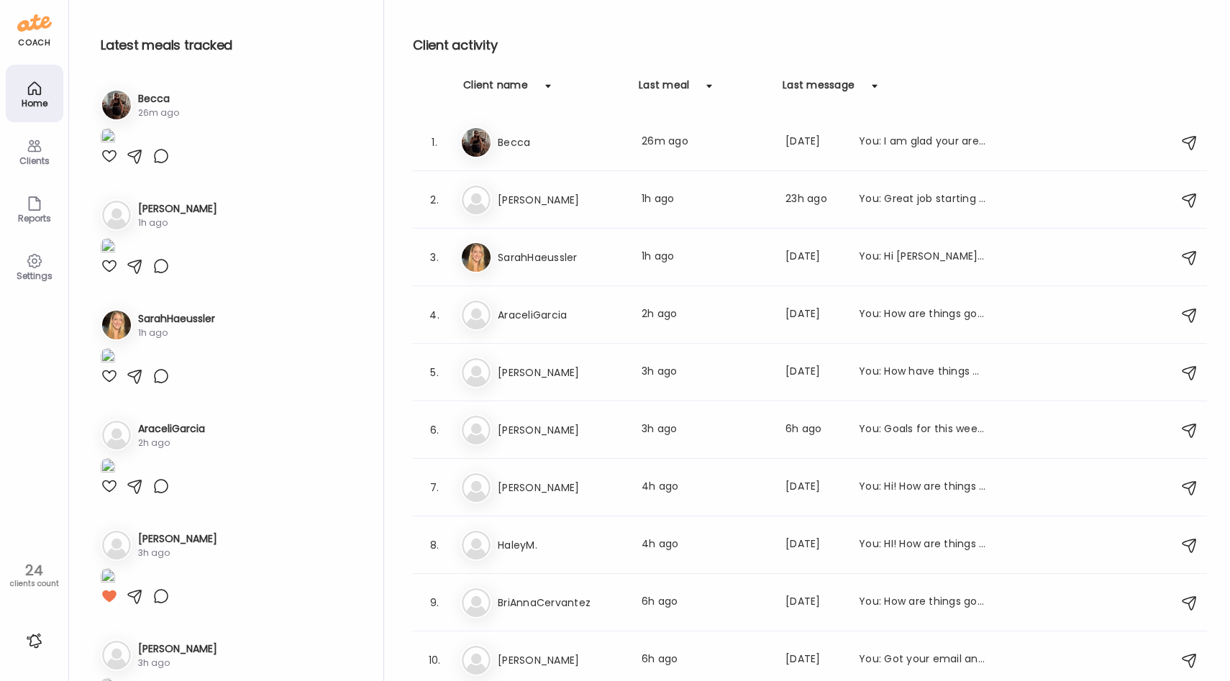
scroll to position [806, 0]
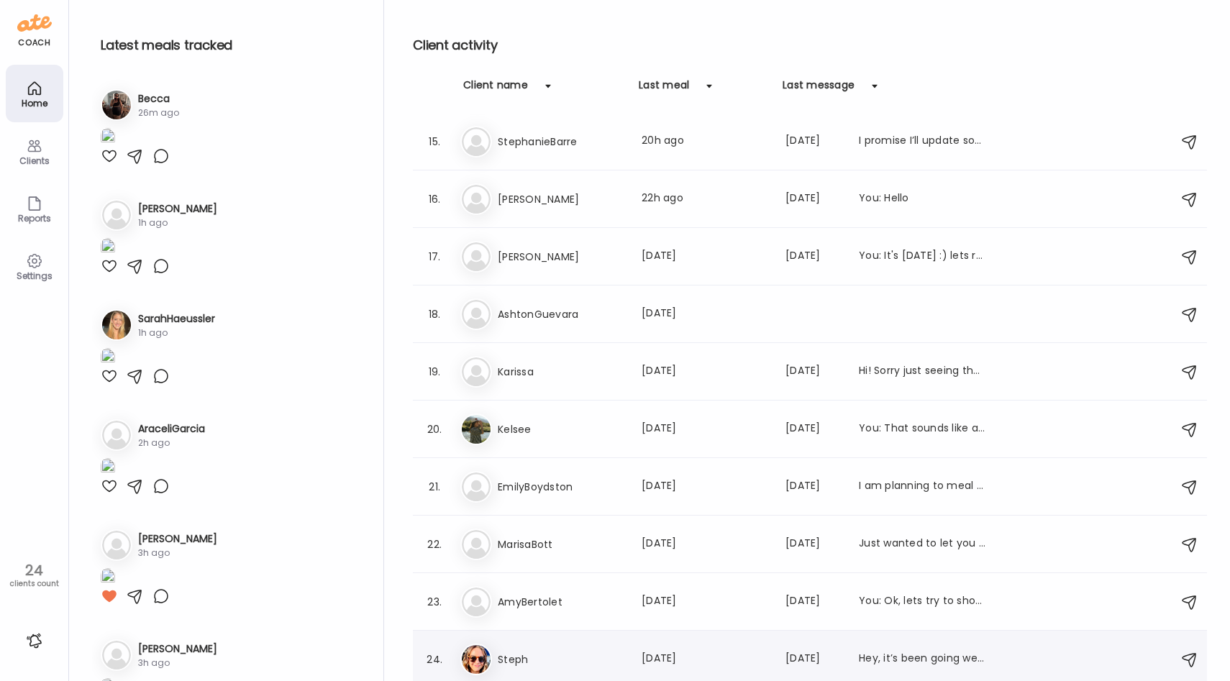
click at [577, 659] on h3 "Steph" at bounding box center [561, 659] width 127 height 17
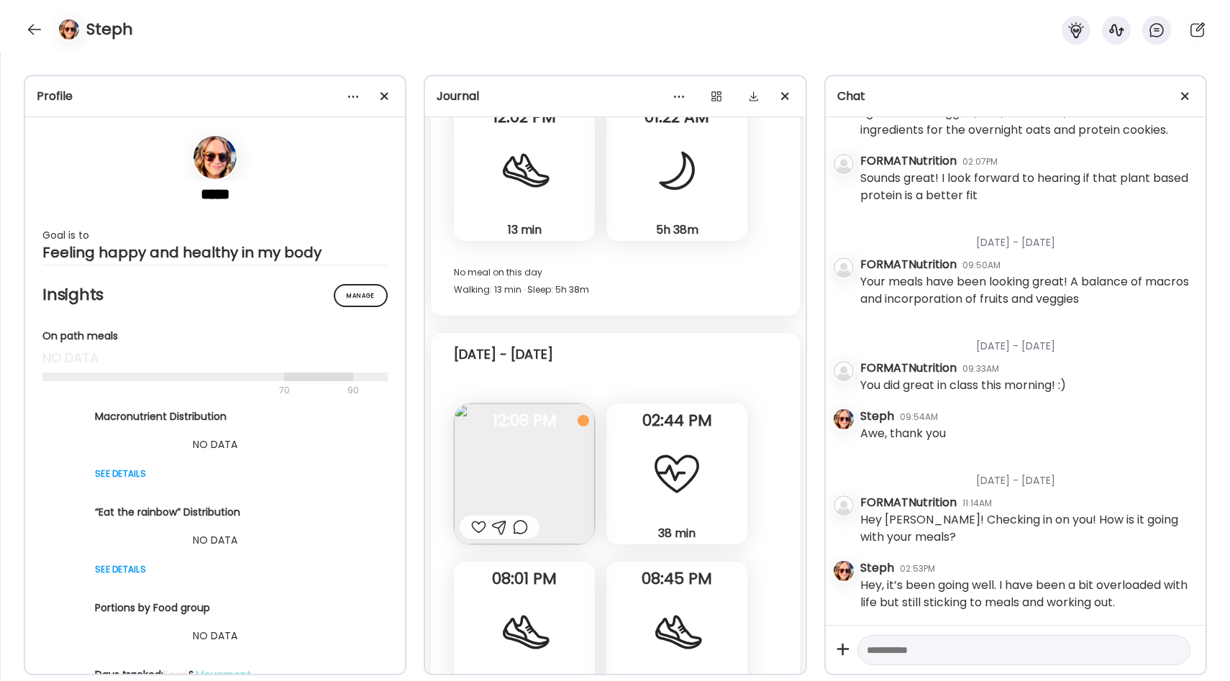
scroll to position [2459, 0]
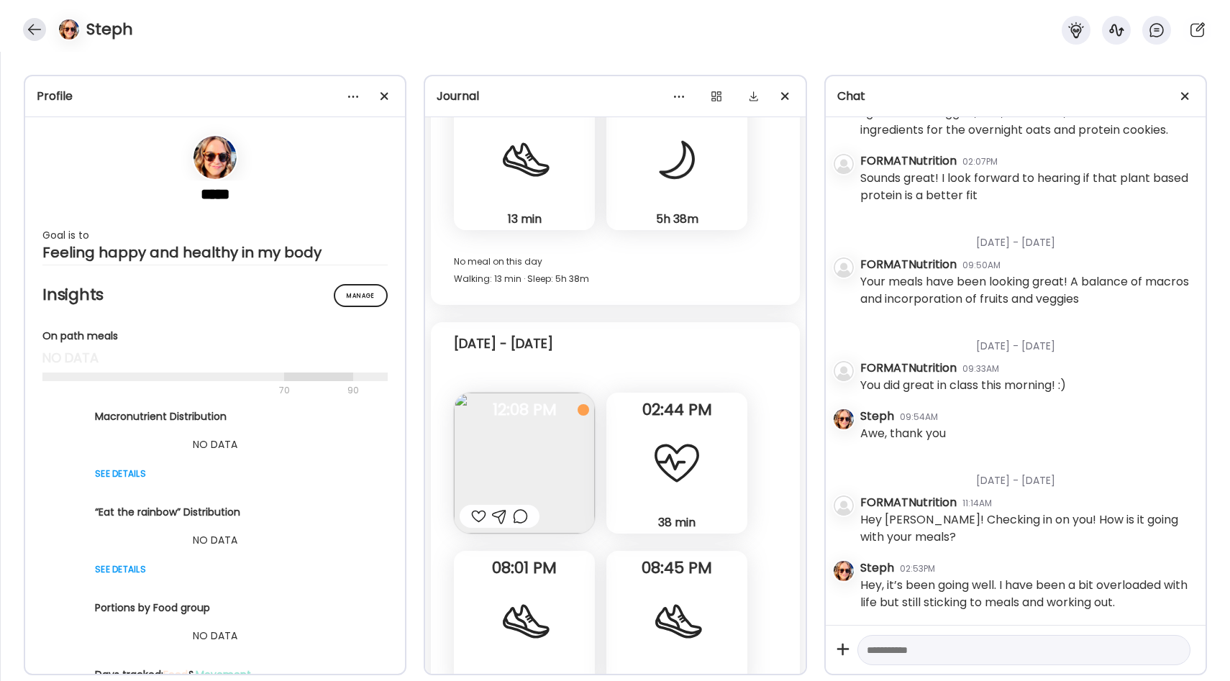
click at [37, 31] on div at bounding box center [34, 29] width 23 height 23
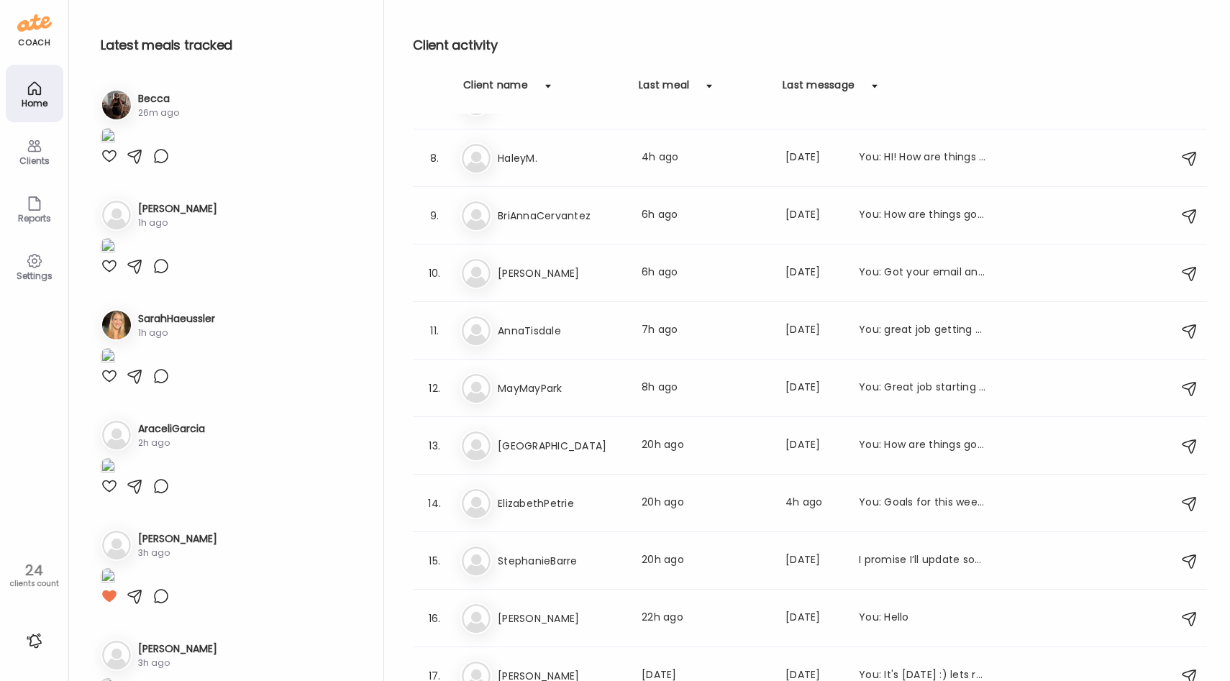
scroll to position [806, 0]
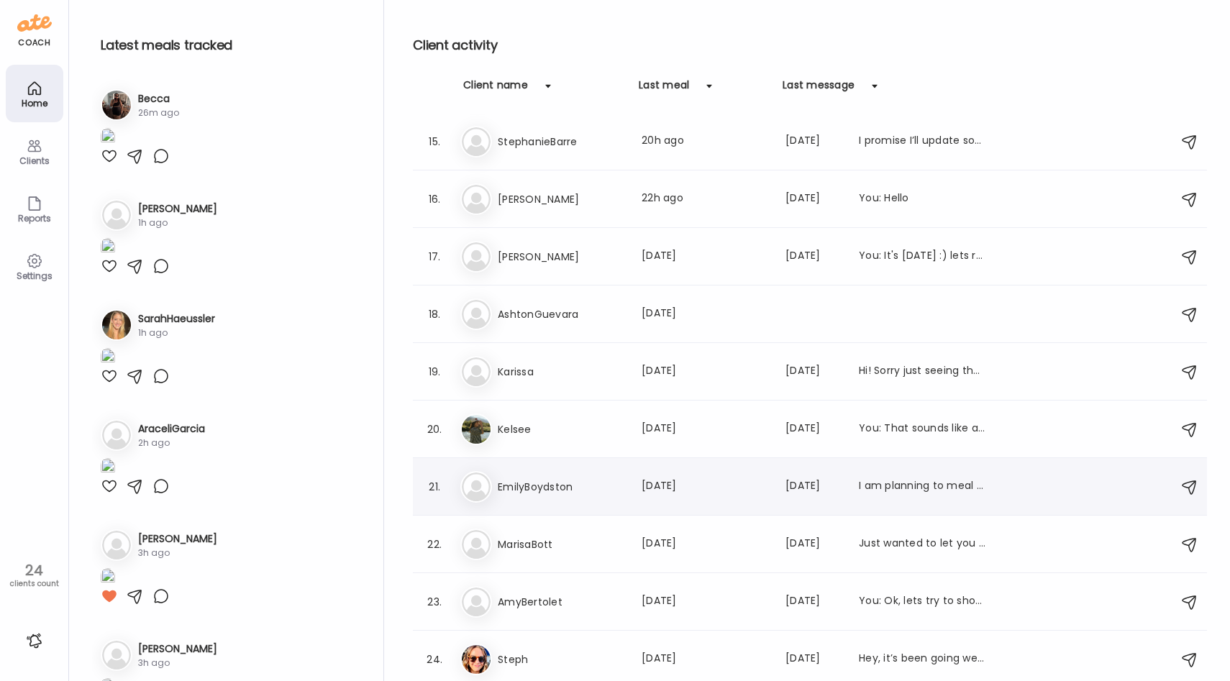
click at [581, 499] on div "Em EmilyBoydston Last meal: [DATE] Last message: [DATE] I am planning to meal p…" at bounding box center [812, 487] width 704 height 32
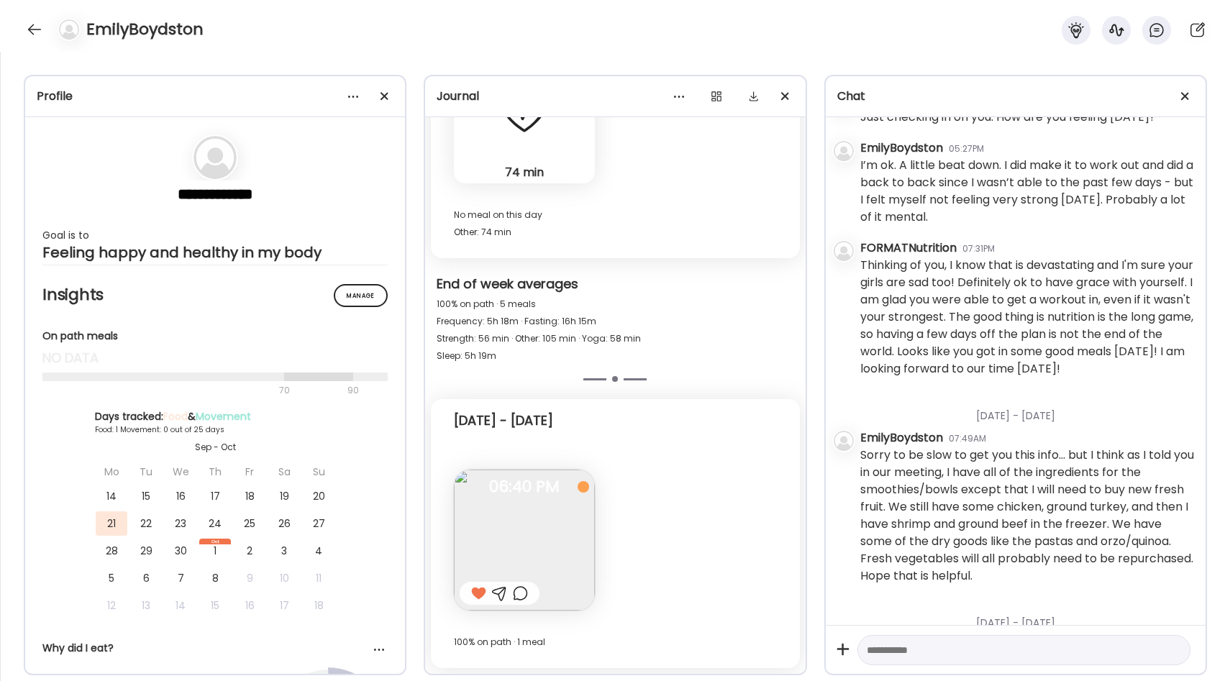
scroll to position [2436, 0]
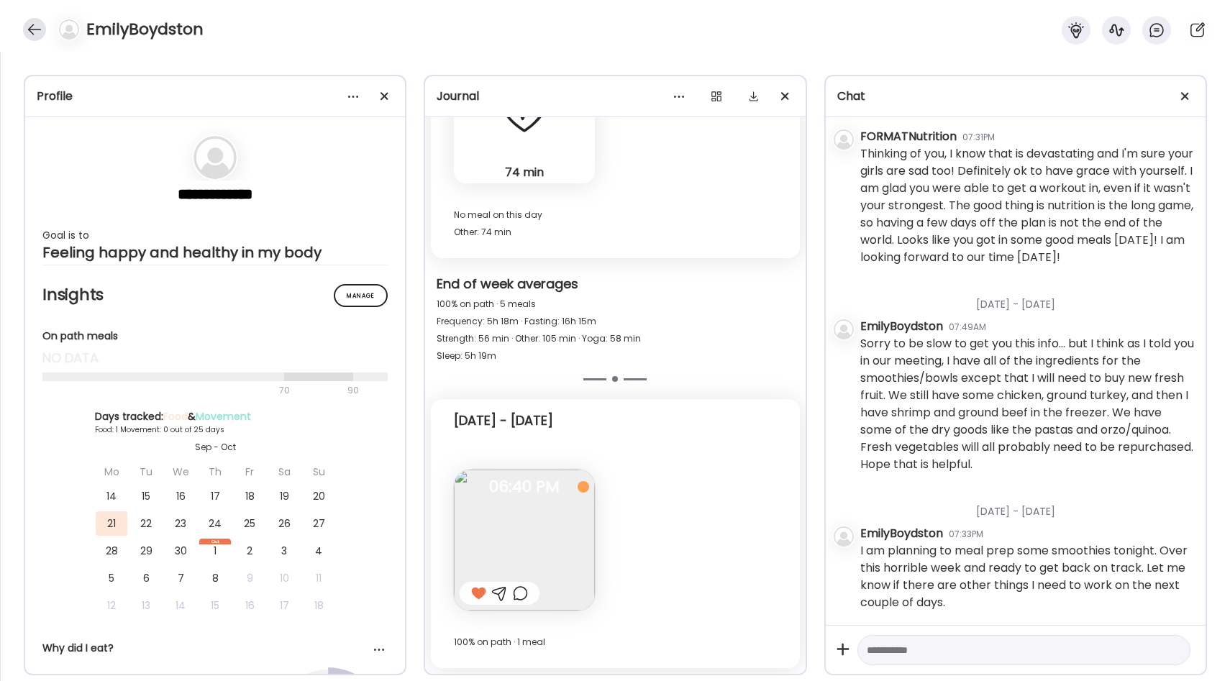
click at [35, 27] on div at bounding box center [34, 29] width 23 height 23
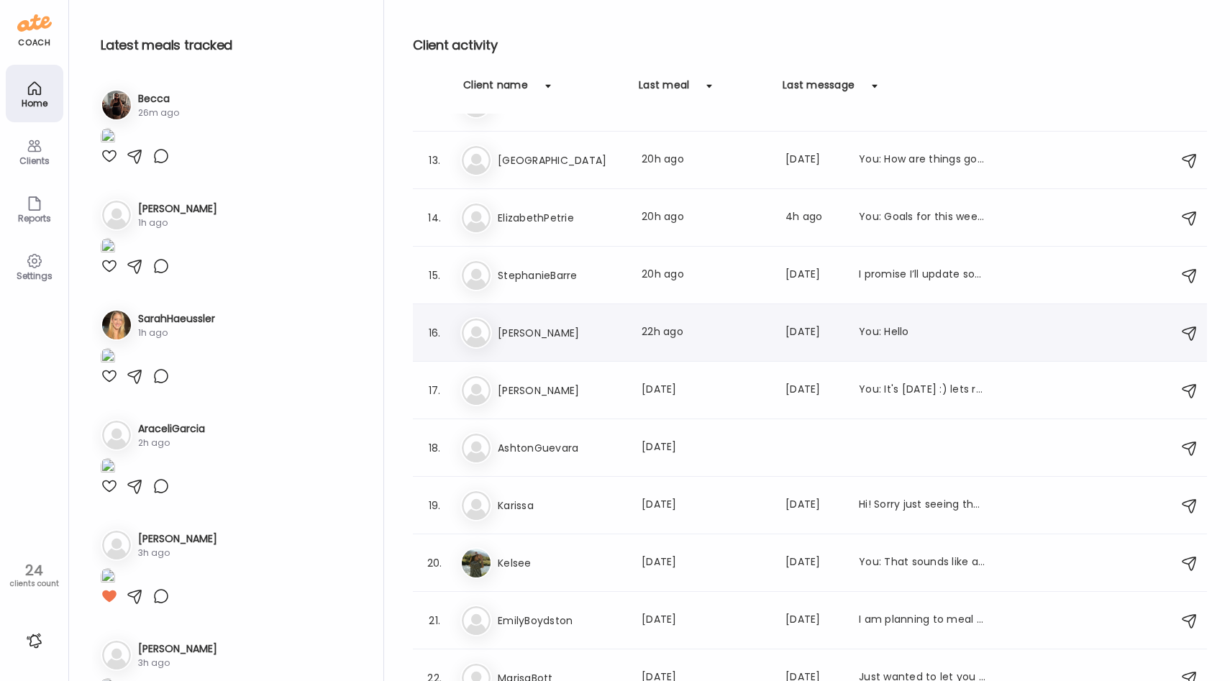
scroll to position [672, 0]
click at [609, 292] on div "15. St StephanieBarre Last meal: 20h ago Last message: [DATE] I promise I’ll up…" at bounding box center [810, 276] width 794 height 58
click at [611, 288] on div "St StephanieBarre Last meal: 20h ago Last message: [DATE] I promise I’ll update…" at bounding box center [812, 276] width 704 height 32
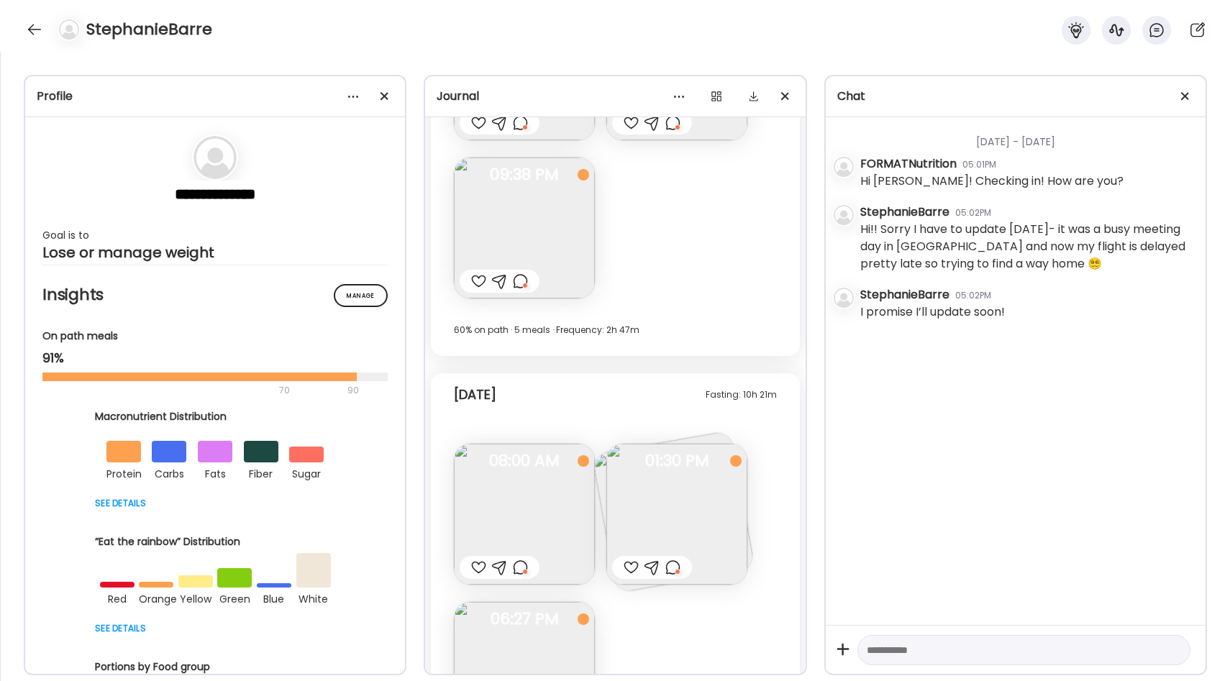
scroll to position [11101, 0]
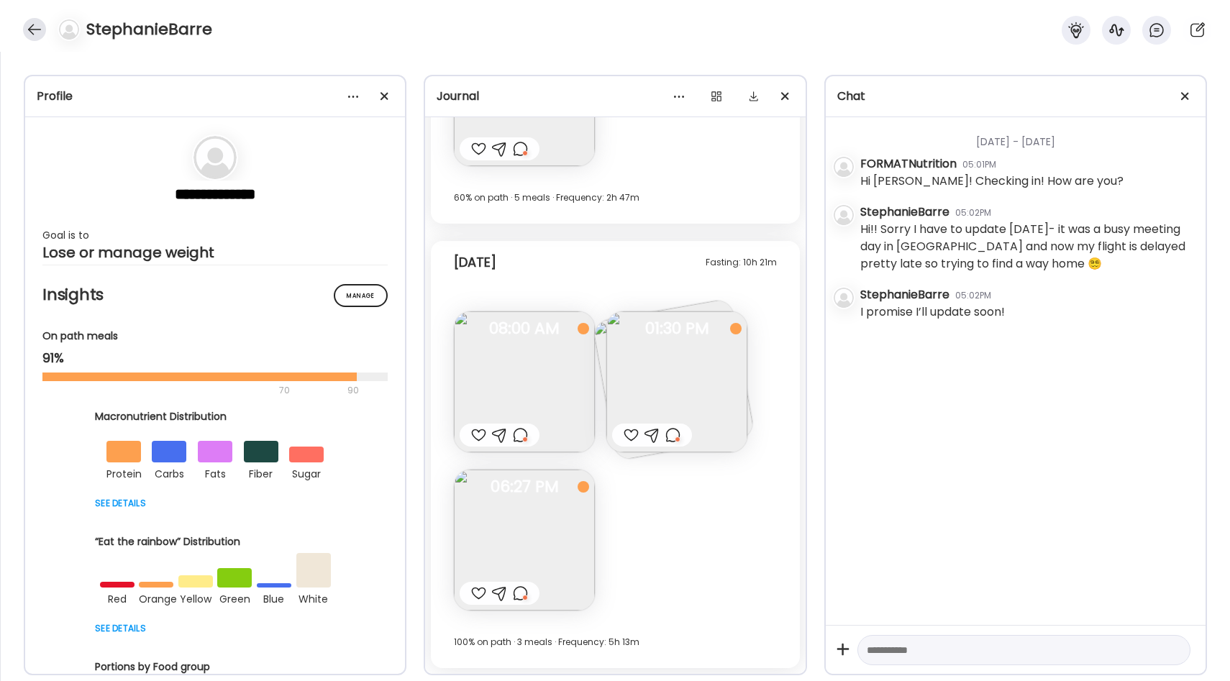
click at [33, 30] on div at bounding box center [34, 29] width 23 height 23
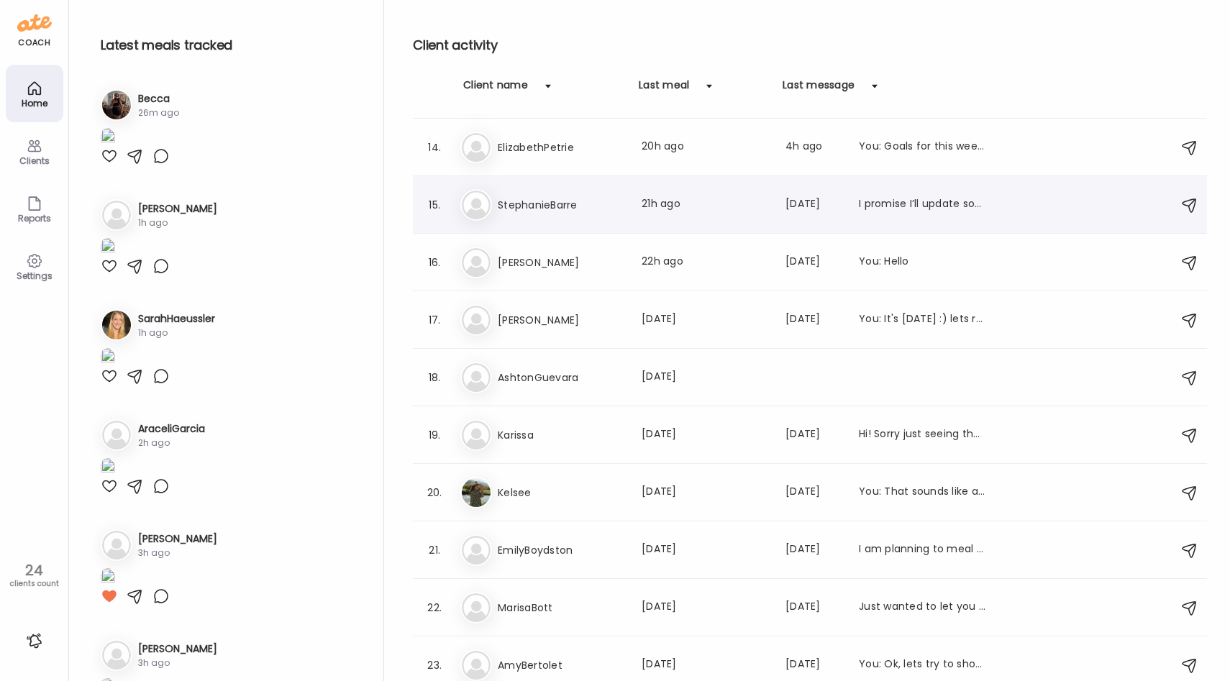
scroll to position [752, 0]
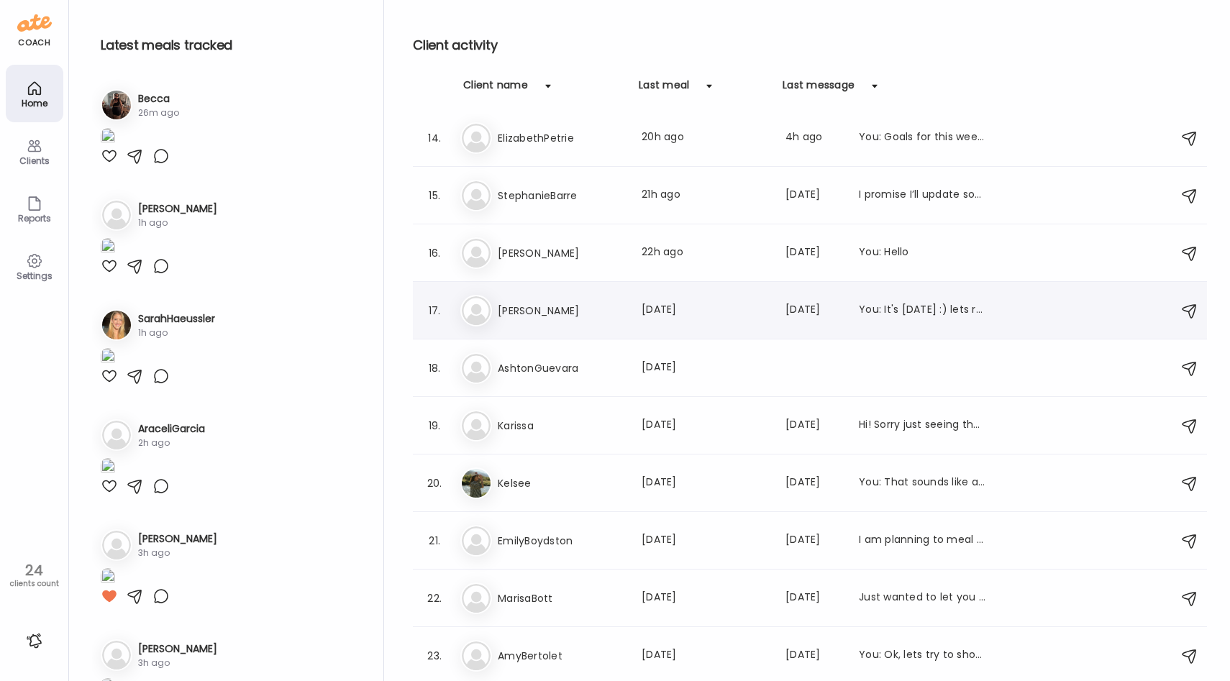
click at [573, 310] on h3 "[PERSON_NAME]" at bounding box center [561, 310] width 127 height 17
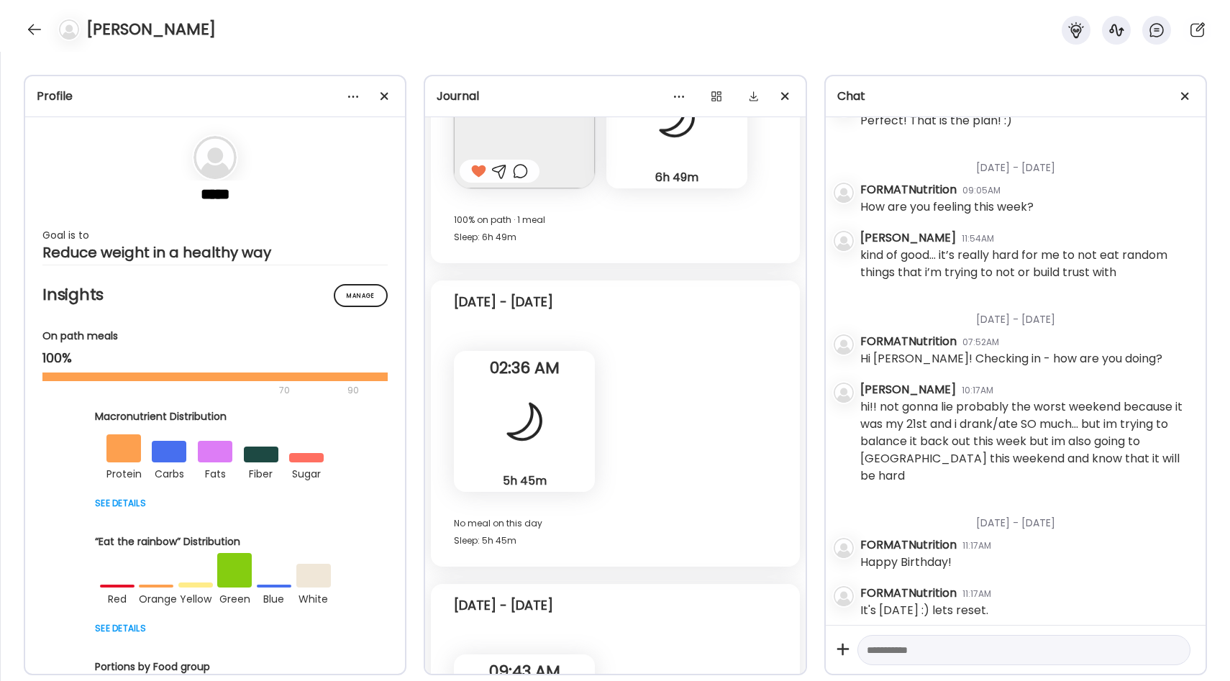
scroll to position [11363, 0]
click at [31, 25] on div at bounding box center [34, 29] width 23 height 23
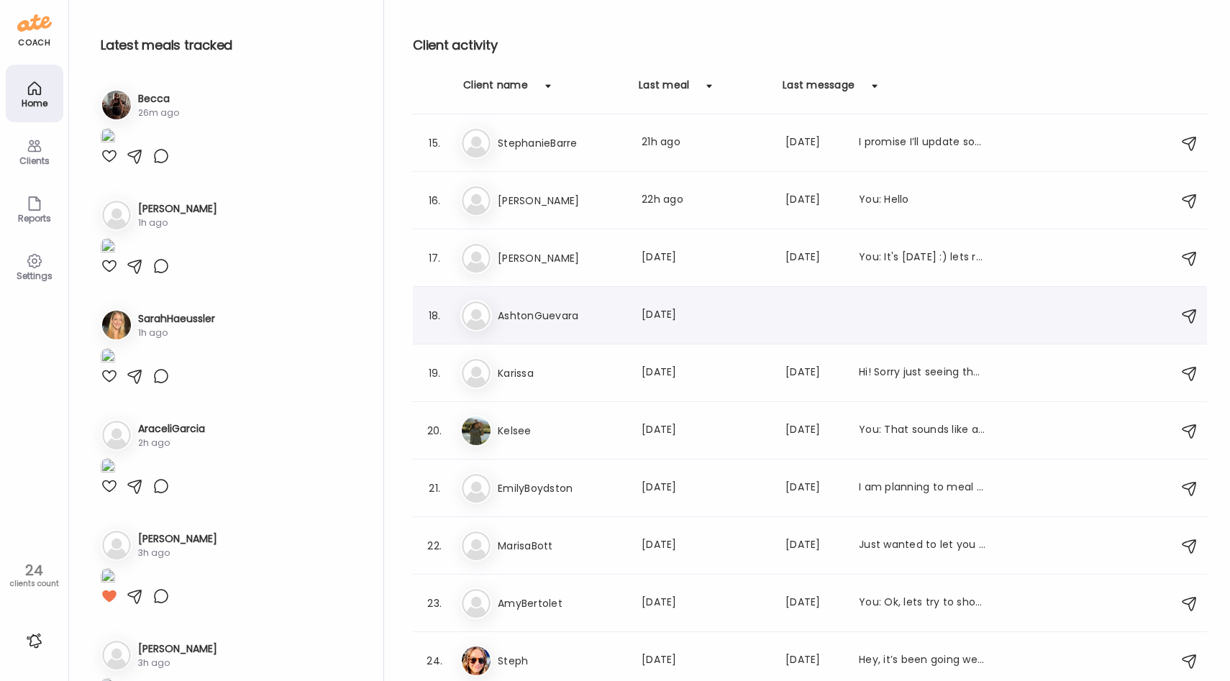
scroll to position [806, 0]
click at [608, 384] on div "Ka Karissa Last meal: [DATE] Last message: [DATE] Hi! Sorry just seeing these! …" at bounding box center [812, 372] width 704 height 32
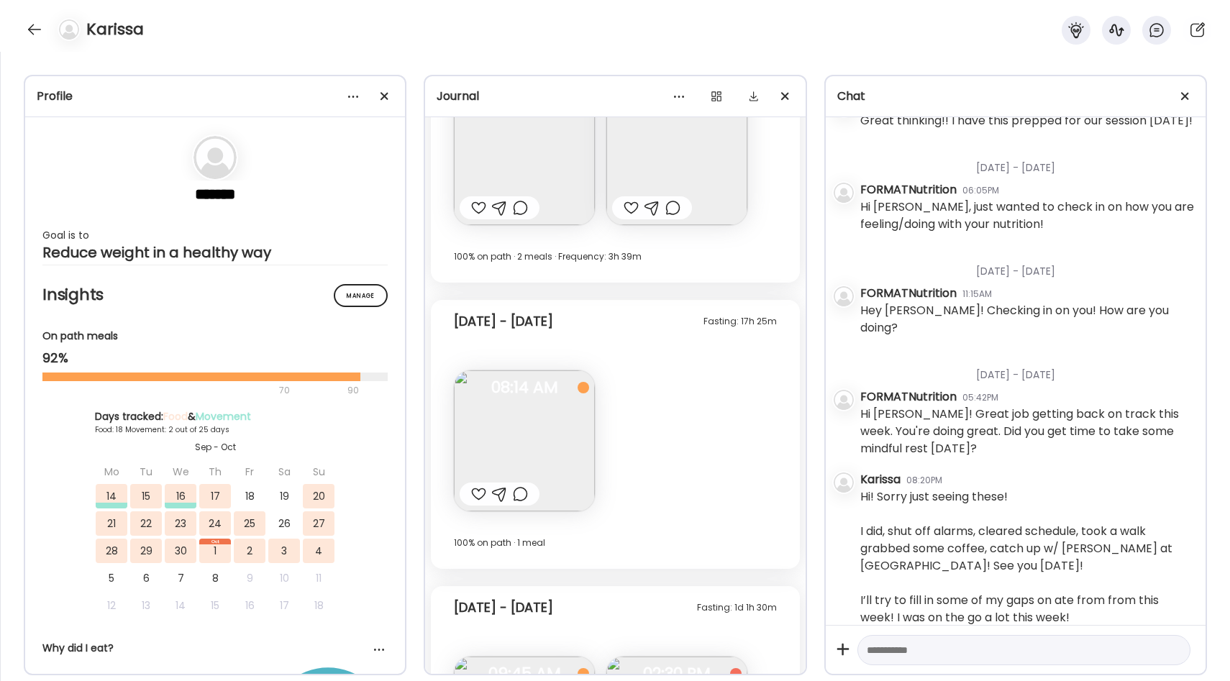
scroll to position [8439, 0]
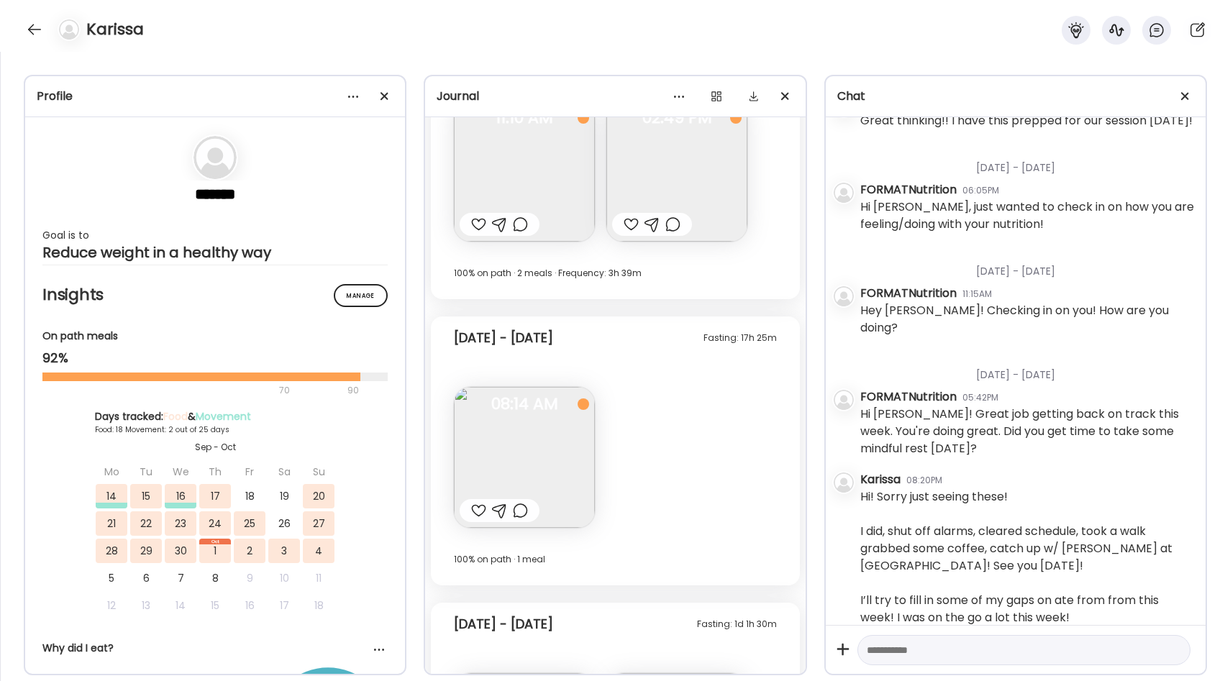
click at [19, 26] on div "Karissa" at bounding box center [615, 26] width 1230 height 52
click at [28, 26] on div at bounding box center [34, 29] width 23 height 23
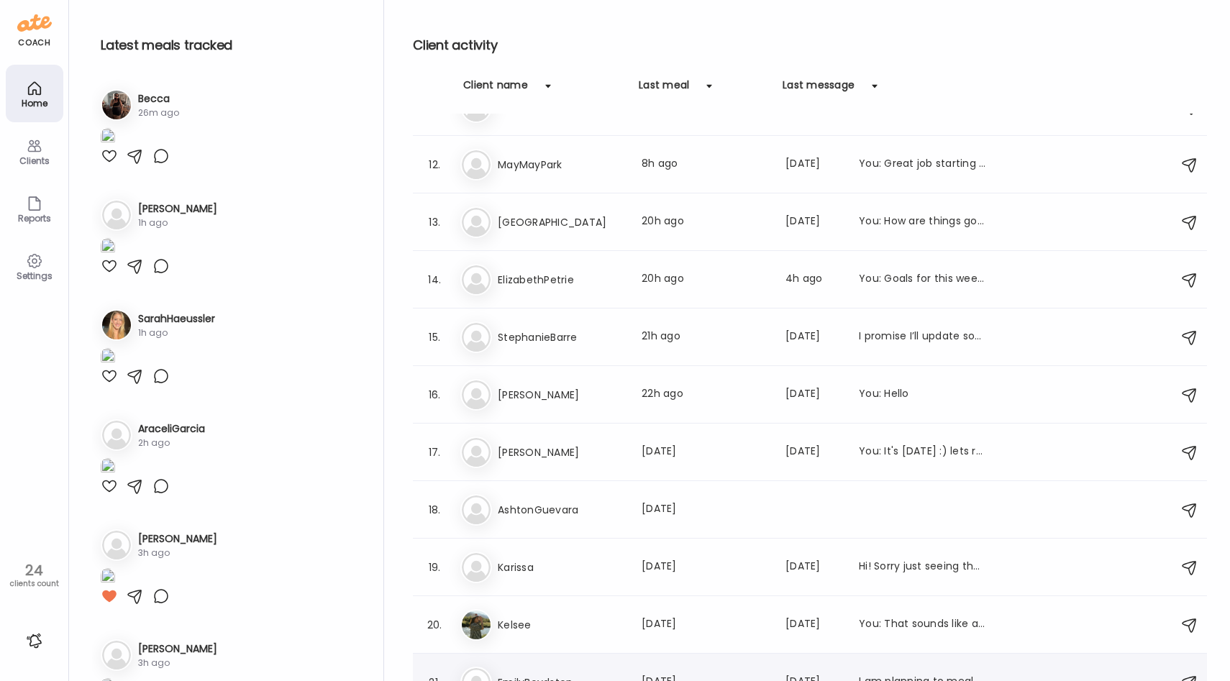
scroll to position [609, 0]
click at [587, 405] on div "Ra [PERSON_NAME] Last meal: 22h ago Last message: [DATE] You: Hello" at bounding box center [812, 397] width 704 height 32
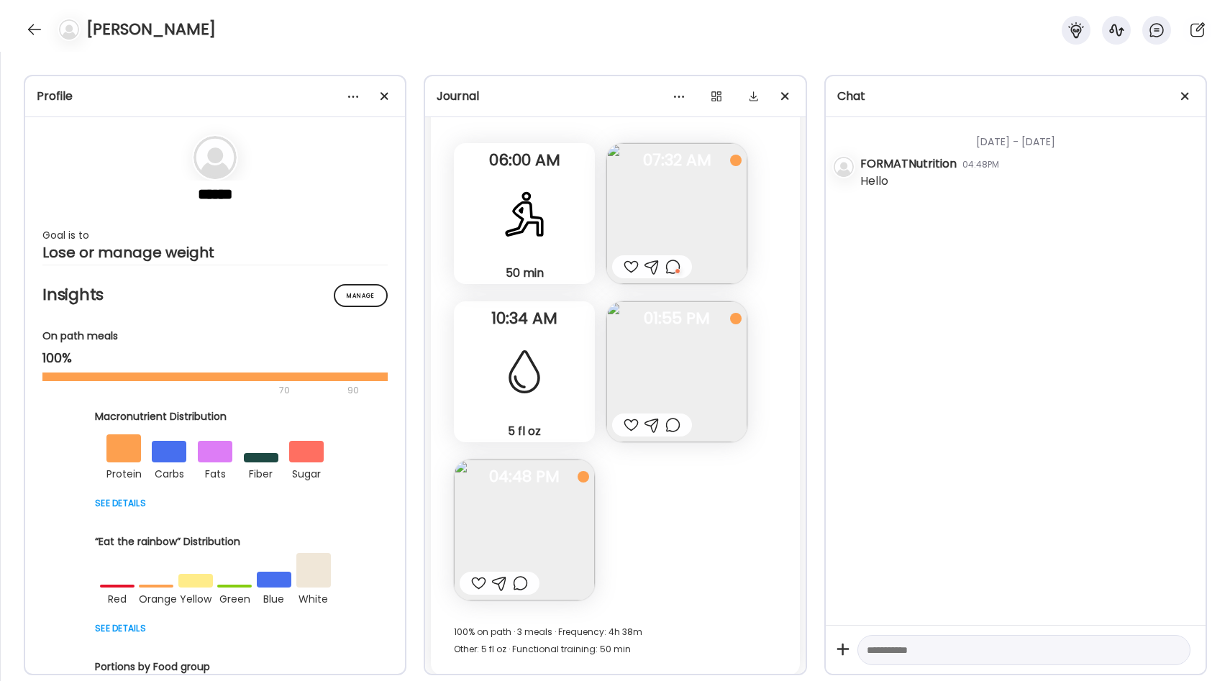
scroll to position [415, 0]
click at [646, 230] on img at bounding box center [676, 215] width 141 height 141
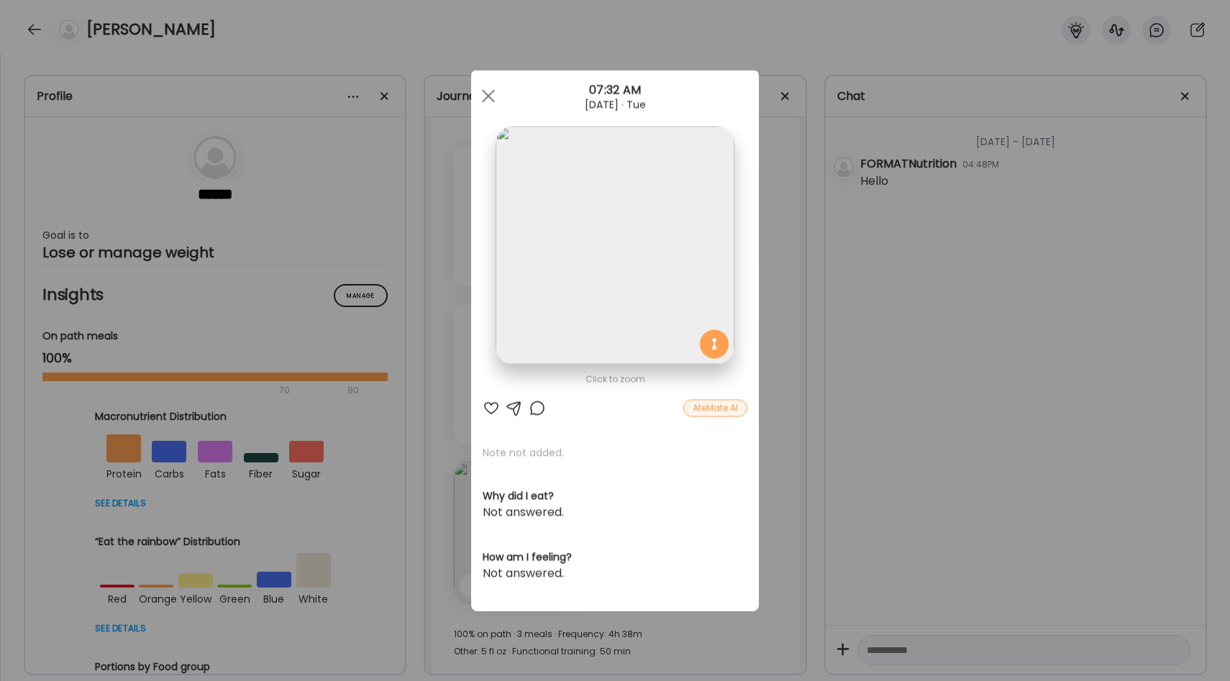
click at [803, 237] on div "Ate Coach Dashboard Wahoo! It’s official Take a moment to set up your Coach Pro…" at bounding box center [615, 340] width 1230 height 681
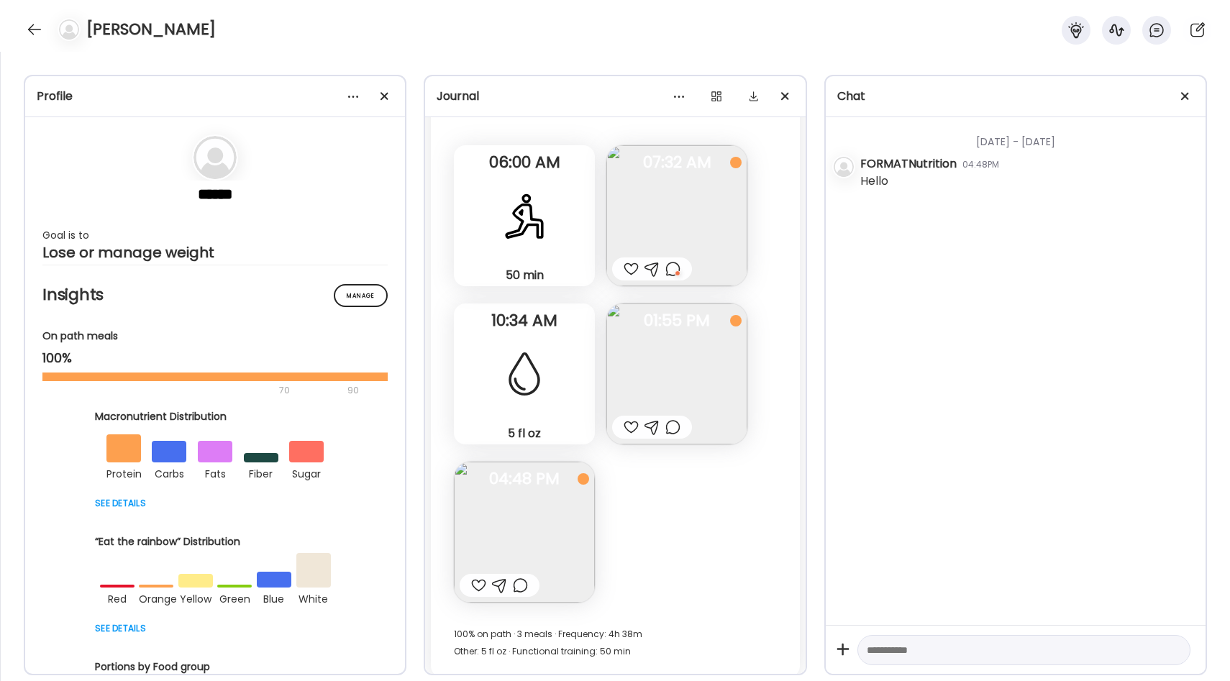
scroll to position [424, 0]
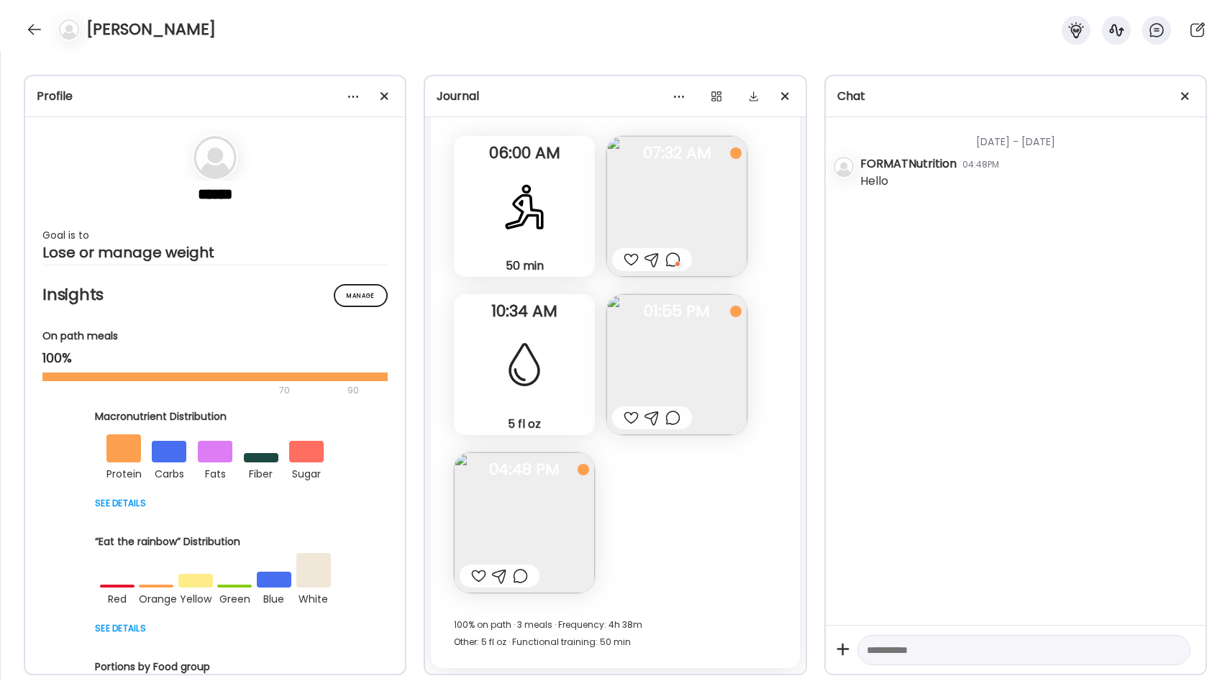
click at [650, 368] on img at bounding box center [676, 364] width 141 height 141
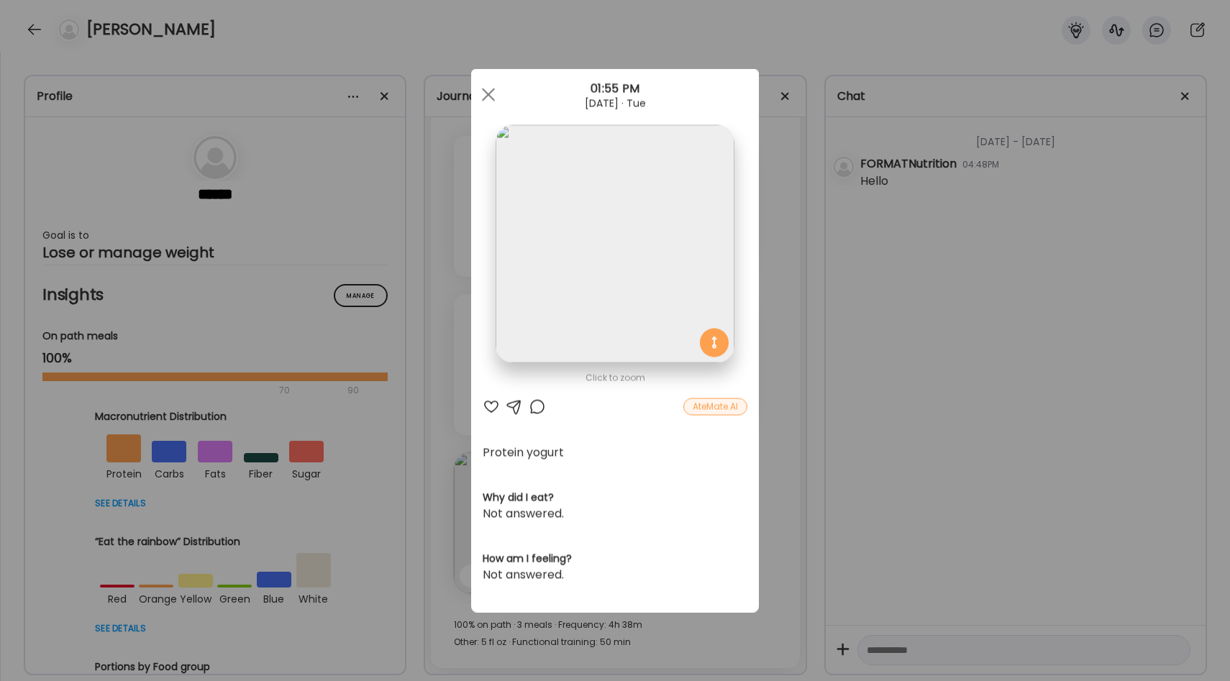
click at [746, 316] on section at bounding box center [615, 260] width 288 height 270
click at [766, 315] on div "Ate Coach Dashboard Wahoo! It’s official Take a moment to set up your Coach Pro…" at bounding box center [615, 340] width 1230 height 681
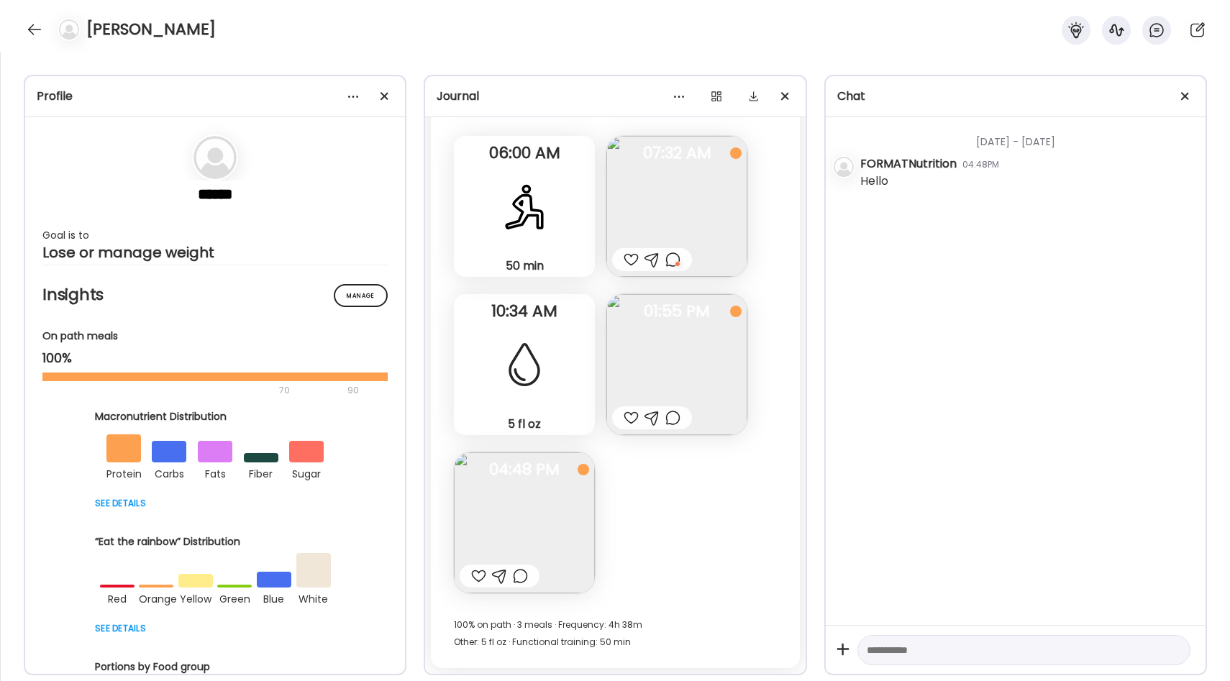
click at [554, 476] on span "04:48 PM" at bounding box center [524, 469] width 141 height 13
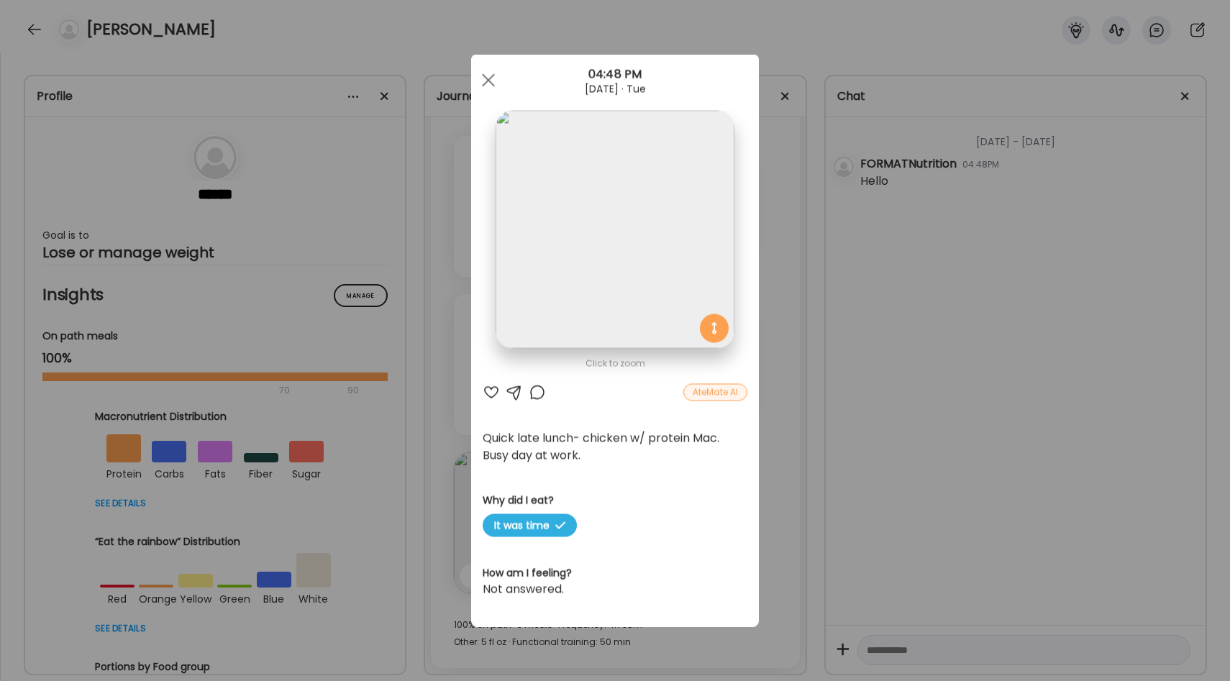
click at [774, 311] on div "Ate Coach Dashboard Wahoo! It’s official Take a moment to set up your Coach Pro…" at bounding box center [615, 340] width 1230 height 681
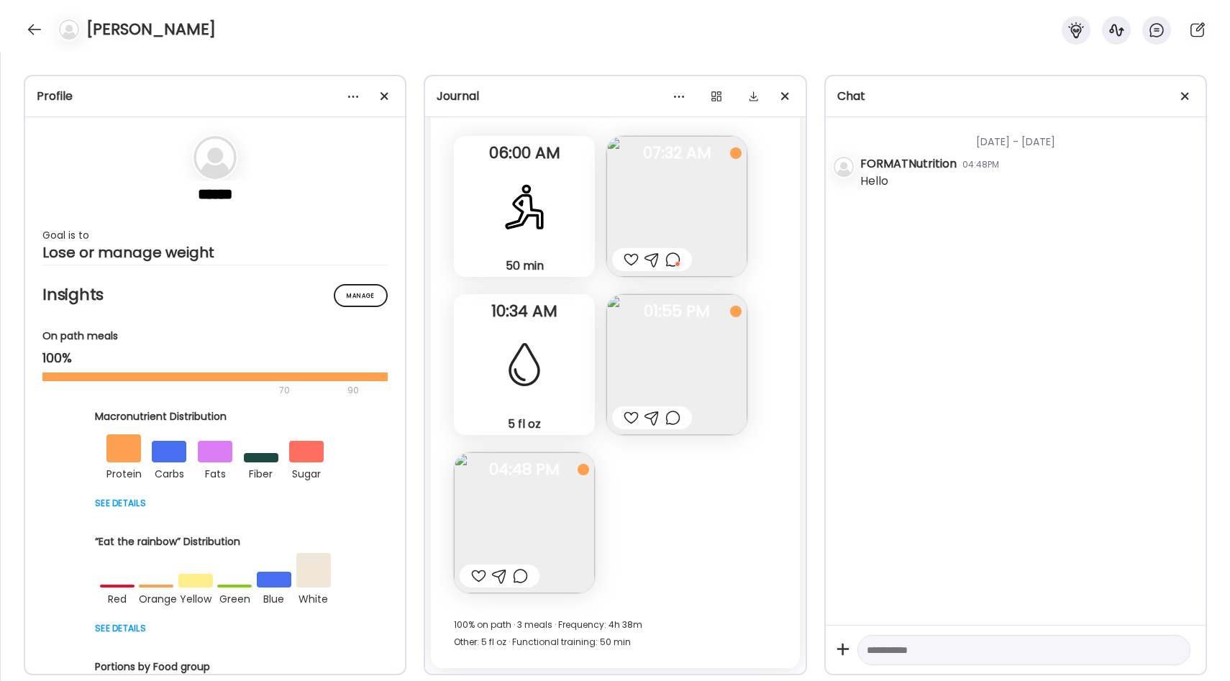
click at [673, 256] on div at bounding box center [672, 259] width 15 height 17
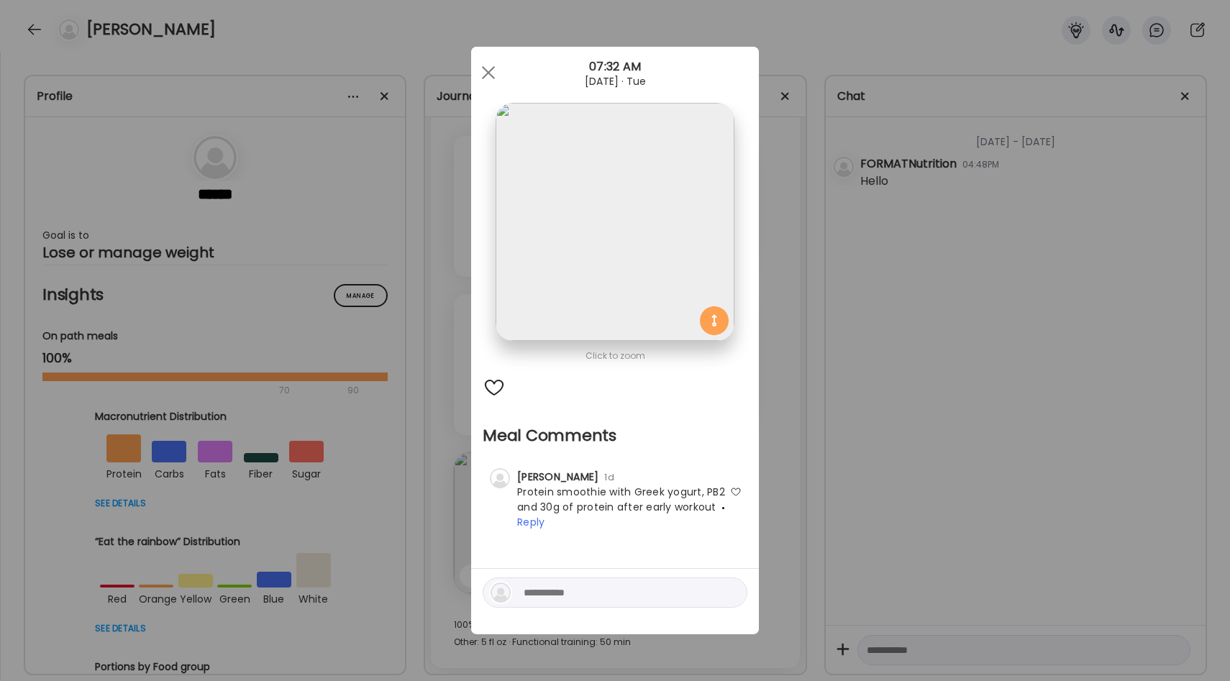
click at [501, 393] on div at bounding box center [494, 387] width 23 height 23
click at [792, 352] on div "Ate Coach Dashboard Wahoo! It’s official Take a moment to set up your Coach Pro…" at bounding box center [615, 340] width 1230 height 681
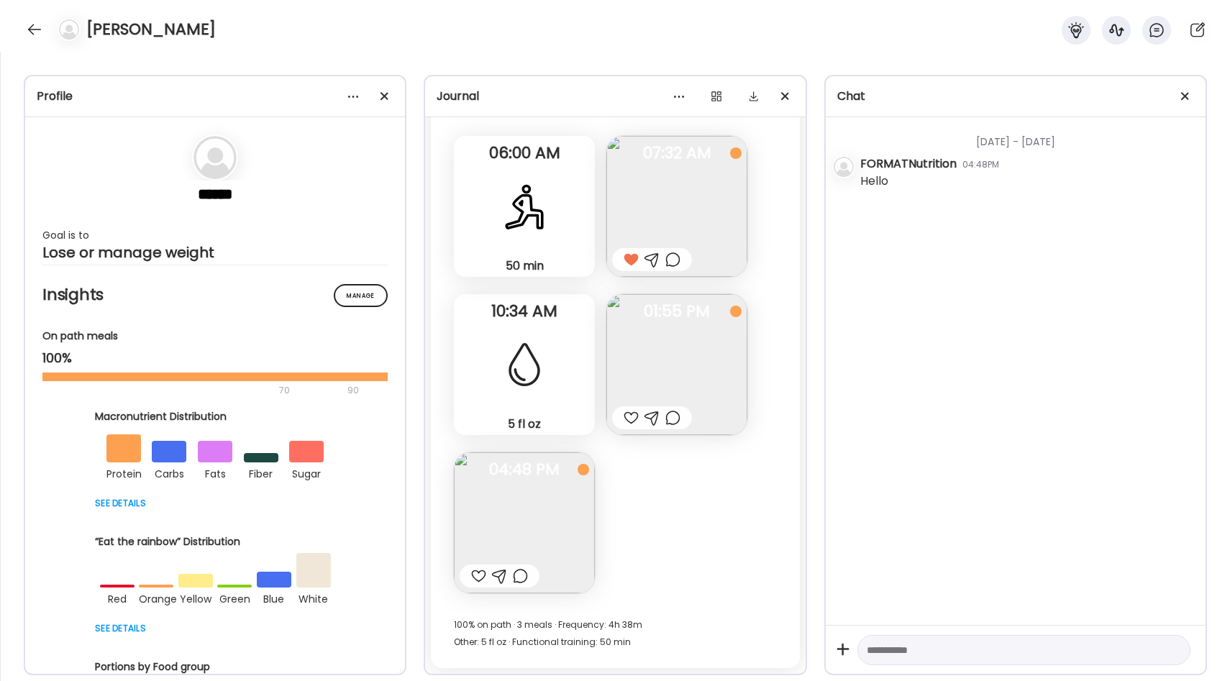
click at [550, 376] on div "5 fl oz Other" at bounding box center [524, 364] width 141 height 141
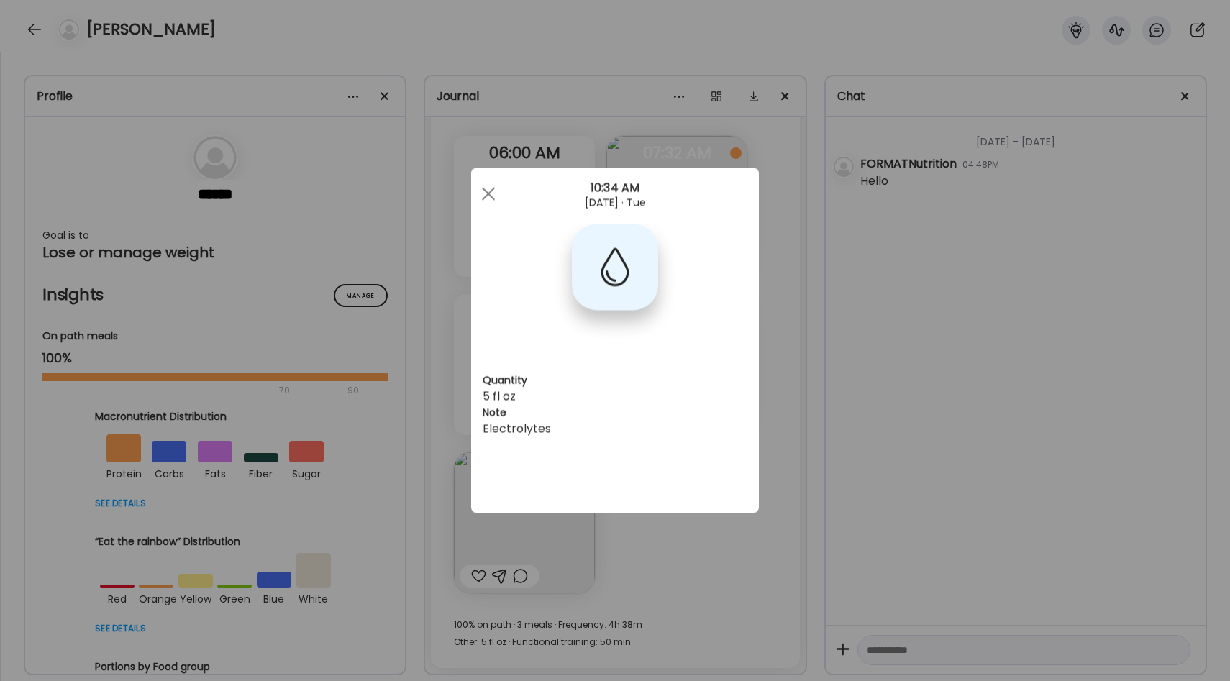
click at [769, 391] on div "Ate Coach Dashboard Wahoo! It’s official Take a moment to set up your Coach Pro…" at bounding box center [615, 340] width 1230 height 681
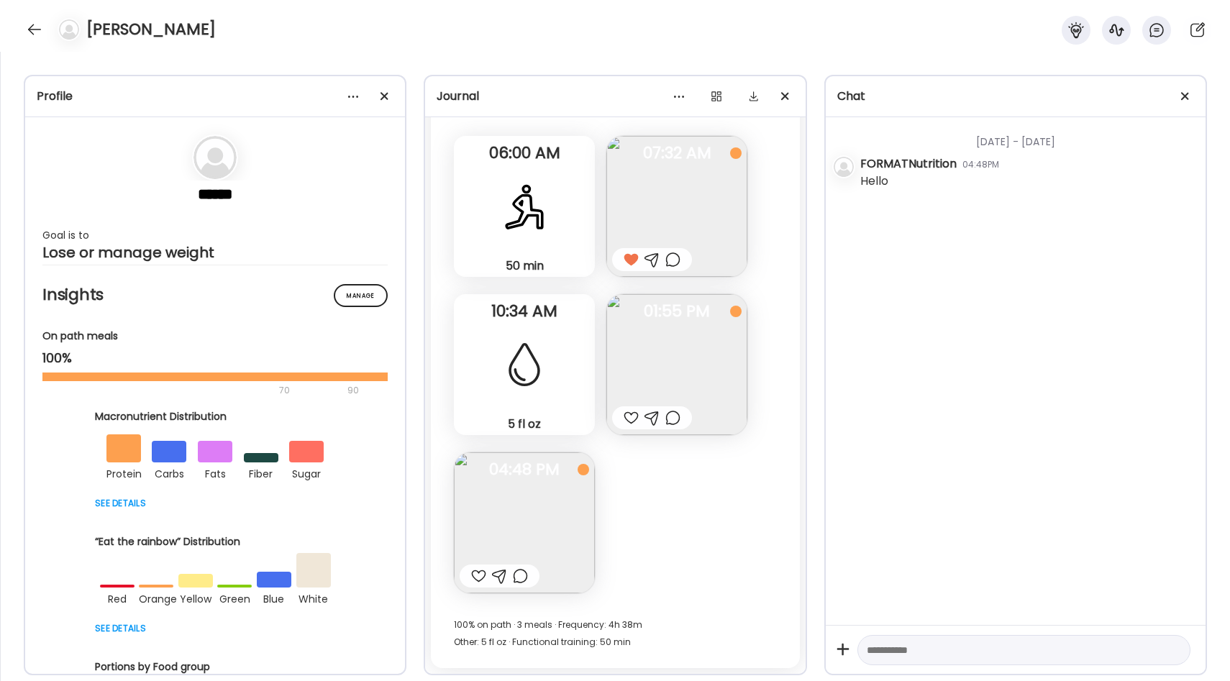
click at [682, 342] on img at bounding box center [676, 364] width 141 height 141
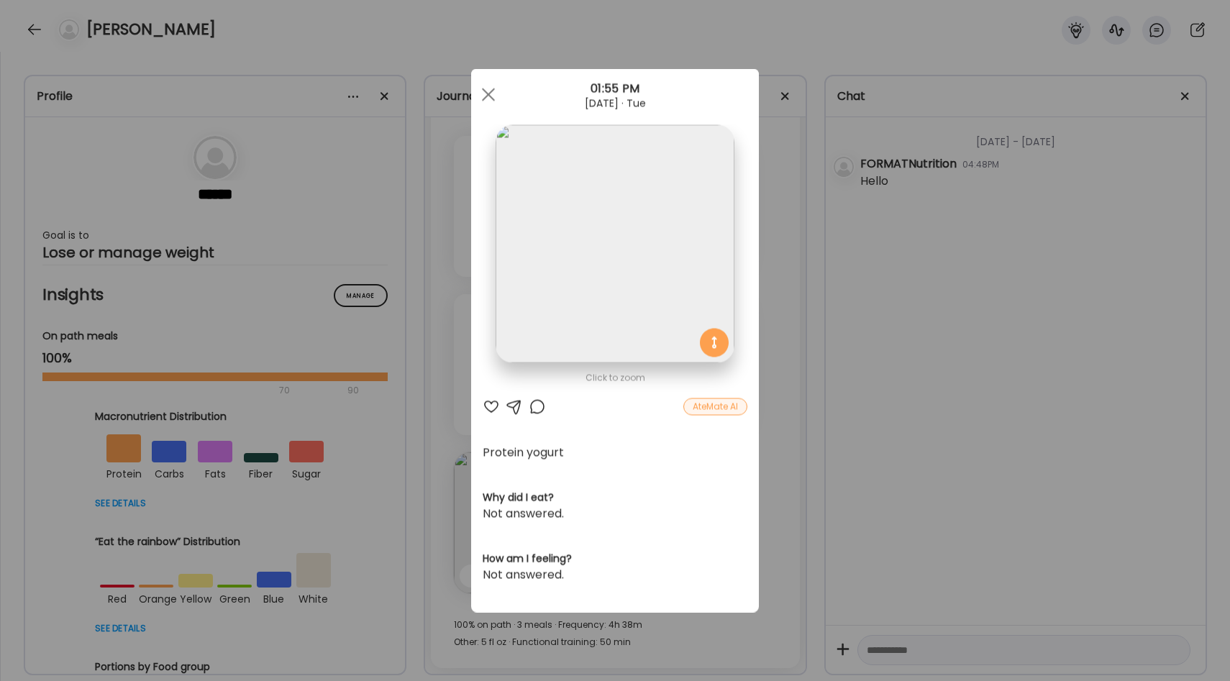
click at [783, 348] on div "Ate Coach Dashboard Wahoo! It’s official Take a moment to set up your Coach Pro…" at bounding box center [615, 340] width 1230 height 681
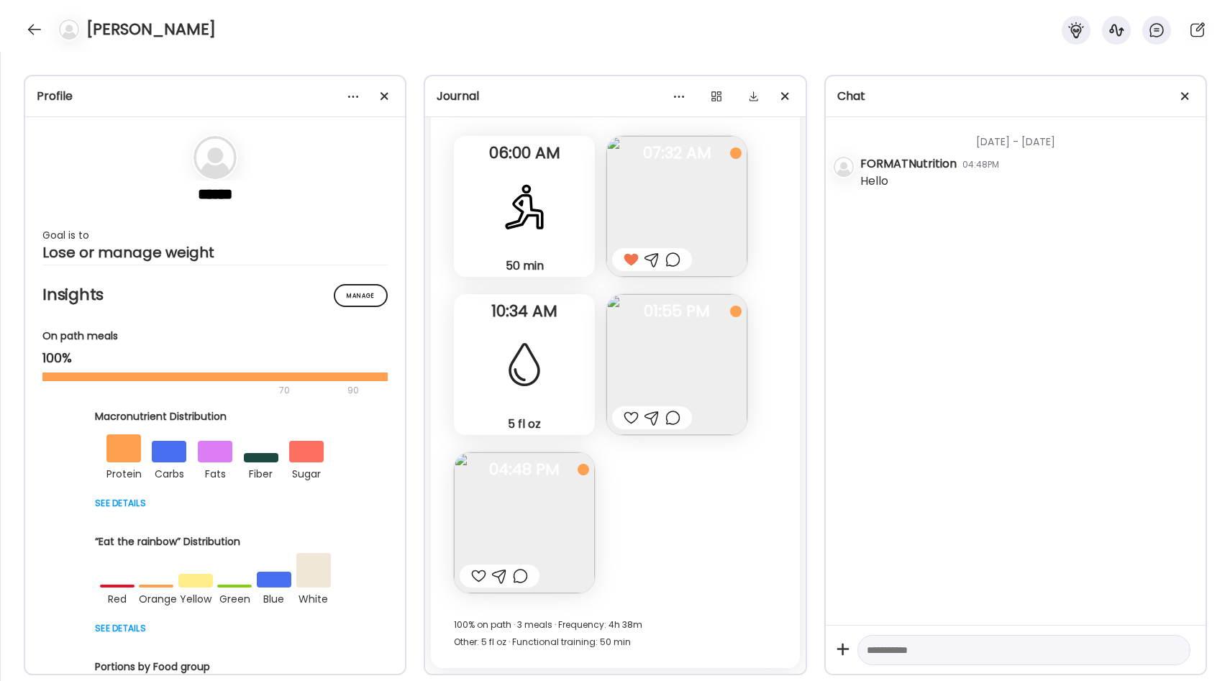
click at [633, 416] on div at bounding box center [631, 417] width 15 height 17
click at [531, 507] on img at bounding box center [524, 522] width 141 height 141
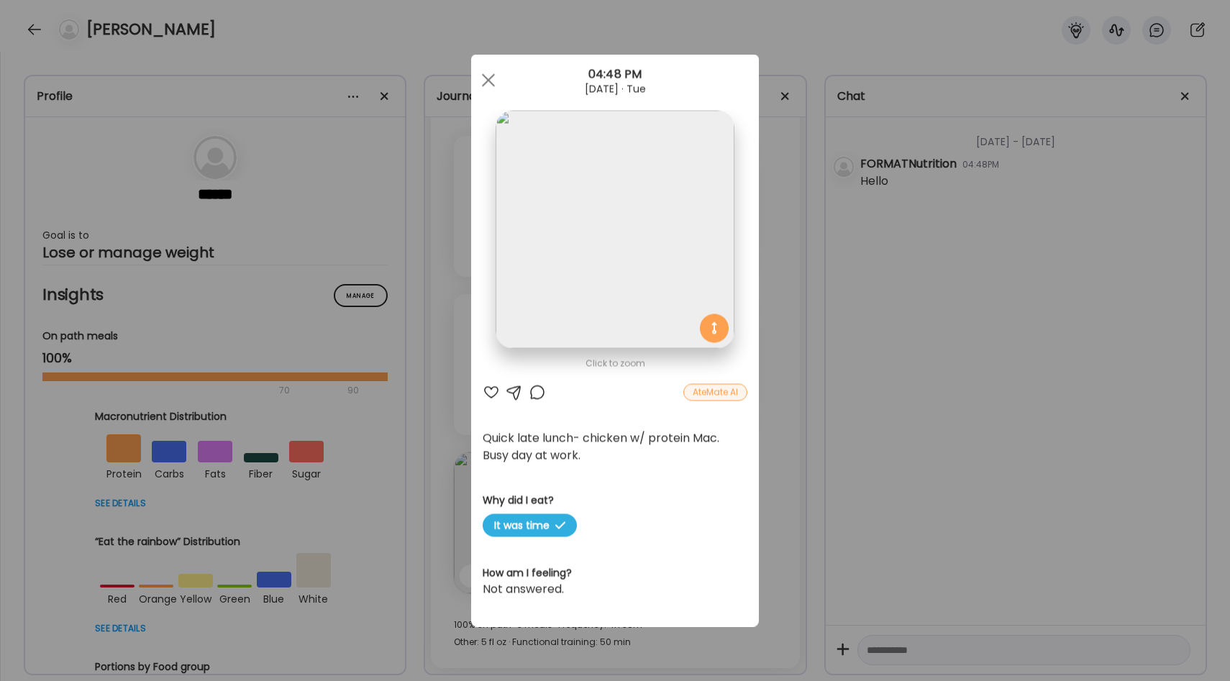
click at [788, 360] on div "Ate Coach Dashboard Wahoo! It’s official Take a moment to set up your Coach Pro…" at bounding box center [615, 340] width 1230 height 681
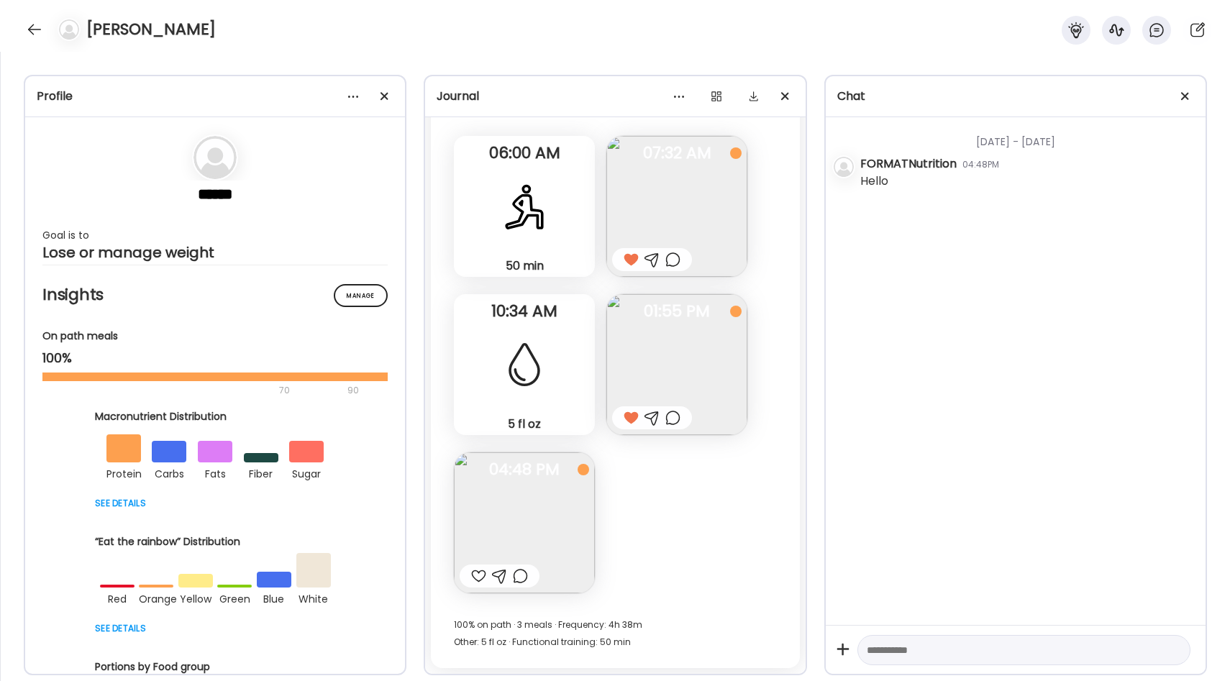
click at [479, 572] on div at bounding box center [478, 576] width 15 height 17
click at [929, 657] on textarea at bounding box center [1011, 650] width 288 height 17
type textarea "*"
type textarea "**********"
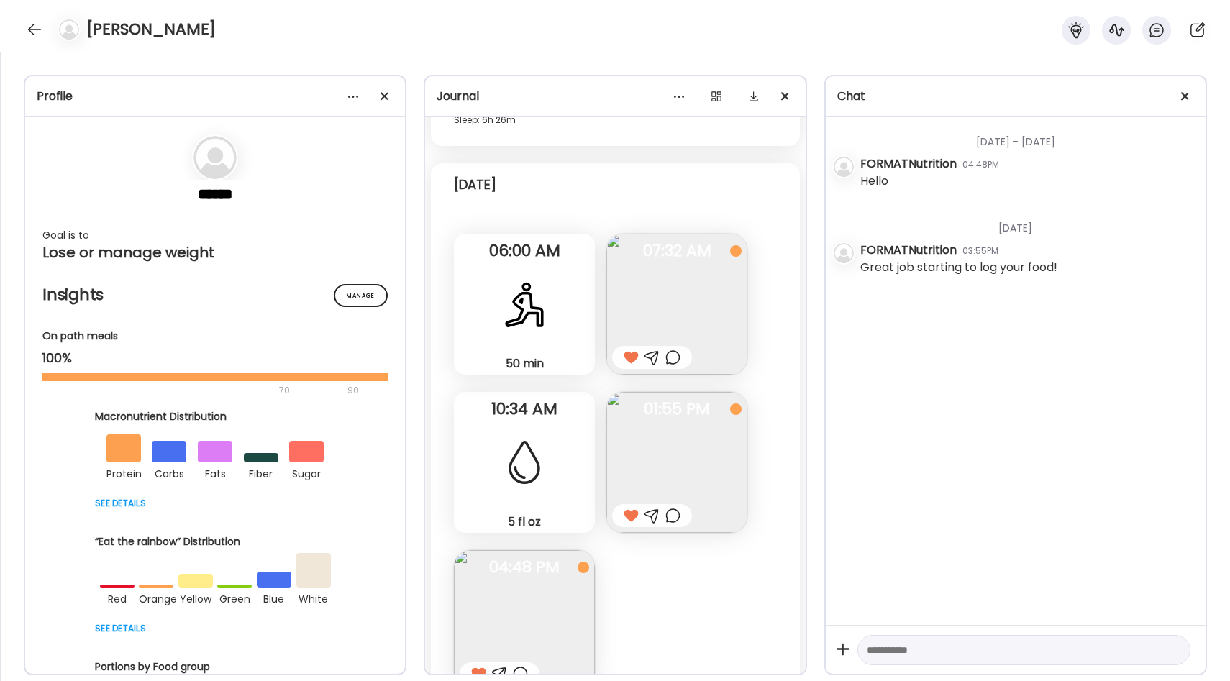
scroll to position [306, 0]
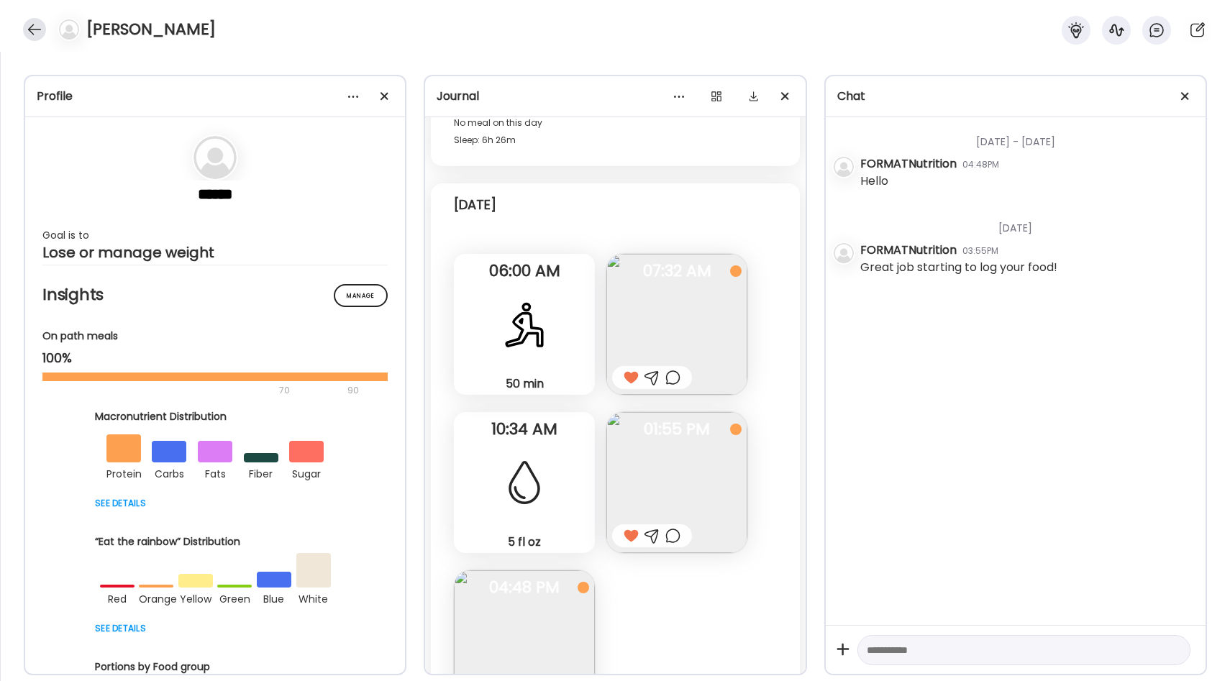
click at [35, 27] on div at bounding box center [34, 29] width 23 height 23
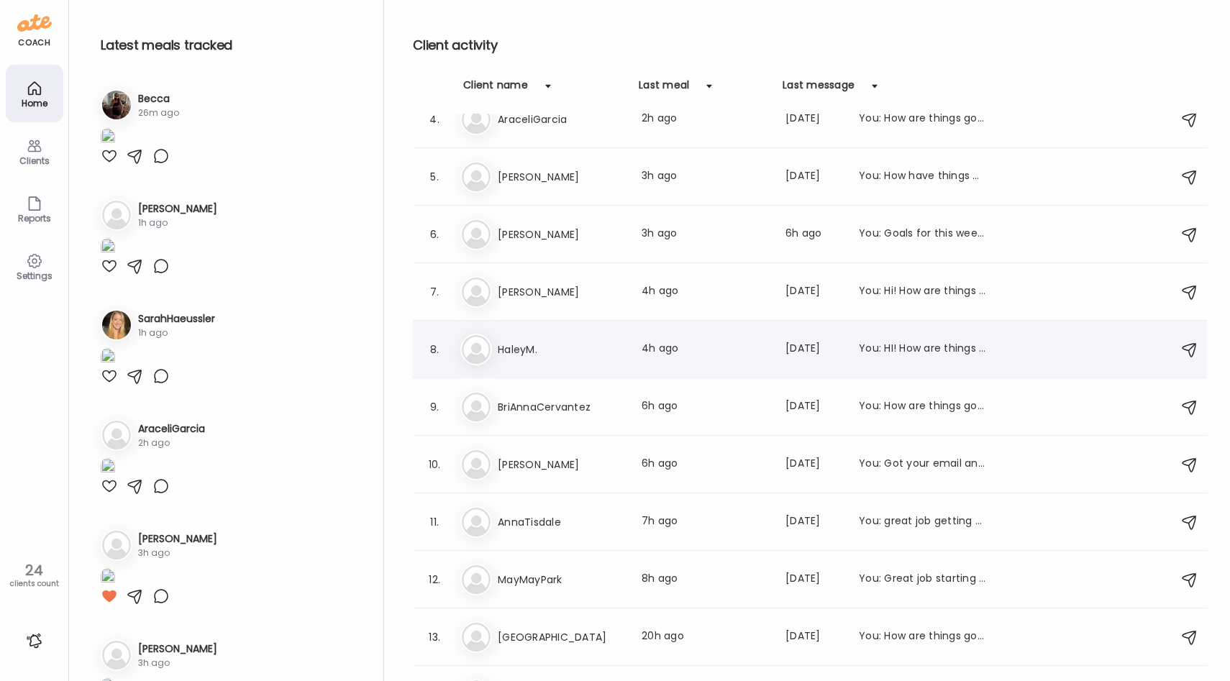
scroll to position [195, 0]
click at [578, 460] on h3 "[PERSON_NAME]" at bounding box center [561, 465] width 127 height 17
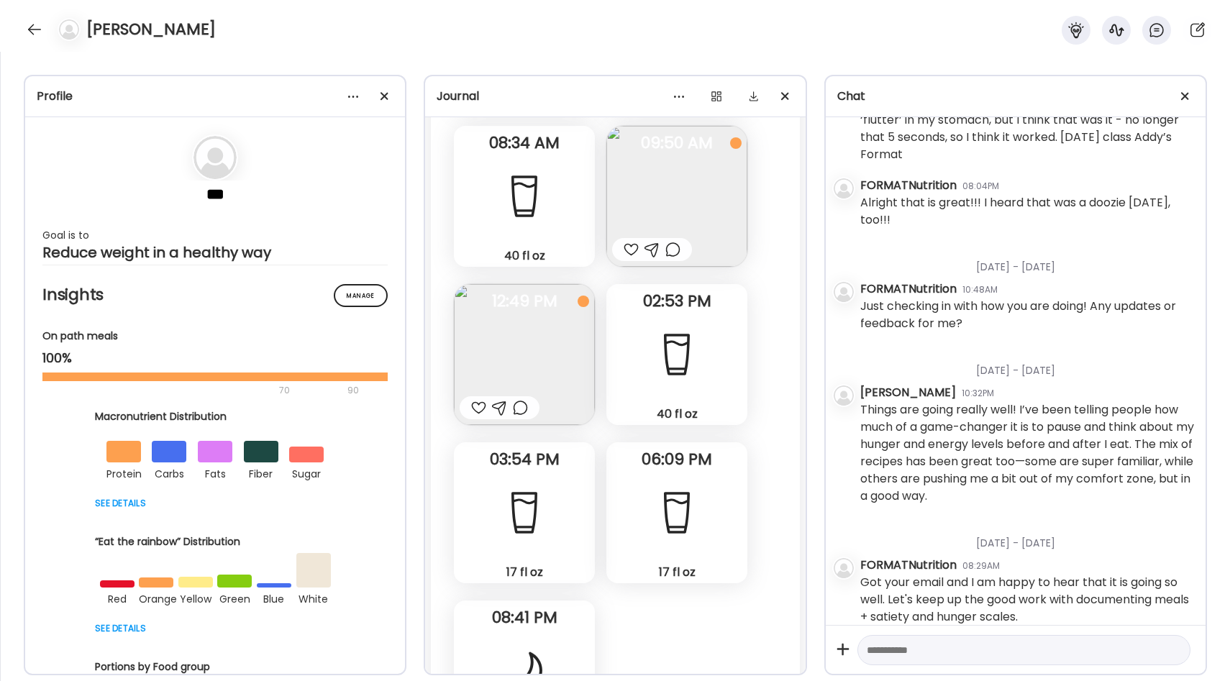
scroll to position [34565, 0]
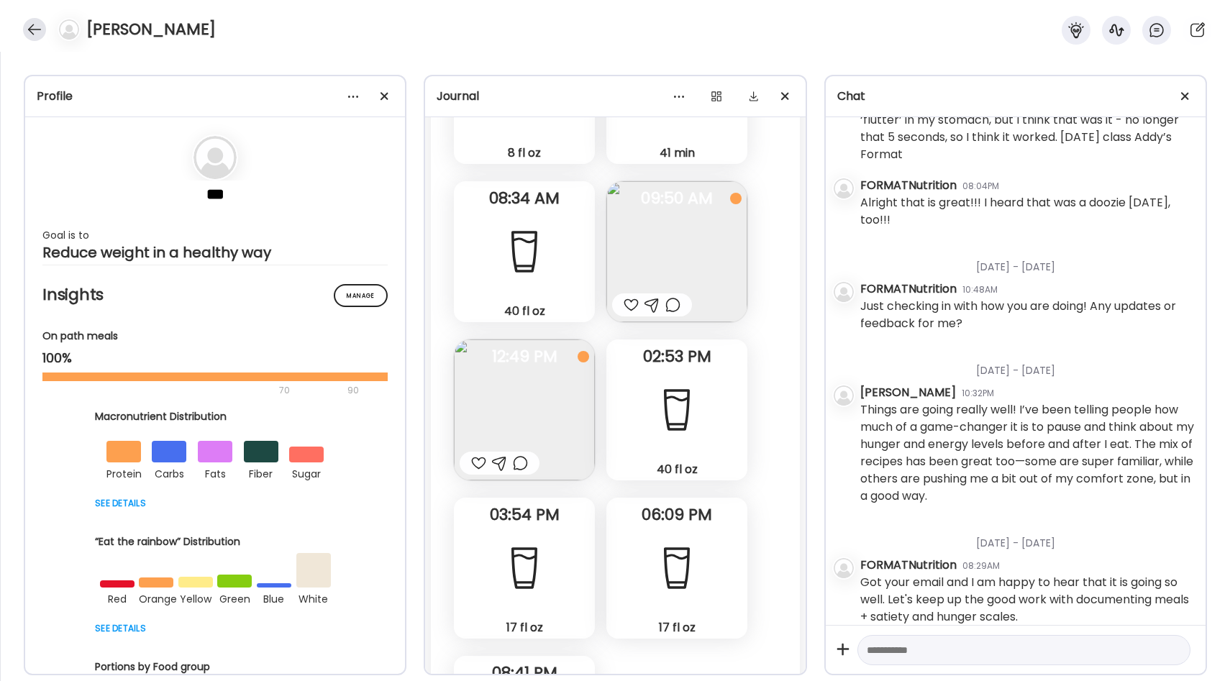
click at [37, 30] on div at bounding box center [34, 29] width 23 height 23
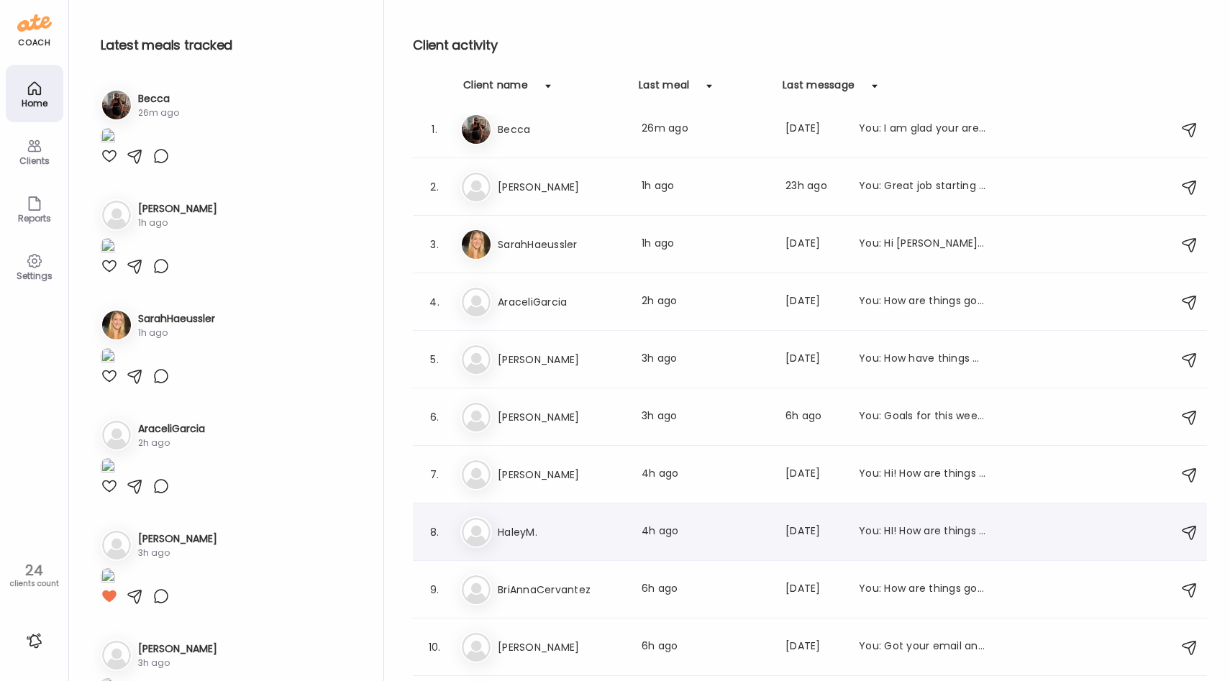
scroll to position [0, 0]
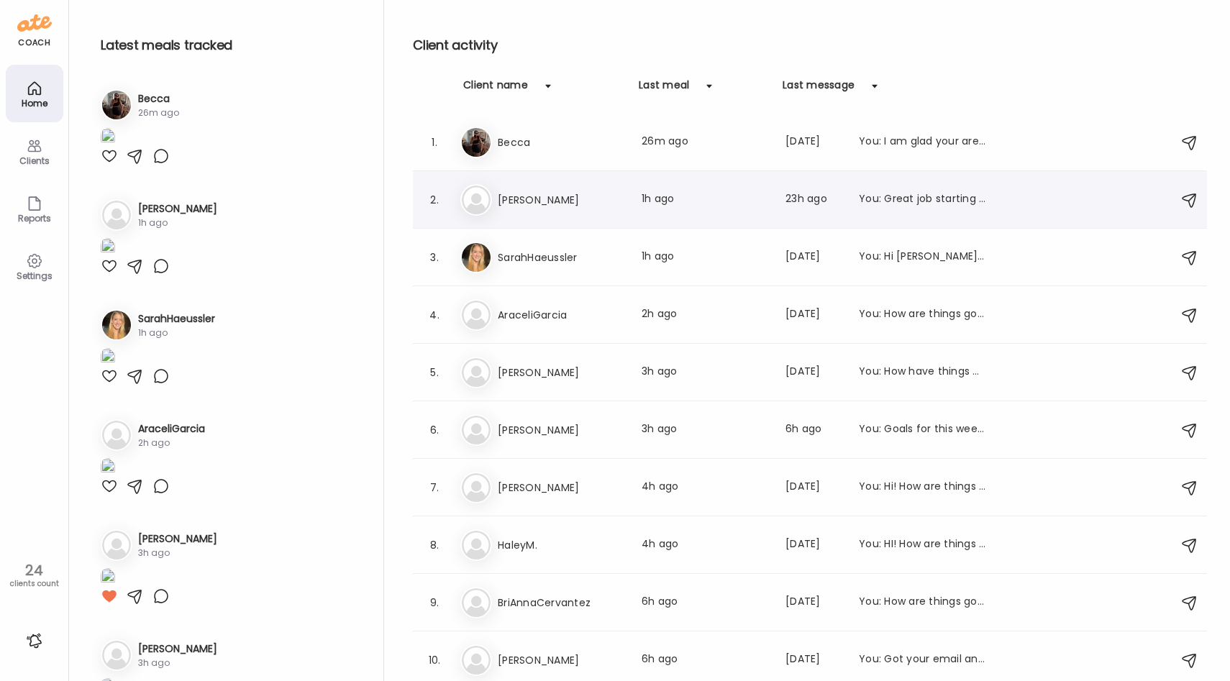
click at [595, 197] on h3 "[PERSON_NAME]" at bounding box center [561, 199] width 127 height 17
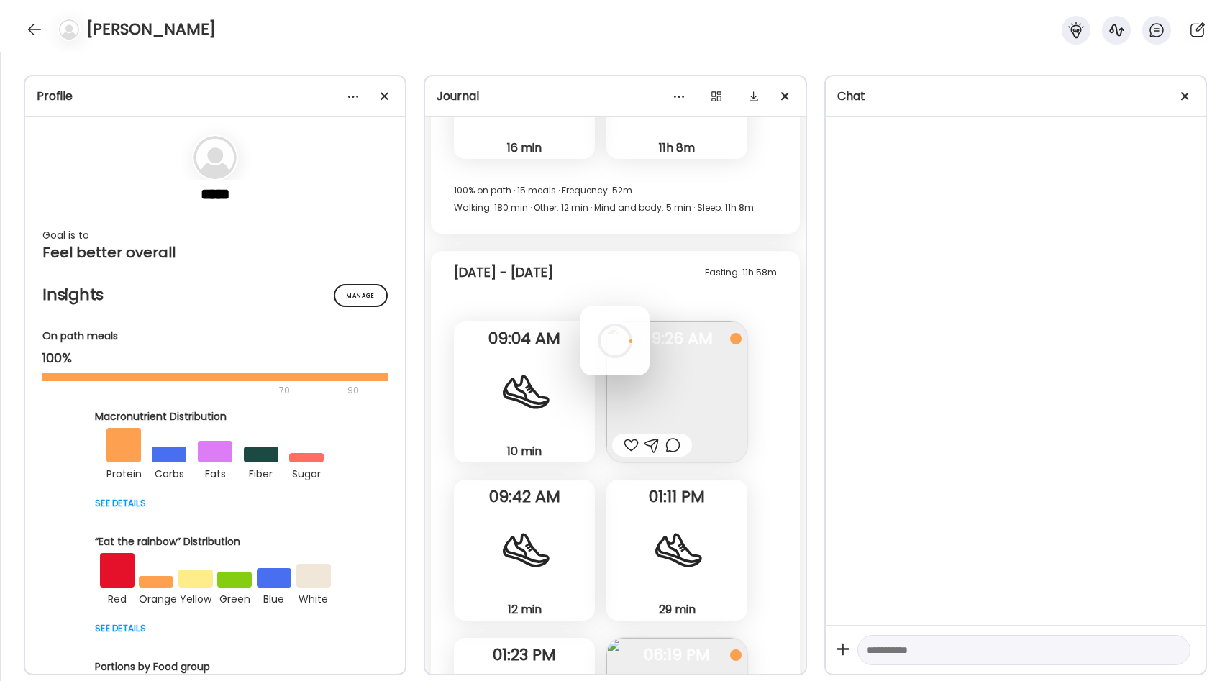
scroll to position [232, 0]
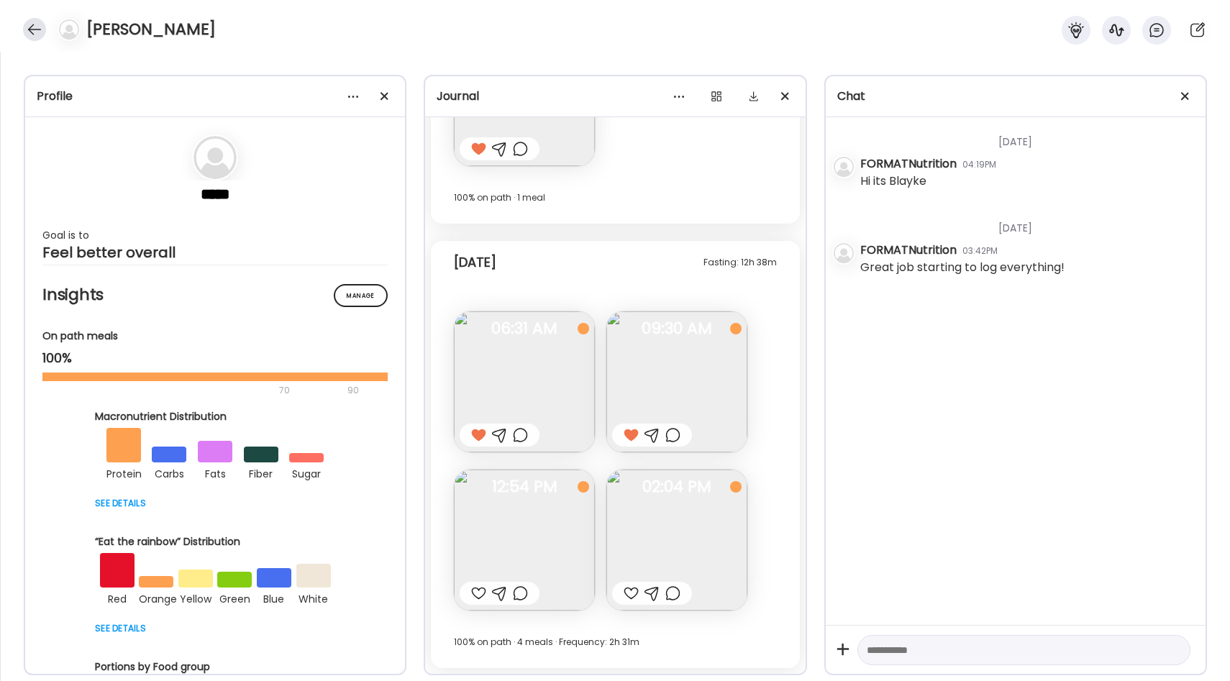
click at [35, 32] on div at bounding box center [34, 29] width 23 height 23
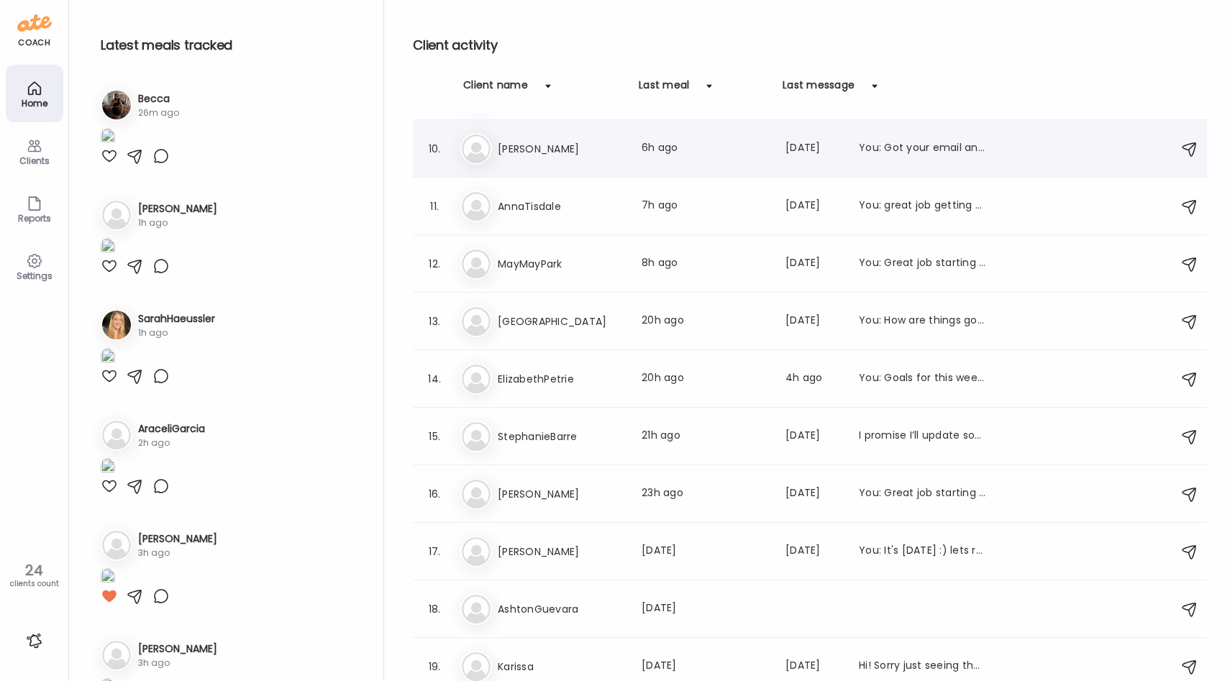
scroll to position [510, 0]
click at [527, 215] on h3 "AnnaTisdale" at bounding box center [561, 207] width 127 height 17
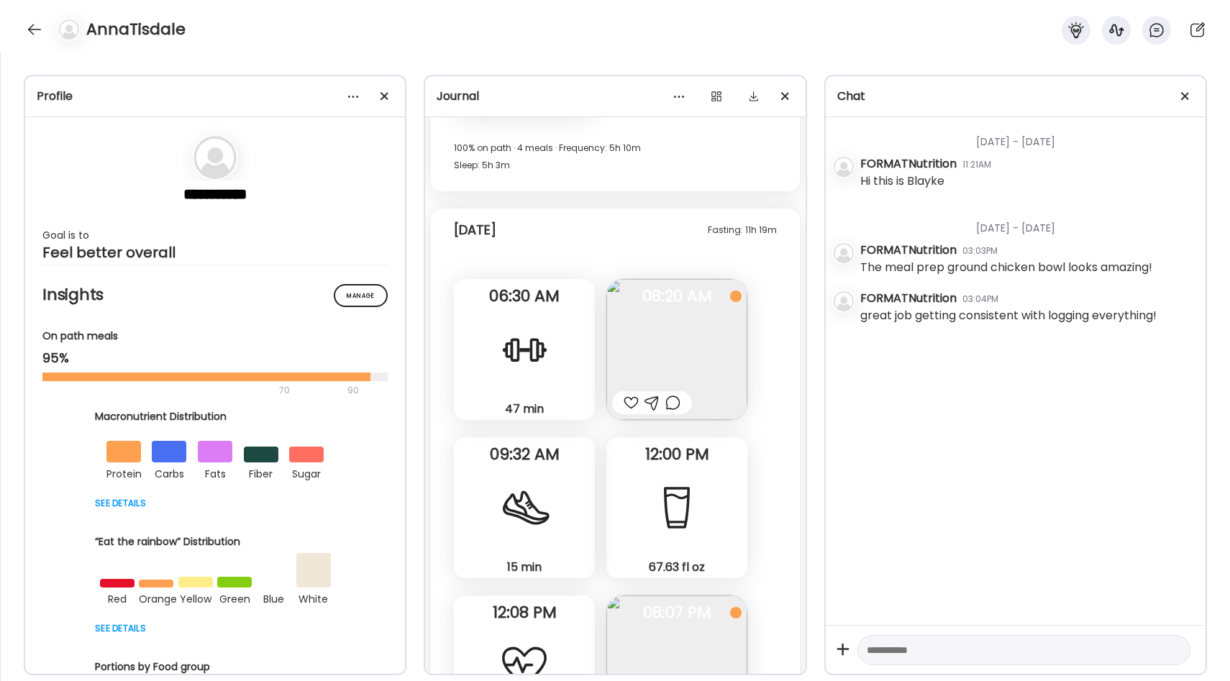
scroll to position [10662, 0]
click at [652, 352] on img at bounding box center [676, 351] width 141 height 141
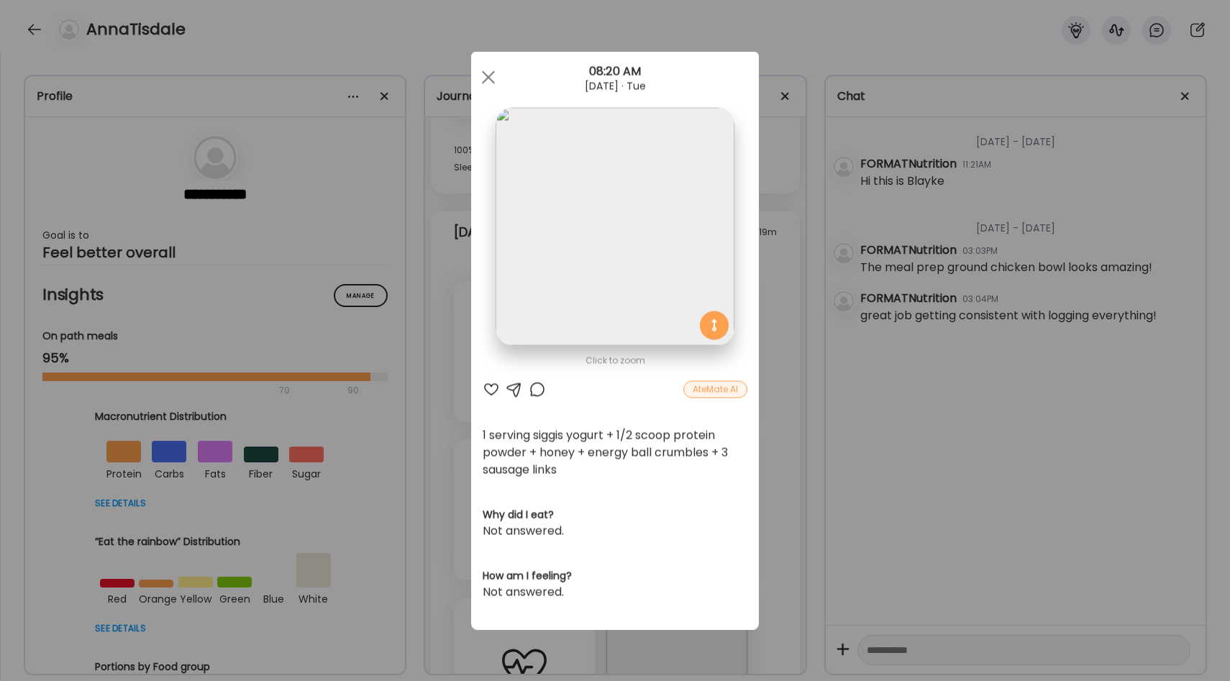
click at [771, 412] on div "Ate Coach Dashboard Wahoo! It’s official Take a moment to set up your Coach Pro…" at bounding box center [615, 340] width 1230 height 681
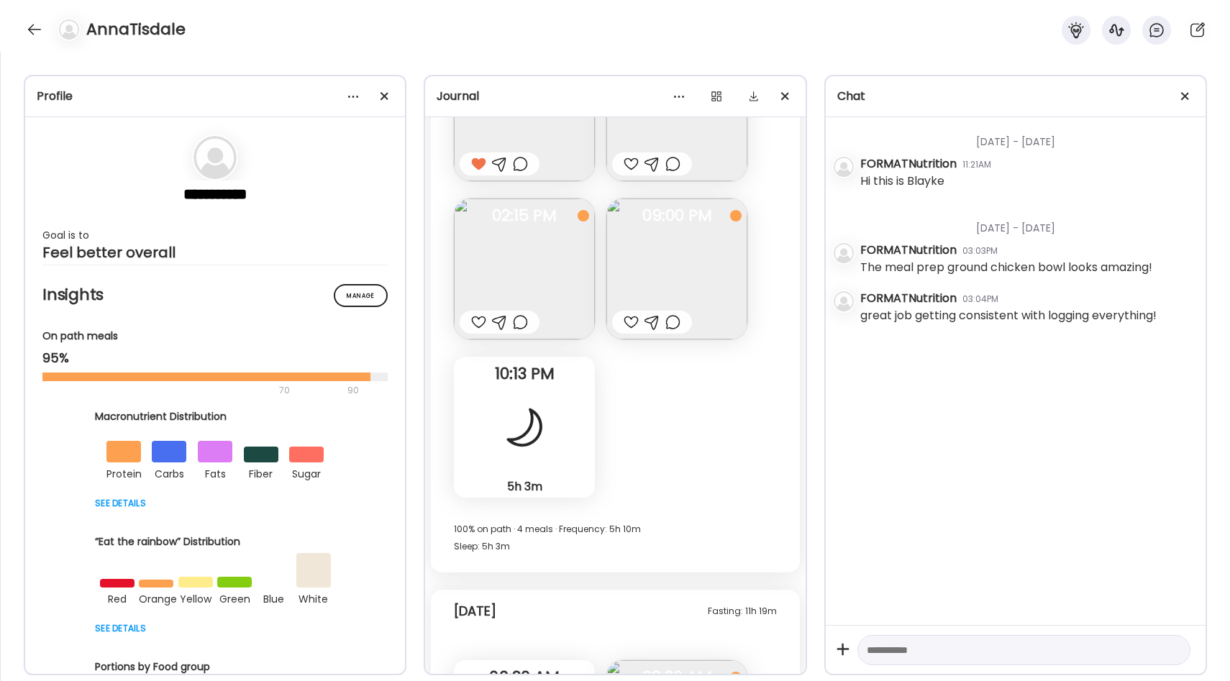
scroll to position [10300, 0]
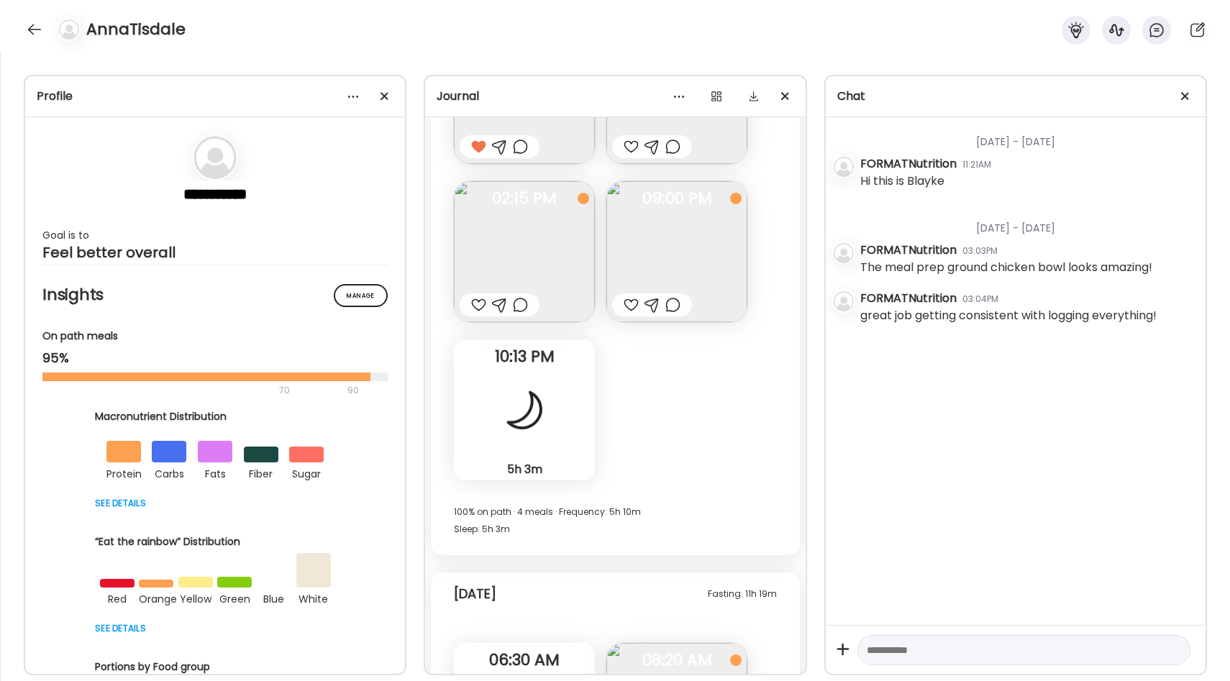
click at [540, 254] on img at bounding box center [524, 251] width 141 height 141
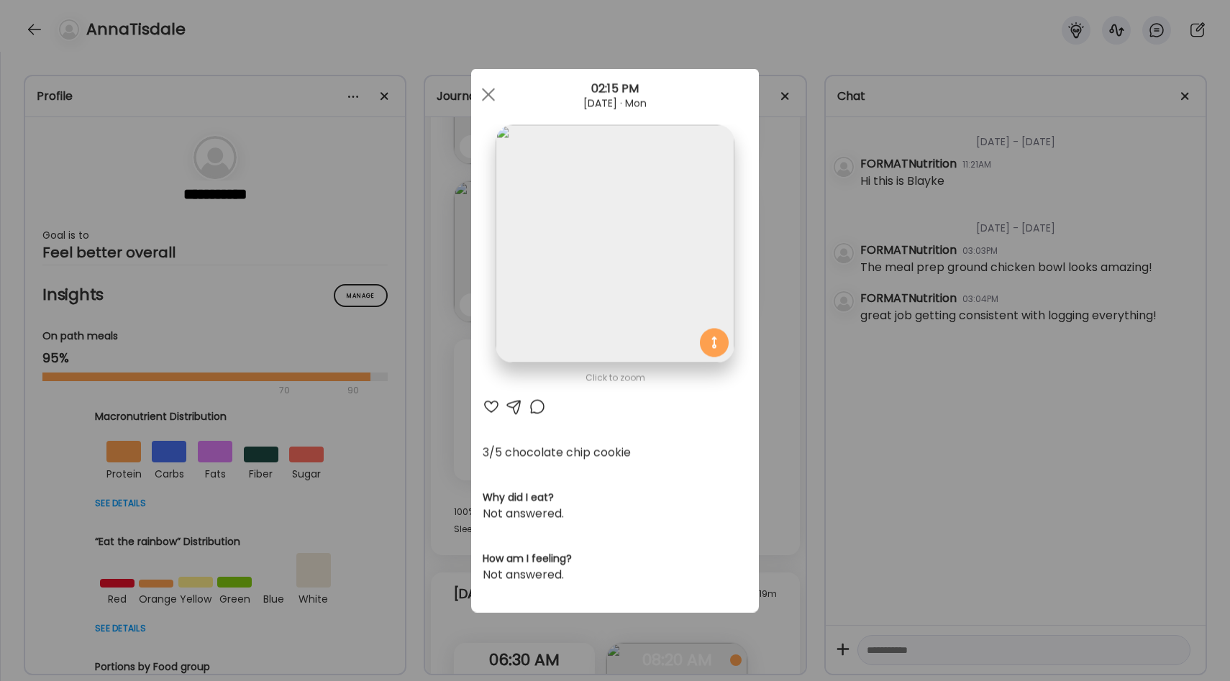
click at [757, 291] on section at bounding box center [615, 260] width 288 height 270
click at [764, 291] on div "Ate Coach Dashboard Wahoo! It’s official Take a moment to set up your Coach Pro…" at bounding box center [615, 340] width 1230 height 681
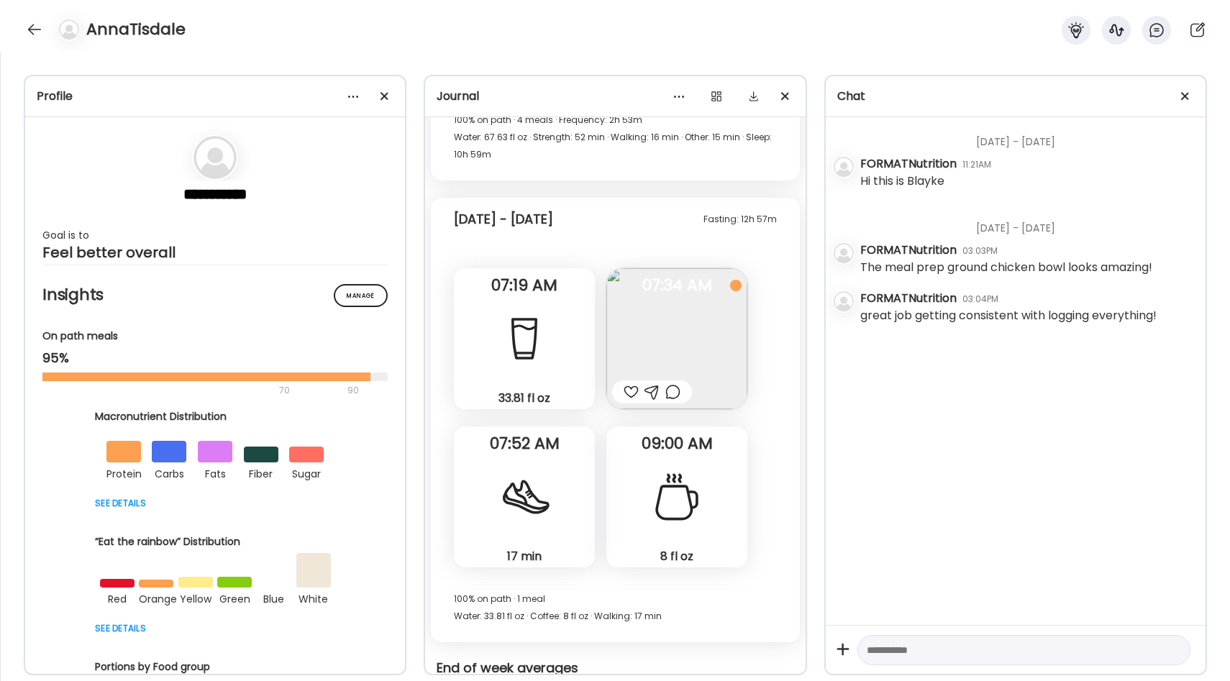
scroll to position [9389, 0]
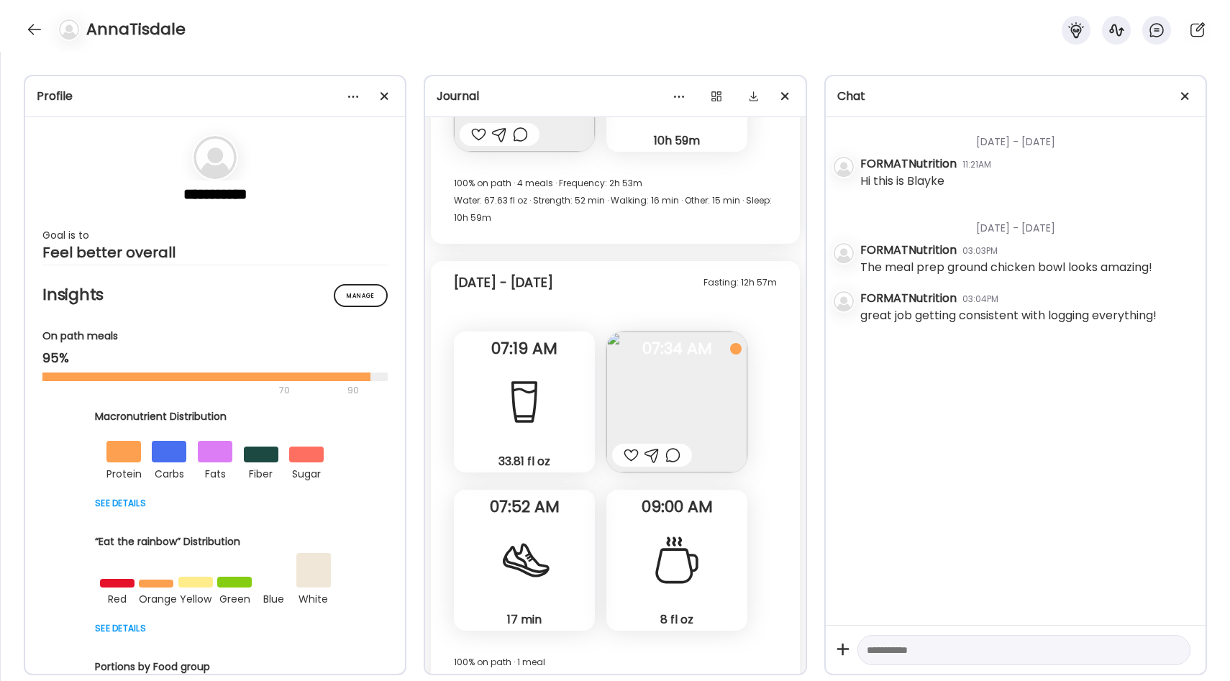
click at [702, 363] on img at bounding box center [676, 402] width 141 height 141
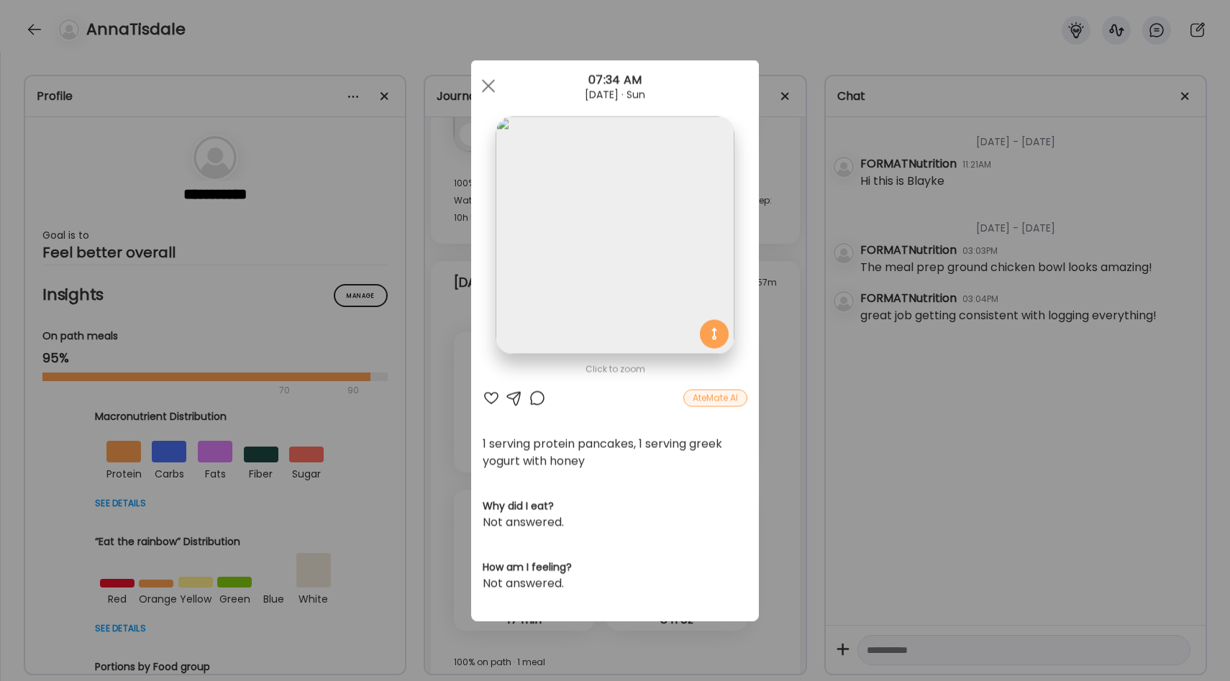
click at [777, 330] on div "Ate Coach Dashboard Wahoo! It’s official Take a moment to set up your Coach Pro…" at bounding box center [615, 340] width 1230 height 681
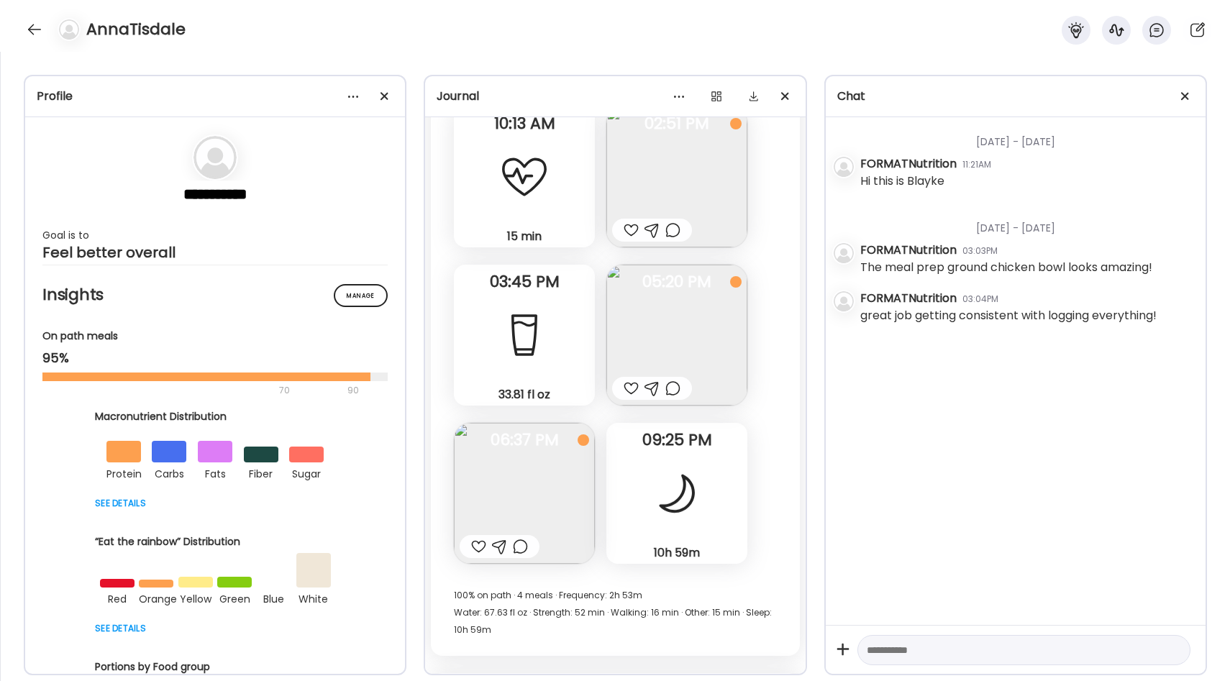
scroll to position [8907, 0]
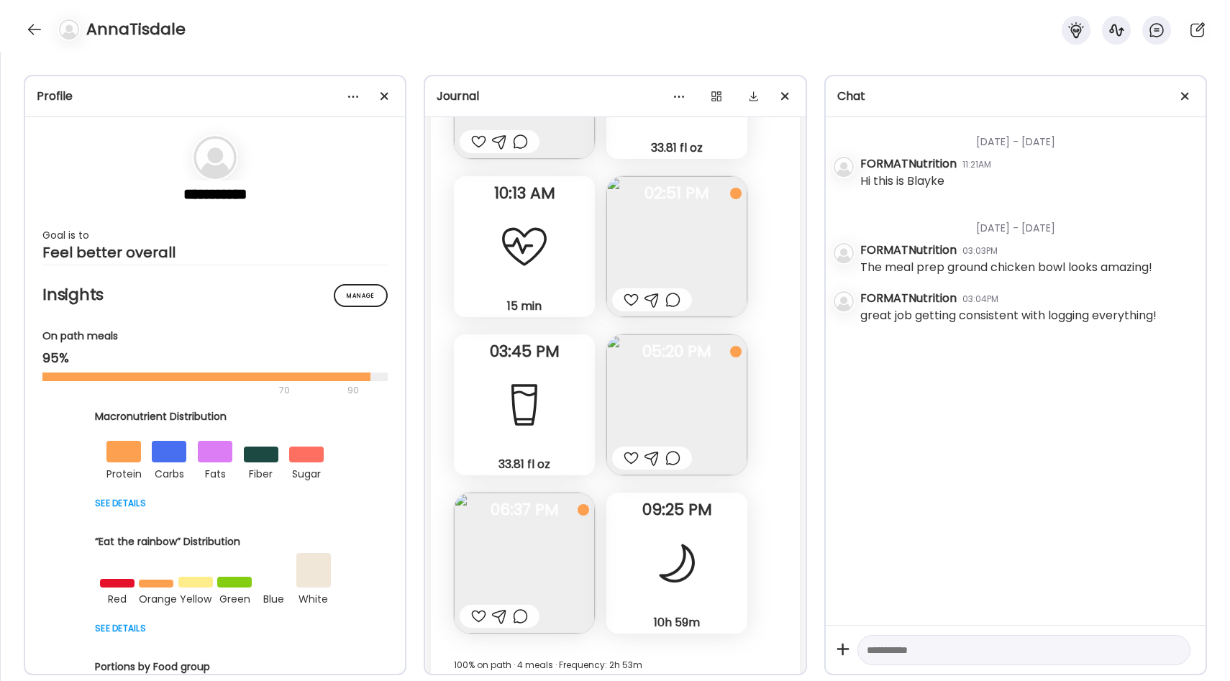
click at [695, 241] on img at bounding box center [676, 246] width 141 height 141
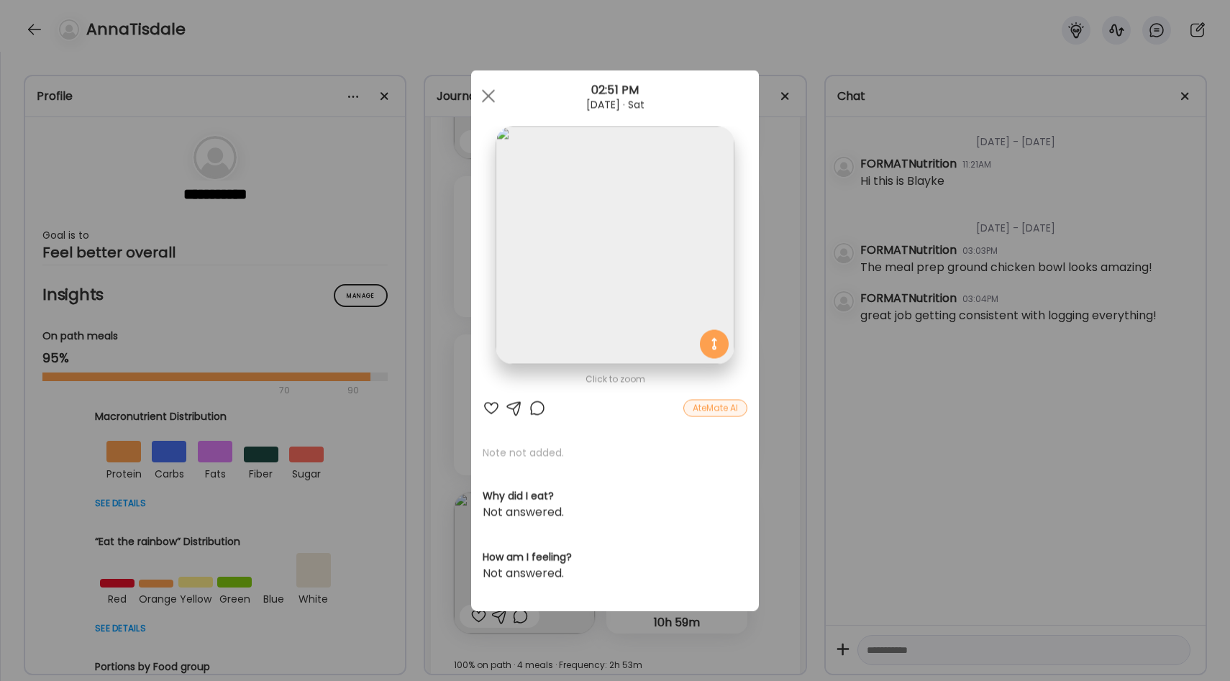
click at [775, 244] on div "Ate Coach Dashboard Wahoo! It’s official Take a moment to set up your Coach Pro…" at bounding box center [615, 340] width 1230 height 681
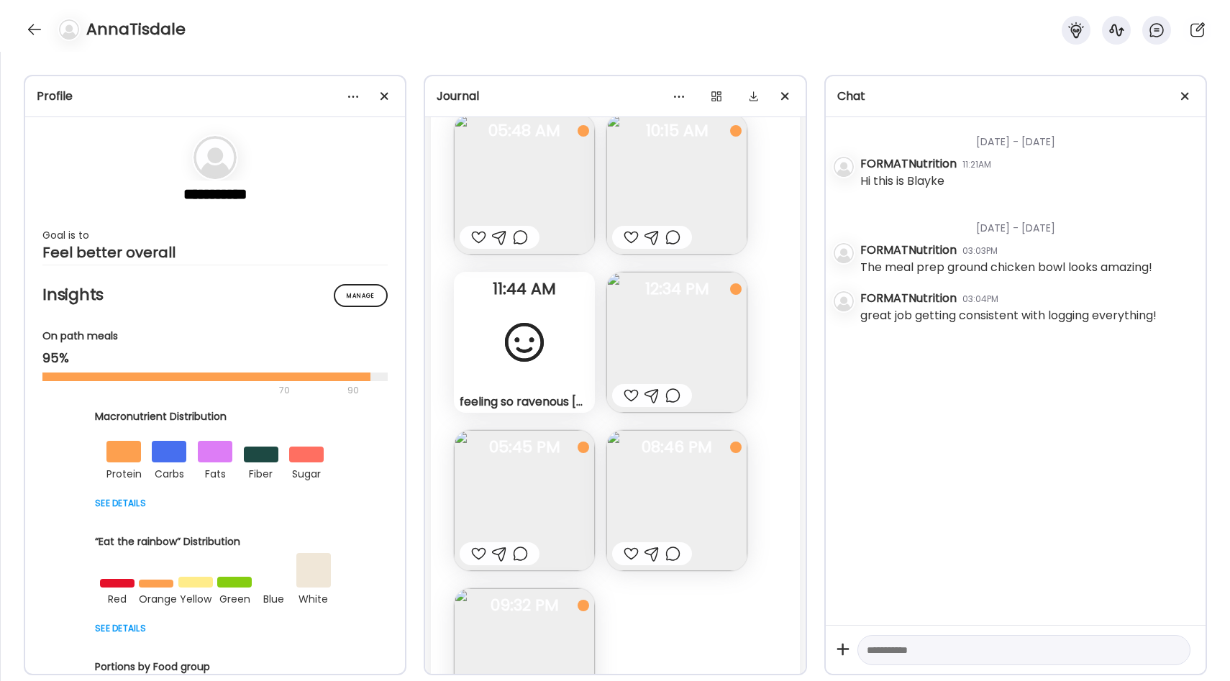
scroll to position [6755, 0]
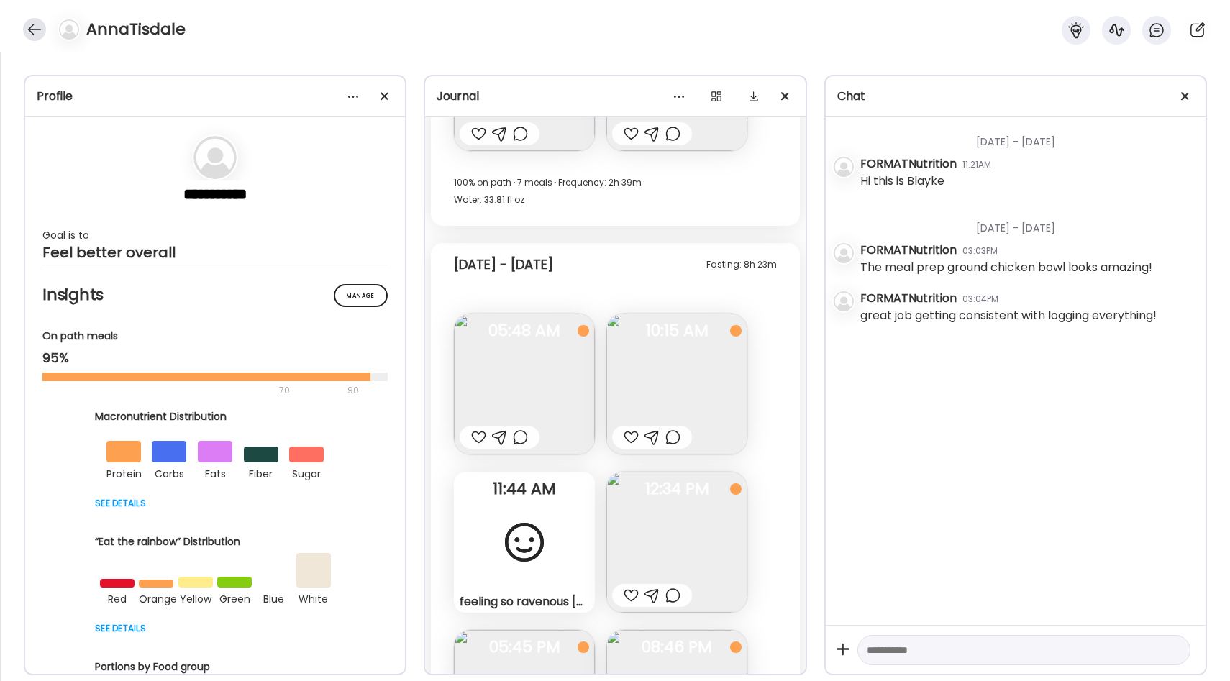
click at [37, 29] on div at bounding box center [34, 29] width 23 height 23
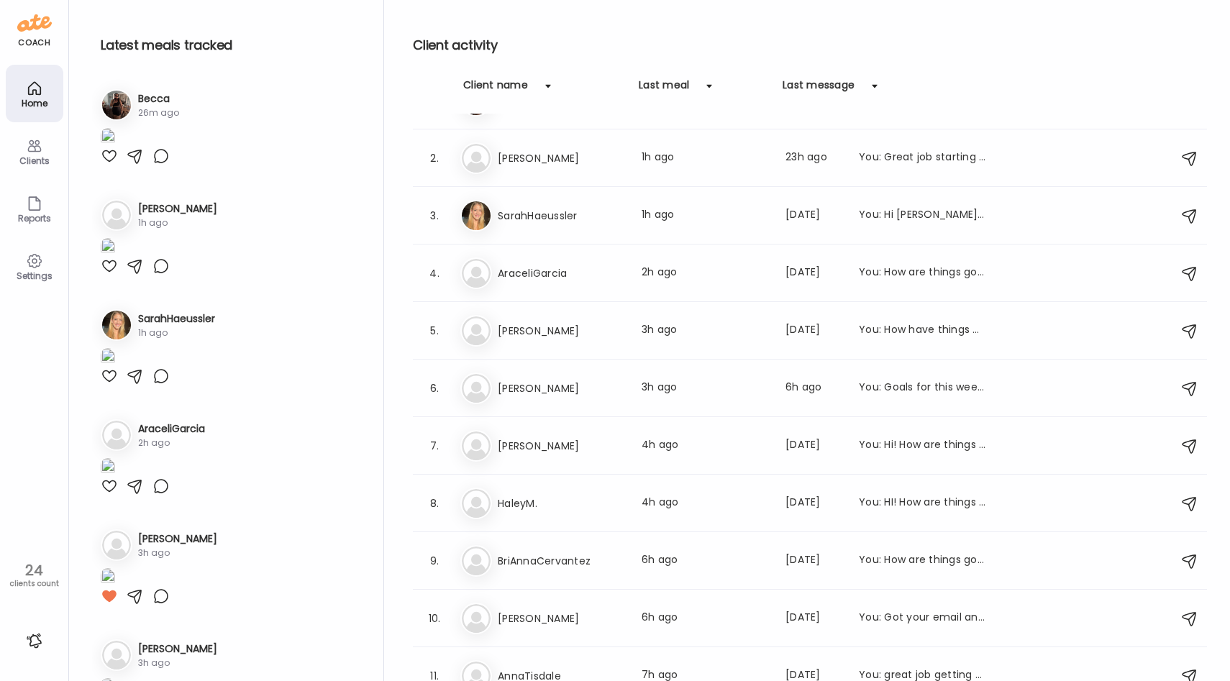
scroll to position [0, 0]
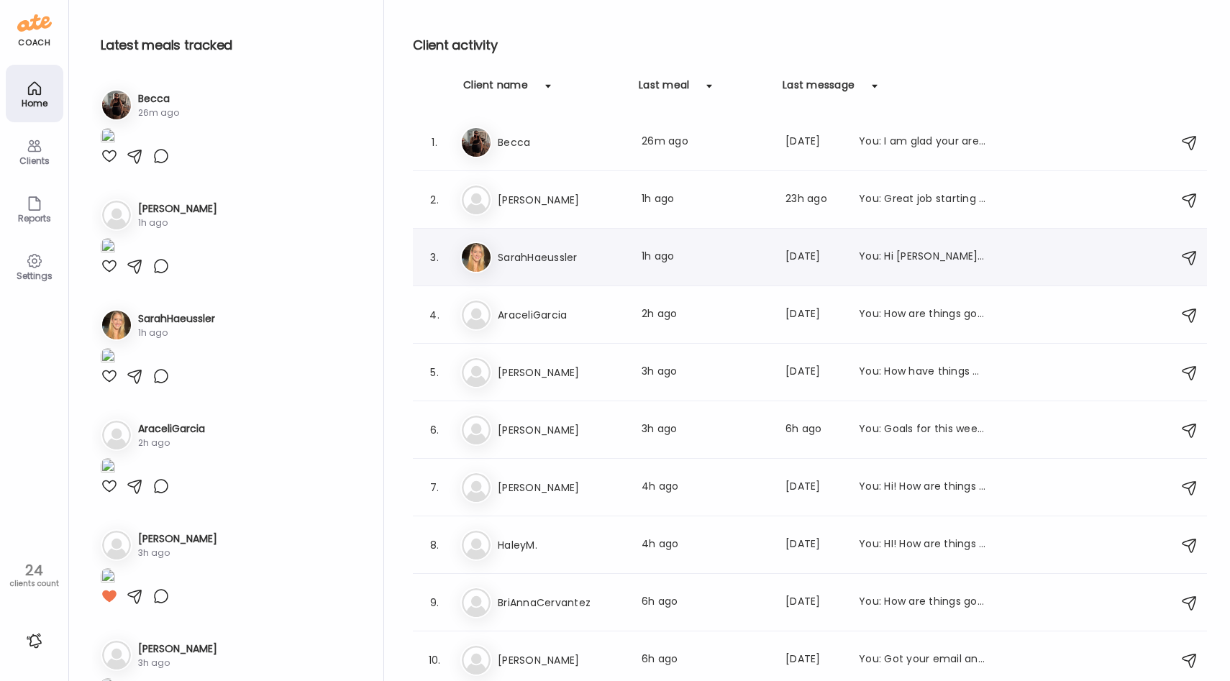
click at [588, 273] on div "3. Sa SarahHaeussler Last meal: 1h ago Last message: [DATE] You: Hi [PERSON_NAM…" at bounding box center [810, 258] width 794 height 58
click at [595, 264] on h3 "SarahHaeussler" at bounding box center [561, 257] width 127 height 17
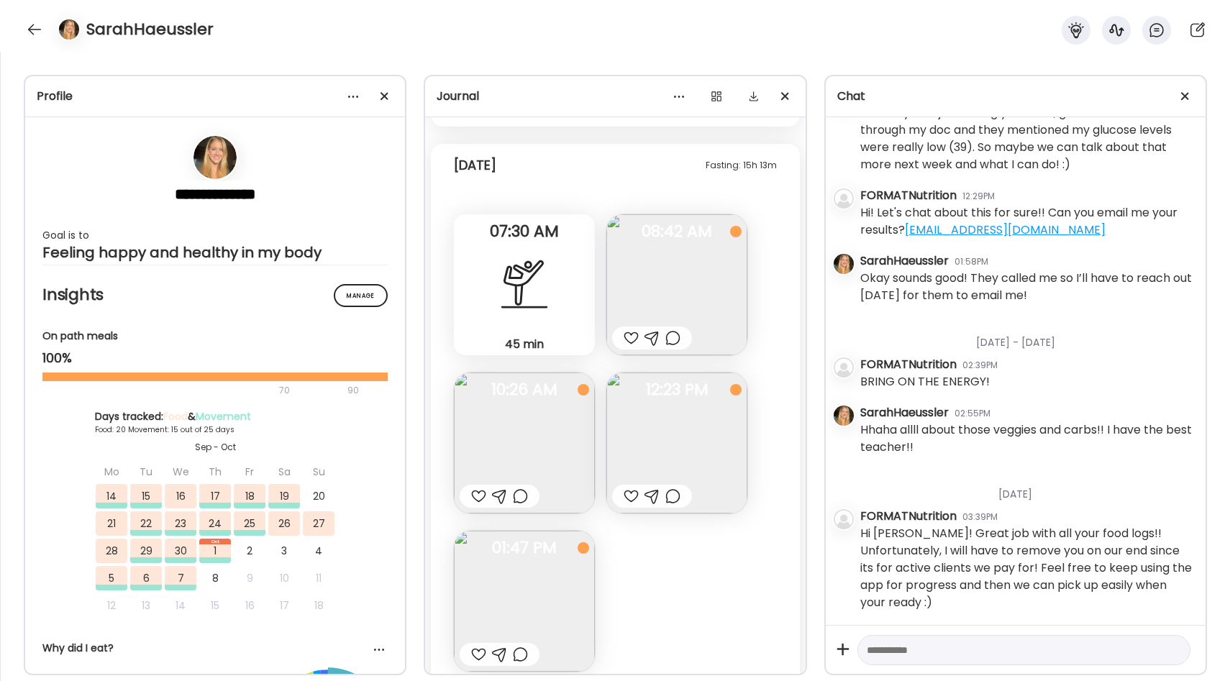
scroll to position [14293, 0]
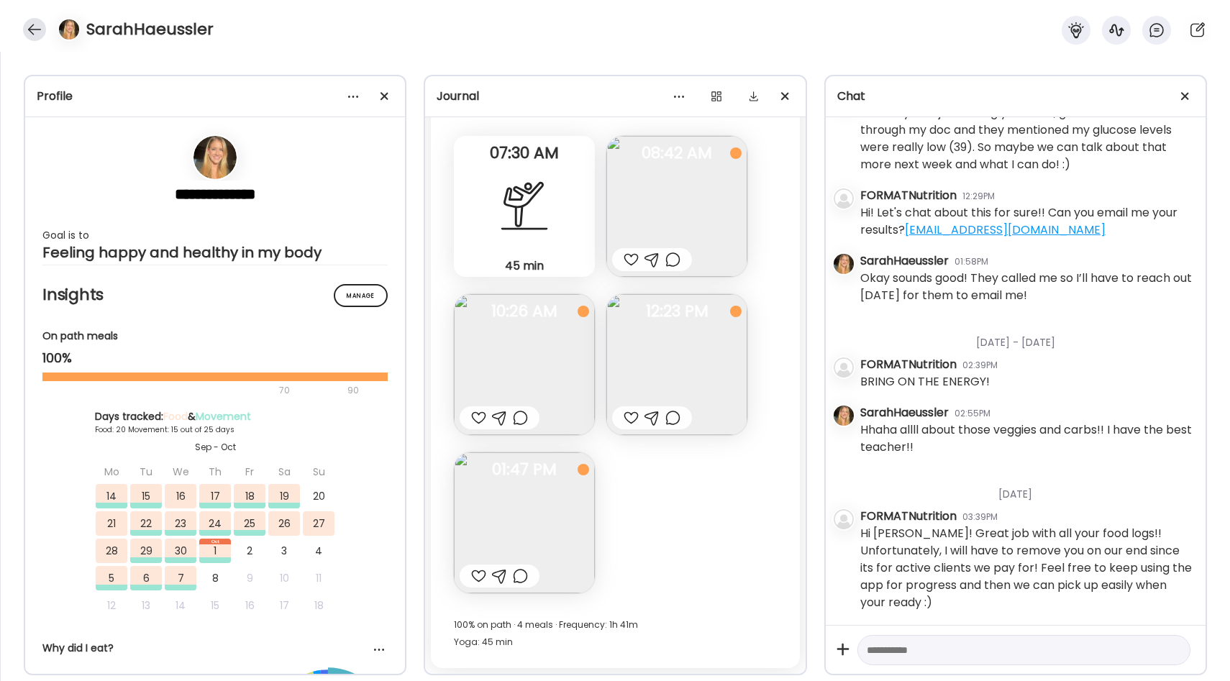
click at [35, 29] on div at bounding box center [34, 29] width 23 height 23
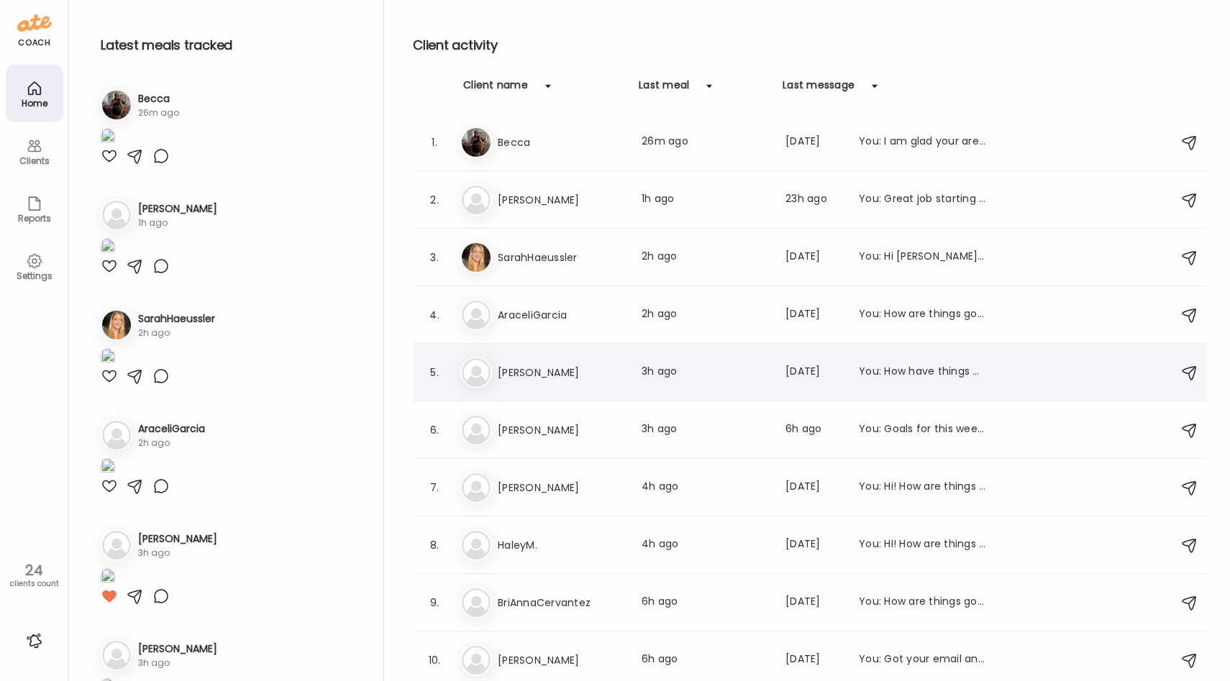
click at [570, 357] on div "Jo Jonathon Last meal: 3h ago Last message: 8d ago You: How have things been go…" at bounding box center [812, 373] width 704 height 32
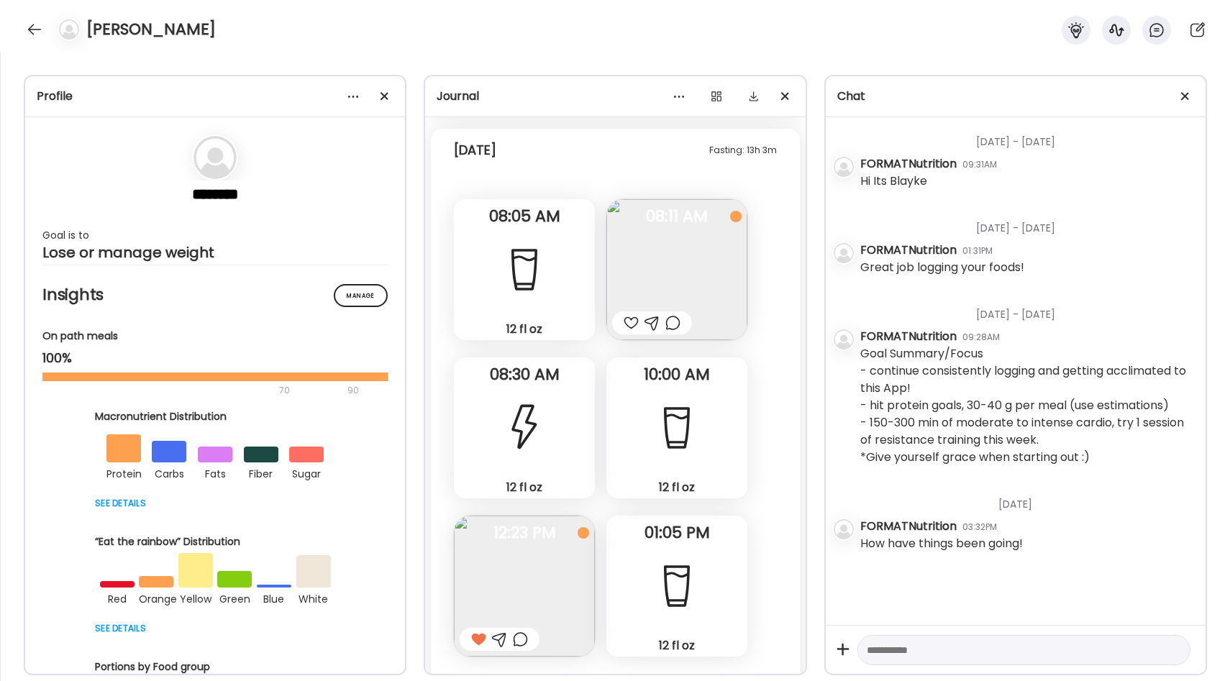
scroll to position [17945, 0]
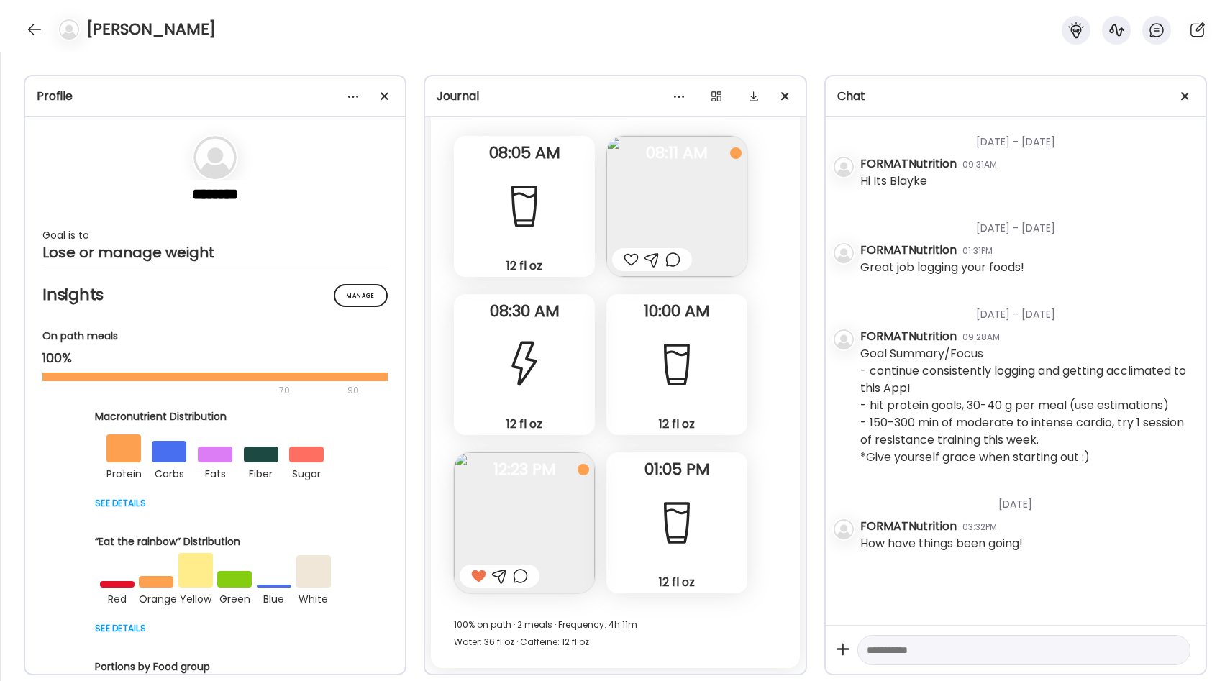
click at [654, 201] on img at bounding box center [676, 206] width 141 height 141
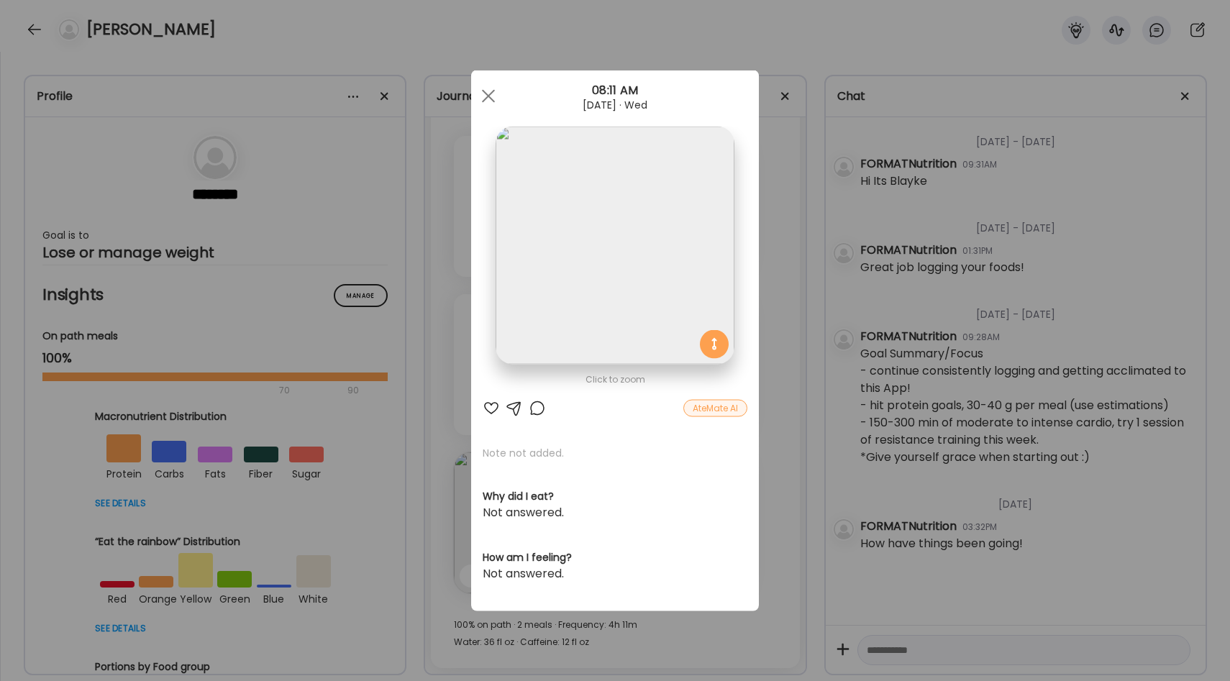
click at [775, 265] on div "Ate Coach Dashboard Wahoo! It’s official Take a moment to set up your Coach Pro…" at bounding box center [615, 340] width 1230 height 681
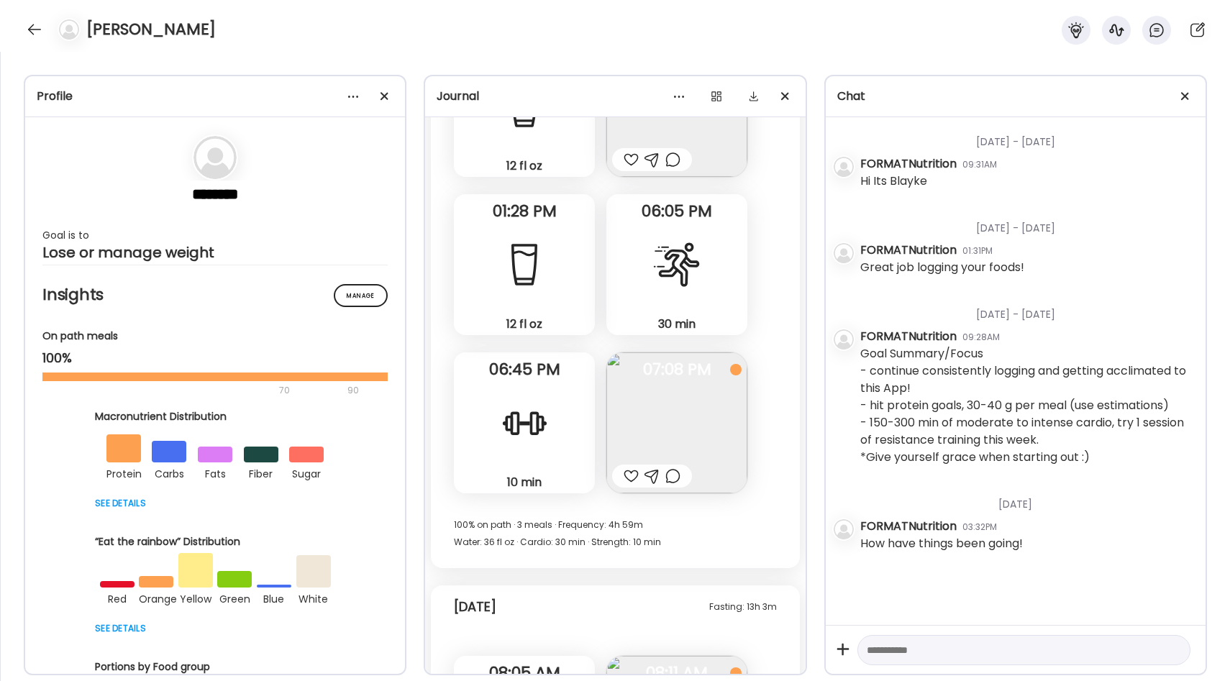
scroll to position [17424, 0]
click at [646, 423] on img at bounding box center [676, 423] width 141 height 141
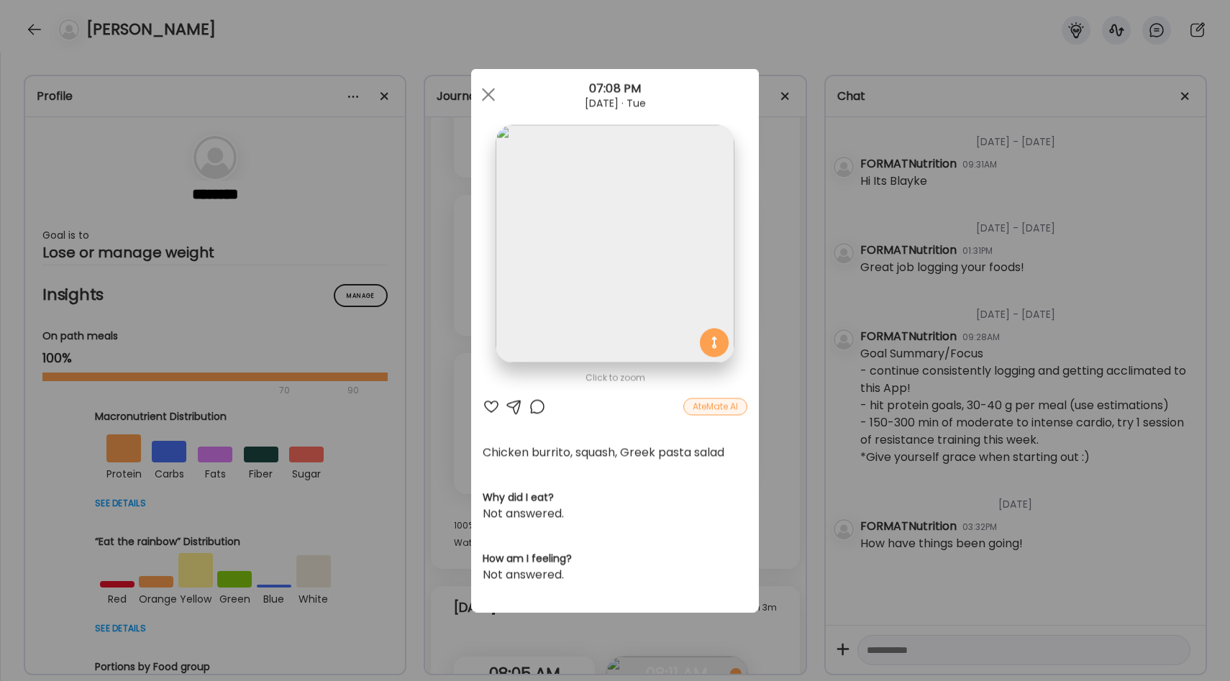
click at [774, 296] on div "Ate Coach Dashboard Wahoo! It’s official Take a moment to set up your Coach Pro…" at bounding box center [615, 340] width 1230 height 681
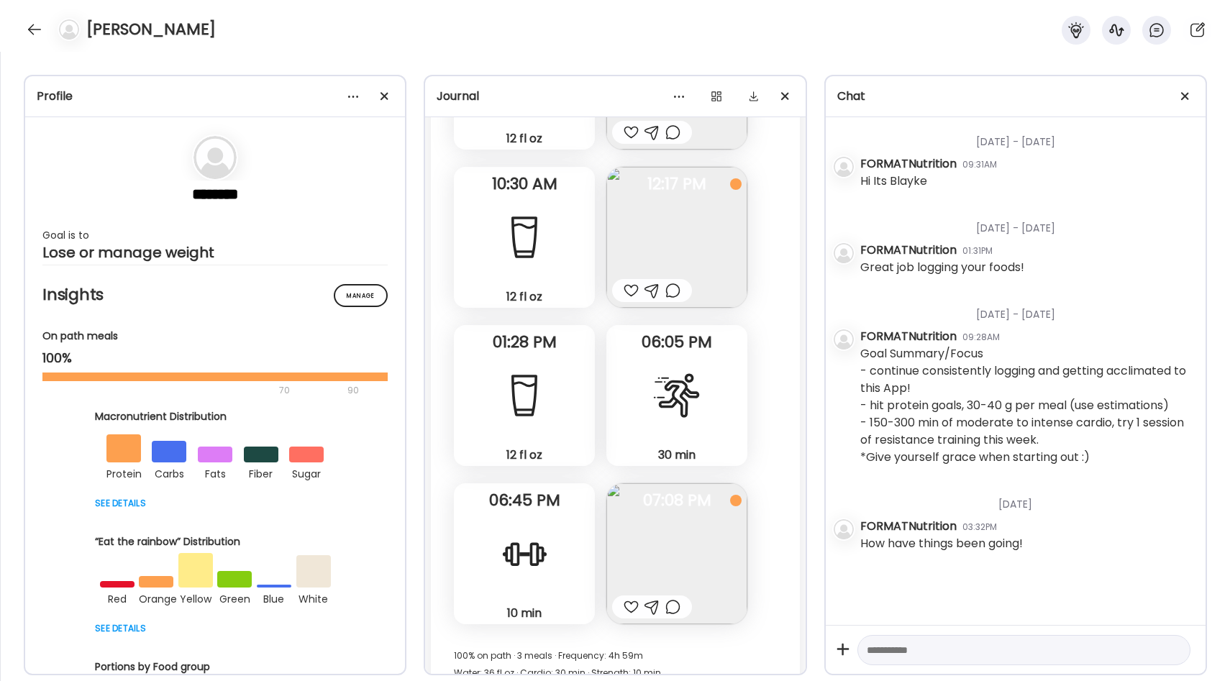
scroll to position [17345, 0]
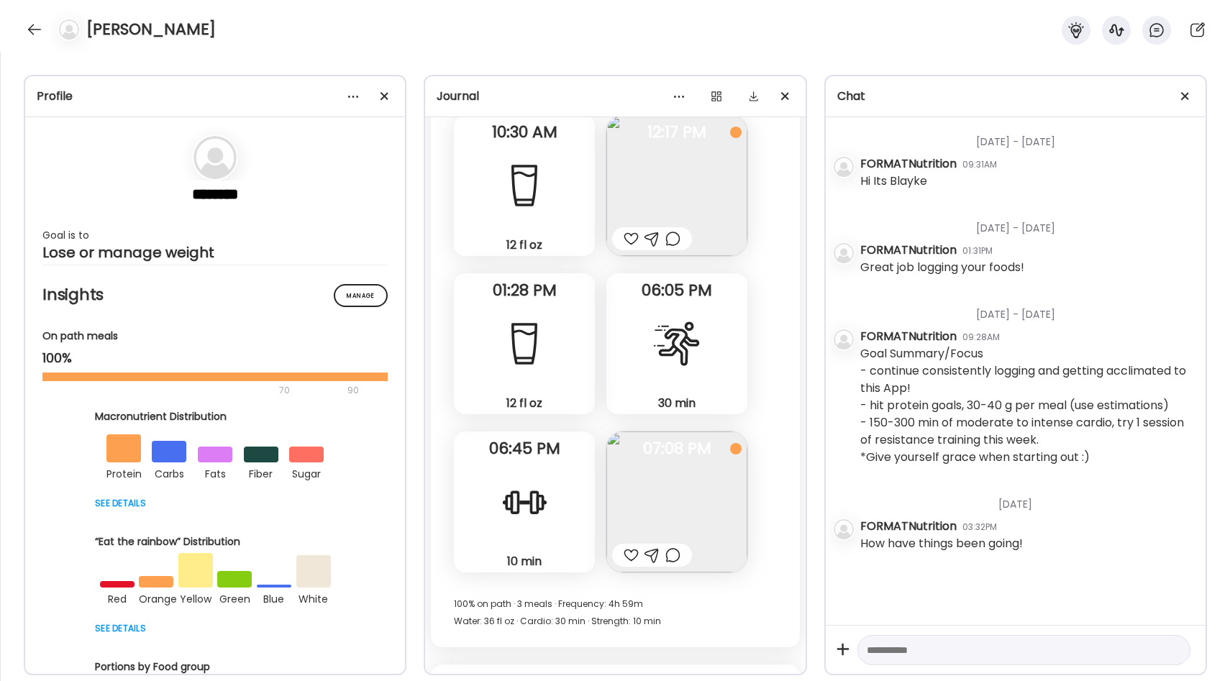
click at [627, 547] on div at bounding box center [631, 555] width 15 height 17
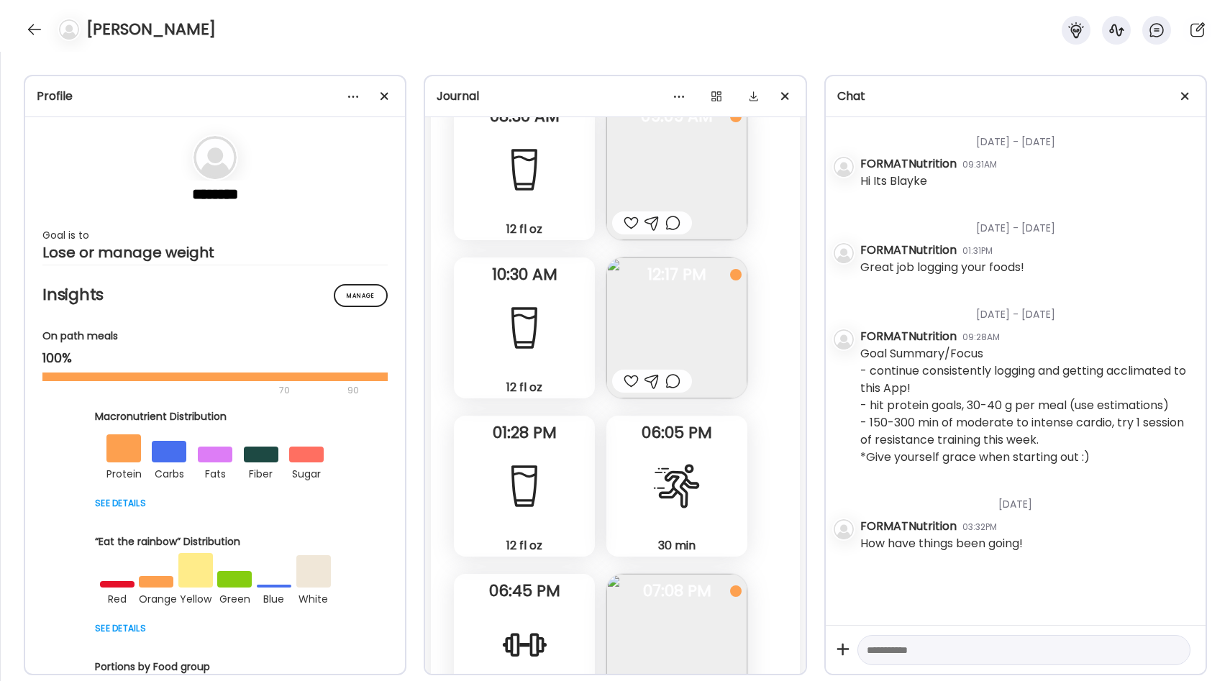
scroll to position [17204, 0]
click at [628, 374] on div at bounding box center [631, 379] width 15 height 17
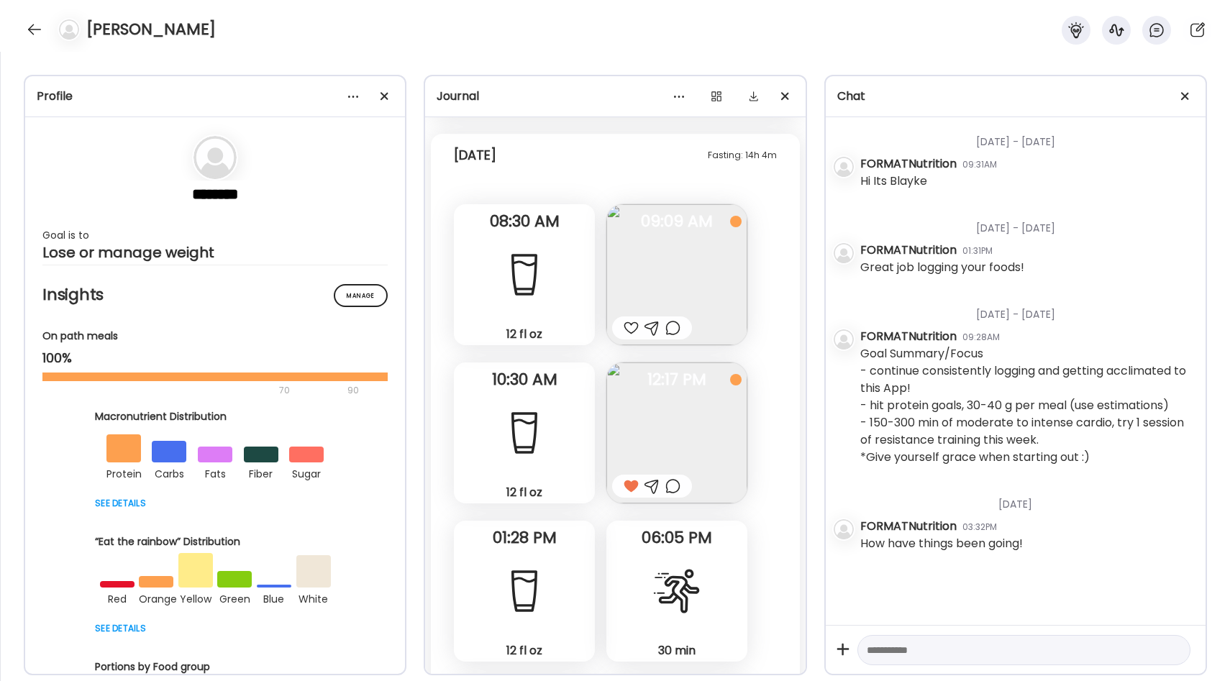
scroll to position [17089, 0]
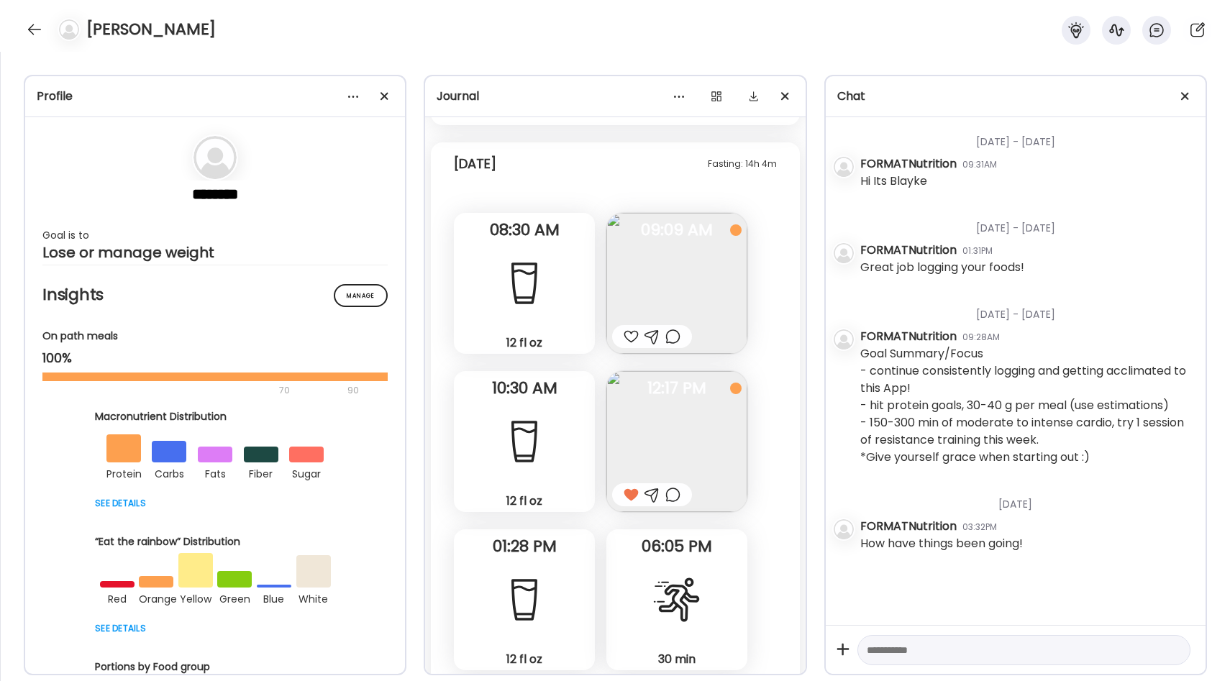
click at [629, 332] on div at bounding box center [631, 336] width 15 height 17
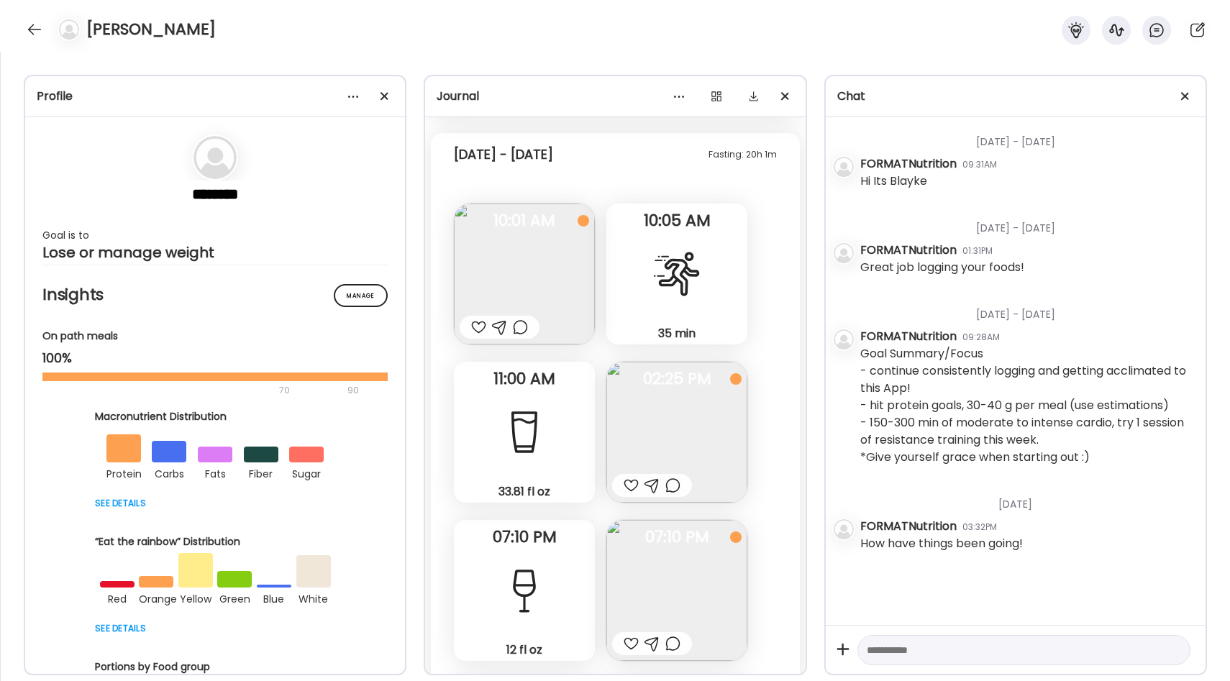
scroll to position [14321, 0]
click at [27, 27] on div at bounding box center [34, 29] width 23 height 23
